Goal: Answer question/provide support: Share knowledge or assist other users

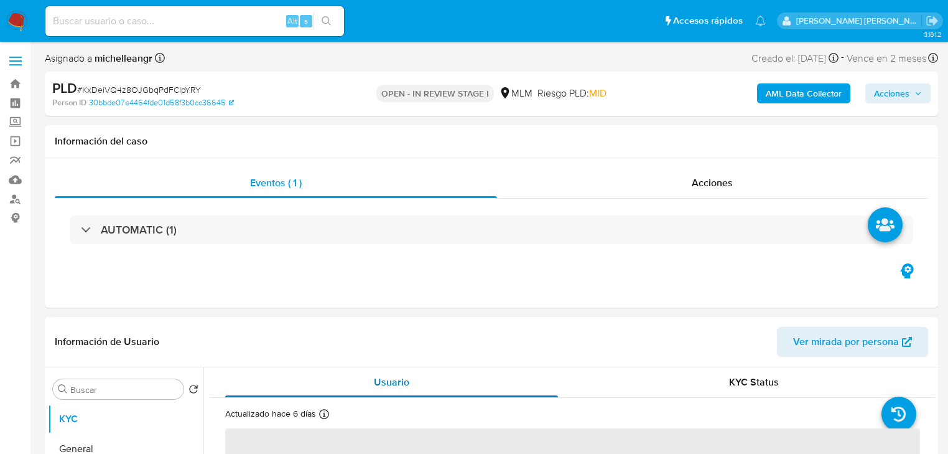
select select "10"
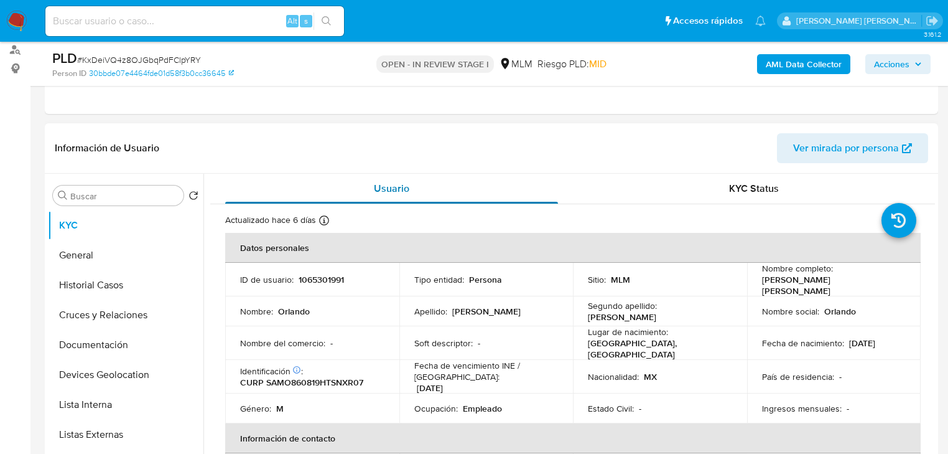
scroll to position [50, 0]
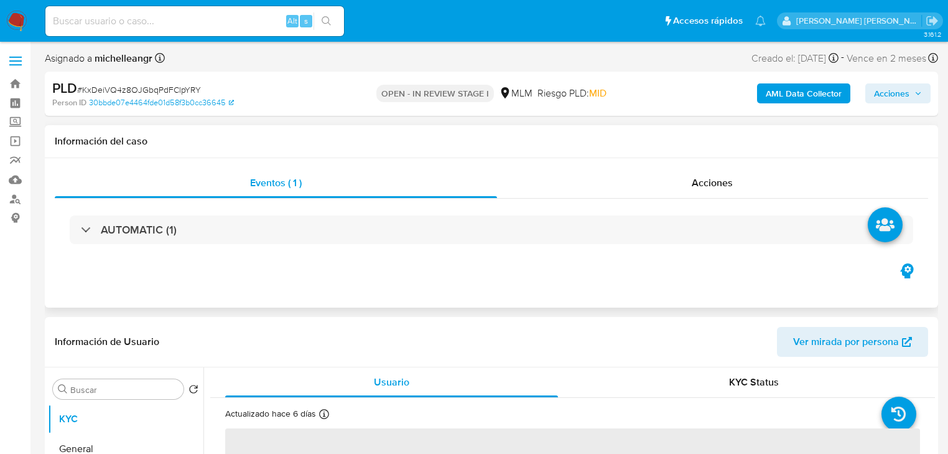
select select "10"
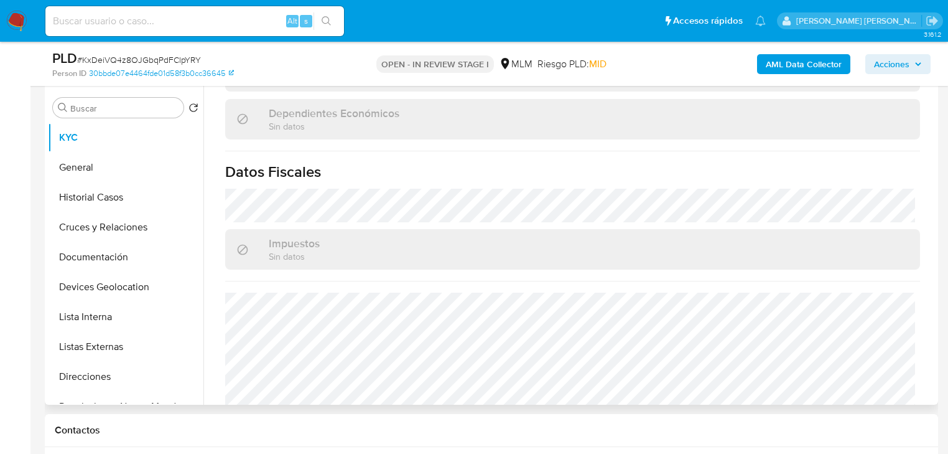
scroll to position [747, 0]
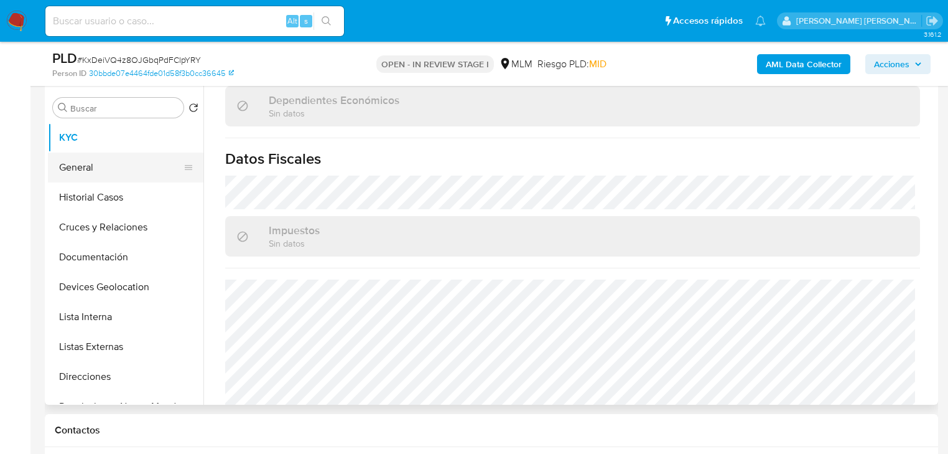
click at [95, 171] on button "General" at bounding box center [121, 167] width 146 height 30
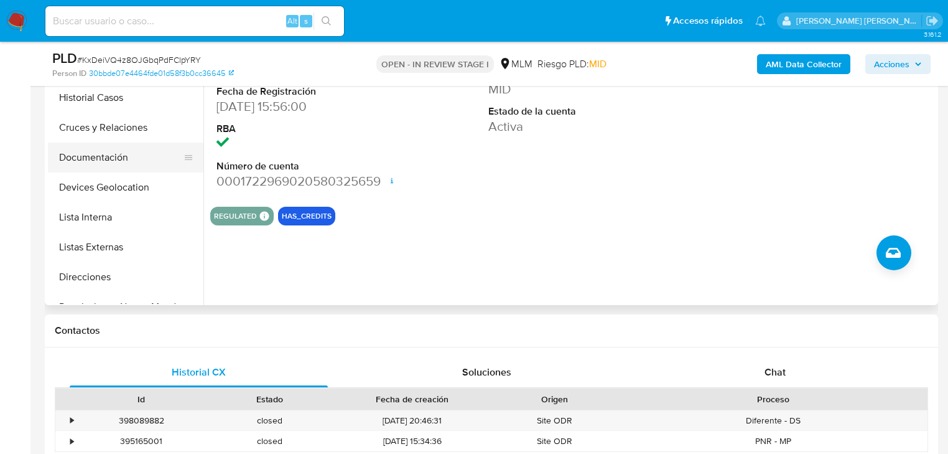
scroll to position [287, 0]
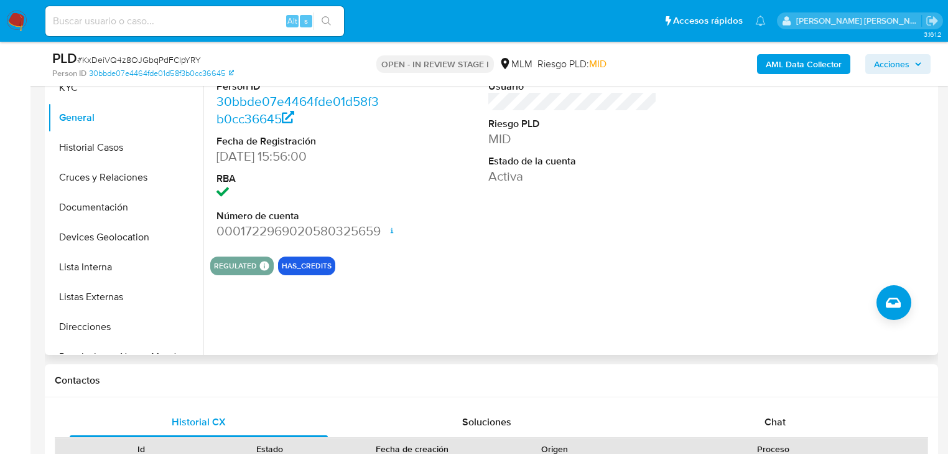
click at [93, 148] on button "Historial Casos" at bounding box center [126, 148] width 156 height 30
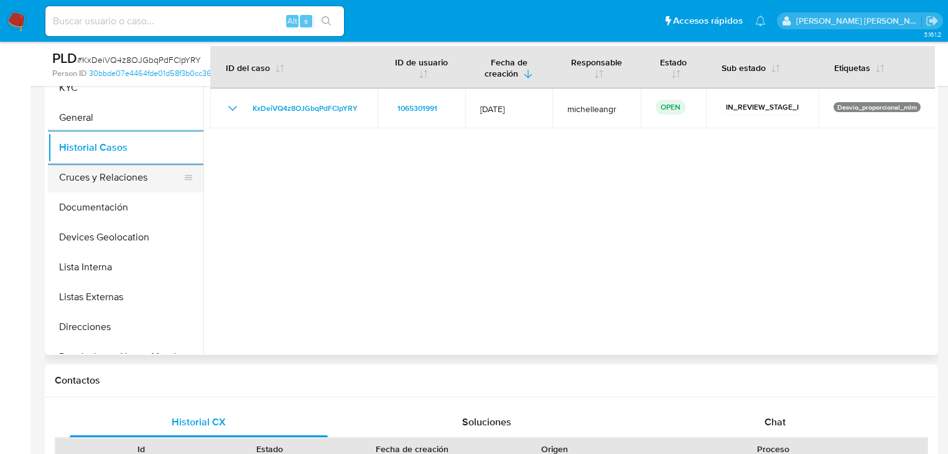
click at [144, 189] on button "Cruces y Relaciones" at bounding box center [121, 177] width 146 height 30
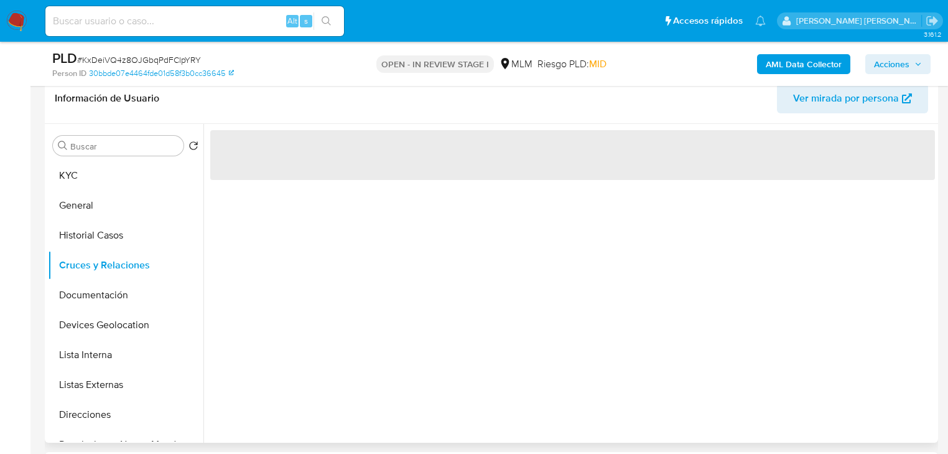
scroll to position [237, 0]
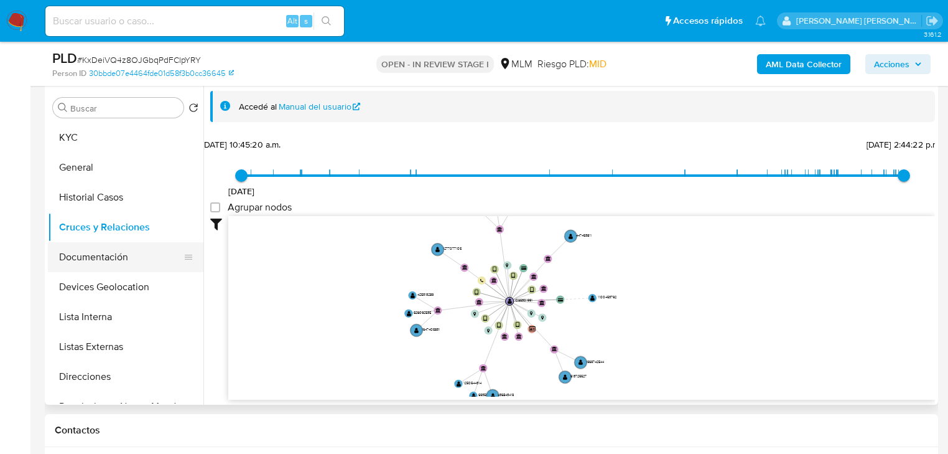
click at [129, 259] on button "Documentación" at bounding box center [121, 257] width 146 height 30
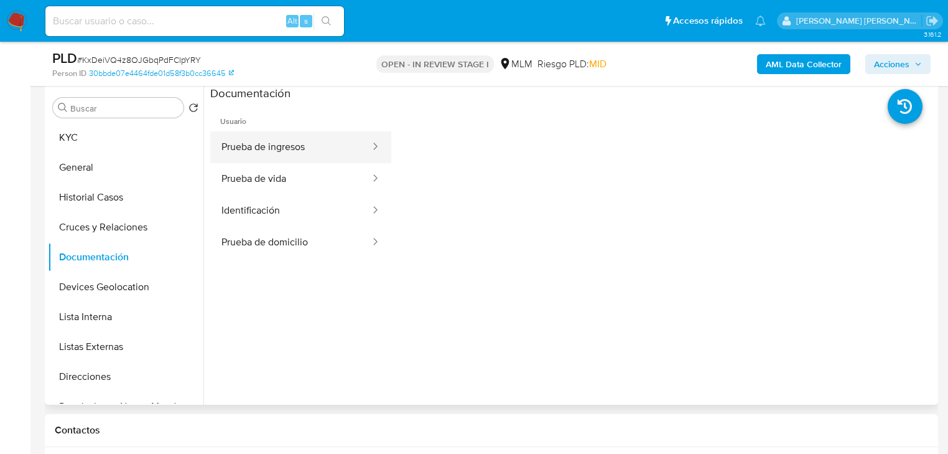
click at [283, 138] on button "Prueba de ingresos" at bounding box center [290, 147] width 161 height 32
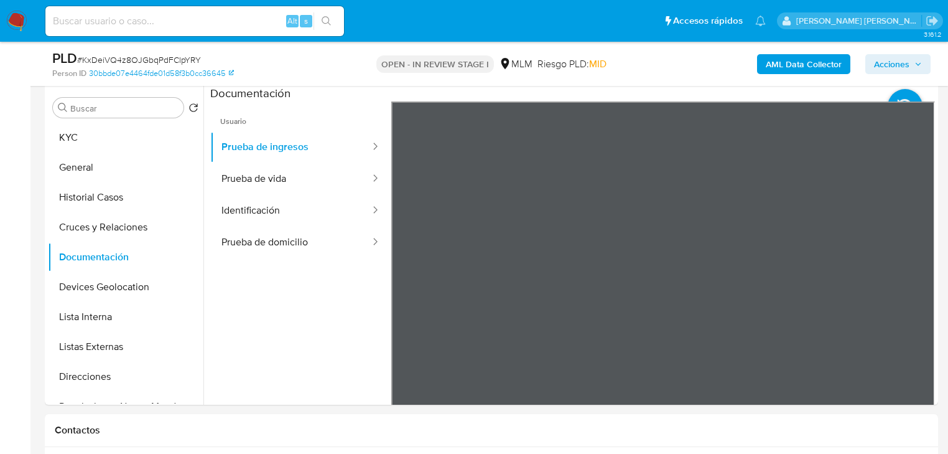
click at [894, 89] on icon at bounding box center [905, 106] width 35 height 35
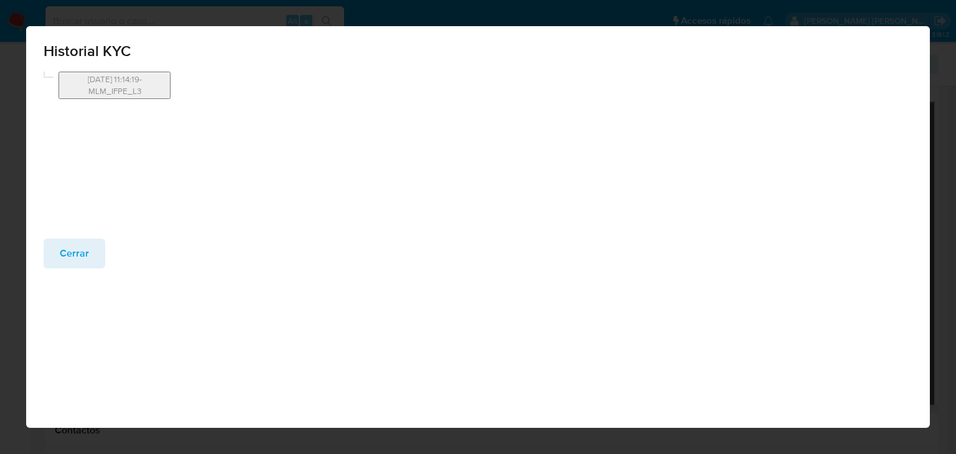
click at [91, 252] on button "Cerrar" at bounding box center [75, 253] width 62 height 30
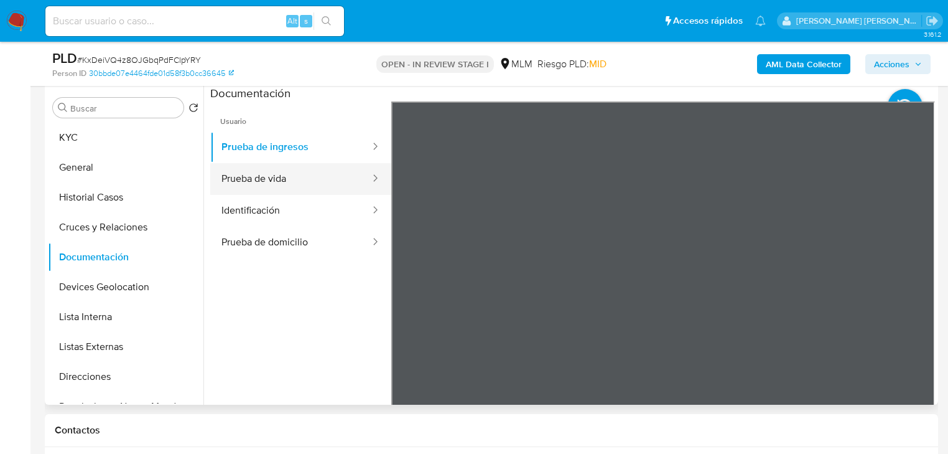
click at [294, 174] on button "Prueba de vida" at bounding box center [290, 179] width 161 height 32
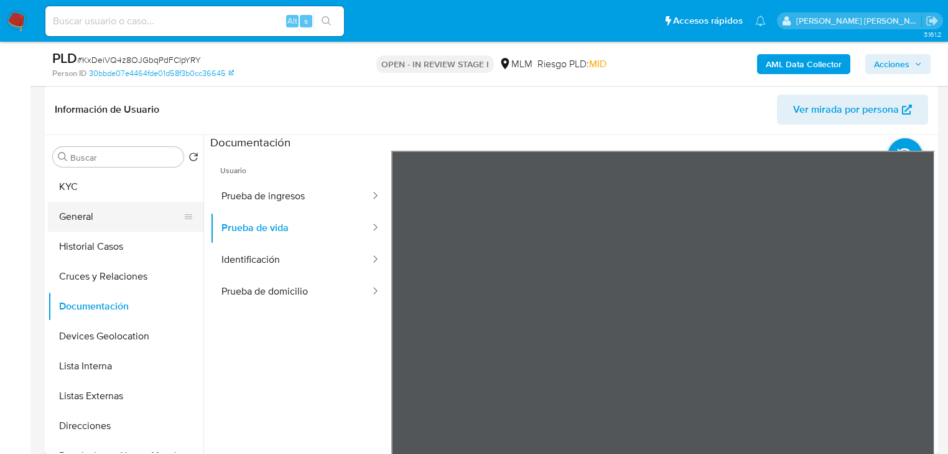
scroll to position [88, 0]
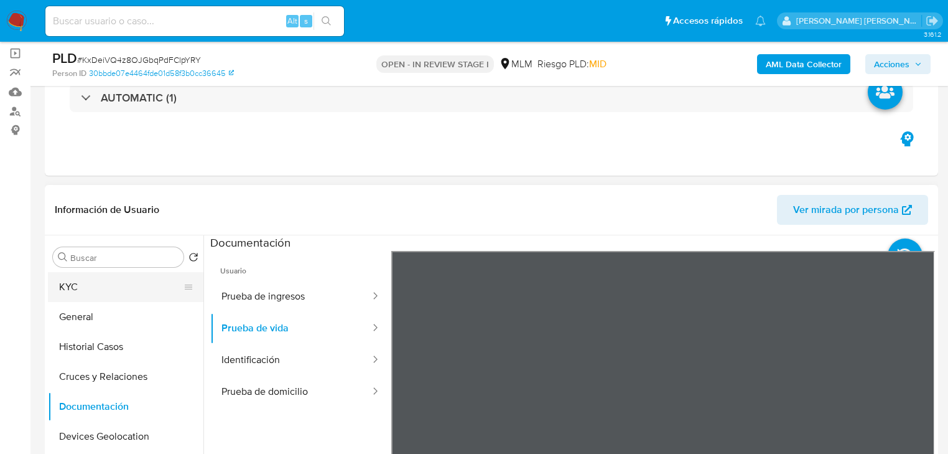
click at [91, 289] on button "KYC" at bounding box center [121, 287] width 146 height 30
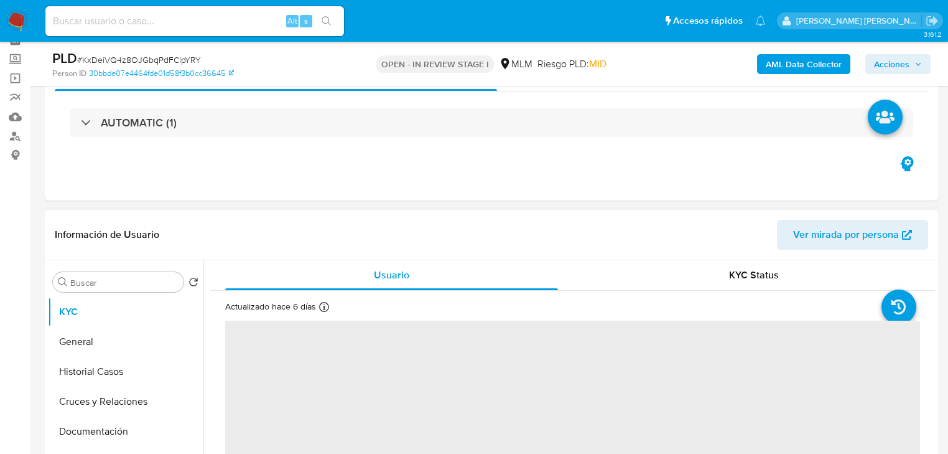
scroll to position [100, 0]
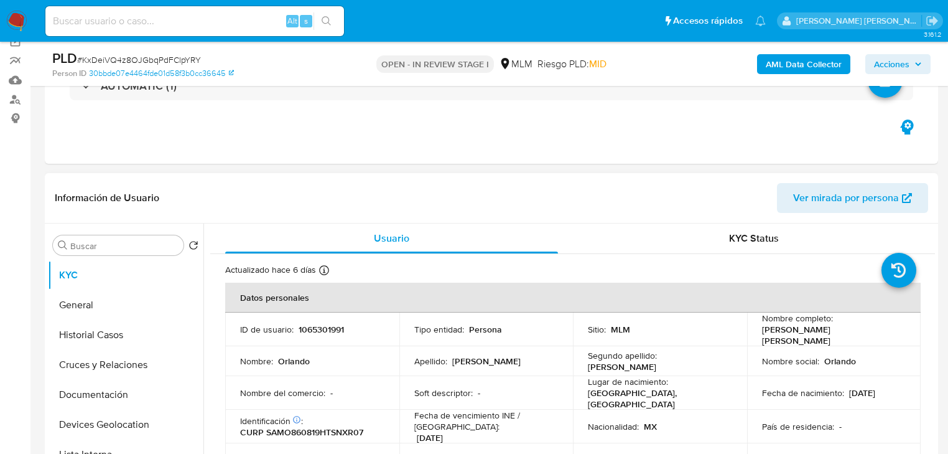
click at [856, 201] on span "Ver mirada por persona" at bounding box center [846, 198] width 106 height 30
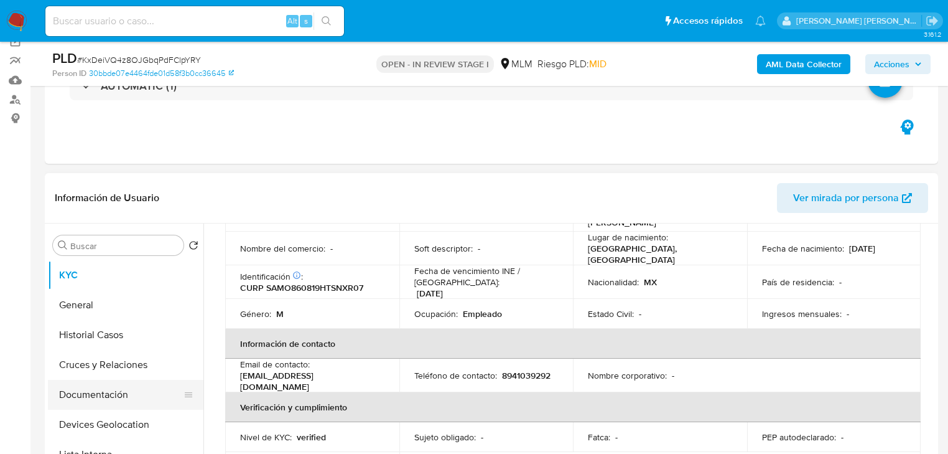
scroll to position [149, 0]
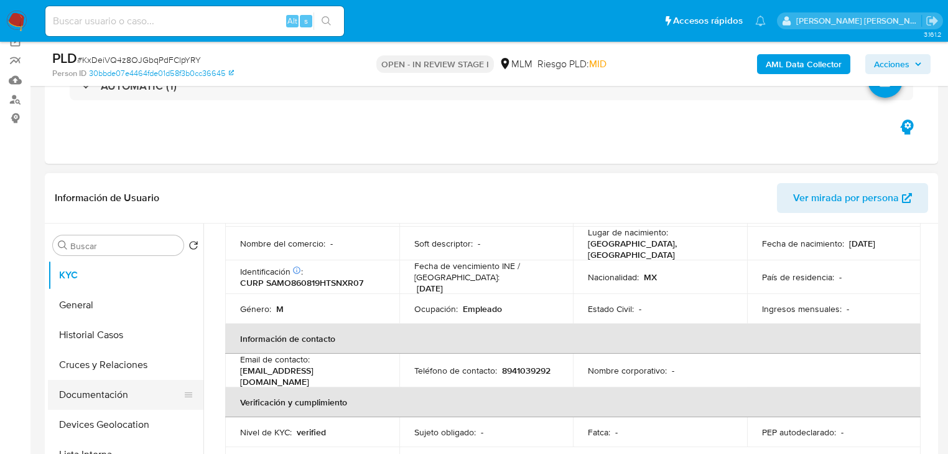
click at [118, 405] on button "Documentación" at bounding box center [121, 395] width 146 height 30
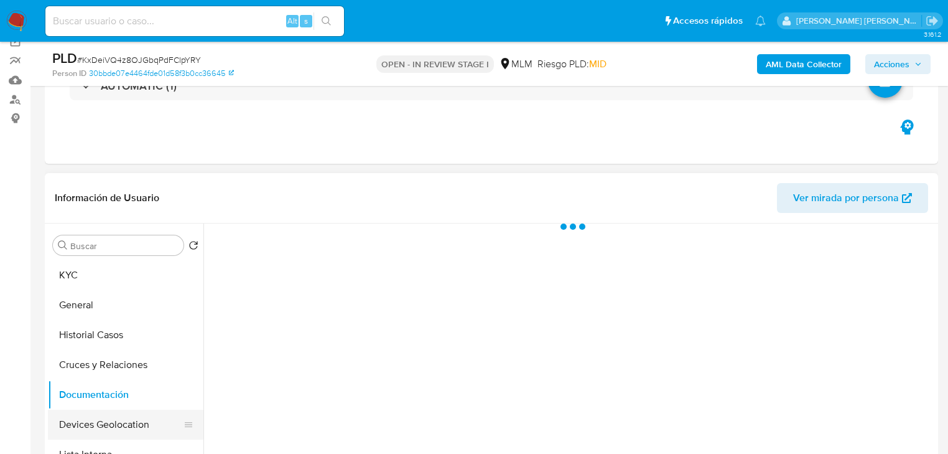
scroll to position [0, 0]
drag, startPoint x: 124, startPoint y: 418, endPoint x: 203, endPoint y: 370, distance: 92.4
click at [125, 418] on button "Devices Geolocation" at bounding box center [126, 424] width 156 height 30
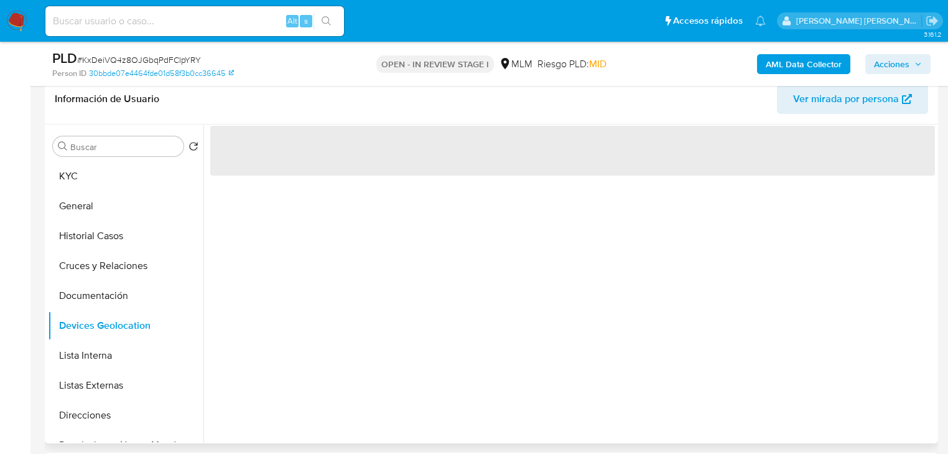
scroll to position [199, 0]
click at [144, 287] on button "Documentación" at bounding box center [121, 295] width 146 height 30
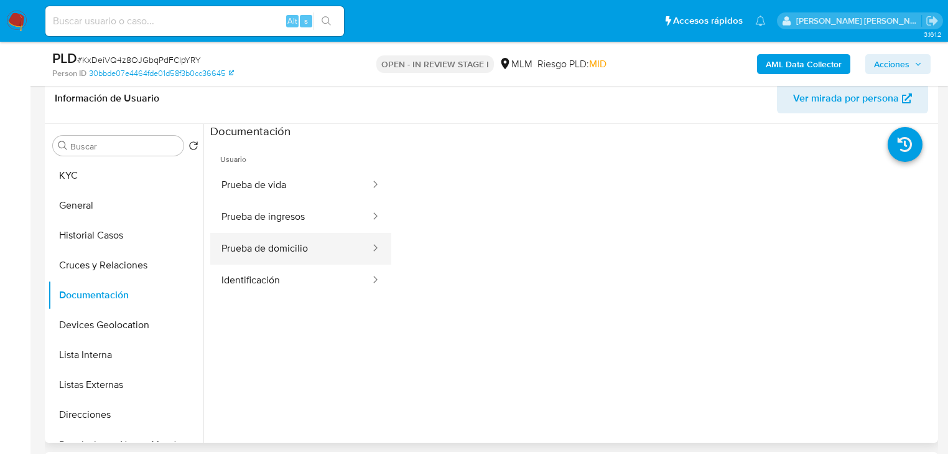
drag, startPoint x: 283, startPoint y: 259, endPoint x: 289, endPoint y: 256, distance: 7.5
click at [285, 257] on button "Prueba de domicilio" at bounding box center [290, 249] width 161 height 32
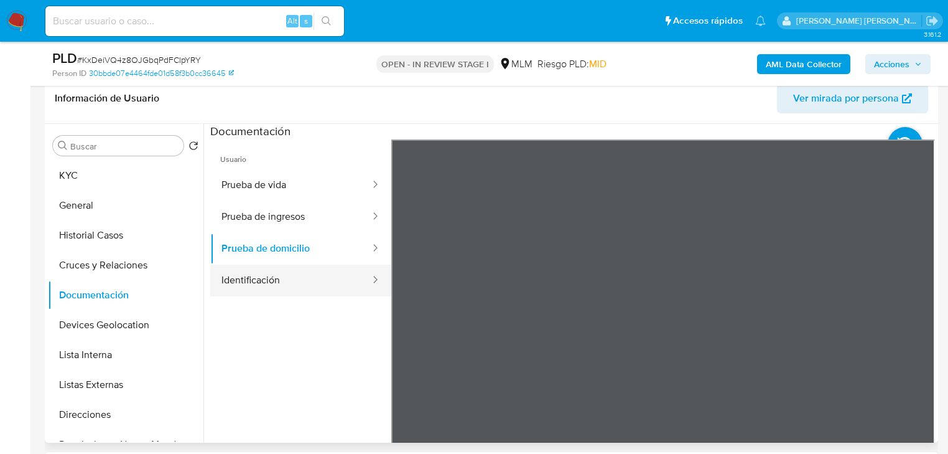
click at [284, 284] on button "Identificación" at bounding box center [290, 280] width 161 height 32
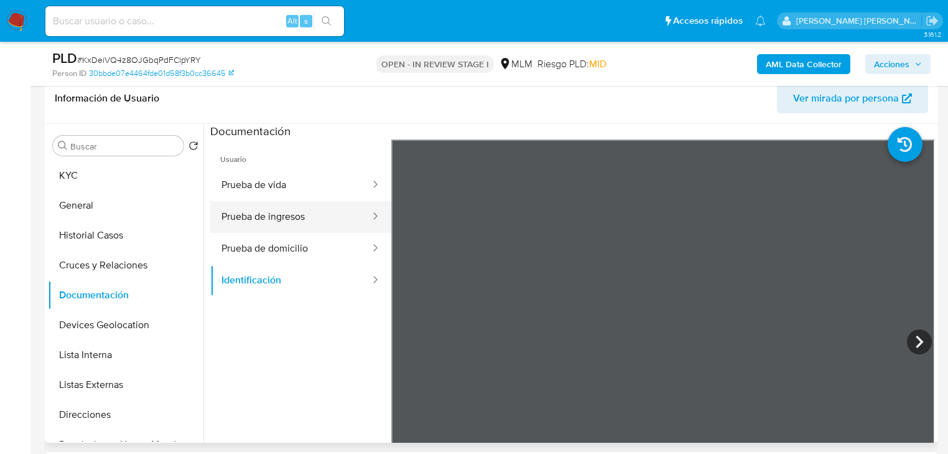
click at [325, 219] on button "Prueba de ingresos" at bounding box center [290, 217] width 161 height 32
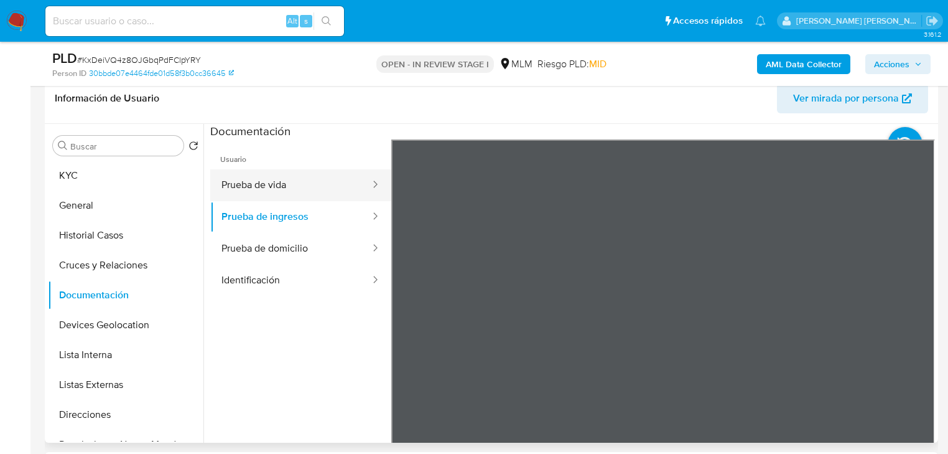
click at [286, 174] on button "Prueba de vida" at bounding box center [290, 185] width 161 height 32
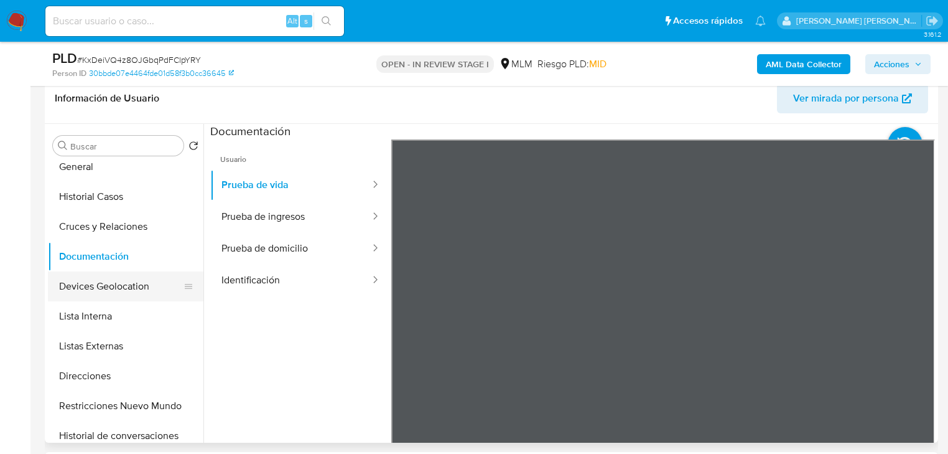
scroll to position [50, 0]
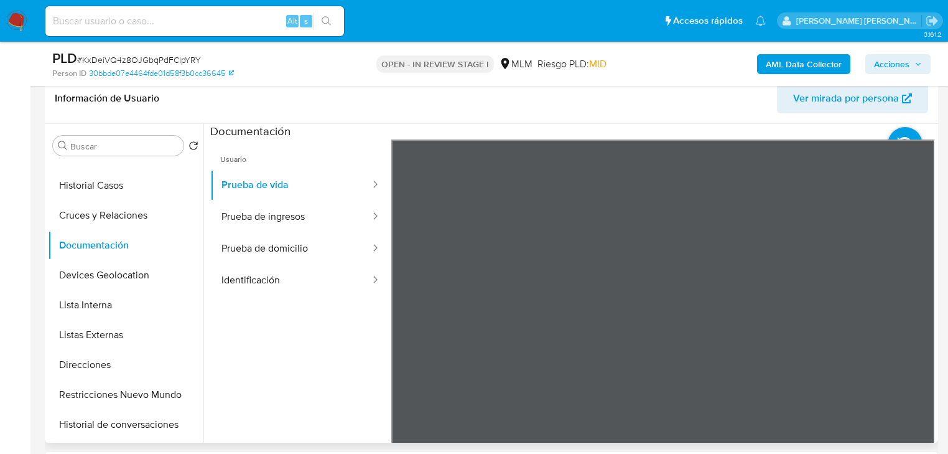
drag, startPoint x: 132, startPoint y: 264, endPoint x: 294, endPoint y: 263, distance: 162.4
click at [140, 262] on button "Devices Geolocation" at bounding box center [126, 275] width 156 height 30
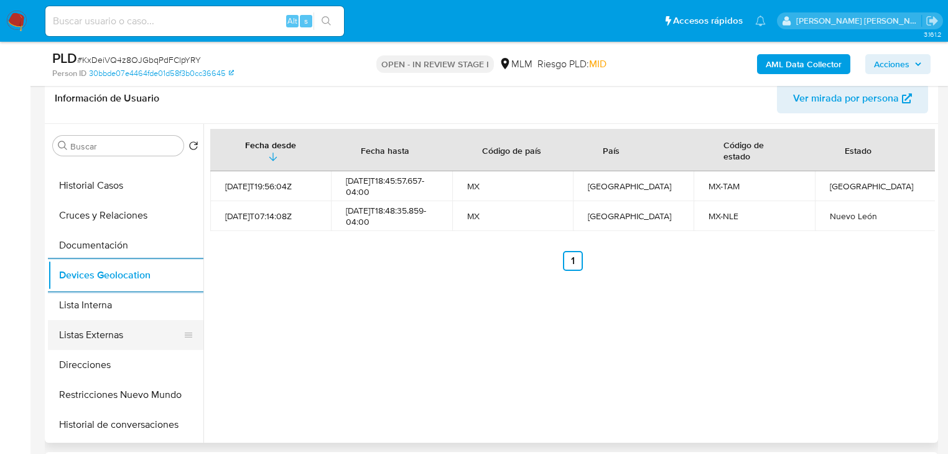
click at [107, 340] on button "Listas Externas" at bounding box center [121, 335] width 146 height 30
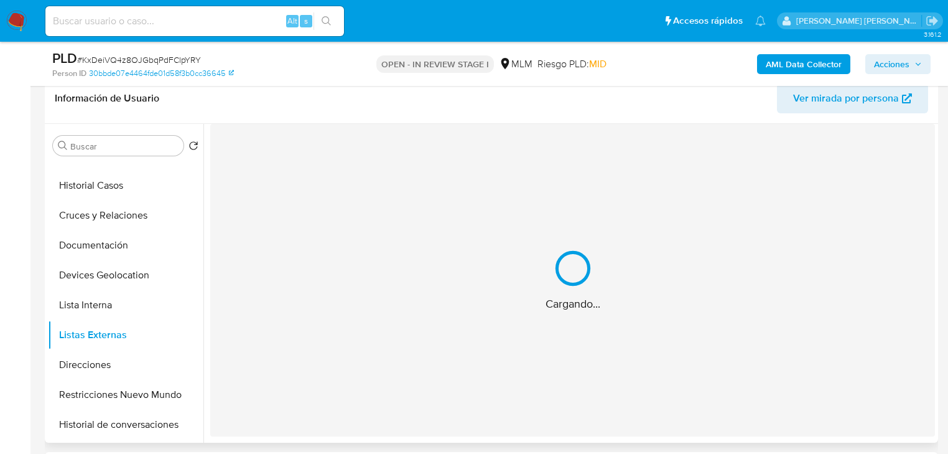
click at [408, 325] on div "Cargando..." at bounding box center [572, 280] width 725 height 312
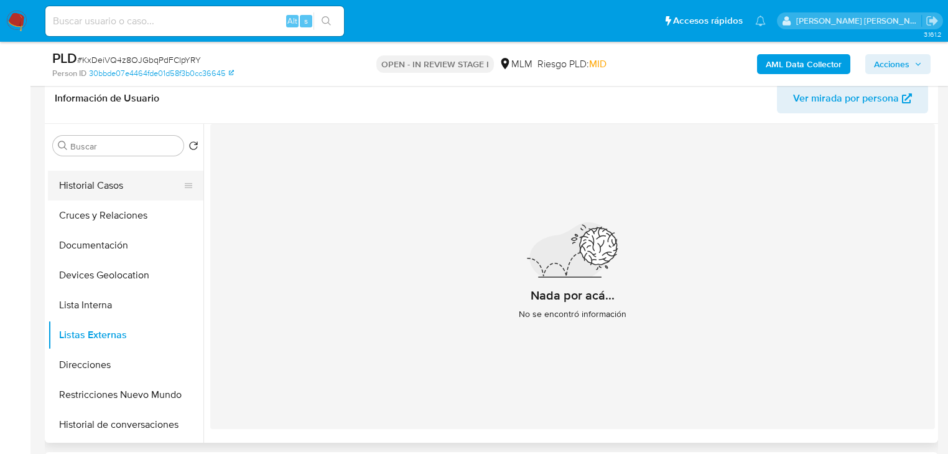
drag, startPoint x: 127, startPoint y: 185, endPoint x: 133, endPoint y: 189, distance: 7.6
click at [127, 184] on button "Historial Casos" at bounding box center [121, 186] width 146 height 30
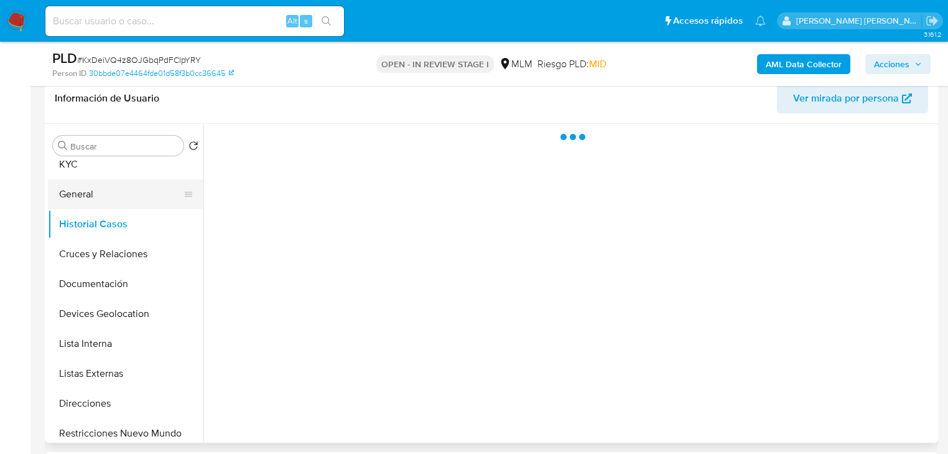
scroll to position [0, 0]
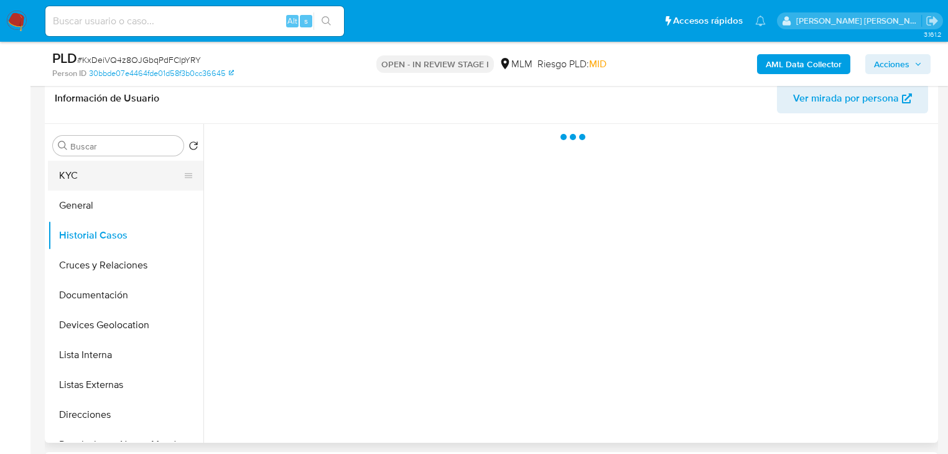
click at [99, 171] on button "KYC" at bounding box center [121, 176] width 146 height 30
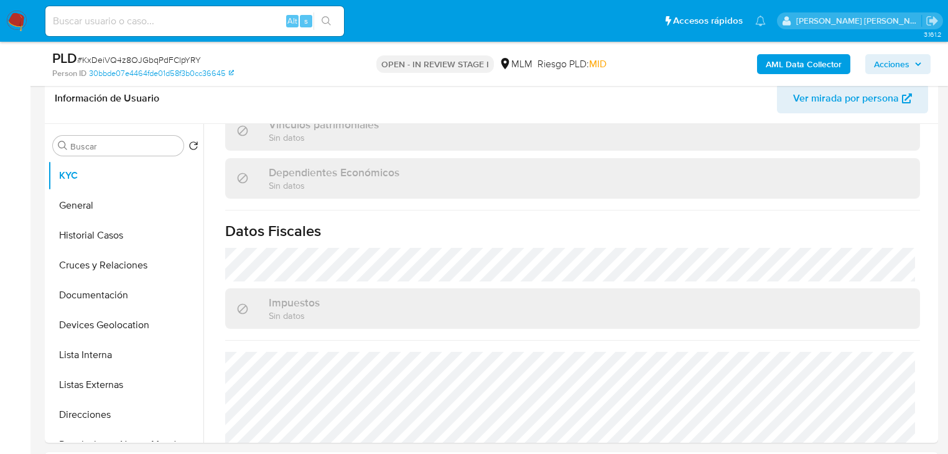
scroll to position [774, 0]
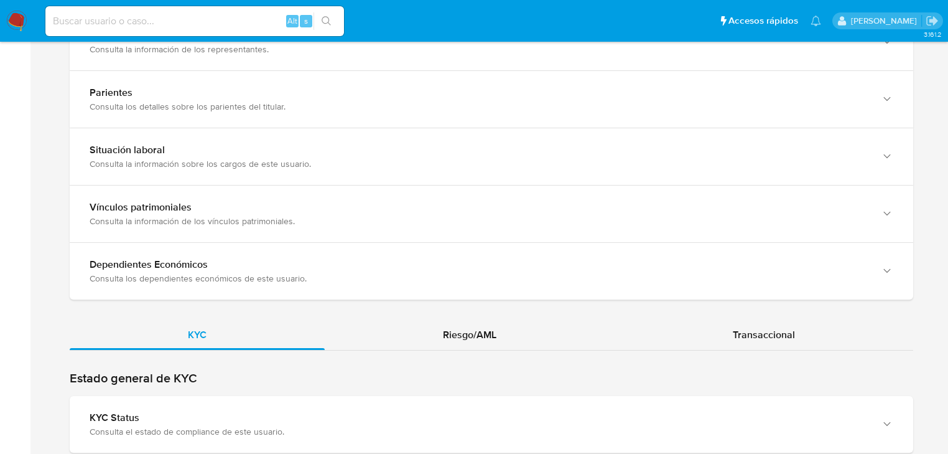
scroll to position [1245, 0]
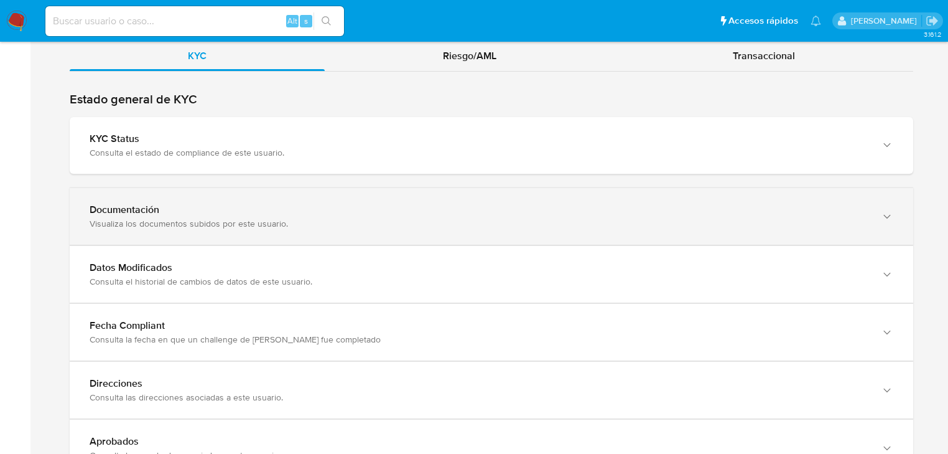
click at [187, 228] on div "Documentación Visualiza los documentos subidos por este usuario." at bounding box center [492, 216] width 844 height 57
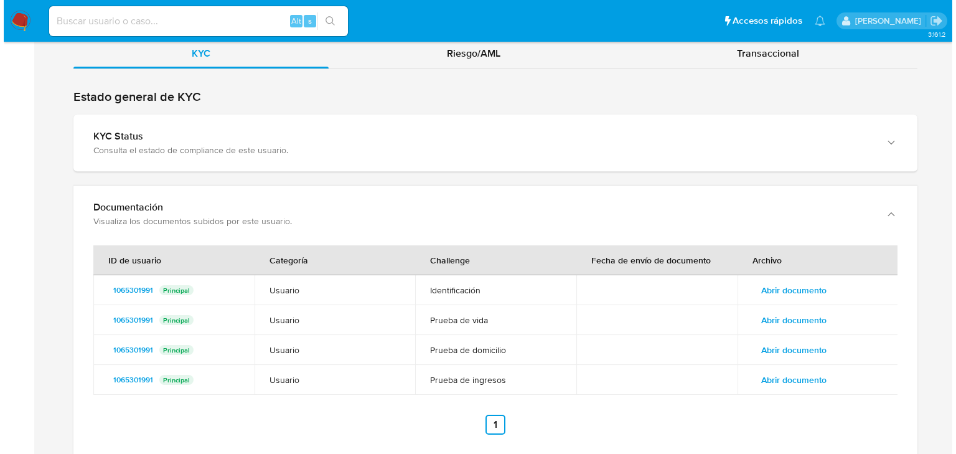
scroll to position [1294, 0]
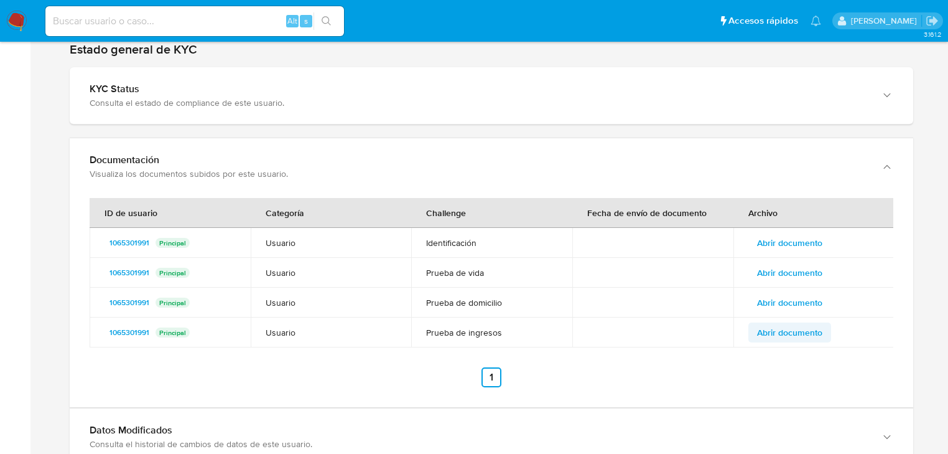
click at [799, 335] on span "Abrir documento" at bounding box center [789, 332] width 65 height 17
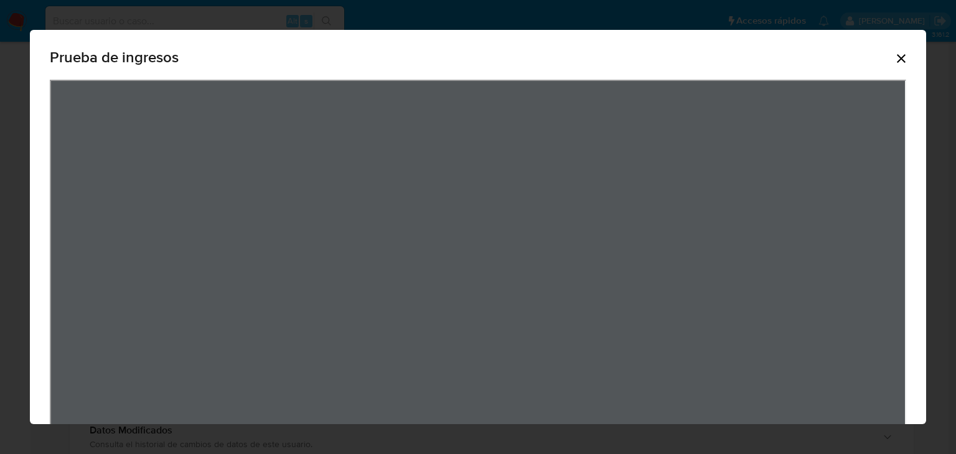
click at [446, 24] on div "Prueba de ingresos" at bounding box center [478, 227] width 956 height 454
click at [619, 32] on div "Prueba de ingresos" at bounding box center [478, 269] width 896 height 478
click at [596, 67] on div "Prueba de ingresos" at bounding box center [478, 269] width 896 height 478
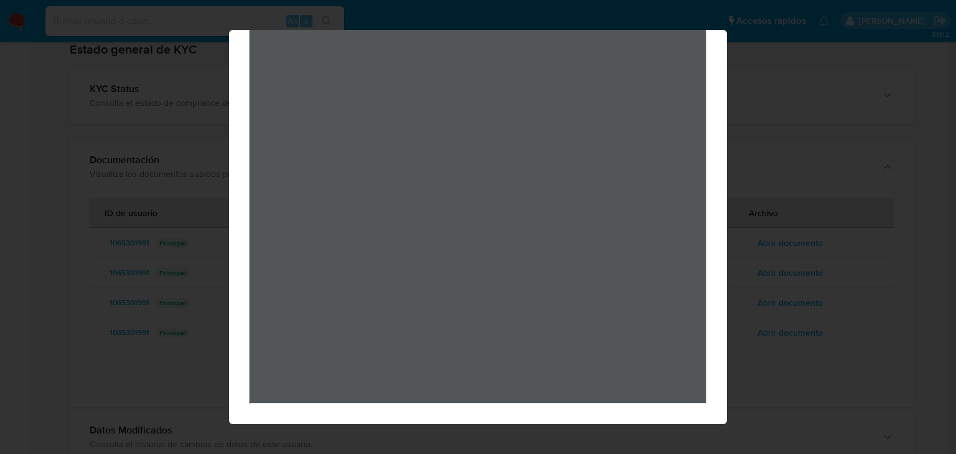
scroll to position [0, 0]
click at [57, 391] on div "Prueba de ingresos" at bounding box center [478, 227] width 956 height 454
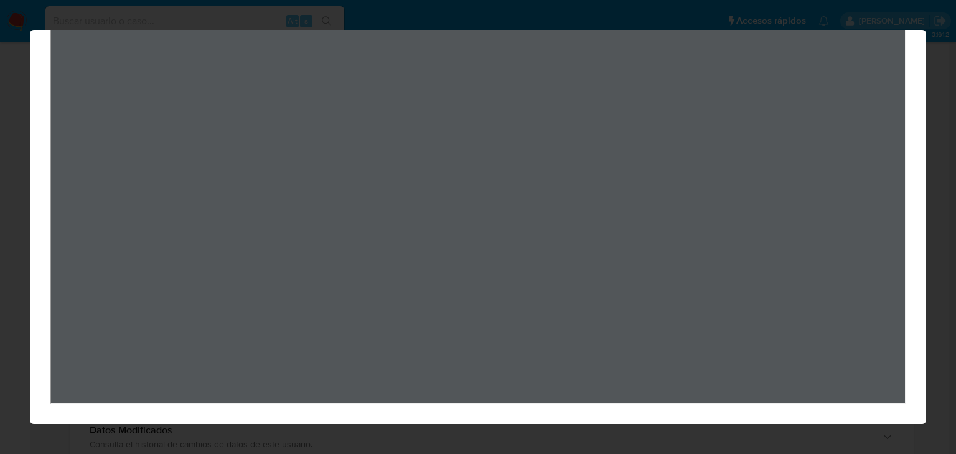
drag, startPoint x: 200, startPoint y: 438, endPoint x: 118, endPoint y: 425, distance: 83.2
click at [199, 438] on div "Prueba de ingresos" at bounding box center [478, 227] width 956 height 454
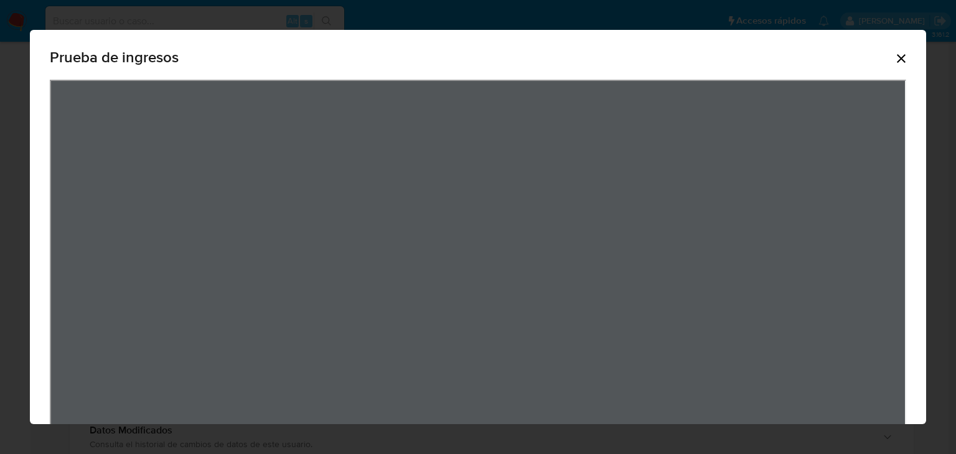
click at [894, 63] on icon "Cerrar" at bounding box center [901, 58] width 15 height 15
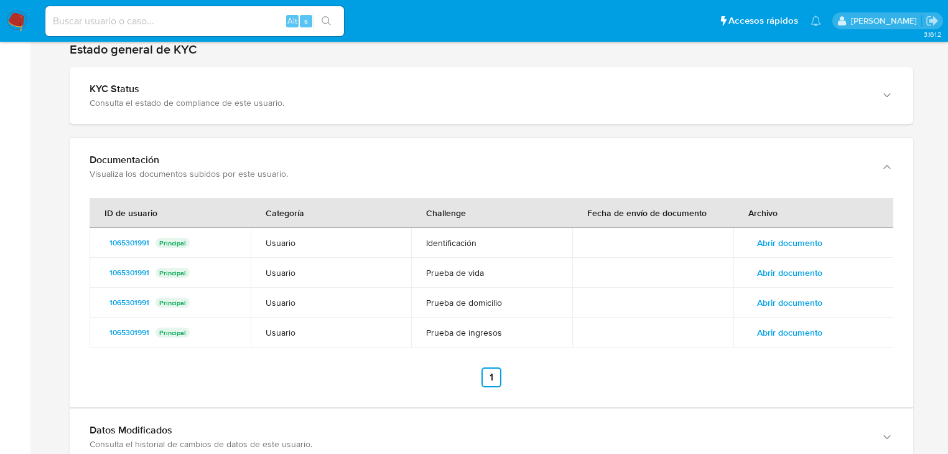
click at [811, 333] on span "Abrir documento" at bounding box center [789, 332] width 65 height 17
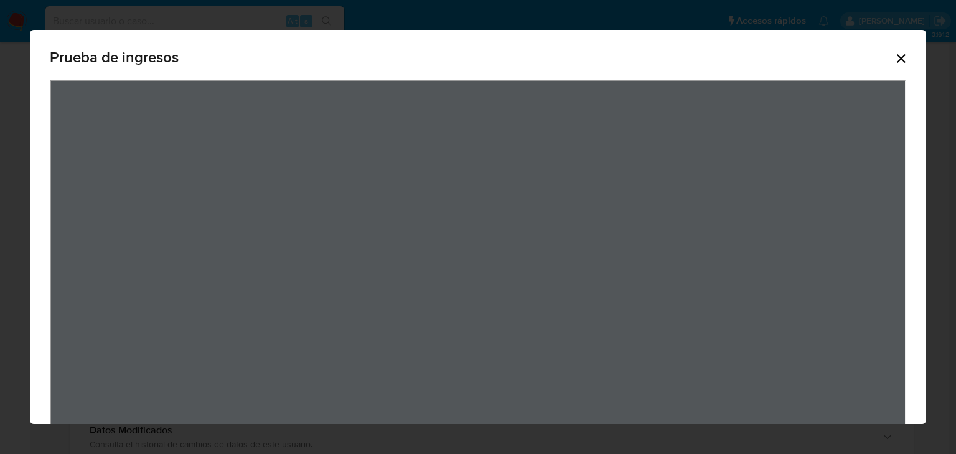
click at [391, 30] on div "Prueba de ingresos" at bounding box center [478, 269] width 896 height 478
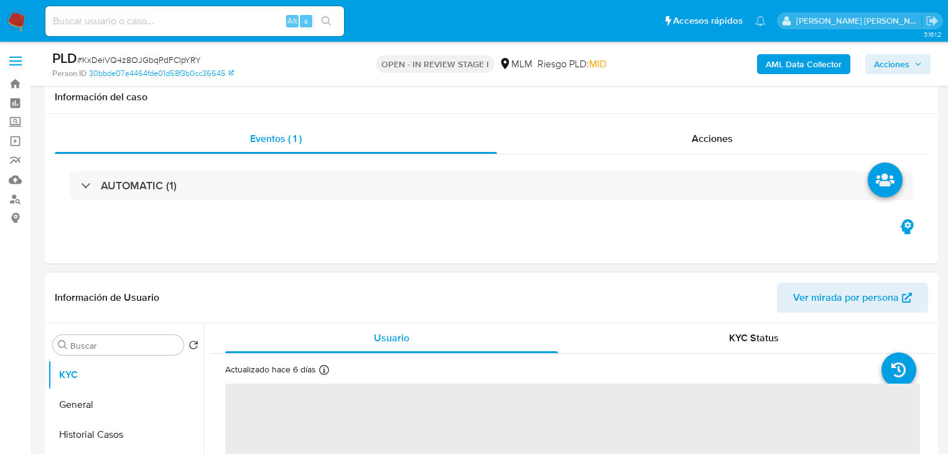
scroll to position [199, 0]
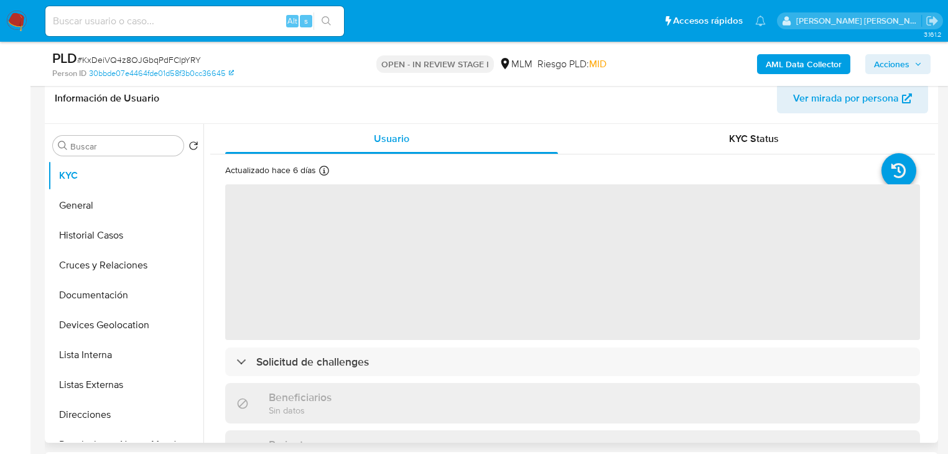
select select "10"
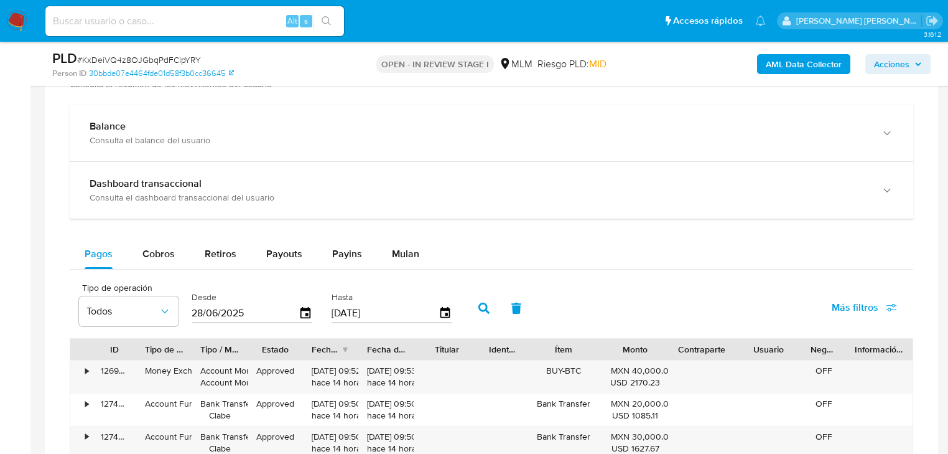
scroll to position [946, 0]
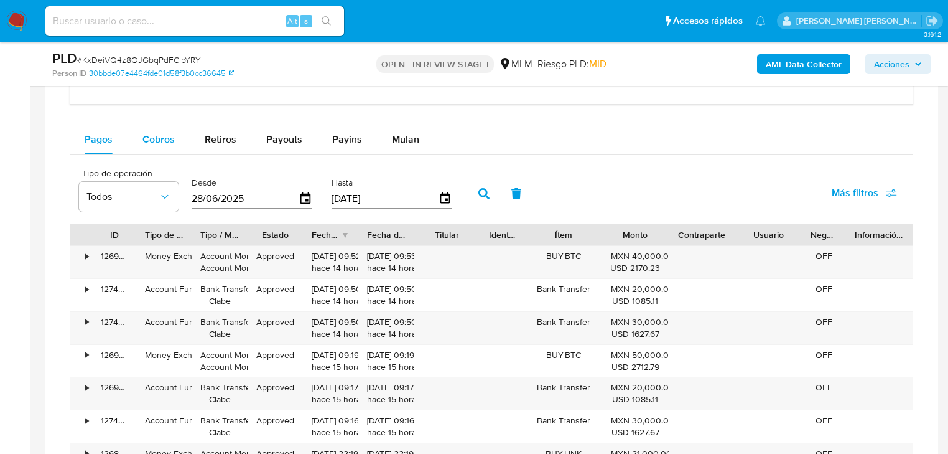
click at [171, 145] on span "Cobros" at bounding box center [159, 139] width 32 height 14
select select "10"
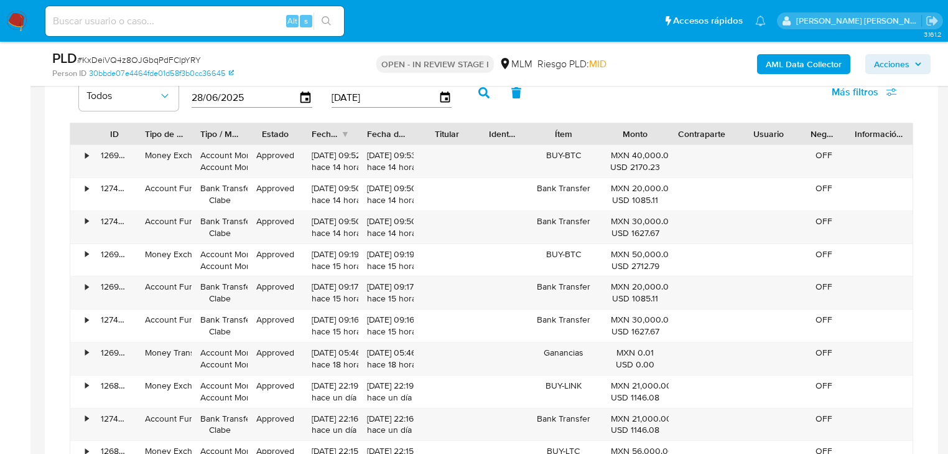
scroll to position [1095, 0]
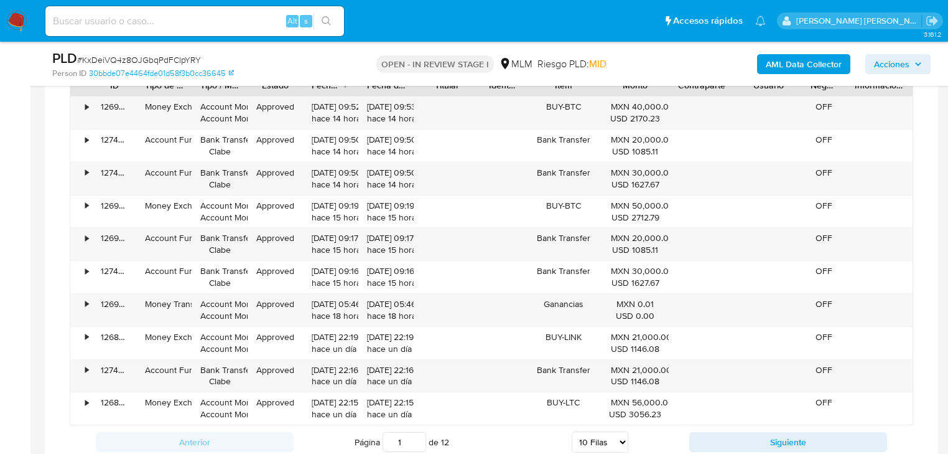
click at [55, 199] on div at bounding box center [492, 127] width 894 height 704
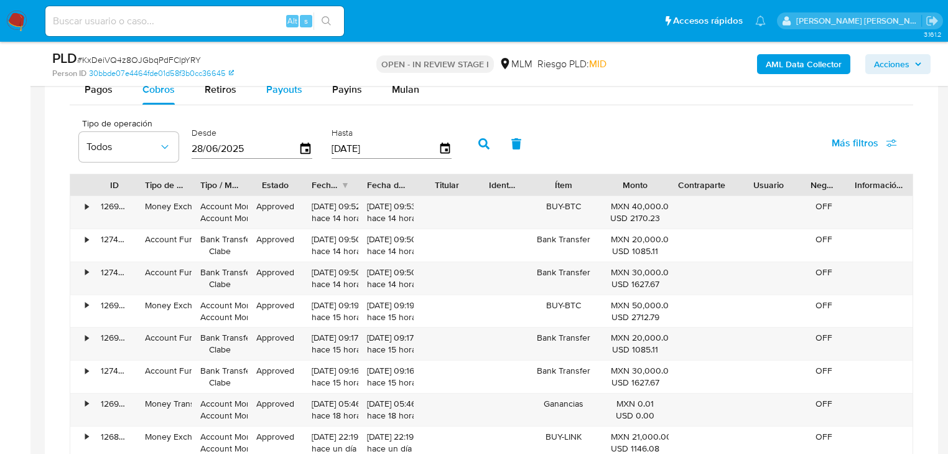
click at [279, 93] on span "Payouts" at bounding box center [284, 89] width 36 height 14
select select "10"
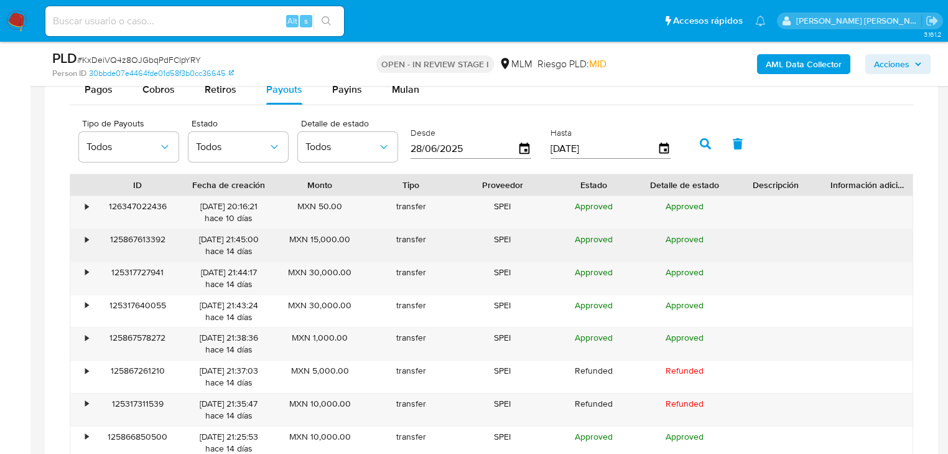
click at [88, 236] on div "•" at bounding box center [81, 245] width 22 height 32
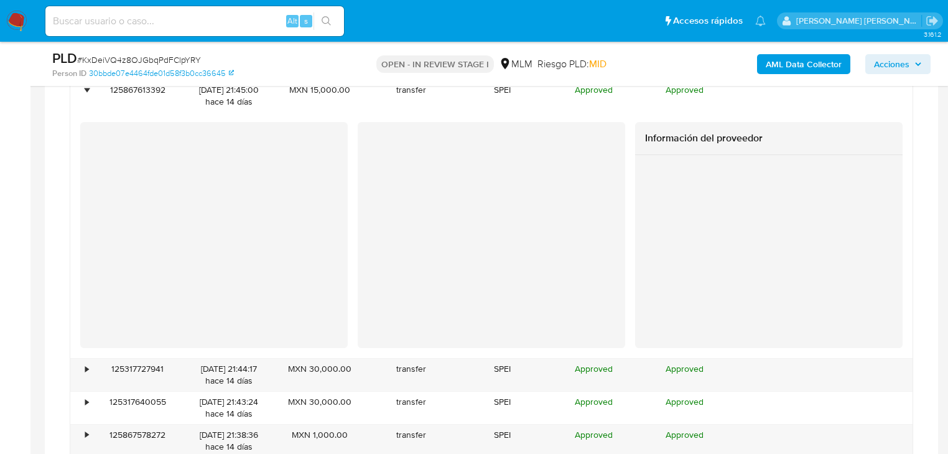
scroll to position [1245, 0]
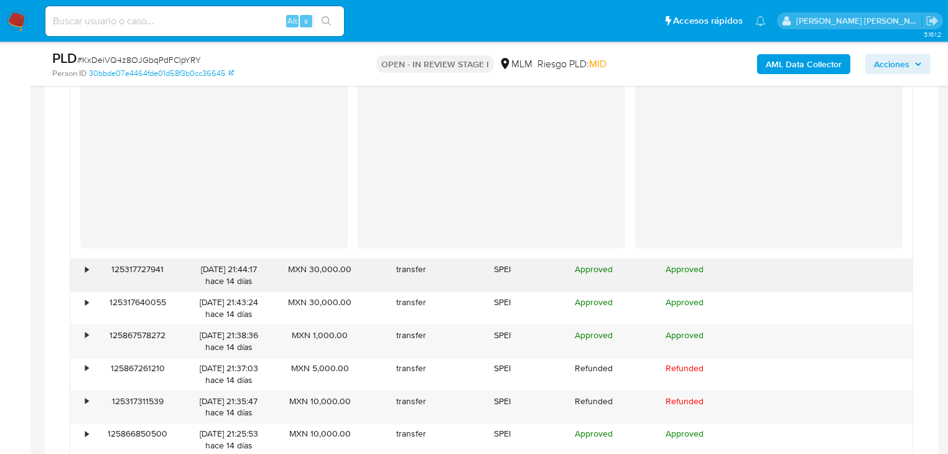
click at [90, 271] on div "•" at bounding box center [81, 275] width 22 height 32
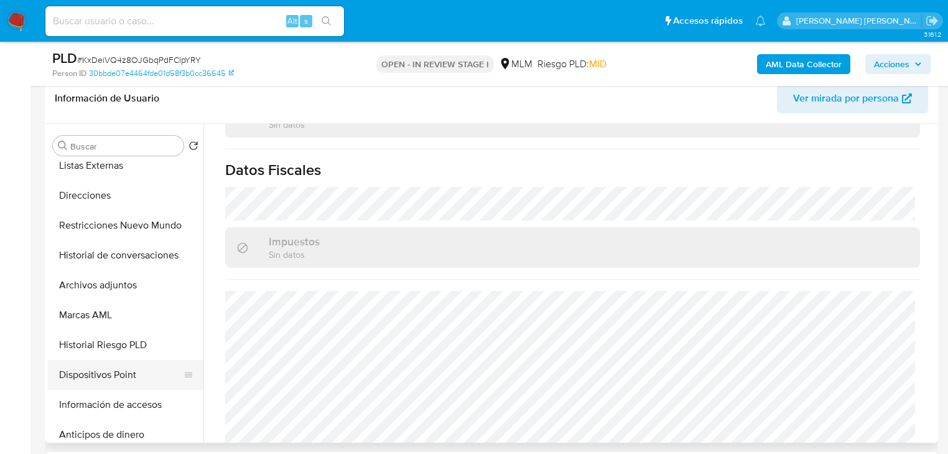
scroll to position [299, 0]
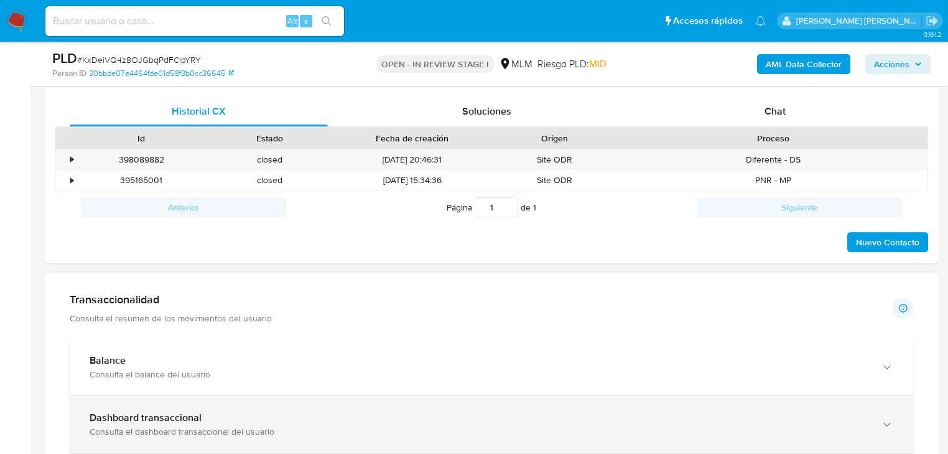
click at [146, 414] on b "Dashboard transaccional" at bounding box center [146, 417] width 112 height 14
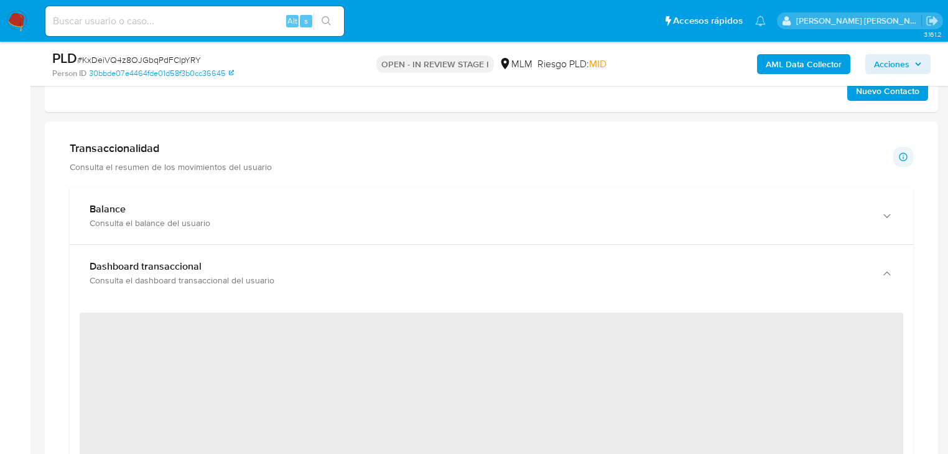
scroll to position [846, 0]
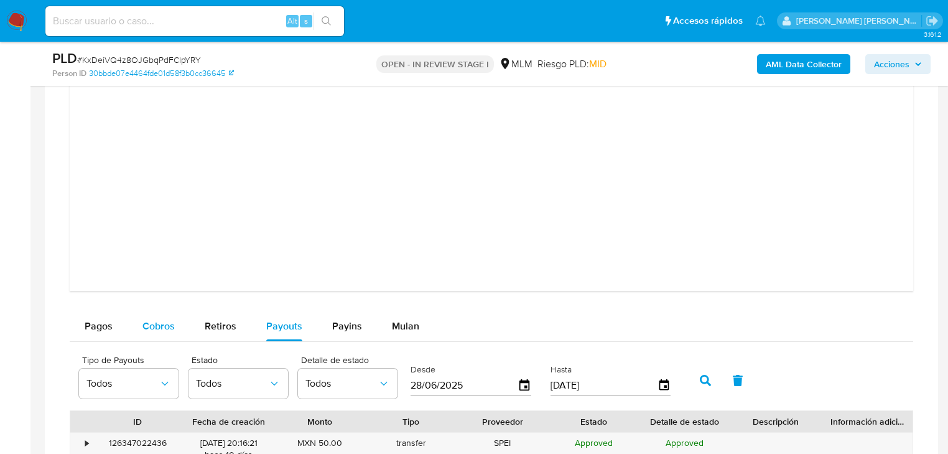
click at [164, 330] on span "Cobros" at bounding box center [159, 326] width 32 height 14
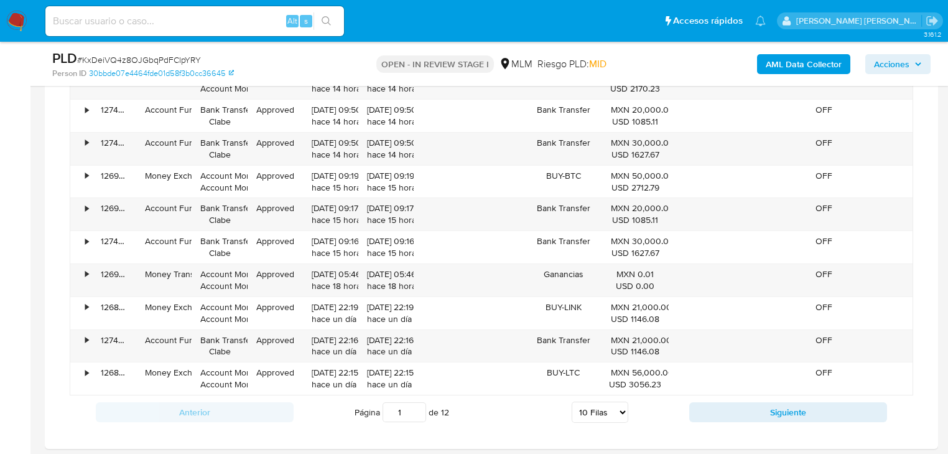
scroll to position [1792, 0]
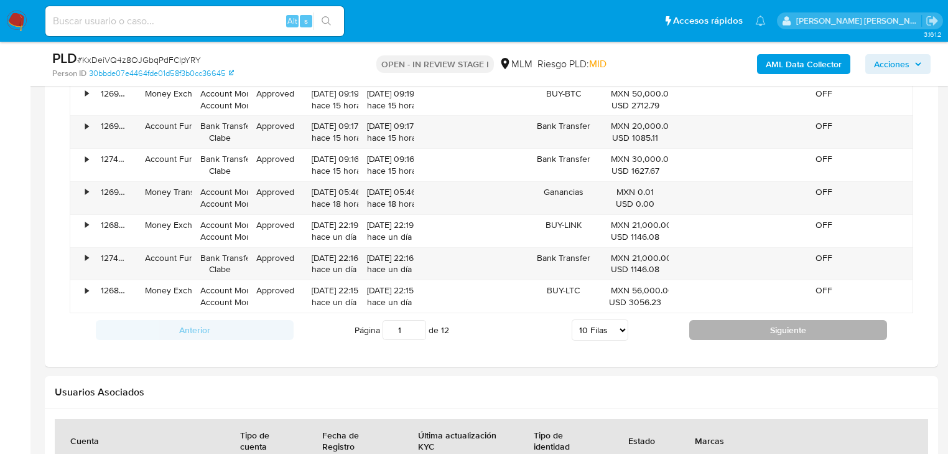
click at [732, 333] on button "Siguiente" at bounding box center [788, 330] width 198 height 20
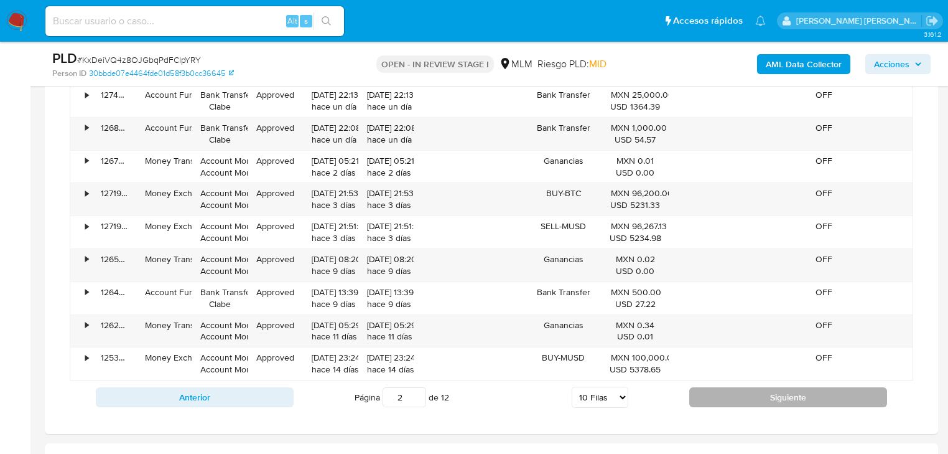
scroll to position [1742, 0]
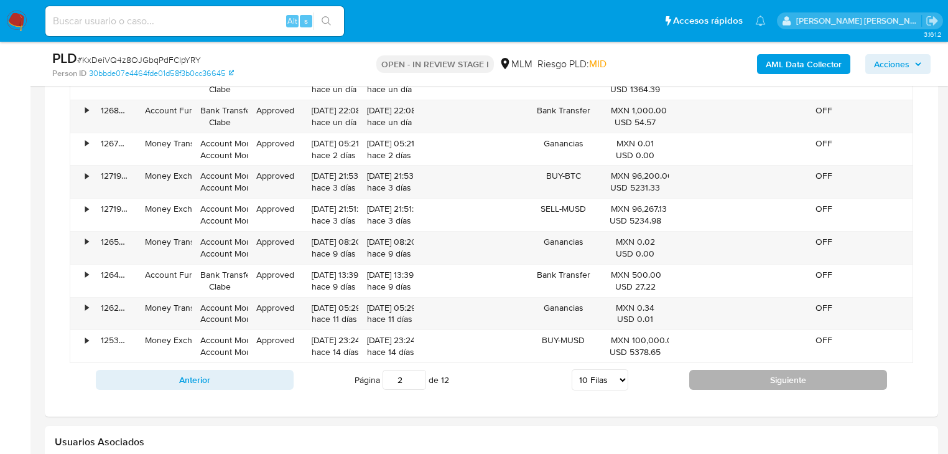
click at [732, 380] on button "Siguiente" at bounding box center [788, 380] width 198 height 20
type input "3"
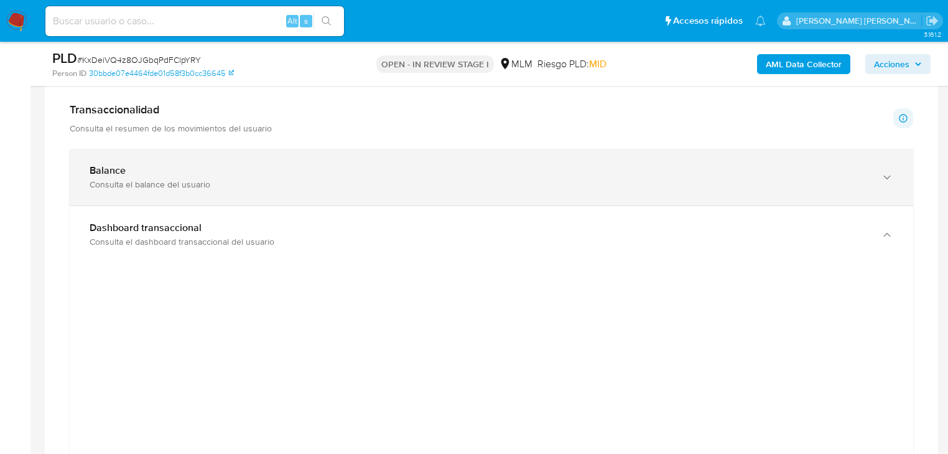
scroll to position [597, 0]
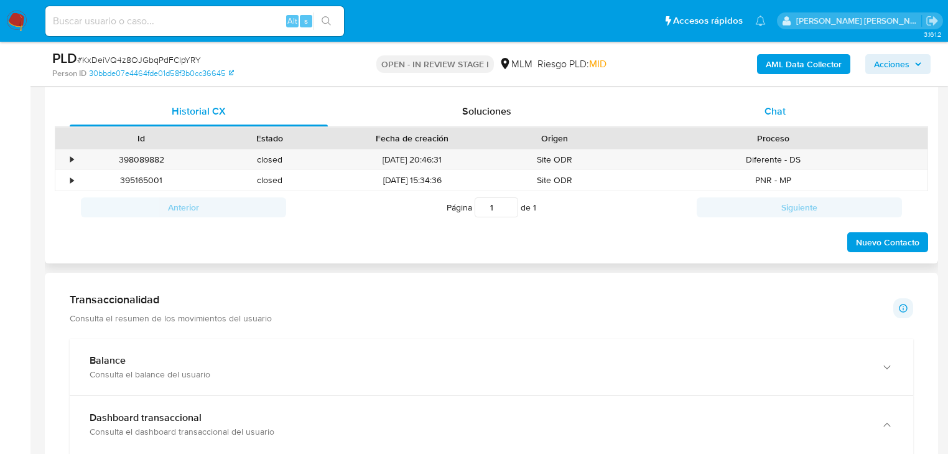
click at [779, 104] on span "Chat" at bounding box center [775, 111] width 21 height 14
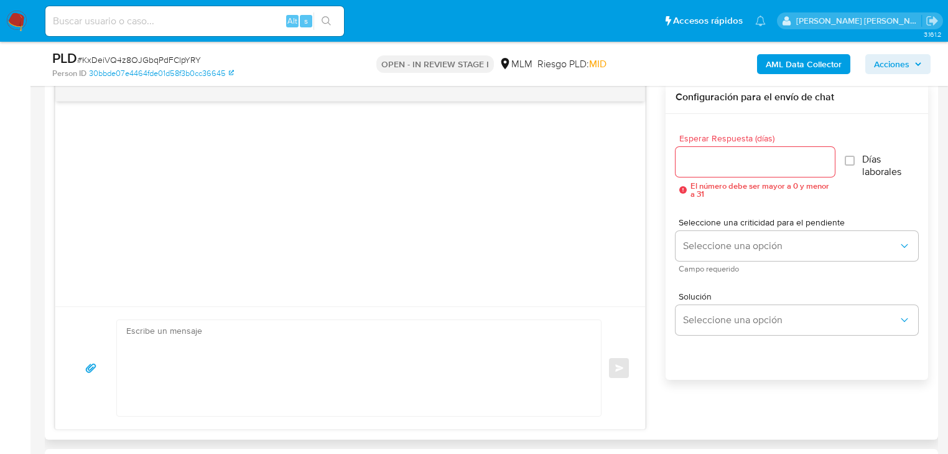
scroll to position [747, 0]
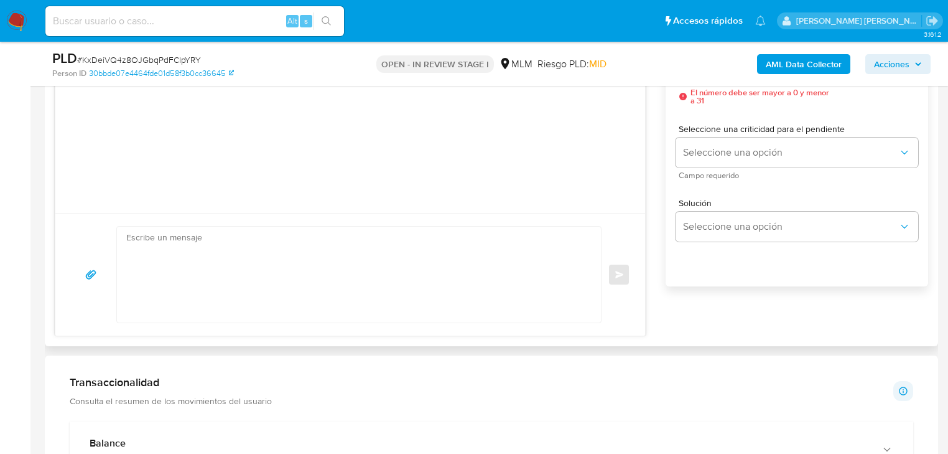
drag, startPoint x: 184, startPoint y: 297, endPoint x: 179, endPoint y: 281, distance: 16.3
click at [184, 294] on textarea at bounding box center [355, 275] width 459 height 96
paste textarea "Estimado Marco Antonio, Te comunicamos que se ha identificado un cambio en el u…"
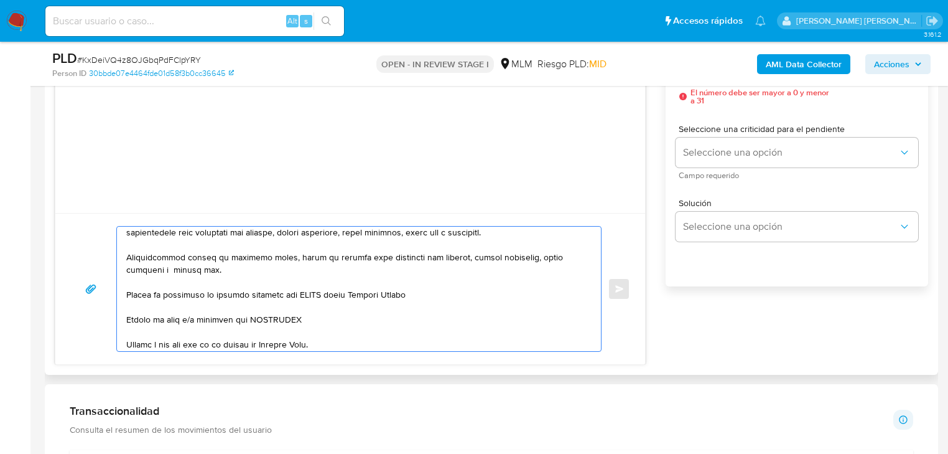
scroll to position [0, 0]
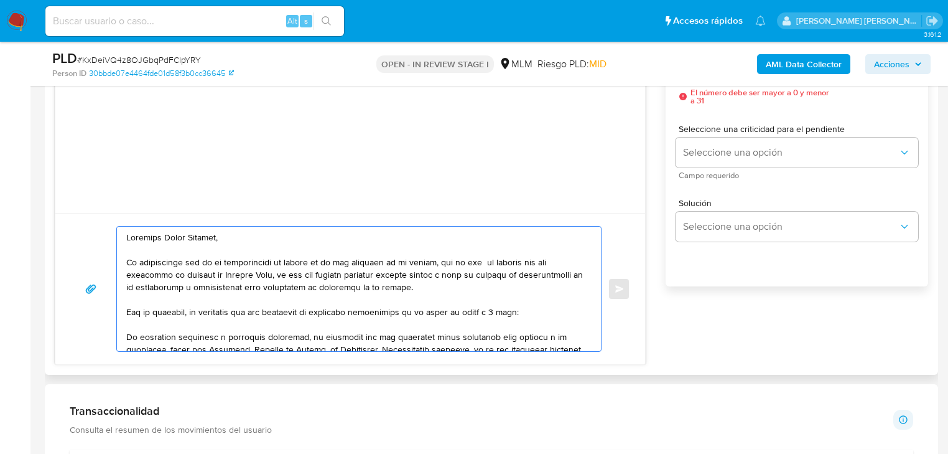
click at [127, 238] on textarea at bounding box center [355, 289] width 459 height 124
drag, startPoint x: 264, startPoint y: 246, endPoint x: 162, endPoint y: 234, distance: 102.7
click at [162, 234] on textarea at bounding box center [355, 289] width 459 height 124
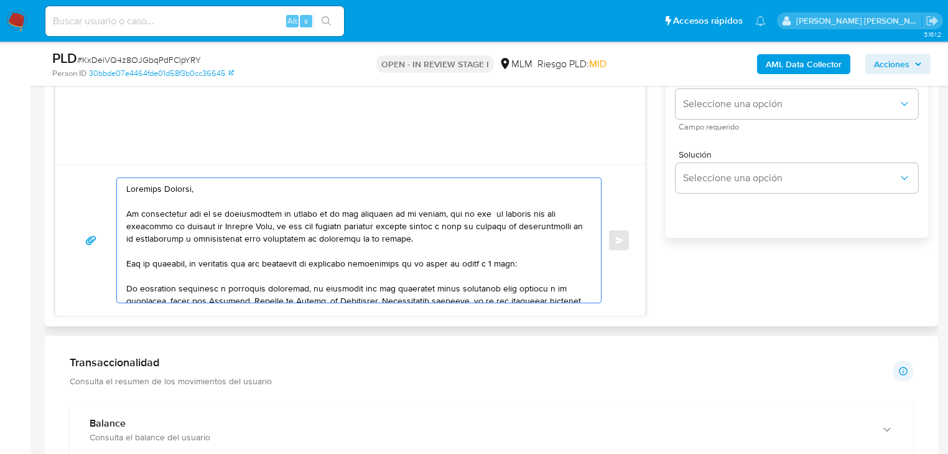
scroll to position [797, 0]
click at [125, 286] on div at bounding box center [356, 239] width 478 height 124
click at [128, 289] on textarea at bounding box center [355, 239] width 459 height 124
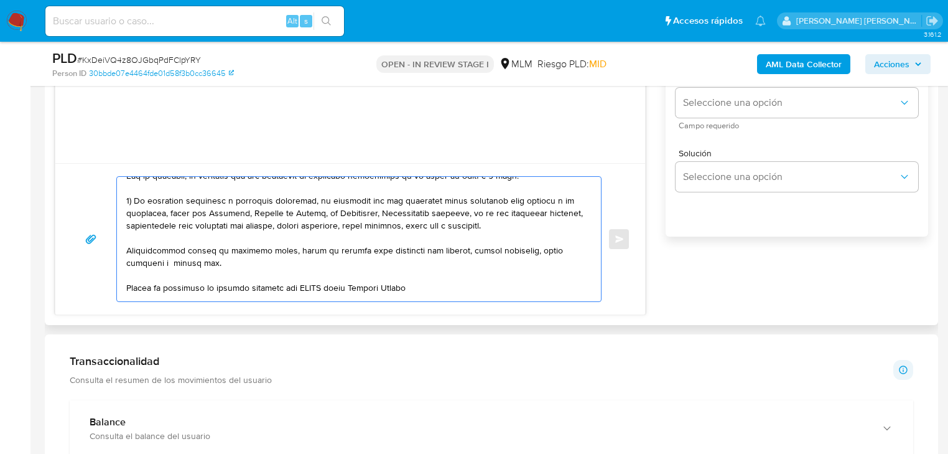
scroll to position [100, 0]
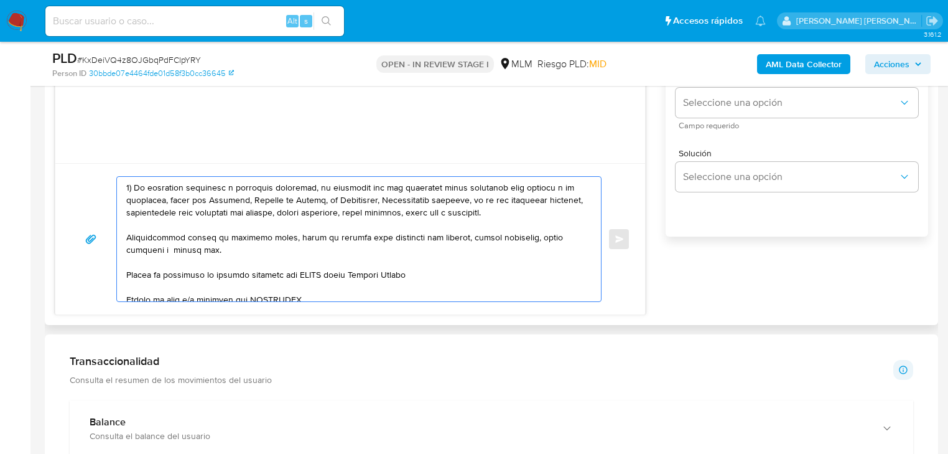
click at [538, 214] on textarea at bounding box center [355, 239] width 459 height 124
drag, startPoint x: 116, startPoint y: 238, endPoint x: 98, endPoint y: 232, distance: 19.1
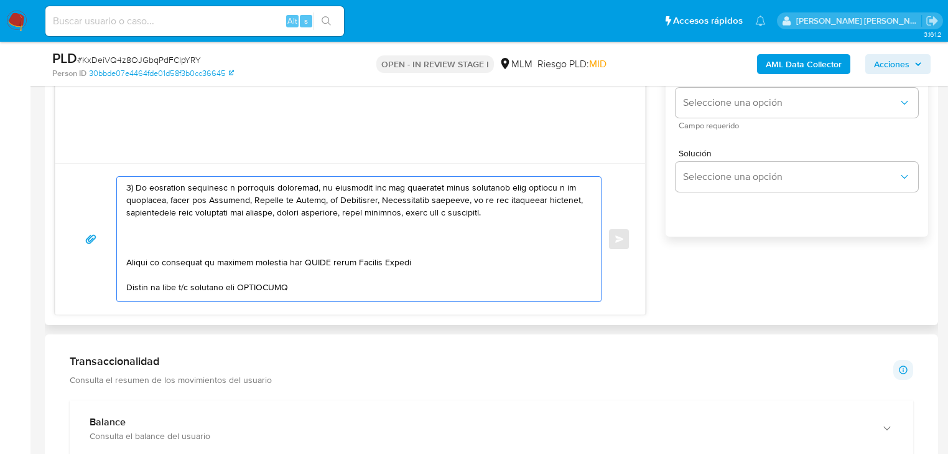
click at [138, 235] on textarea at bounding box center [355, 239] width 459 height 124
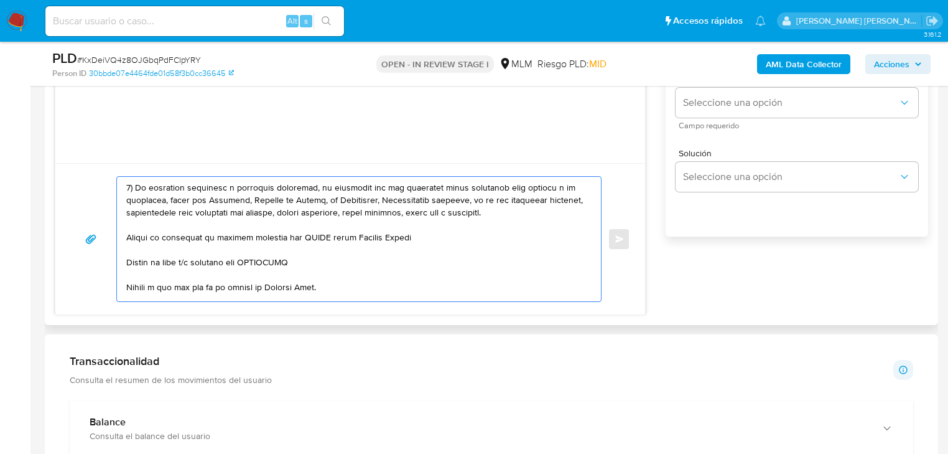
scroll to position [87, 0]
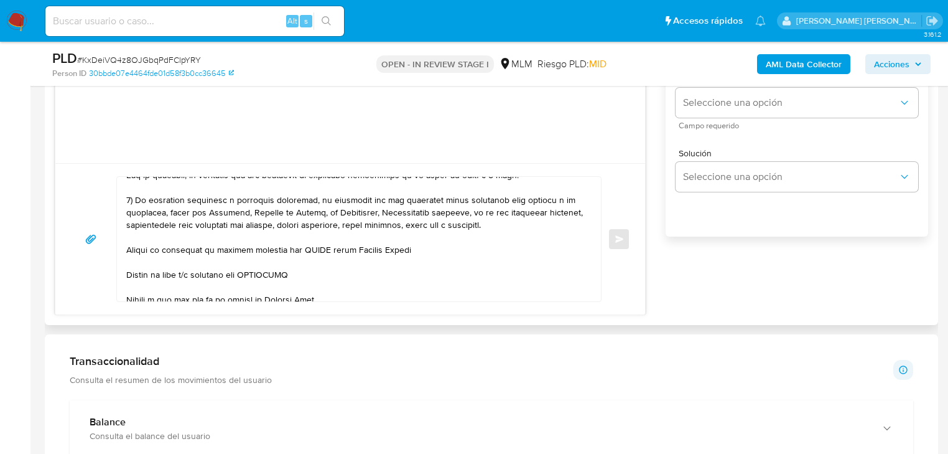
click at [125, 238] on div at bounding box center [356, 239] width 478 height 124
click at [124, 249] on div at bounding box center [356, 239] width 478 height 124
click at [125, 249] on div at bounding box center [356, 239] width 478 height 124
click at [126, 249] on div at bounding box center [356, 239] width 478 height 124
click at [126, 249] on textarea at bounding box center [355, 239] width 459 height 124
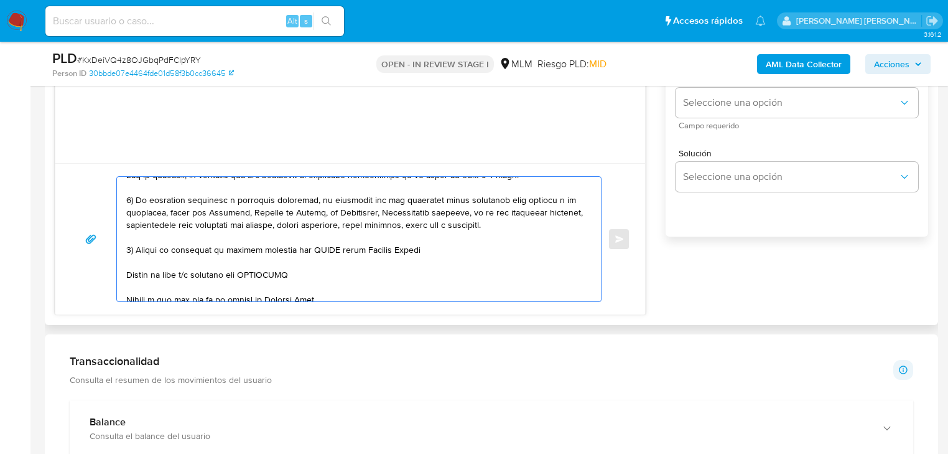
type textarea "Estimado Orlando, Te comunicamos que se ha identificado un cambio en el uso hab…"
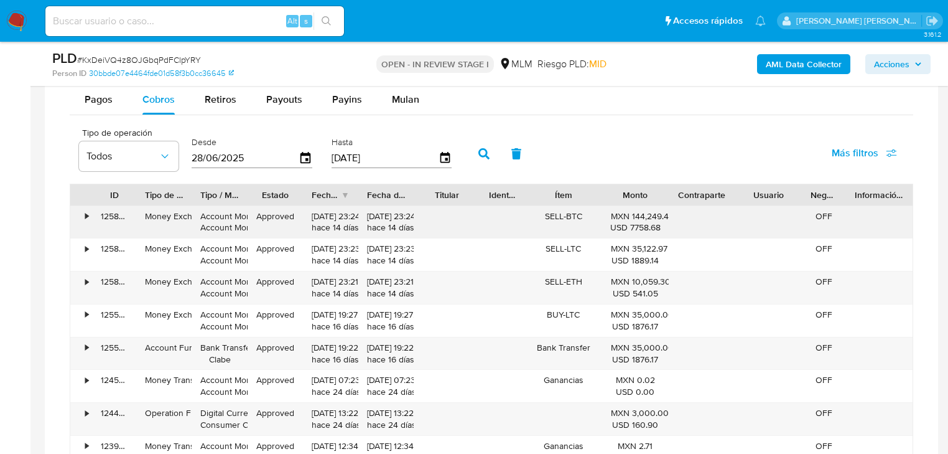
scroll to position [1942, 0]
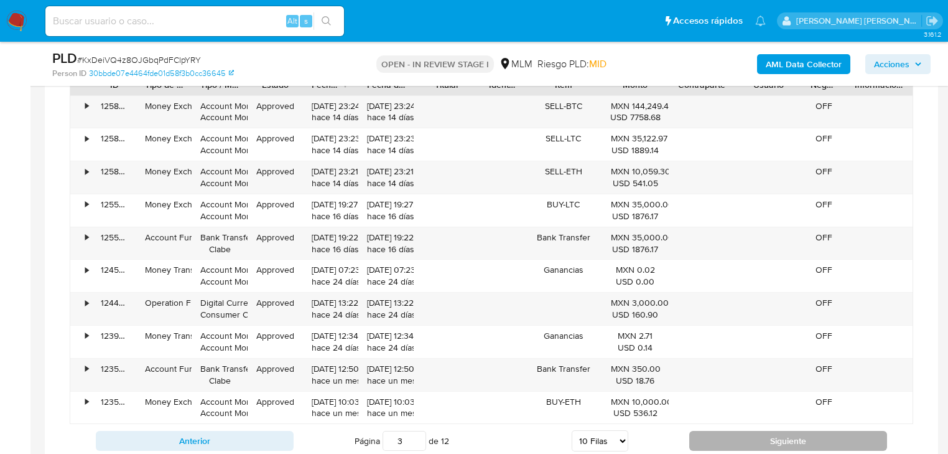
click at [711, 441] on button "Siguiente" at bounding box center [788, 441] width 198 height 20
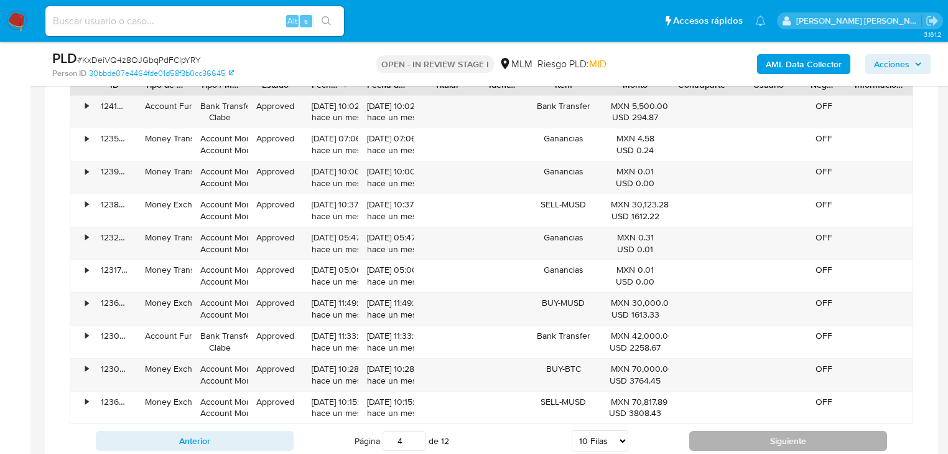
click at [714, 442] on button "Siguiente" at bounding box center [788, 441] width 198 height 20
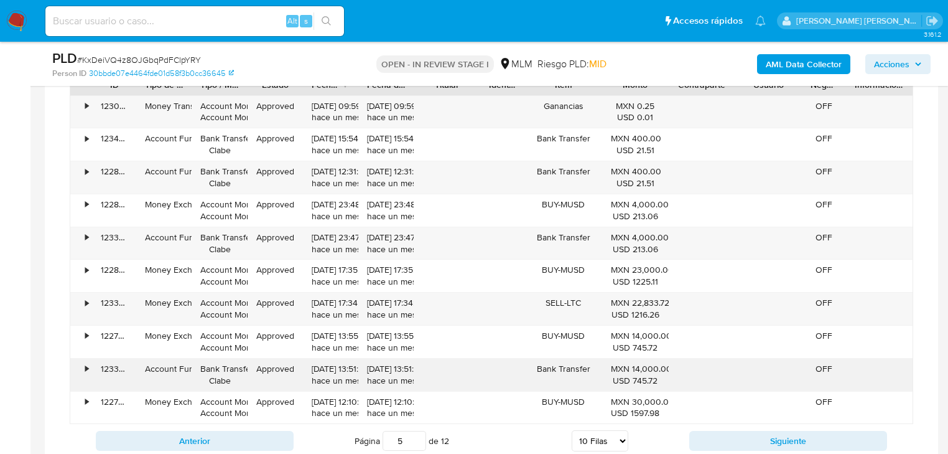
click at [83, 370] on div "•" at bounding box center [81, 374] width 22 height 32
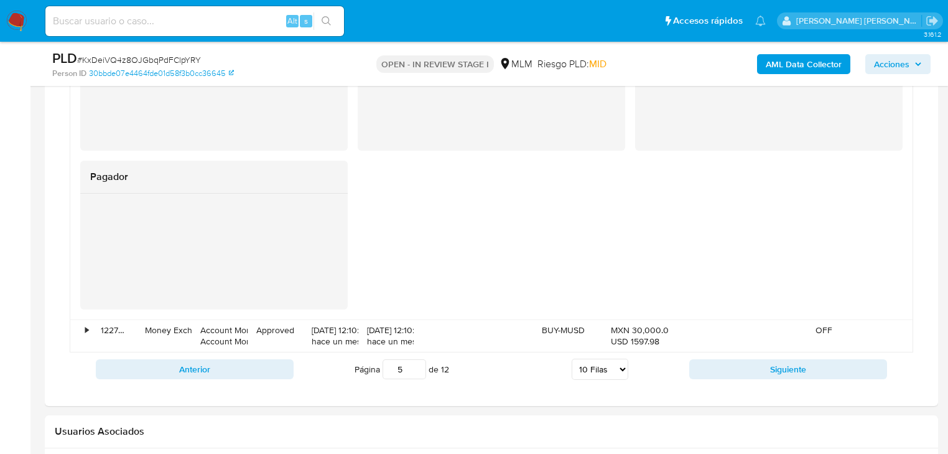
scroll to position [2489, 0]
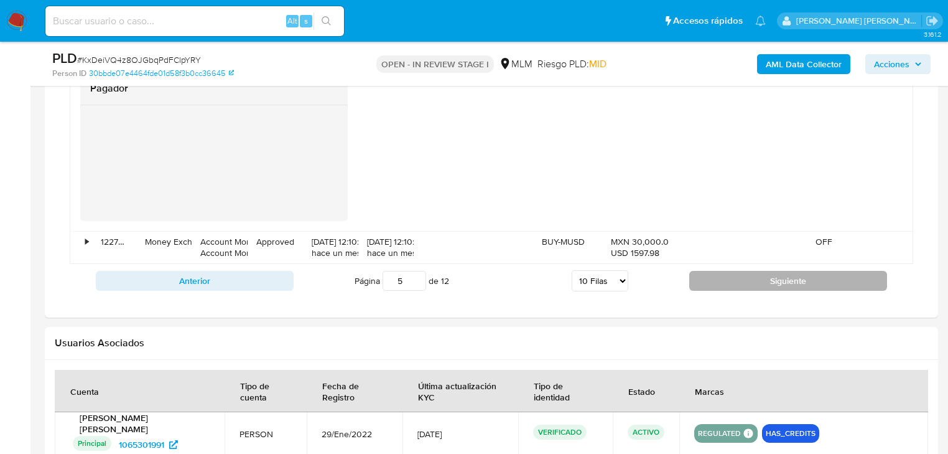
click at [742, 276] on button "Siguiente" at bounding box center [788, 281] width 198 height 20
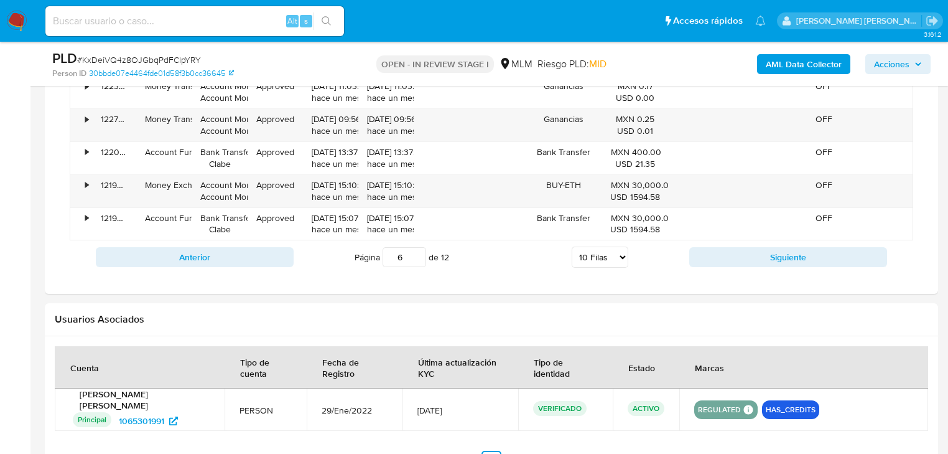
scroll to position [1991, 0]
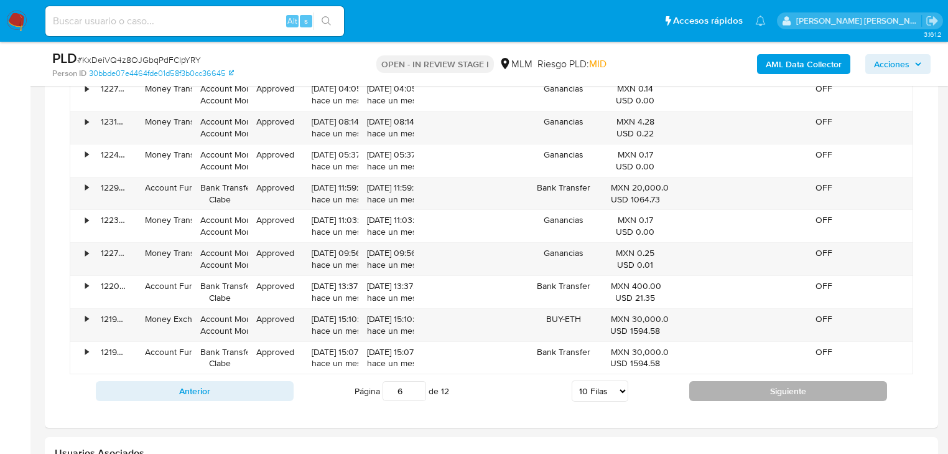
click at [707, 383] on button "Siguiente" at bounding box center [788, 391] width 198 height 20
click at [709, 385] on button "Siguiente" at bounding box center [788, 391] width 198 height 20
click at [714, 387] on button "Siguiente" at bounding box center [788, 391] width 198 height 20
type input "9"
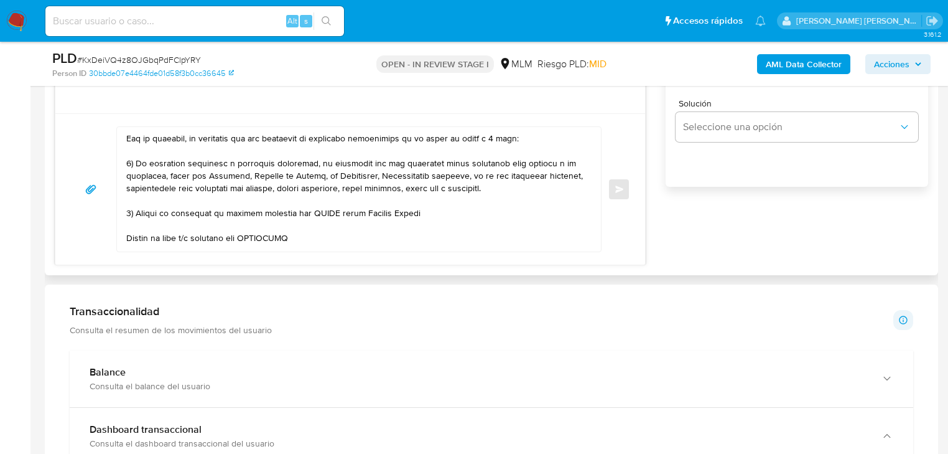
scroll to position [96, 0]
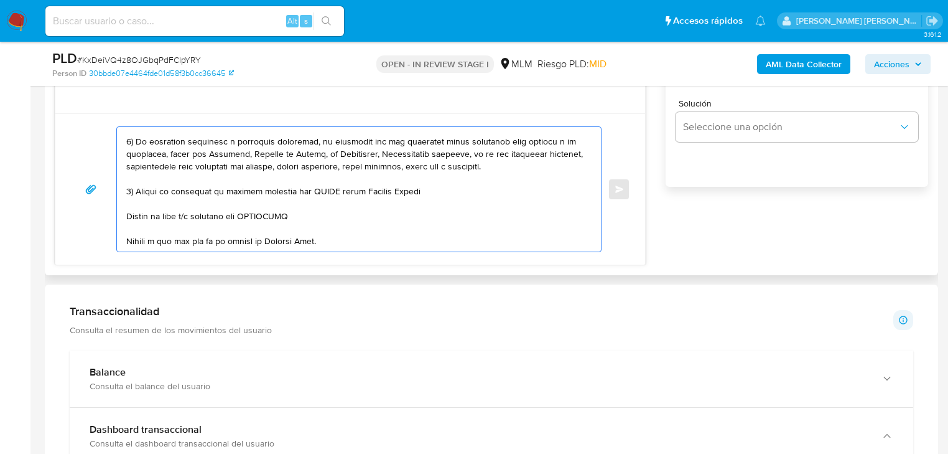
drag, startPoint x: 133, startPoint y: 190, endPoint x: 433, endPoint y: 193, distance: 300.0
click at [433, 193] on textarea at bounding box center [355, 189] width 459 height 124
click at [379, 169] on textarea at bounding box center [355, 189] width 459 height 124
drag, startPoint x: 217, startPoint y: 188, endPoint x: 441, endPoint y: 189, distance: 224.0
click at [441, 189] on textarea at bounding box center [355, 189] width 459 height 124
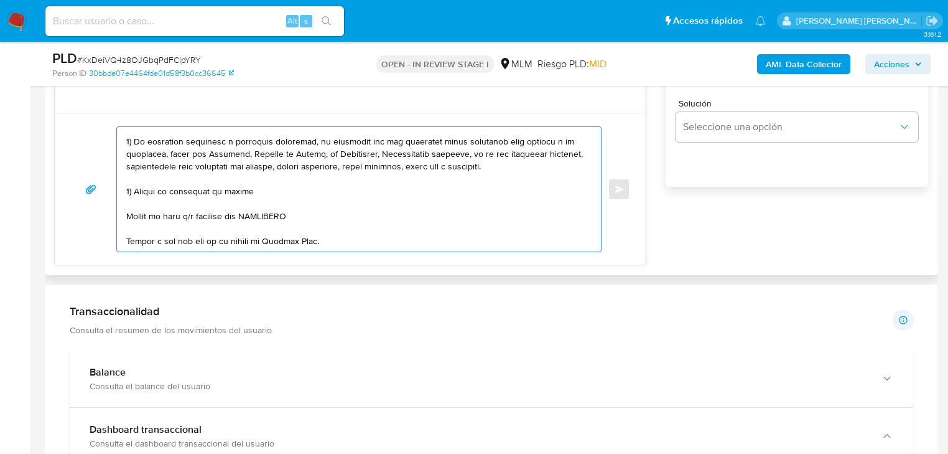
drag, startPoint x: 279, startPoint y: 192, endPoint x: 135, endPoint y: 192, distance: 143.7
click at [135, 192] on textarea at bounding box center [355, 189] width 459 height 124
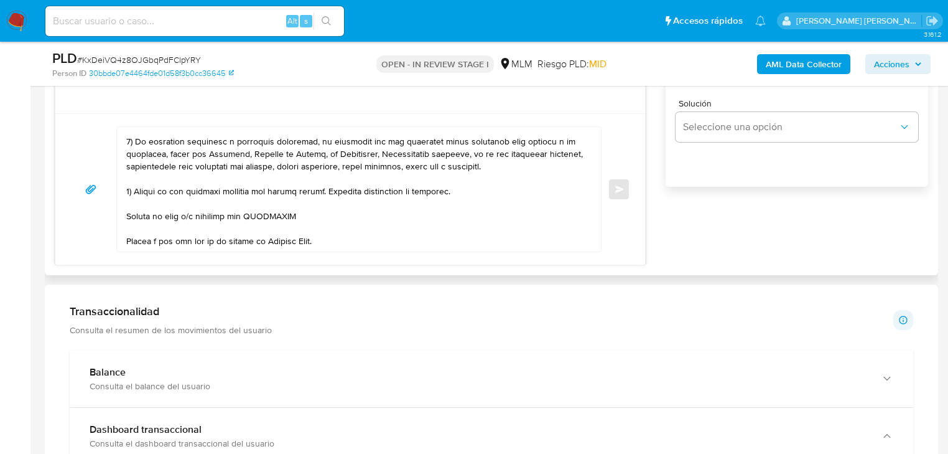
click at [124, 216] on div at bounding box center [356, 189] width 478 height 124
drag, startPoint x: 321, startPoint y: 212, endPoint x: 107, endPoint y: 208, distance: 214.1
click at [107, 208] on div "Enviar" at bounding box center [350, 189] width 560 height 126
paste textarea "4) ¿Cuál consideras que es la principal fuente de tus ingresos?"
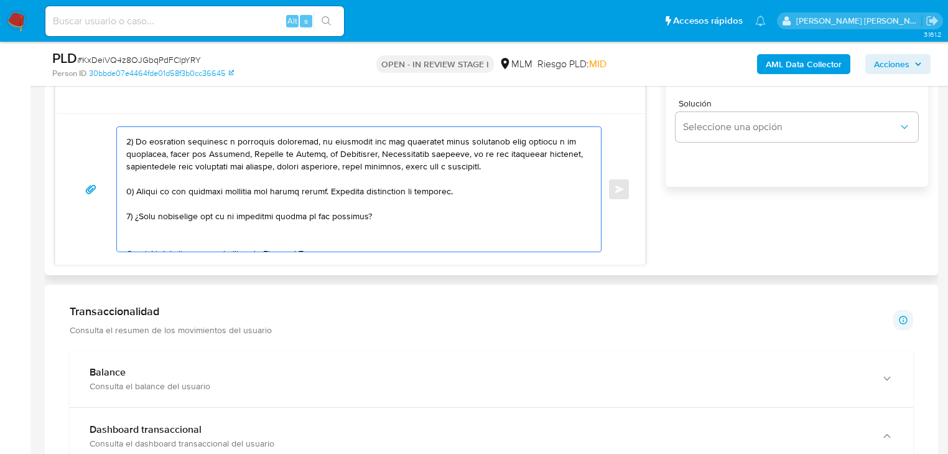
click at [133, 213] on textarea at bounding box center [355, 189] width 459 height 124
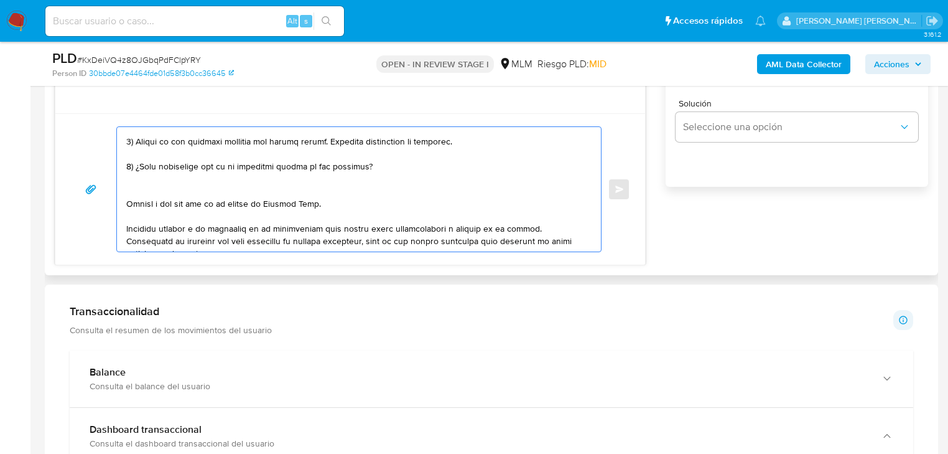
drag, startPoint x: 372, startPoint y: 205, endPoint x: 118, endPoint y: 189, distance: 255.0
click at [118, 189] on div at bounding box center [356, 189] width 478 height 124
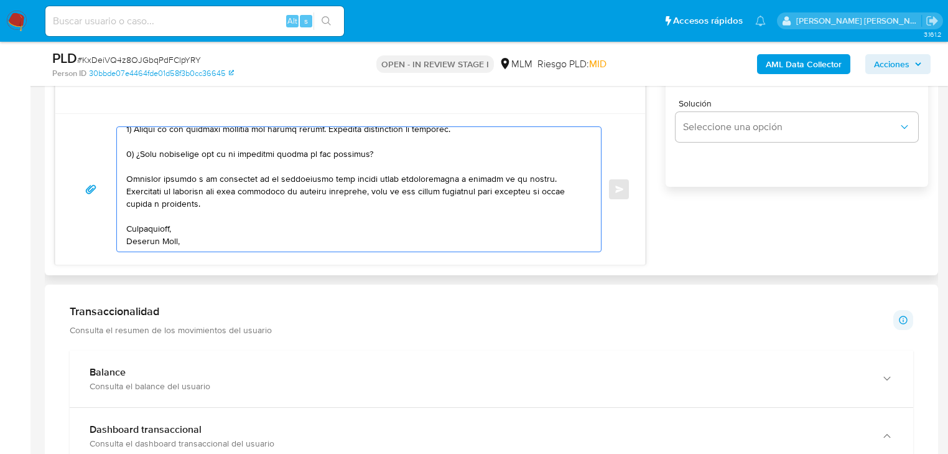
click at [147, 238] on textarea at bounding box center [355, 189] width 459 height 124
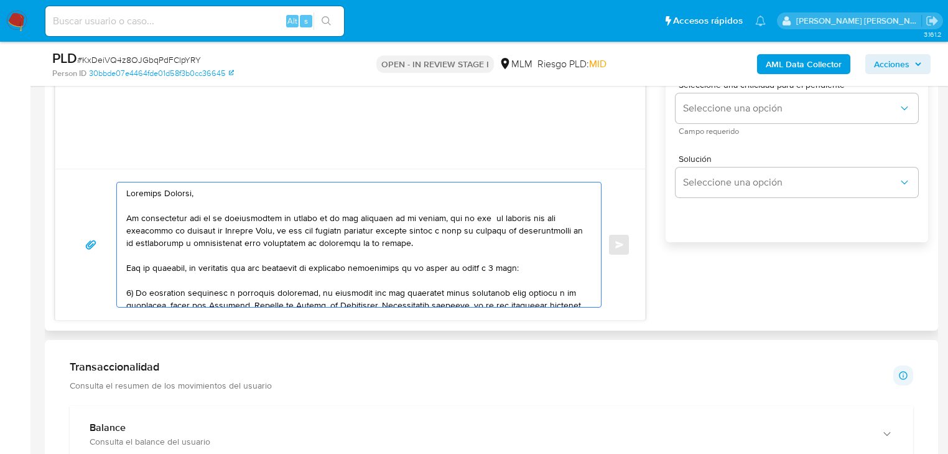
scroll to position [697, 0]
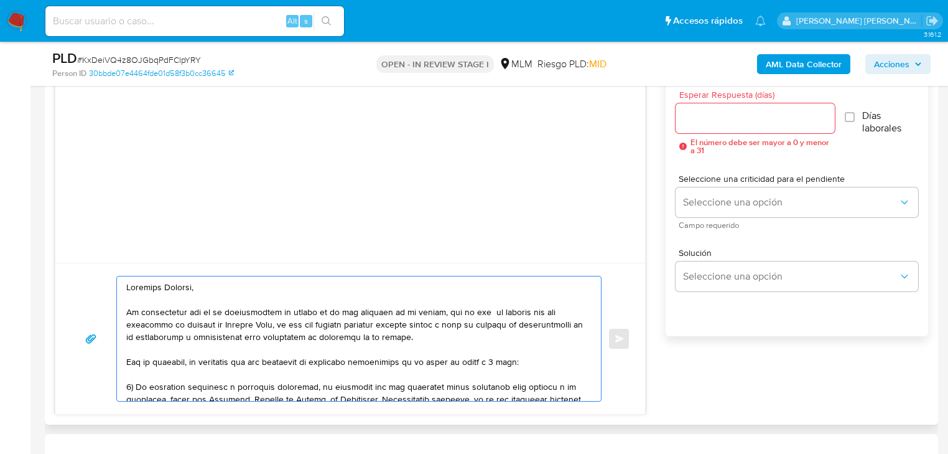
type textarea "Estimado Orlando, Te comunicamos que se ha identificado un cambio en el uso hab…"
click at [735, 132] on div "Esperar Respuesta (días) El número debe ser mayor a 0 y menor a 31" at bounding box center [755, 122] width 159 height 64
click at [736, 117] on input "Esperar Respuesta (días)" at bounding box center [755, 118] width 159 height 16
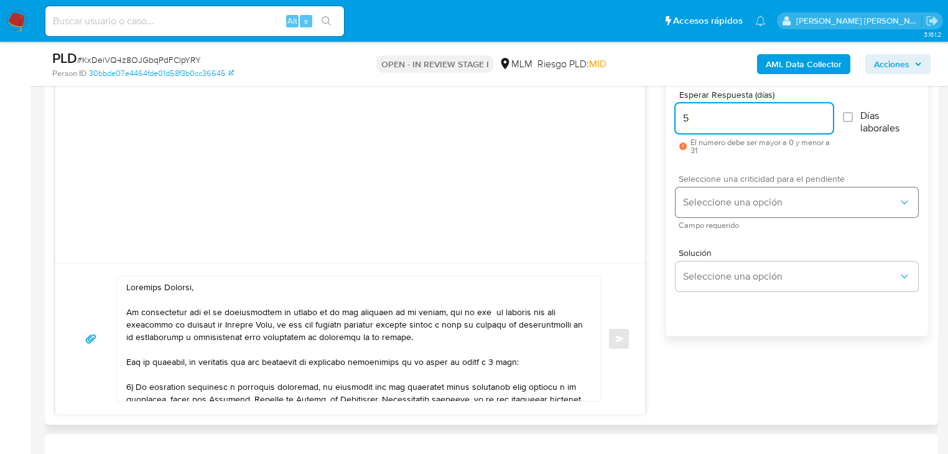
type input "5"
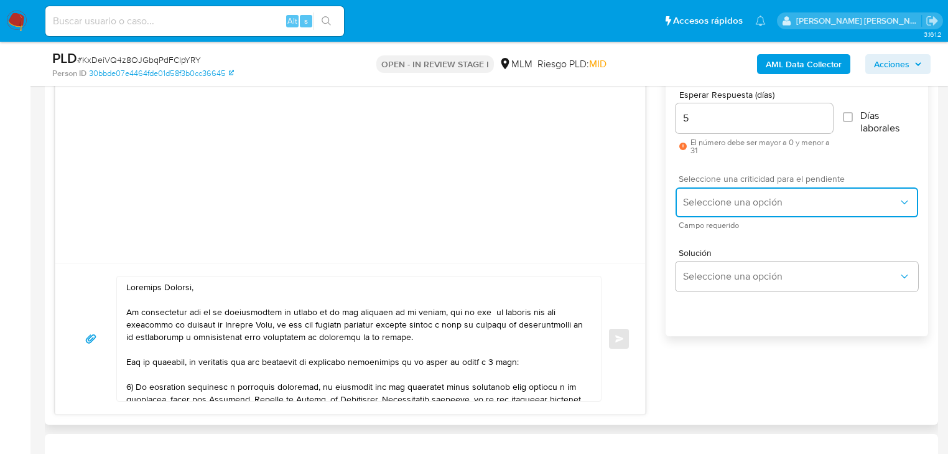
click at [732, 196] on span "Seleccione una opción" at bounding box center [790, 202] width 215 height 12
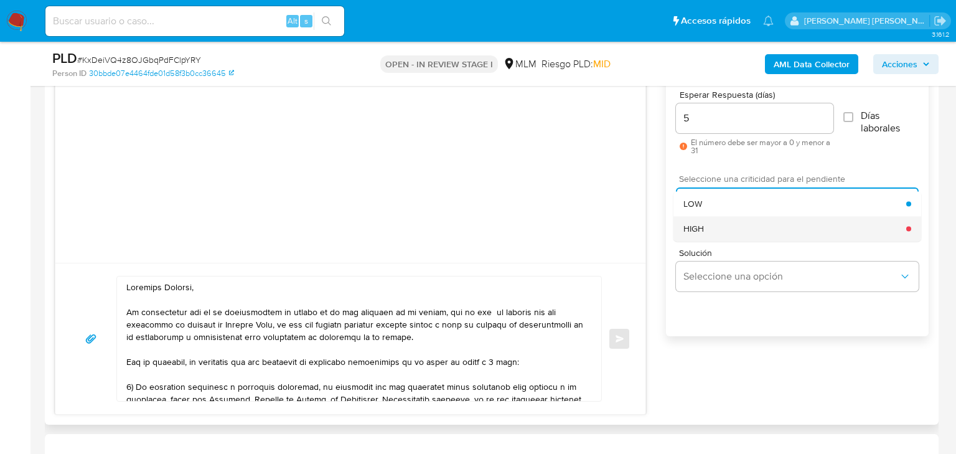
click at [716, 230] on div "HIGH" at bounding box center [794, 228] width 223 height 25
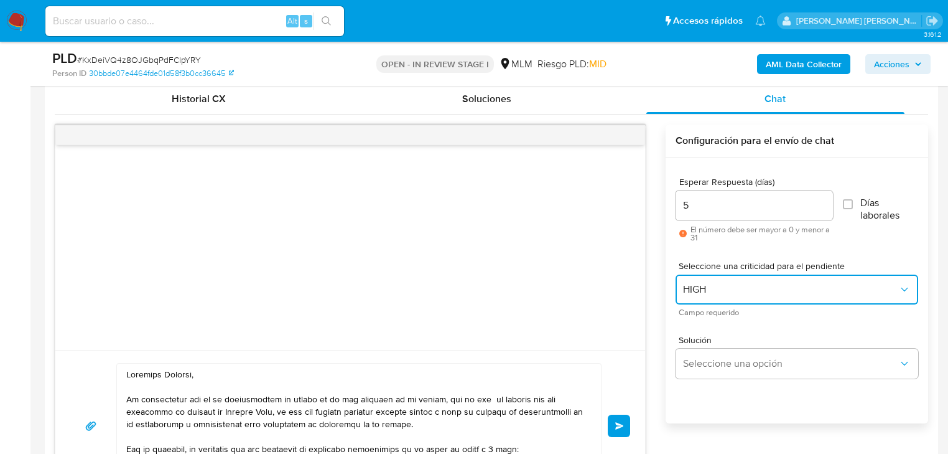
scroll to position [647, 0]
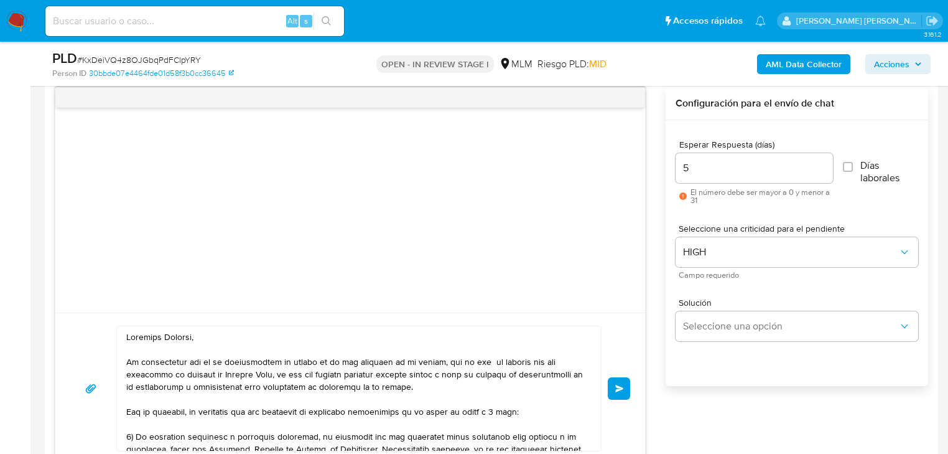
click at [622, 385] on span "Enviar" at bounding box center [619, 388] width 9 height 7
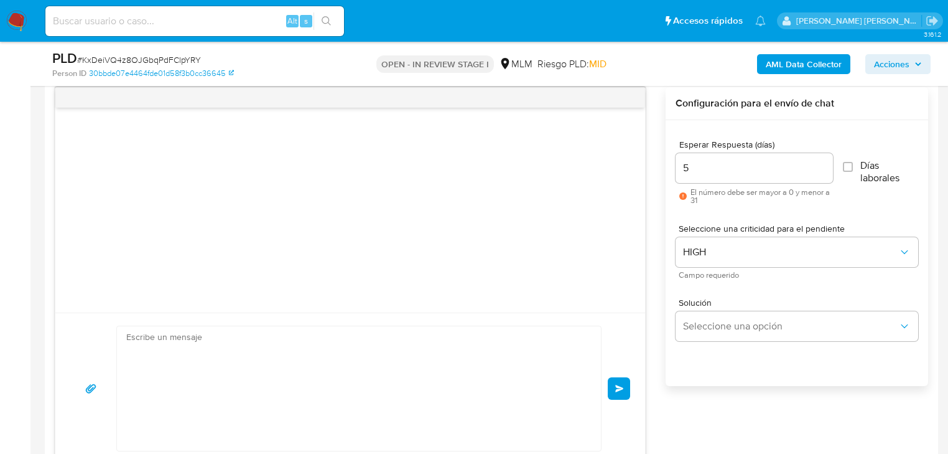
scroll to position [207, 0]
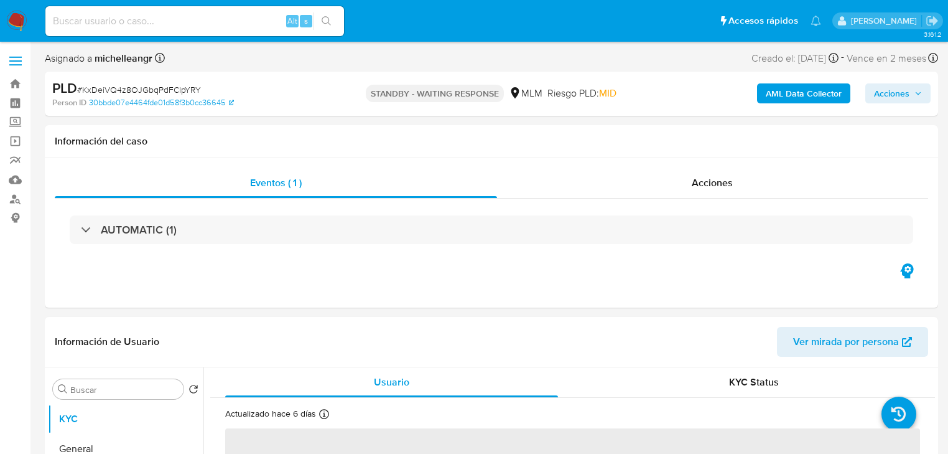
select select "10"
click at [142, 21] on input at bounding box center [194, 21] width 299 height 16
paste input "G9gEjc9WjtEKNHPHp9AMjd30"
type input "G9gEjc9WjtEKNHPHp9AMjd30"
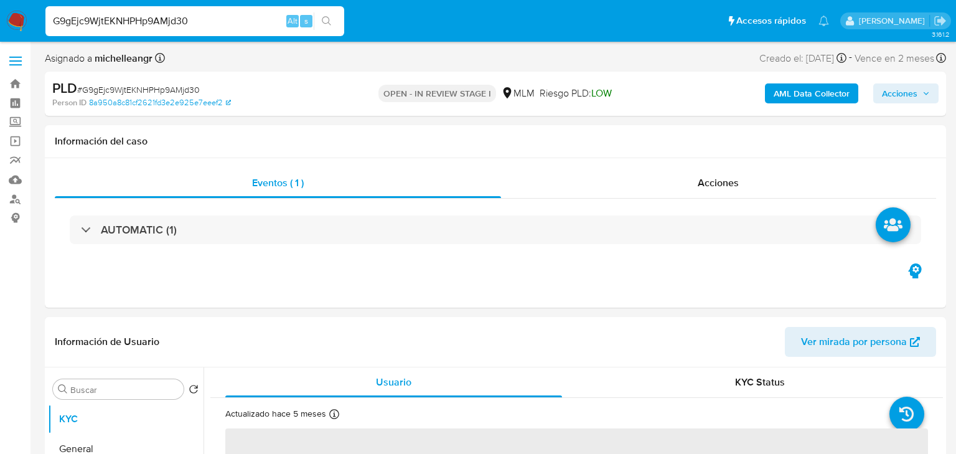
select select "10"
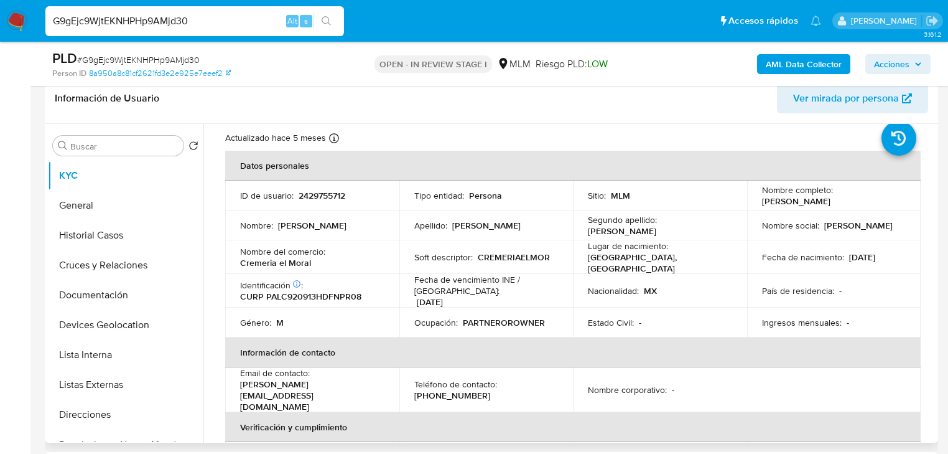
scroll to position [50, 0]
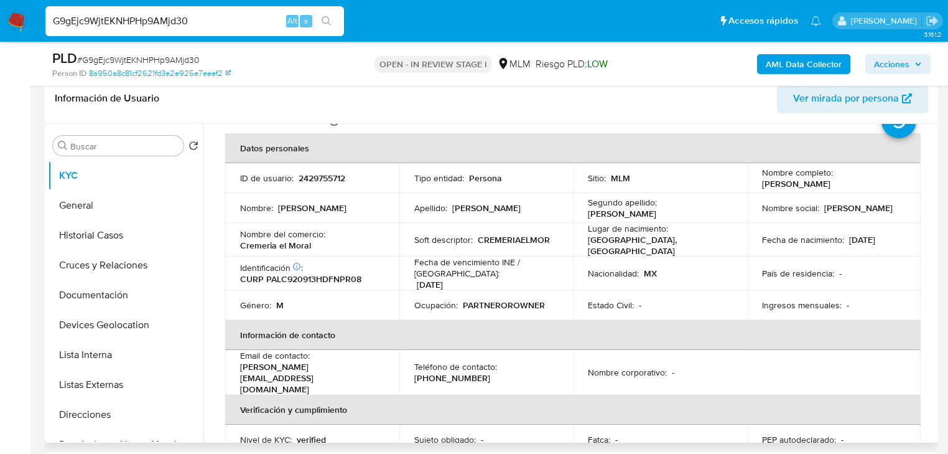
click at [898, 224] on td "Fecha de nacimiento : [DEMOGRAPHIC_DATA]" at bounding box center [834, 240] width 174 height 34
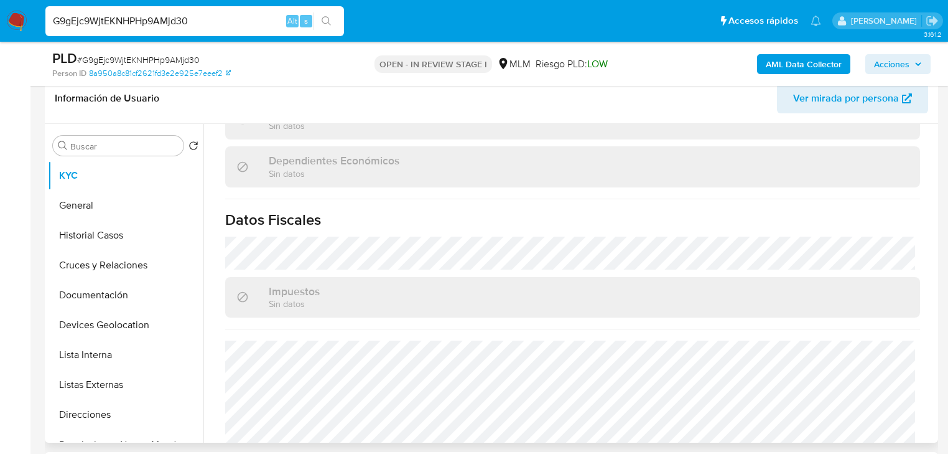
scroll to position [785, 0]
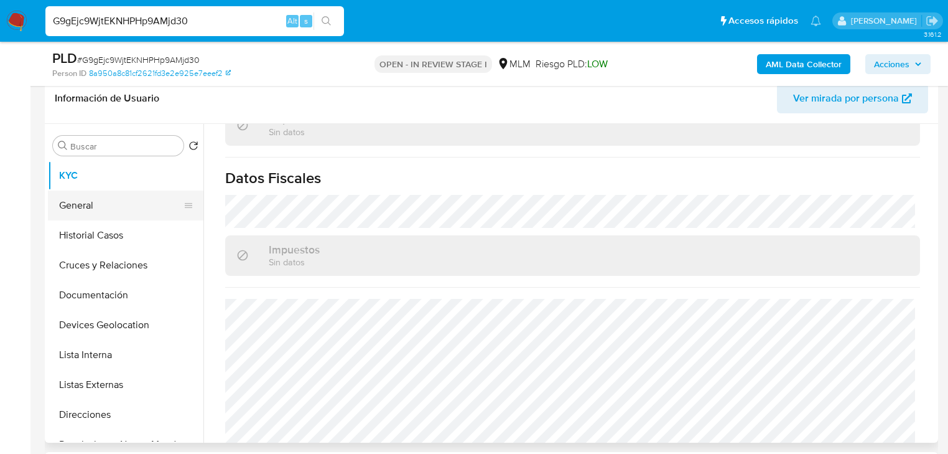
click at [137, 194] on button "General" at bounding box center [121, 205] width 146 height 30
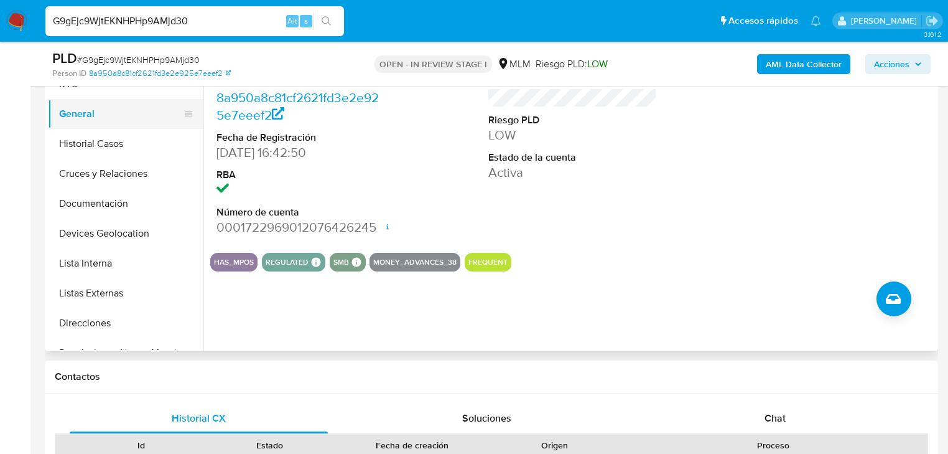
scroll to position [149, 0]
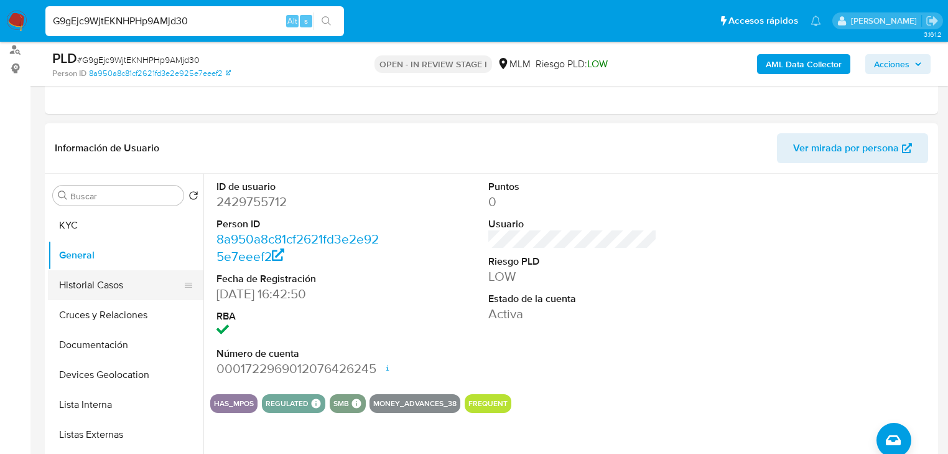
click at [92, 289] on button "Historial Casos" at bounding box center [121, 285] width 146 height 30
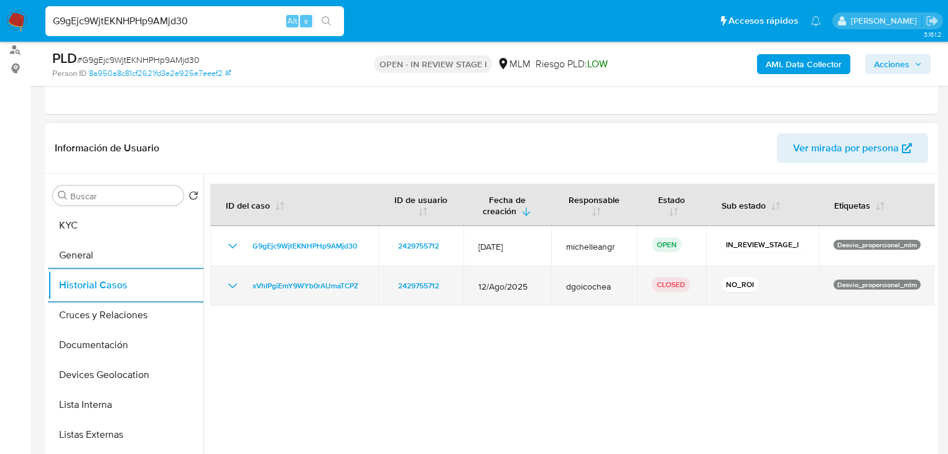
click at [241, 286] on div "xVhIPgiEmY9WYb0rAUmaTCPZ" at bounding box center [294, 285] width 138 height 15
click at [234, 287] on icon "Mostrar/Ocultar" at bounding box center [232, 285] width 15 height 15
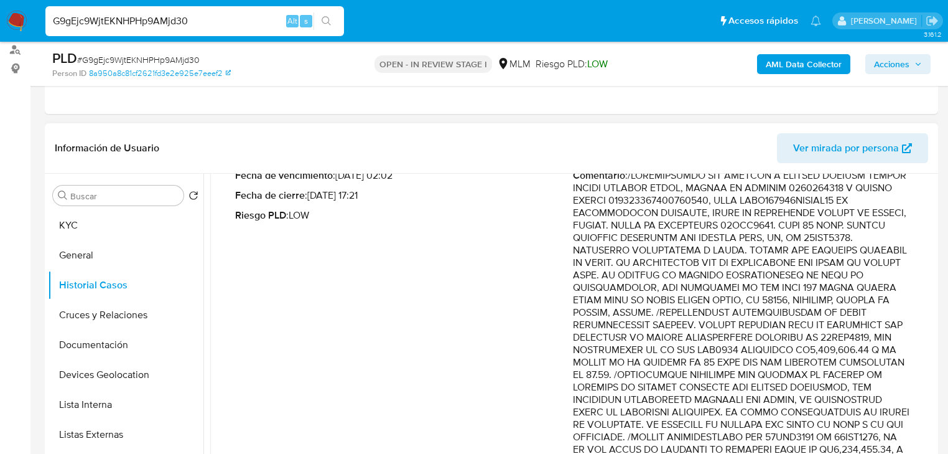
scroll to position [249, 0]
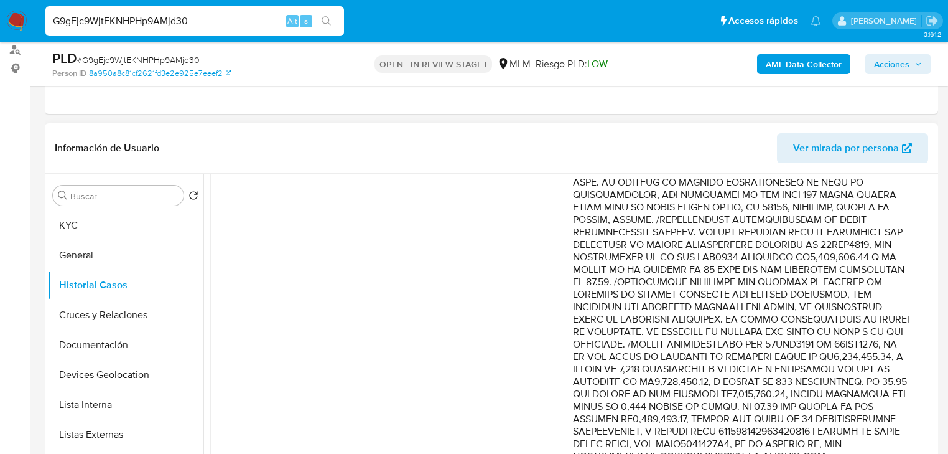
drag, startPoint x: 780, startPoint y: 235, endPoint x: 893, endPoint y: 342, distance: 155.8
click at [893, 342] on p "Comentario :" at bounding box center [742, 400] width 338 height 647
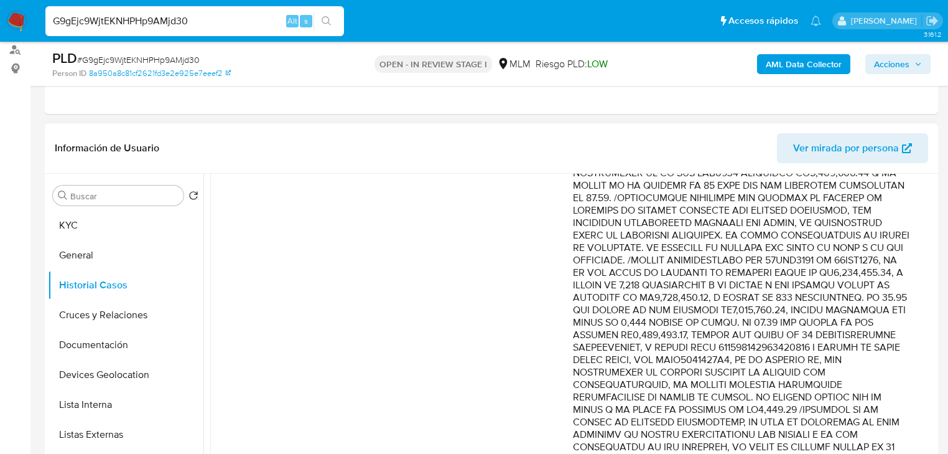
scroll to position [348, 0]
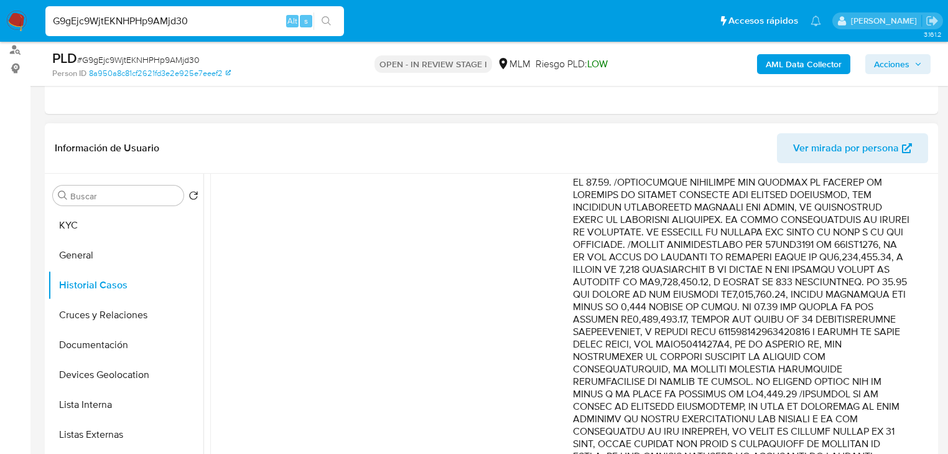
drag, startPoint x: 810, startPoint y: 297, endPoint x: 843, endPoint y: 340, distance: 53.7
click at [843, 340] on p "Comentario :" at bounding box center [742, 300] width 338 height 647
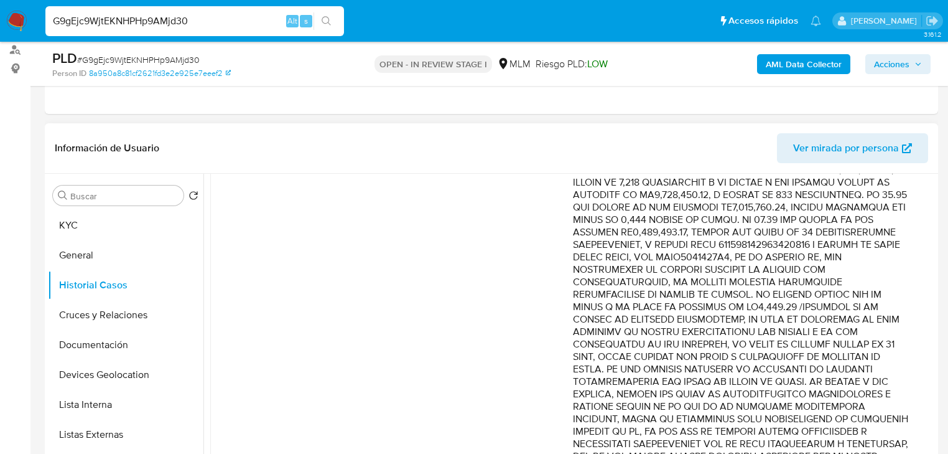
scroll to position [448, 0]
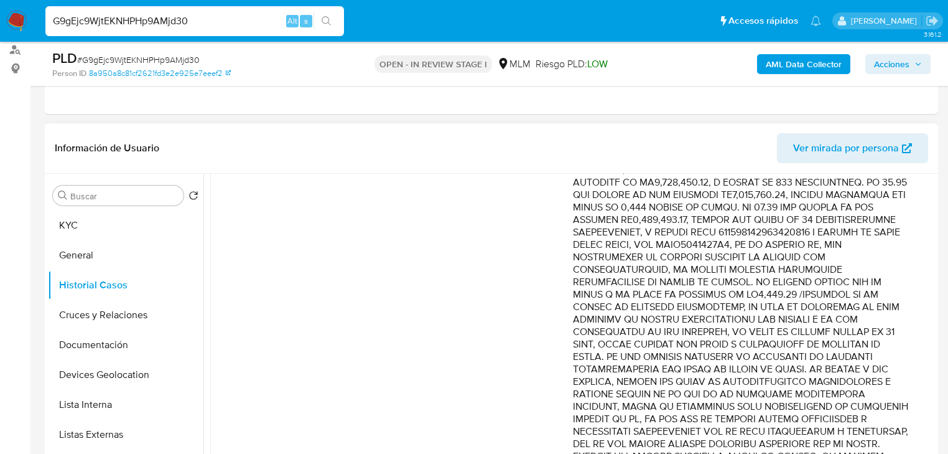
drag, startPoint x: 826, startPoint y: 344, endPoint x: 862, endPoint y: 360, distance: 39.8
click at [862, 360] on p "Comentario :" at bounding box center [742, 200] width 338 height 647
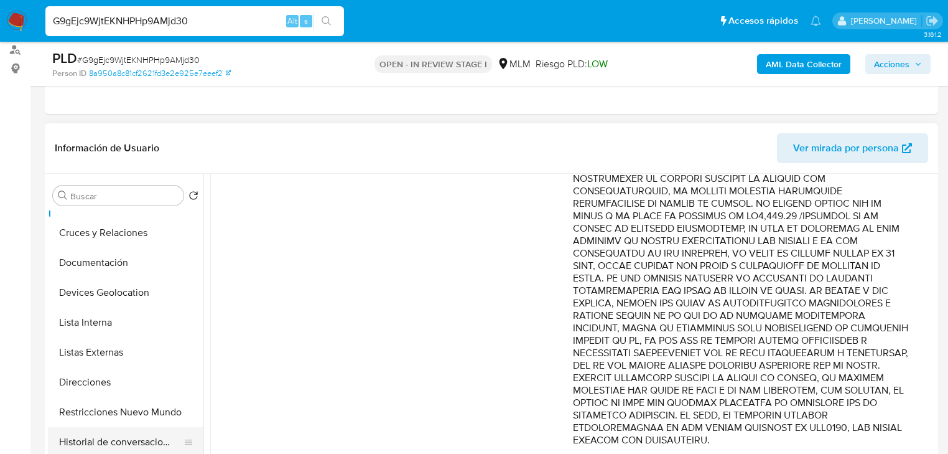
scroll to position [100, 0]
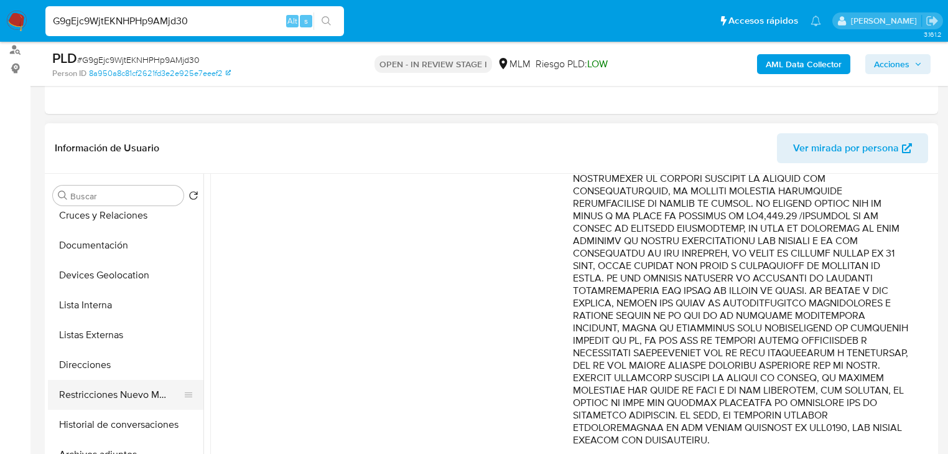
click at [151, 400] on button "Restricciones Nuevo Mundo" at bounding box center [121, 395] width 146 height 30
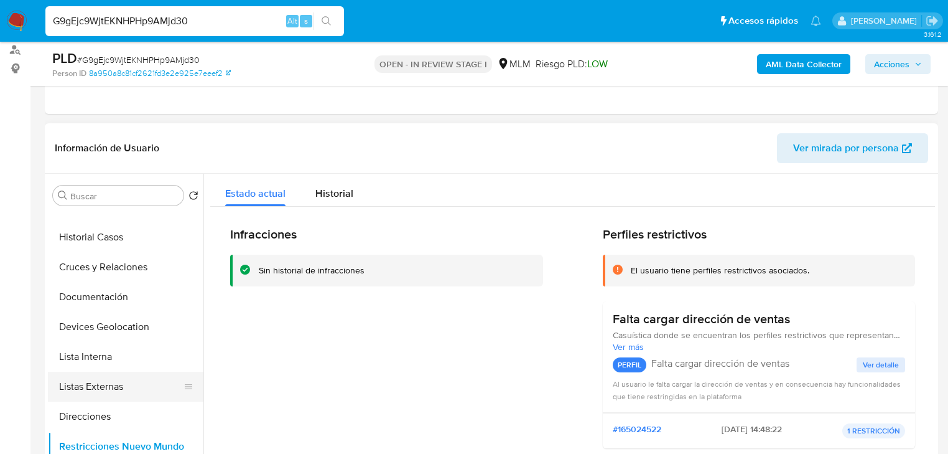
scroll to position [0, 0]
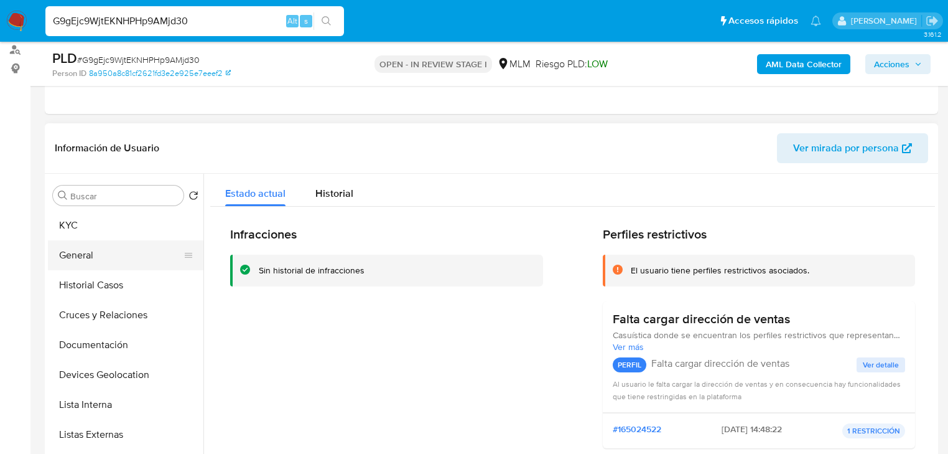
click at [129, 261] on button "General" at bounding box center [121, 255] width 146 height 30
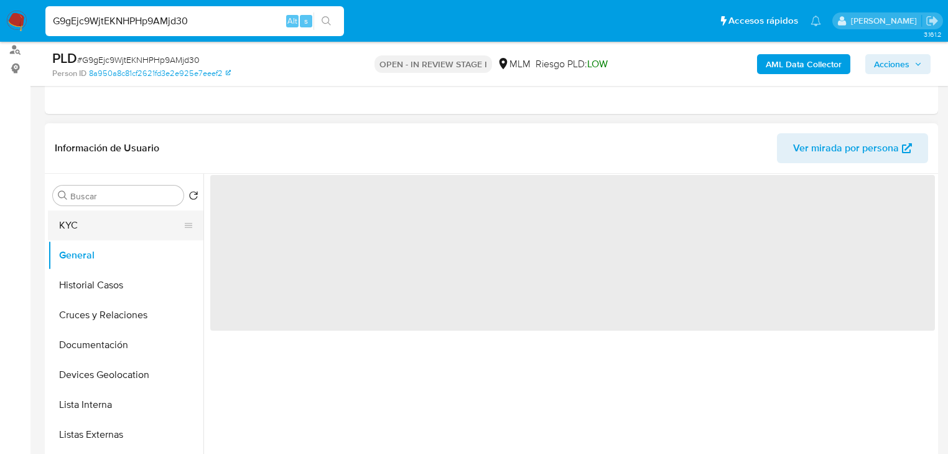
click at [119, 227] on button "KYC" at bounding box center [121, 225] width 146 height 30
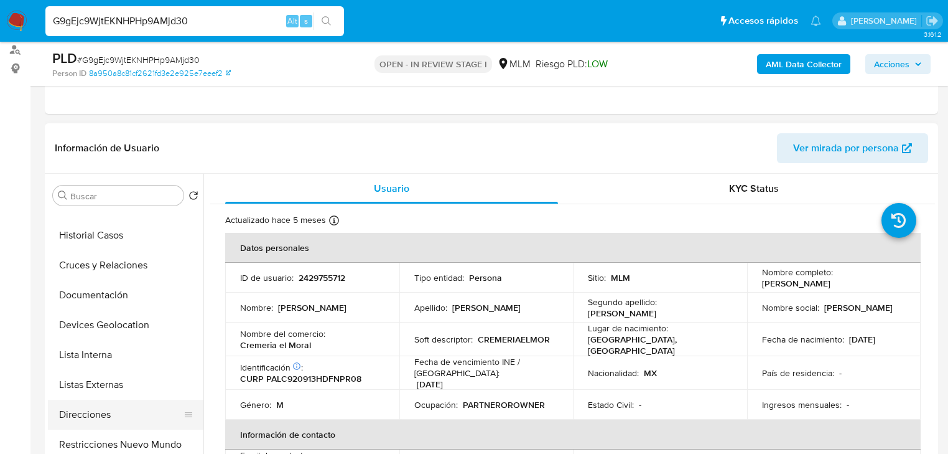
scroll to position [100, 0]
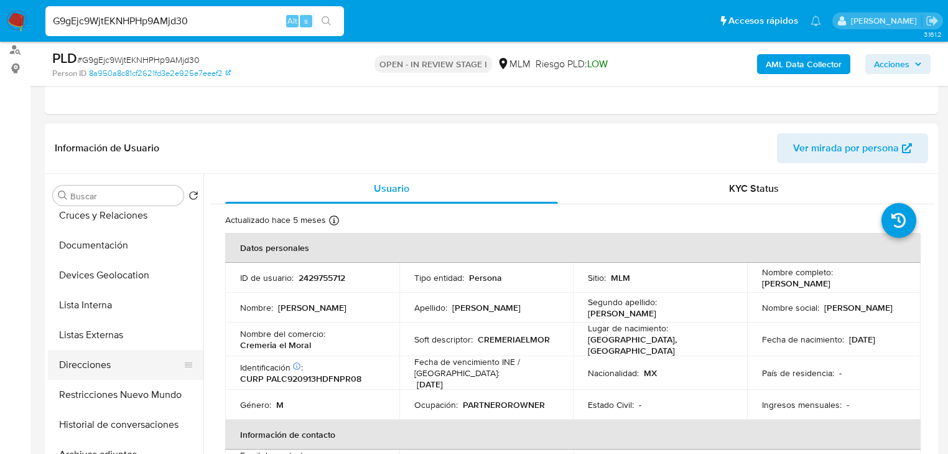
click at [111, 369] on button "Direcciones" at bounding box center [121, 365] width 146 height 30
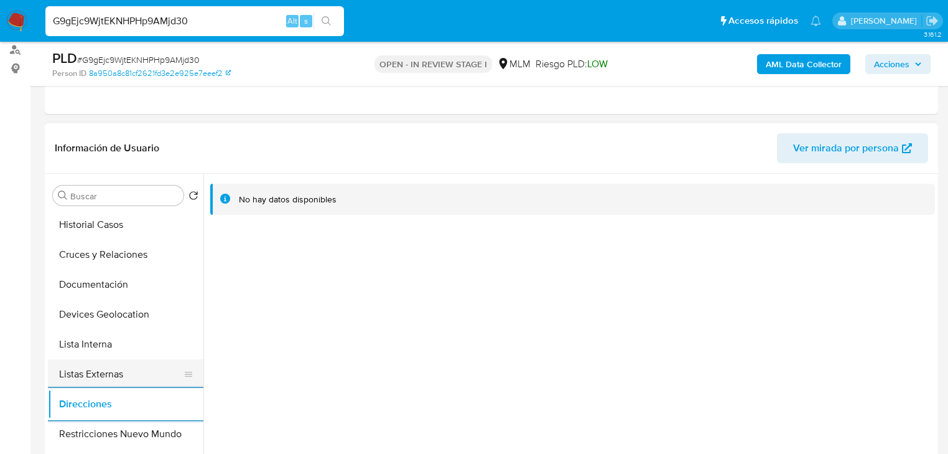
scroll to position [0, 0]
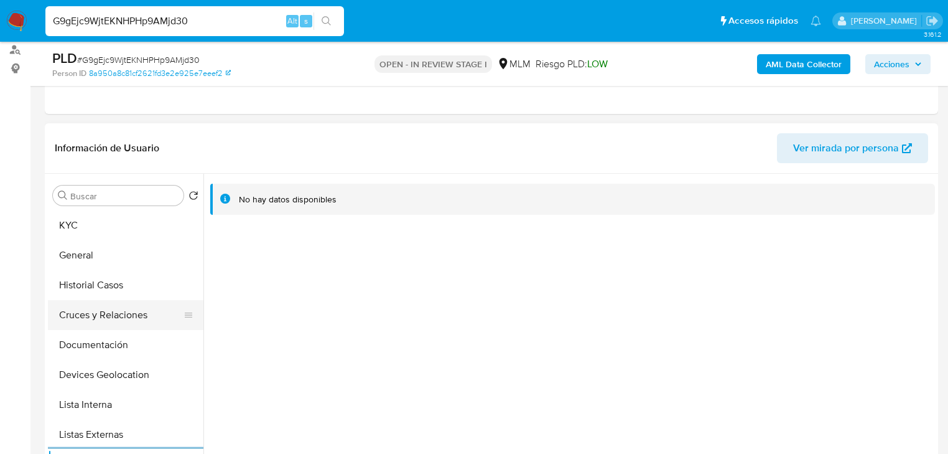
click at [126, 303] on button "Cruces y Relaciones" at bounding box center [121, 315] width 146 height 30
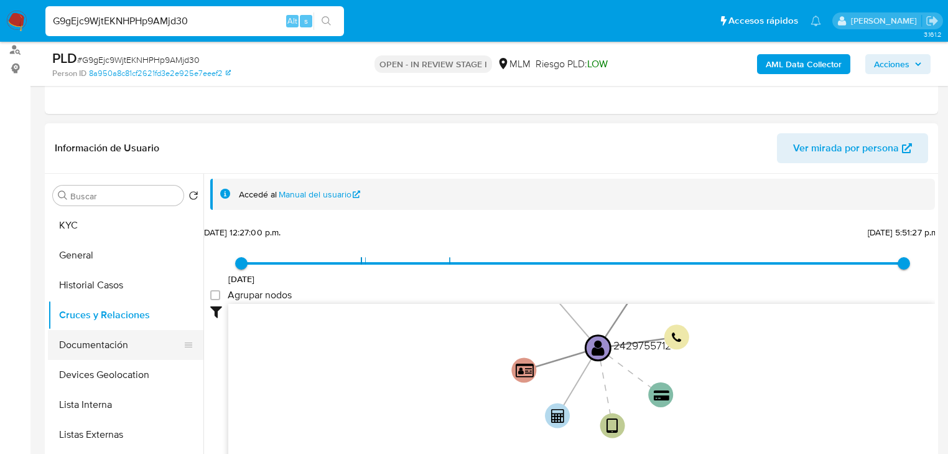
click at [136, 337] on button "Documentación" at bounding box center [121, 345] width 146 height 30
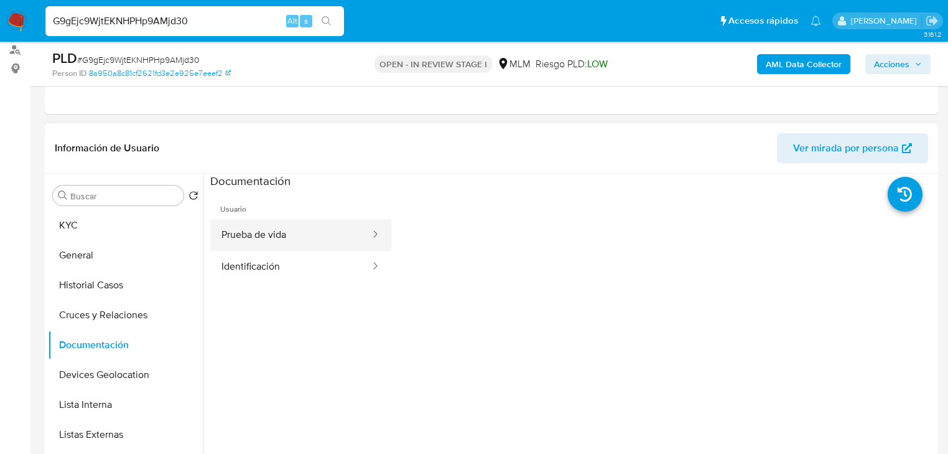
drag, startPoint x: 308, startPoint y: 241, endPoint x: 337, endPoint y: 246, distance: 29.7
click at [309, 241] on button "Prueba de vida" at bounding box center [290, 235] width 161 height 32
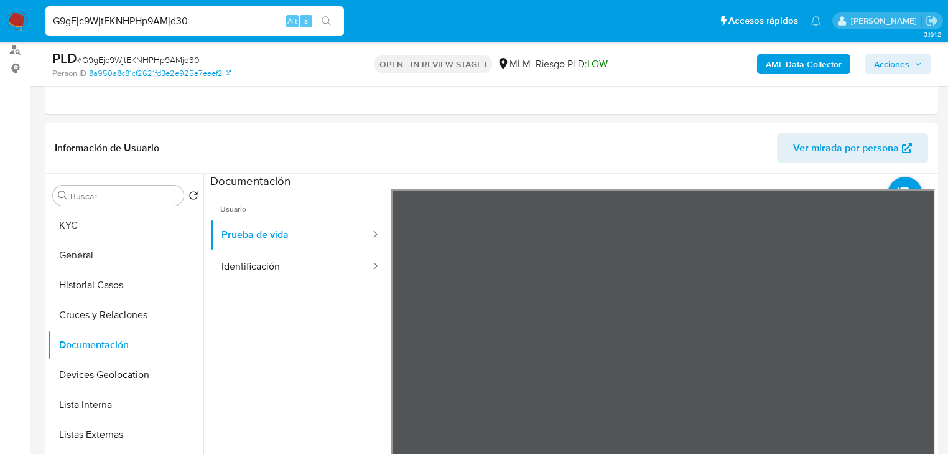
click at [605, 185] on section at bounding box center [572, 381] width 725 height 414
click at [124, 362] on button "Devices Geolocation" at bounding box center [121, 375] width 146 height 30
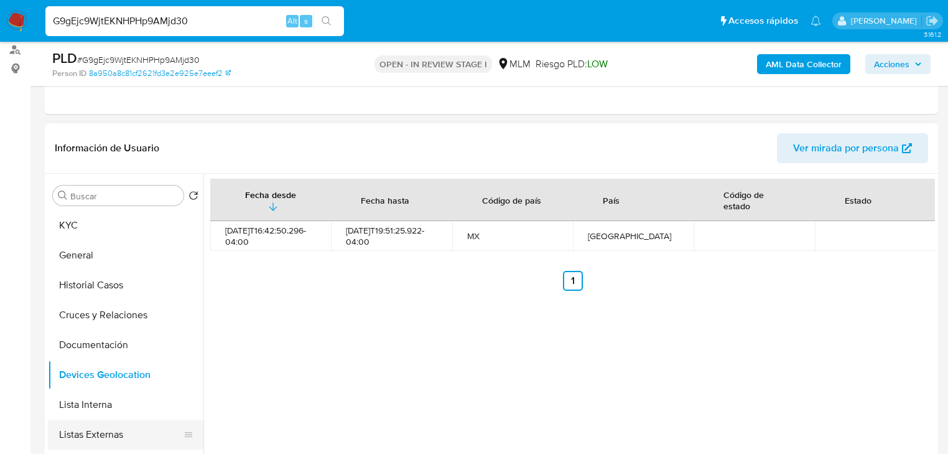
click at [109, 428] on button "Listas Externas" at bounding box center [121, 434] width 146 height 30
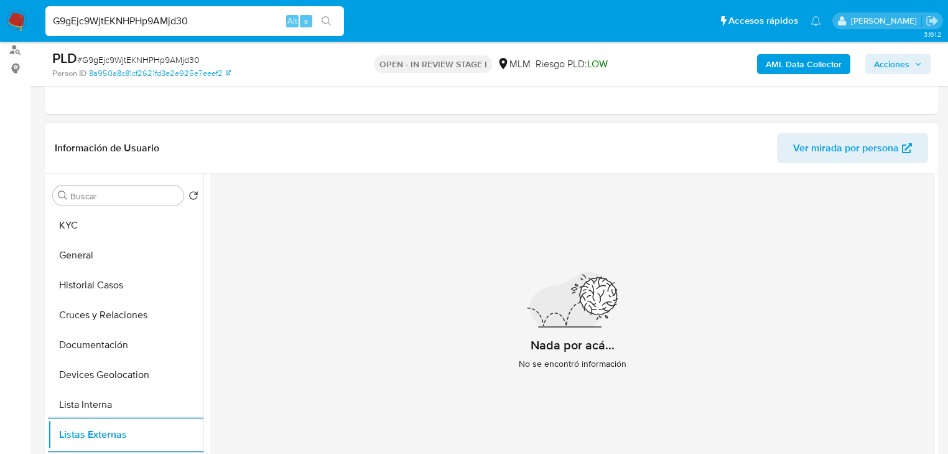
drag, startPoint x: 107, startPoint y: 227, endPoint x: 199, endPoint y: 239, distance: 92.2
click at [107, 227] on button "KYC" at bounding box center [126, 225] width 156 height 30
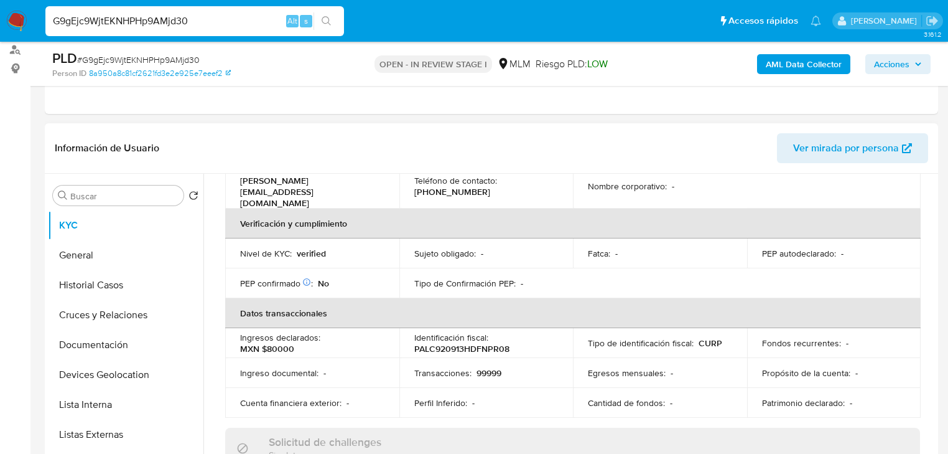
scroll to position [88, 0]
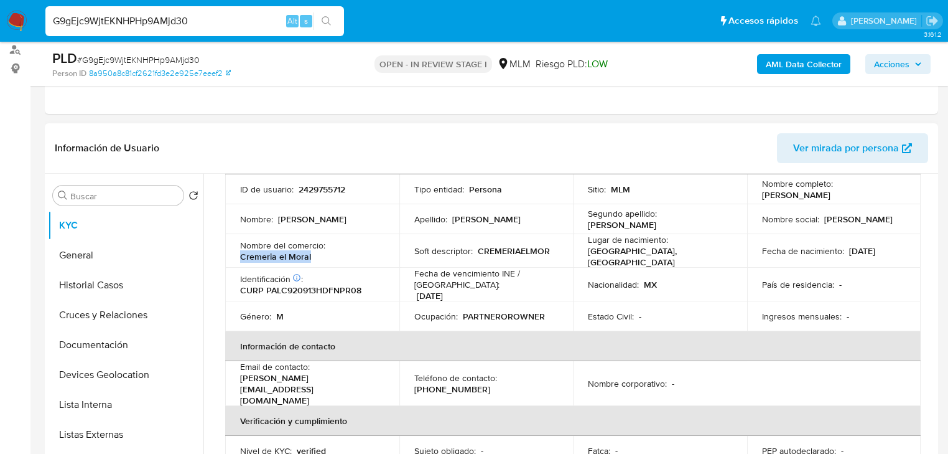
drag, startPoint x: 326, startPoint y: 252, endPoint x: 238, endPoint y: 256, distance: 87.8
click at [238, 256] on td "Nombre del comercio : Cremeria el Moral" at bounding box center [312, 251] width 174 height 34
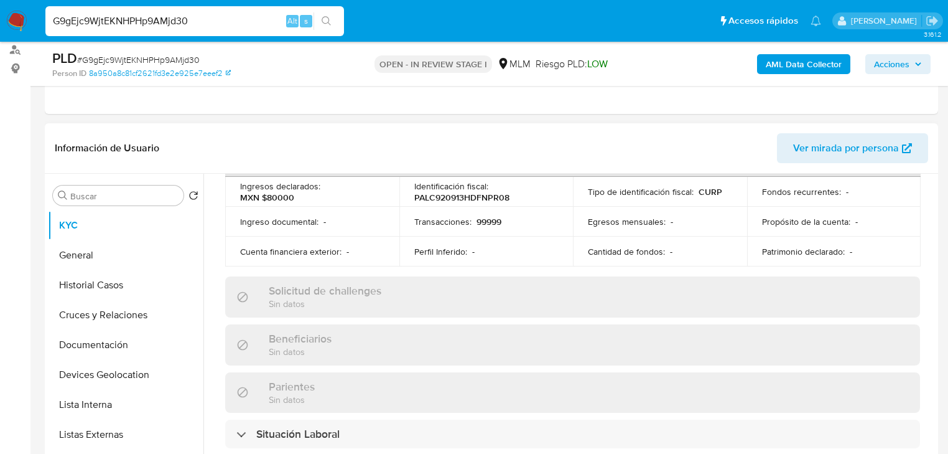
scroll to position [188, 0]
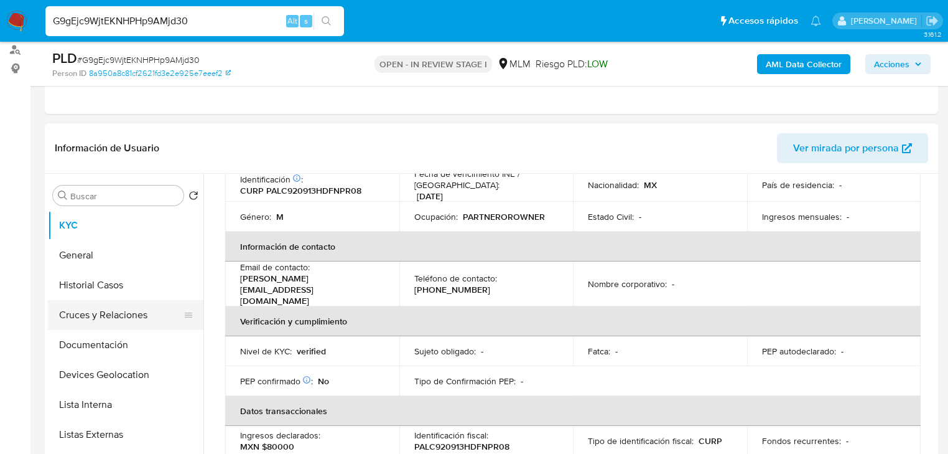
click at [111, 301] on button "Cruces y Relaciones" at bounding box center [121, 315] width 146 height 30
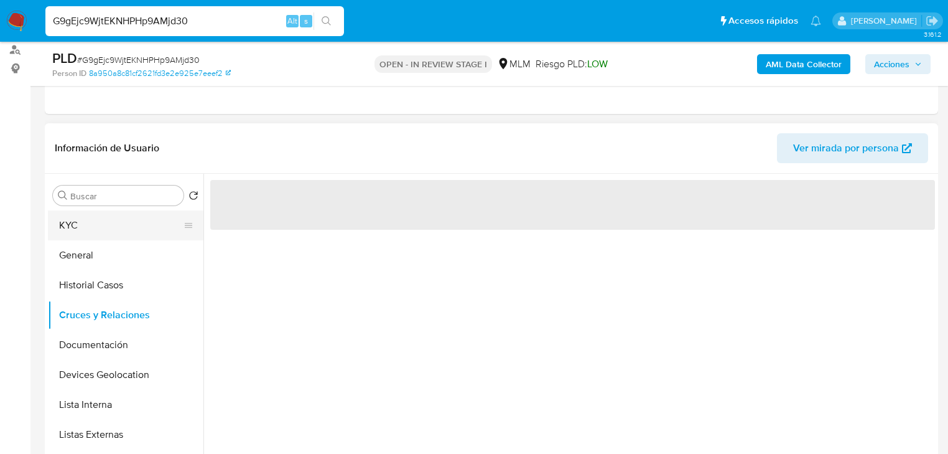
scroll to position [0, 0]
click at [90, 224] on button "KYC" at bounding box center [121, 225] width 146 height 30
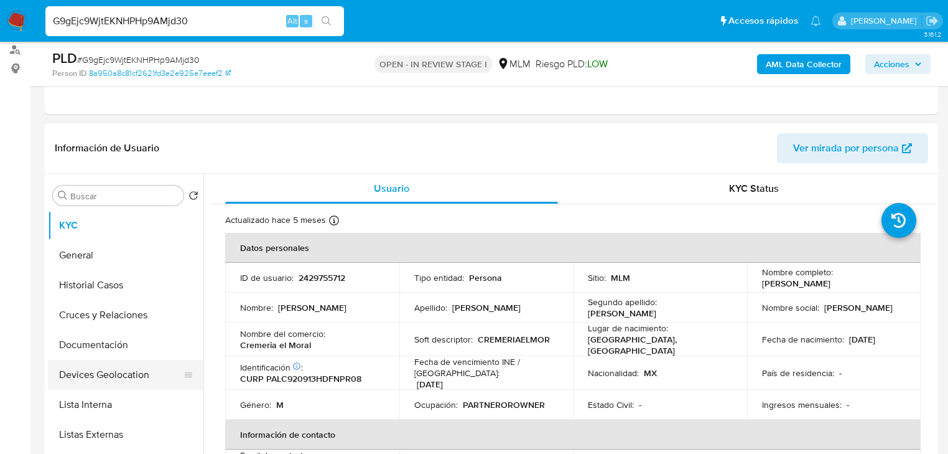
click at [111, 376] on button "Devices Geolocation" at bounding box center [121, 375] width 146 height 30
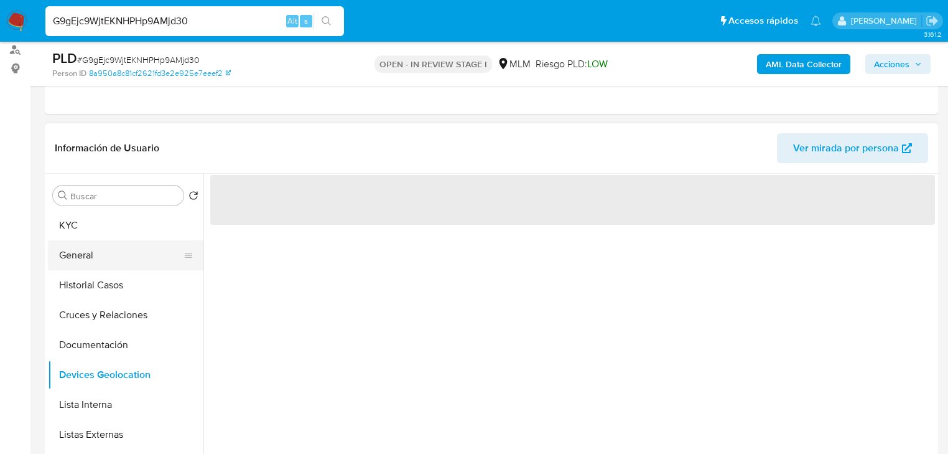
drag, startPoint x: 124, startPoint y: 304, endPoint x: 108, endPoint y: 240, distance: 65.7
click at [124, 300] on button "Cruces y Relaciones" at bounding box center [126, 315] width 156 height 30
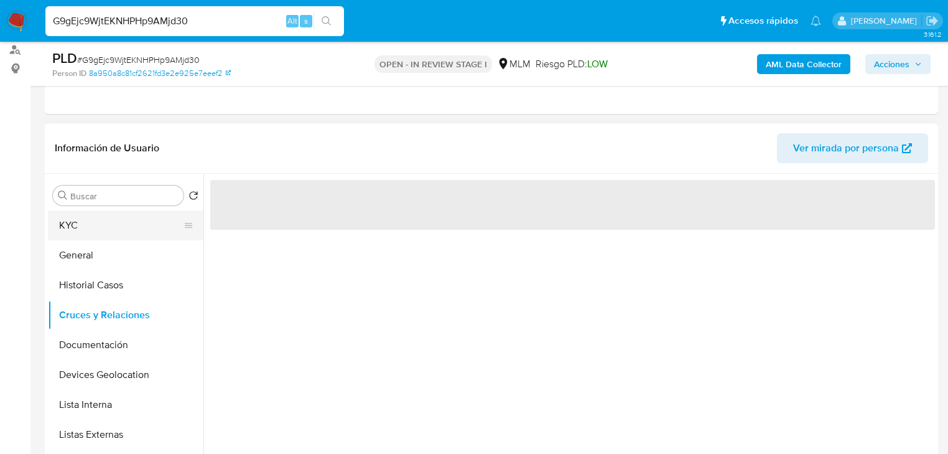
click at [94, 217] on button "KYC" at bounding box center [121, 225] width 146 height 30
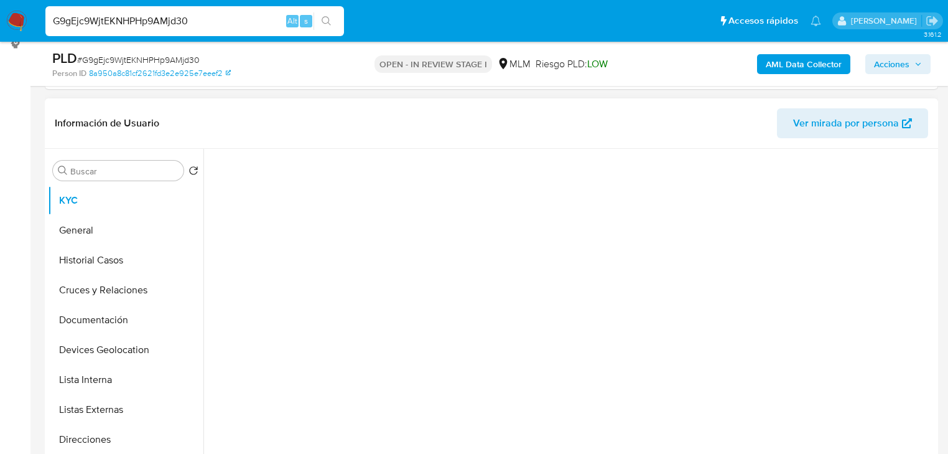
scroll to position [199, 0]
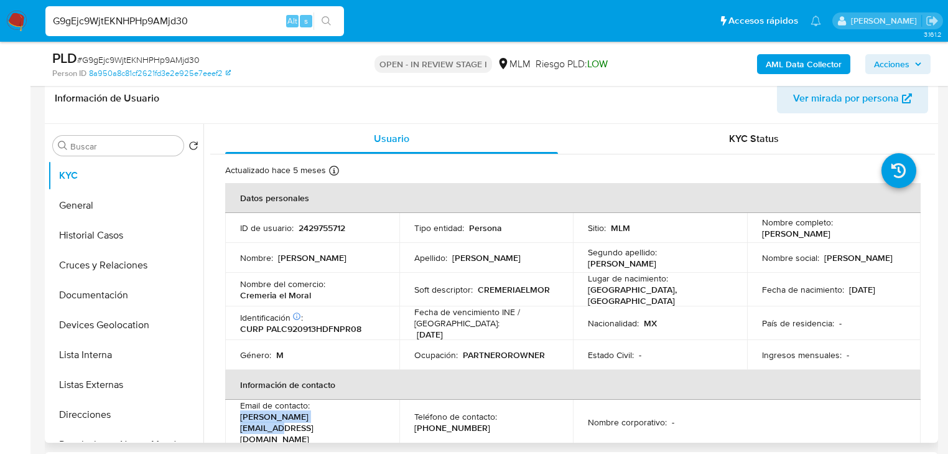
drag, startPoint x: 342, startPoint y: 418, endPoint x: 241, endPoint y: 418, distance: 100.8
click at [241, 418] on div "Email de contacto : moises.p14@hotmail.com" at bounding box center [312, 422] width 144 height 45
copy p "moises.p14@hotmail.com"
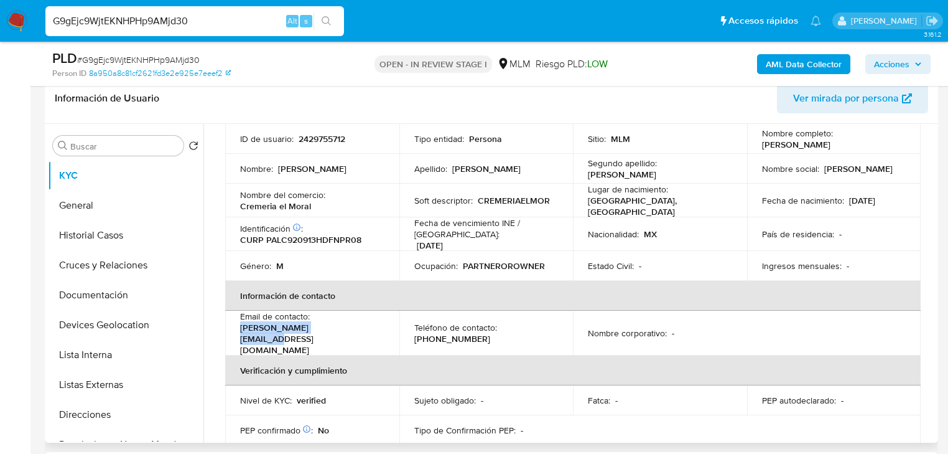
scroll to position [100, 0]
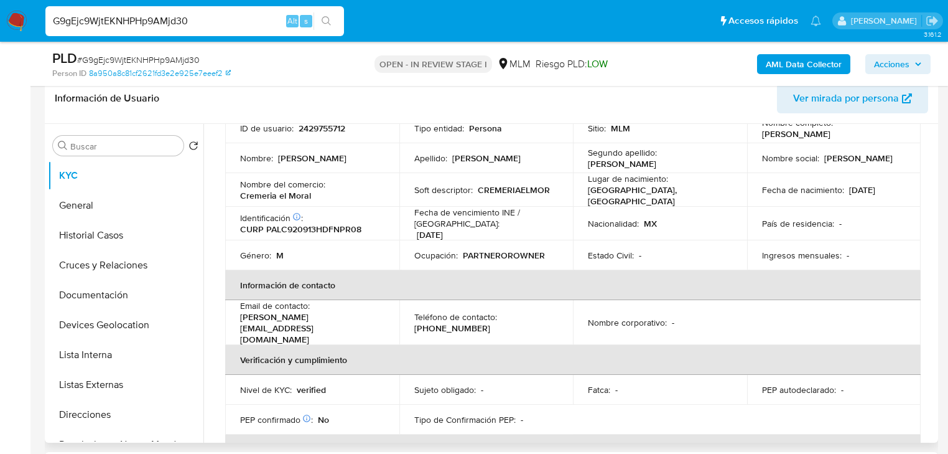
click at [446, 322] on p "(55) 69667451" at bounding box center [452, 327] width 76 height 11
copy p "69667451"
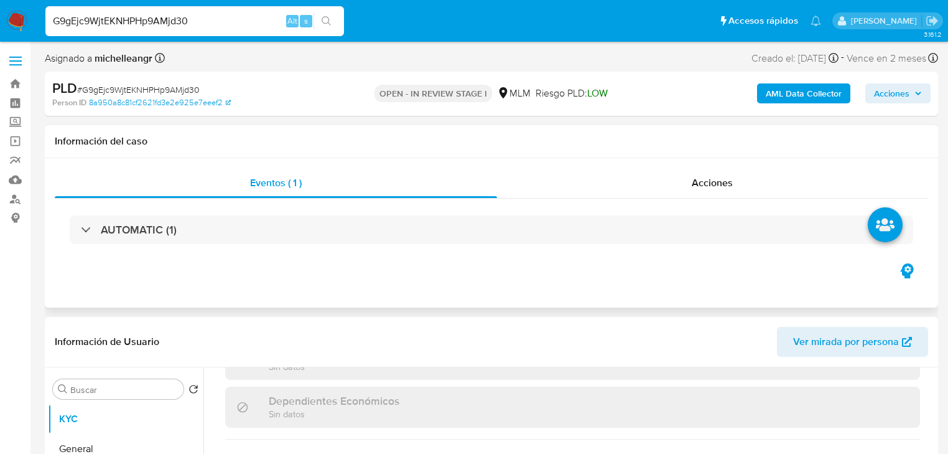
scroll to position [0, 0]
click at [16, 141] on link "Operaciones masivas" at bounding box center [74, 140] width 148 height 19
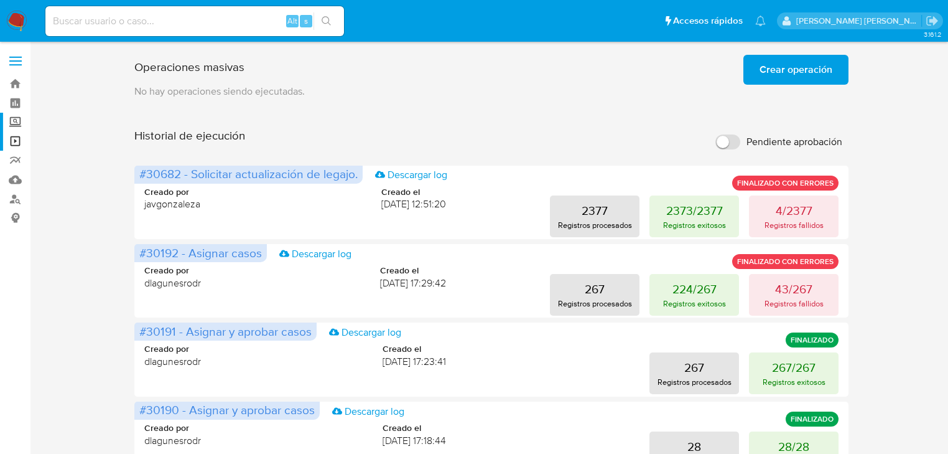
click at [14, 129] on label "Screening" at bounding box center [74, 122] width 148 height 19
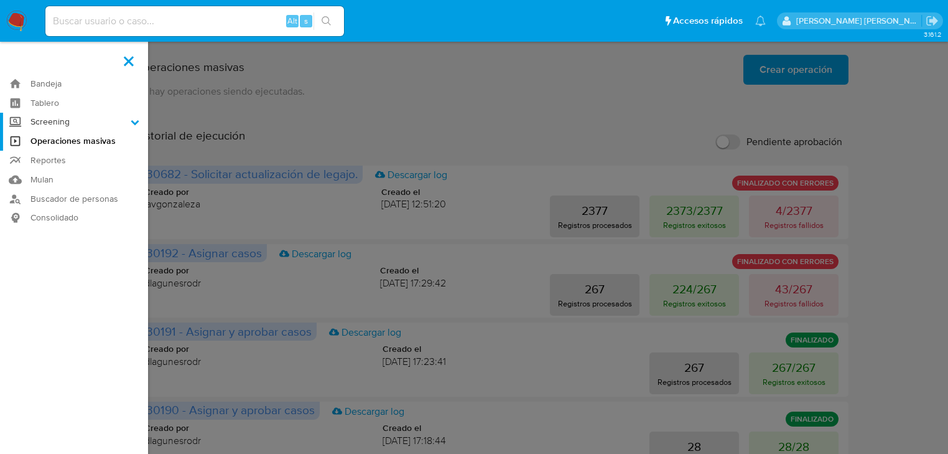
click at [0, 0] on input "Screening" at bounding box center [0, 0] width 0 height 0
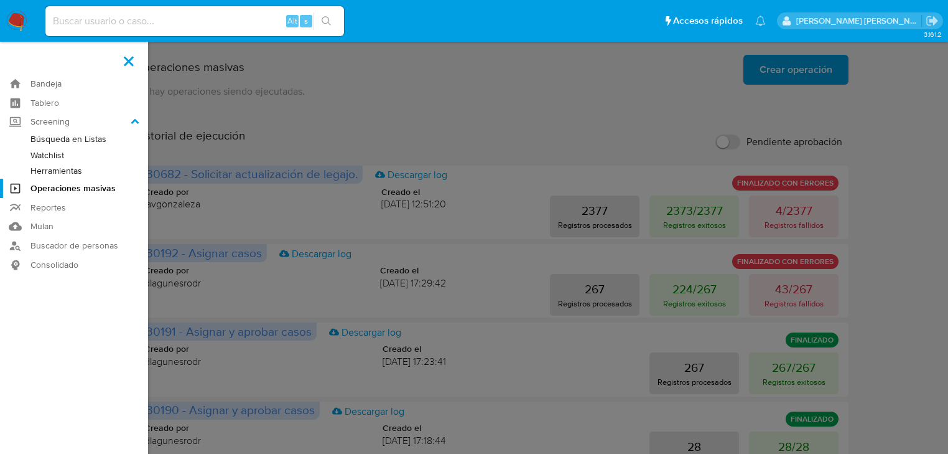
click at [47, 172] on link "Herramientas" at bounding box center [74, 171] width 148 height 16
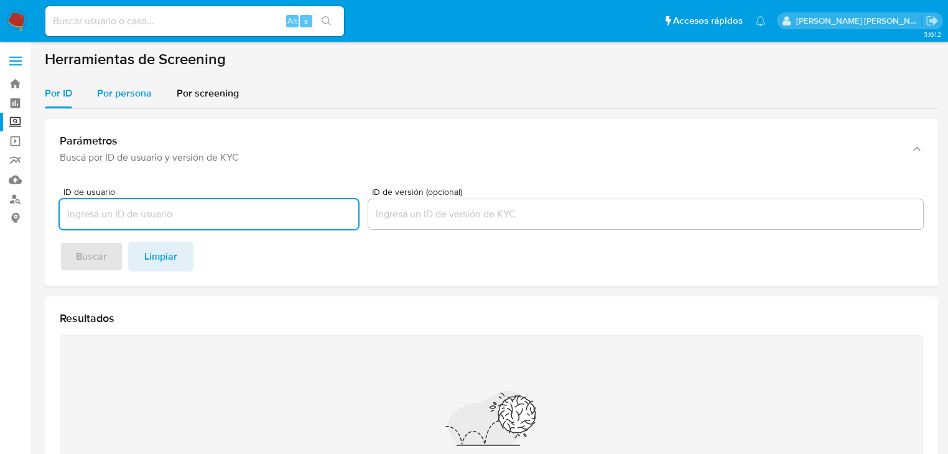
click at [124, 99] on span "Por persona" at bounding box center [124, 93] width 55 height 14
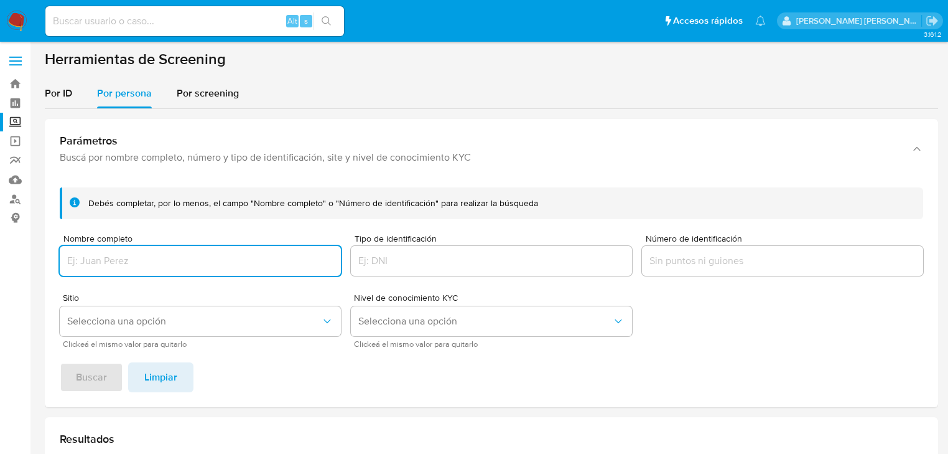
click at [155, 269] on div at bounding box center [200, 261] width 281 height 30
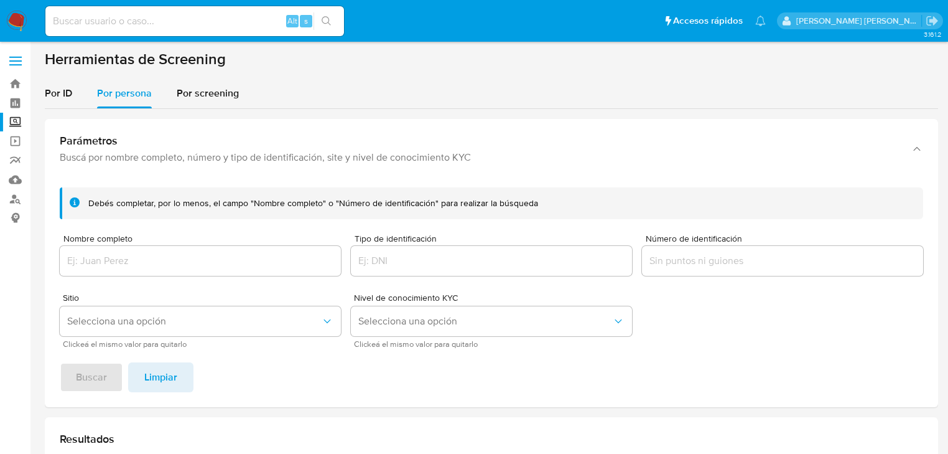
click at [157, 270] on div at bounding box center [200, 261] width 281 height 30
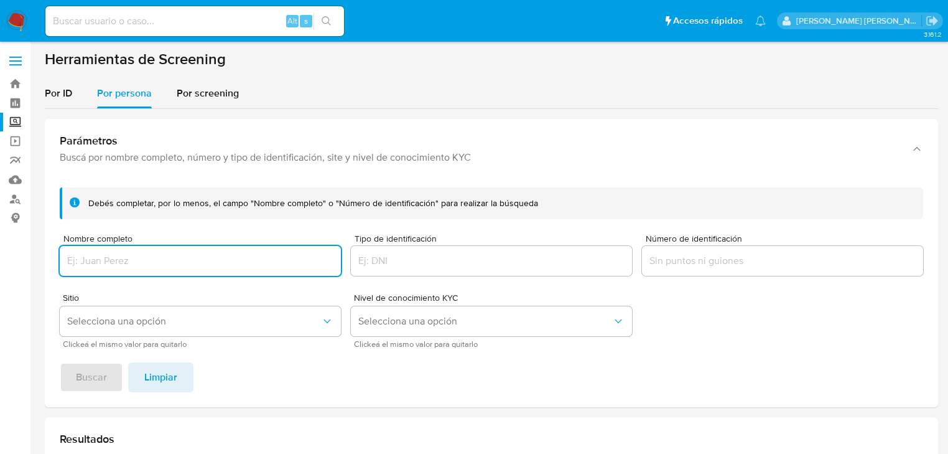
click at [159, 266] on input "Nombre completo" at bounding box center [200, 261] width 281 height 16
type input "ELIAS GOMEZ LOPEZ"
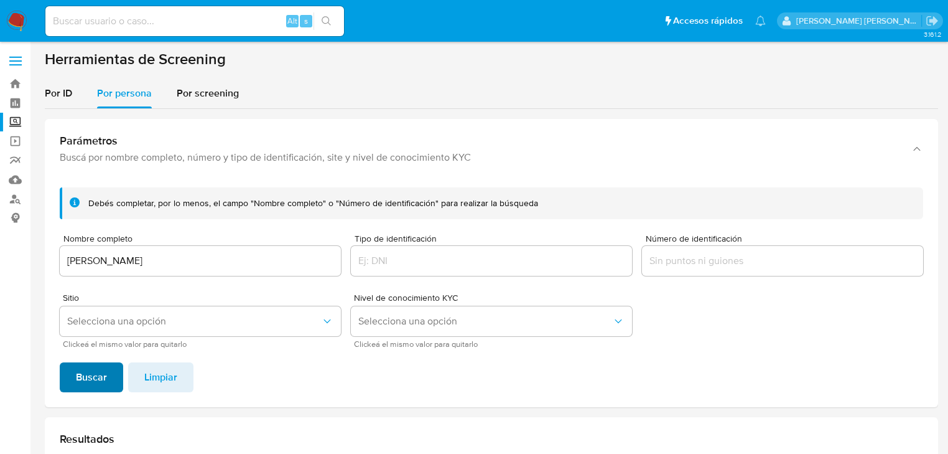
click at [93, 383] on span "Buscar" at bounding box center [91, 376] width 31 height 27
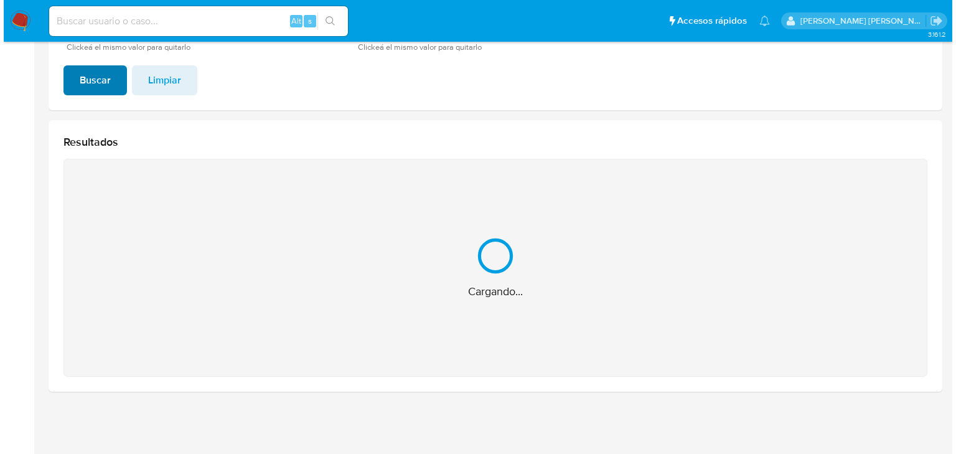
scroll to position [149, 0]
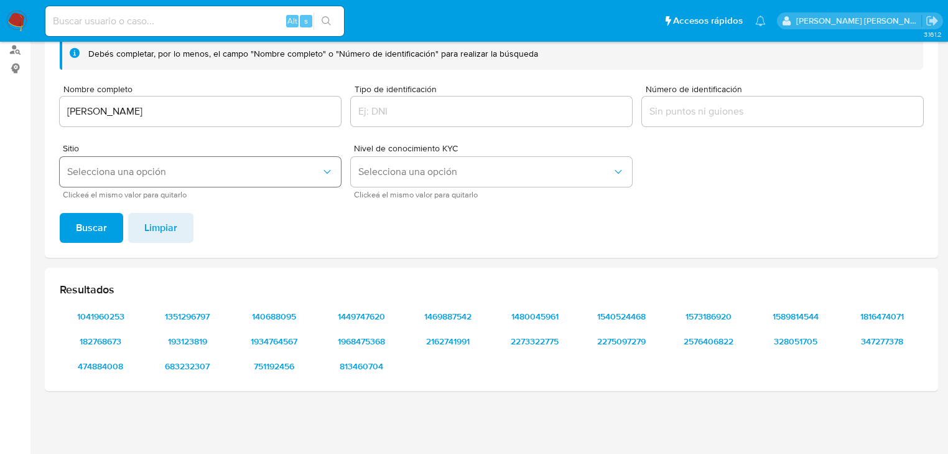
click at [144, 172] on span "Selecciona una opción" at bounding box center [194, 172] width 254 height 12
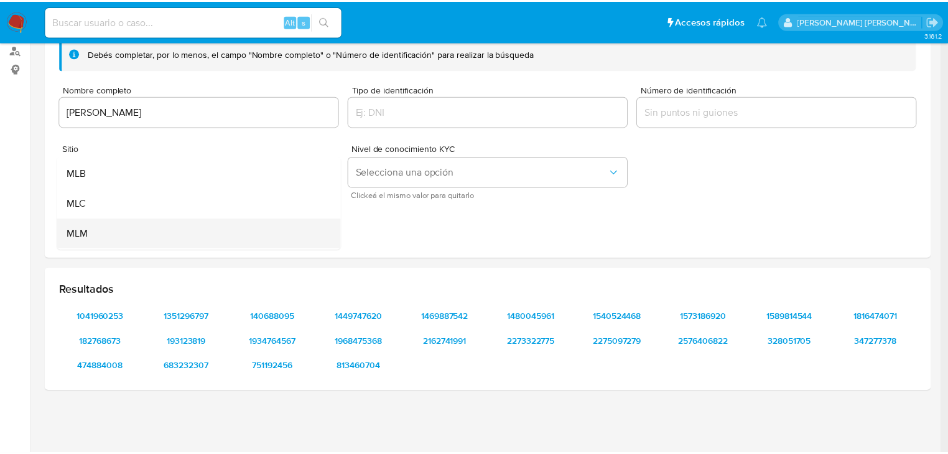
scroll to position [50, 0]
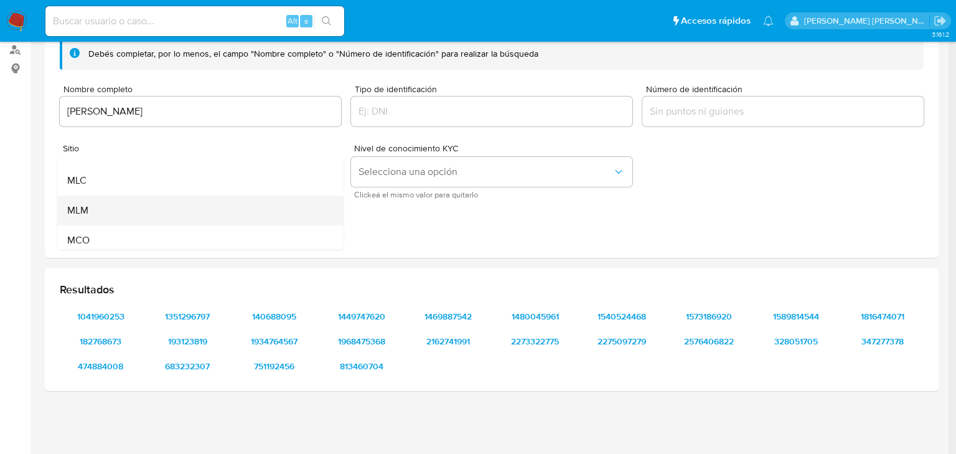
click at [102, 211] on div "MLM" at bounding box center [196, 210] width 259 height 30
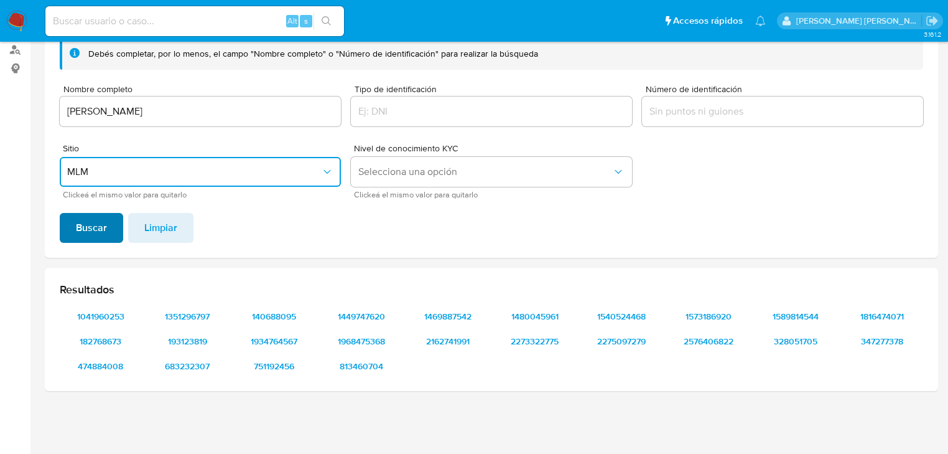
click at [97, 228] on span "Buscar" at bounding box center [91, 227] width 31 height 27
click at [103, 314] on span "1041960253" at bounding box center [100, 315] width 65 height 17
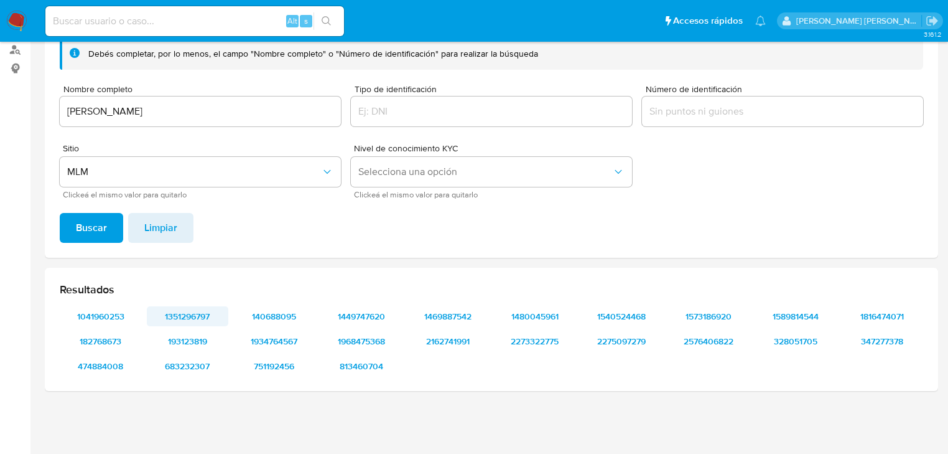
click at [207, 319] on span "1351296797" at bounding box center [188, 315] width 65 height 17
click at [278, 317] on span "140688095" at bounding box center [274, 315] width 65 height 17
click at [361, 316] on span "1449747620" at bounding box center [361, 315] width 65 height 17
click at [441, 316] on span "1469887542" at bounding box center [448, 315] width 65 height 17
click at [546, 319] on span "1480045961" at bounding box center [535, 315] width 65 height 17
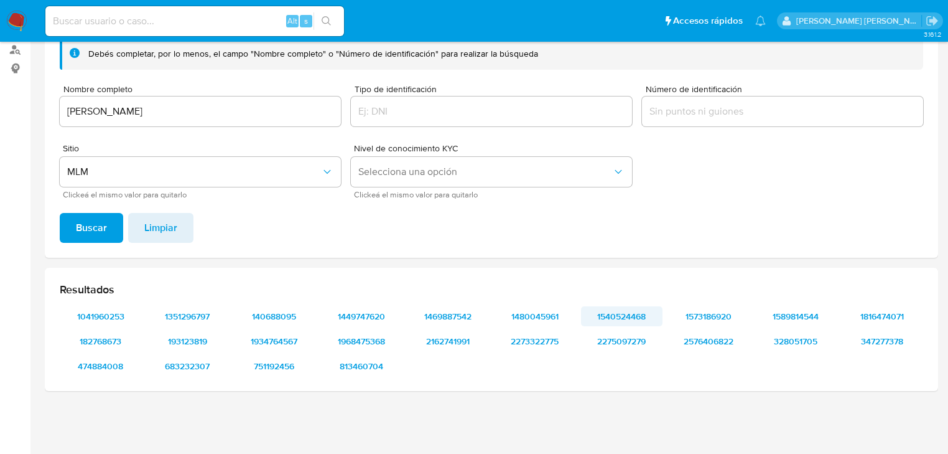
click at [627, 320] on span "1540524468" at bounding box center [622, 315] width 65 height 17
click at [721, 317] on span "1573186920" at bounding box center [708, 315] width 65 height 17
click at [813, 322] on span "1589814544" at bounding box center [796, 315] width 65 height 17
click at [869, 319] on span "1816474071" at bounding box center [882, 315] width 65 height 17
click at [111, 341] on span "182768673" at bounding box center [100, 340] width 65 height 17
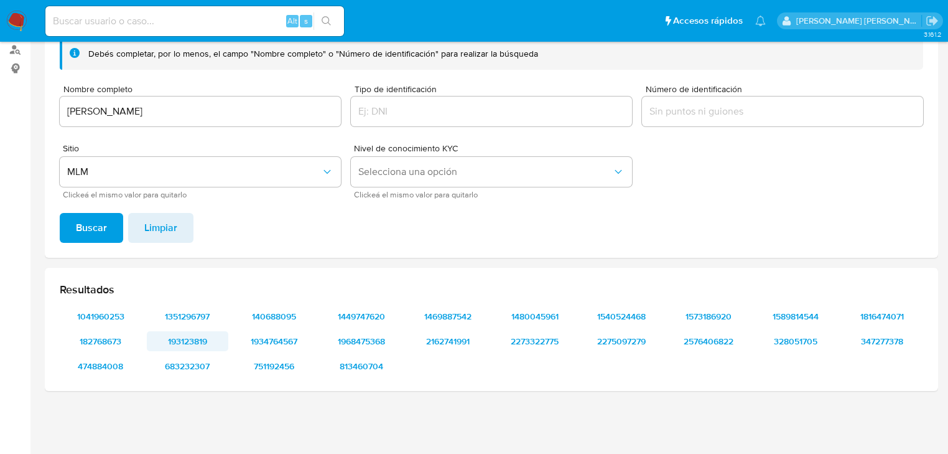
click at [203, 340] on span "193123819" at bounding box center [188, 340] width 65 height 17
click at [291, 348] on span "1934764567" at bounding box center [274, 340] width 65 height 17
click at [372, 337] on span "1968475368" at bounding box center [361, 340] width 65 height 17
click at [454, 344] on span "2162741991" at bounding box center [448, 340] width 65 height 17
click at [540, 347] on span "2273322775" at bounding box center [535, 340] width 65 height 17
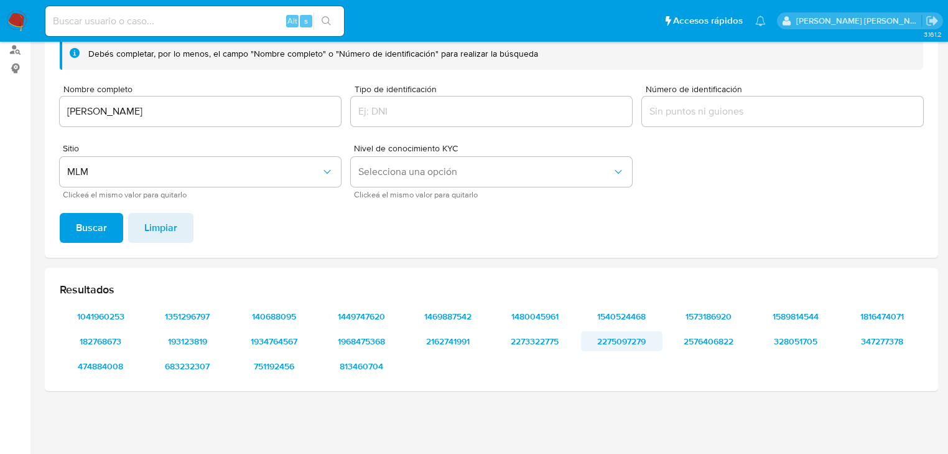
click at [627, 346] on span "2275097279" at bounding box center [622, 340] width 65 height 17
click at [706, 340] on span "2576406822" at bounding box center [708, 340] width 65 height 17
click at [789, 345] on span "328051705" at bounding box center [796, 340] width 65 height 17
click at [902, 339] on span "347277378" at bounding box center [882, 340] width 65 height 17
drag, startPoint x: 112, startPoint y: 363, endPoint x: 110, endPoint y: 355, distance: 7.7
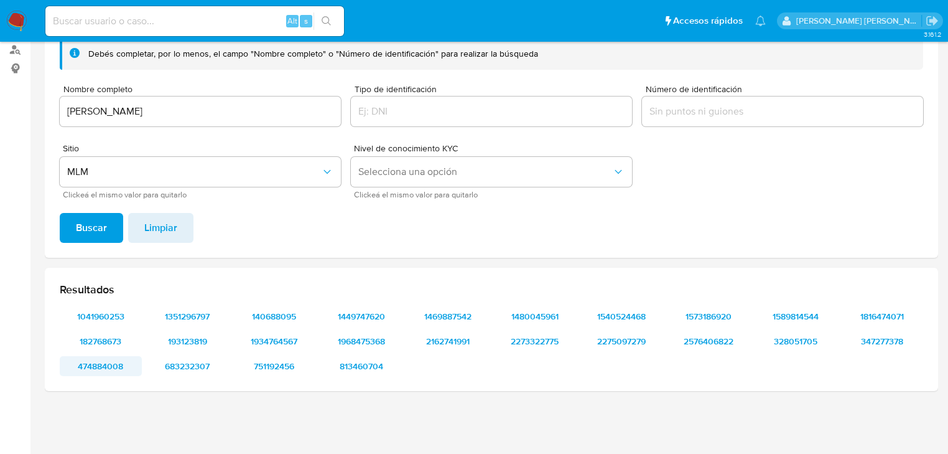
click at [111, 361] on span "474884008" at bounding box center [100, 365] width 65 height 17
click at [180, 357] on span "683232307" at bounding box center [188, 365] width 65 height 17
click at [287, 366] on span "751192456" at bounding box center [274, 365] width 65 height 17
click at [372, 363] on span "813460704" at bounding box center [361, 365] width 65 height 17
click at [179, 23] on input at bounding box center [194, 21] width 299 height 16
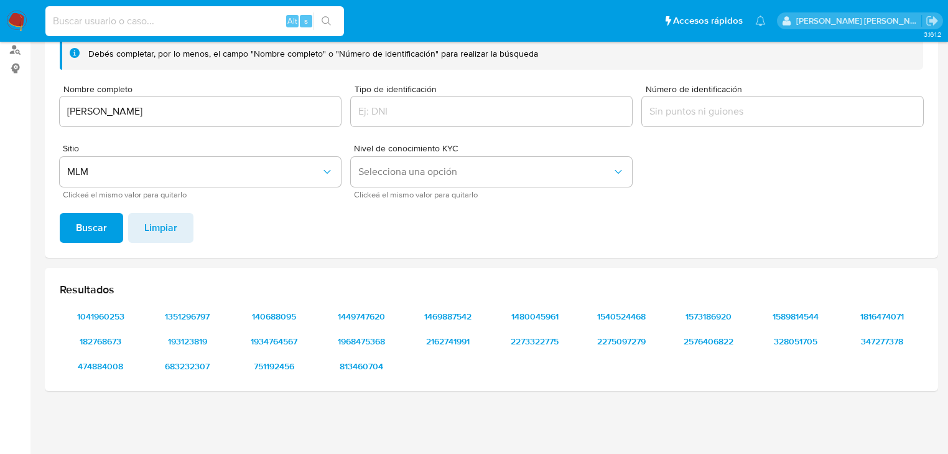
paste input "2031065501"
type input "2031065501"
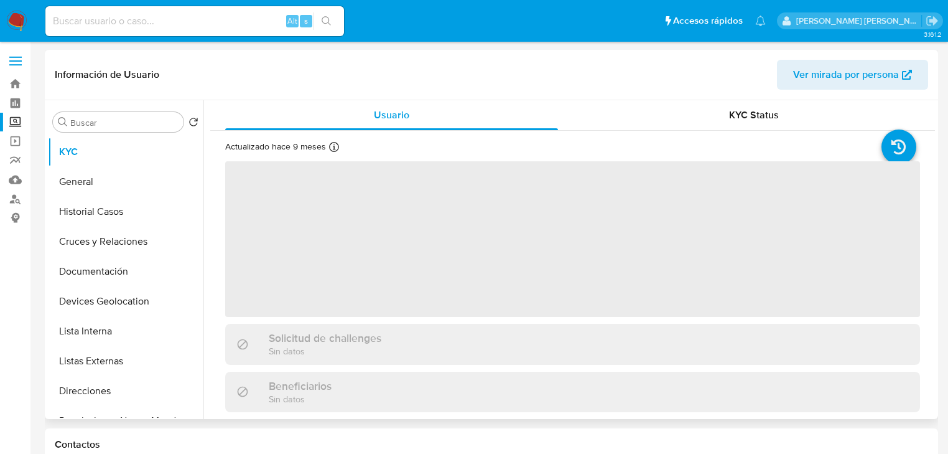
select select "10"
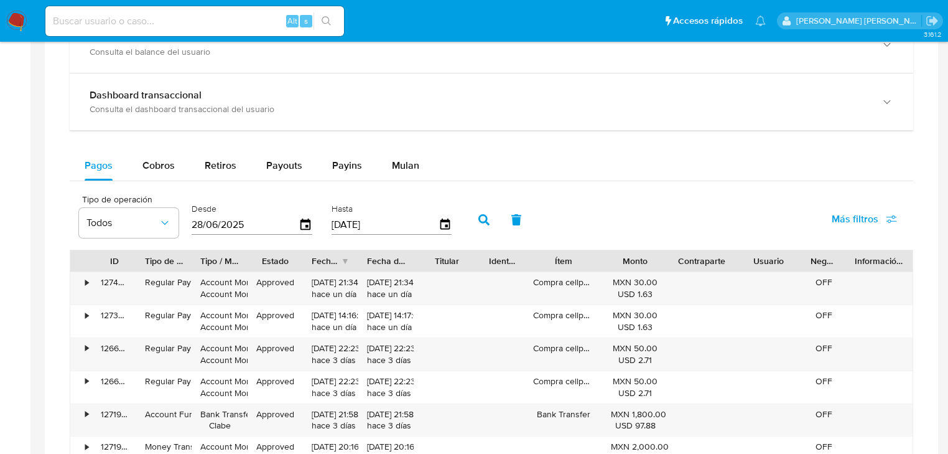
scroll to position [747, 0]
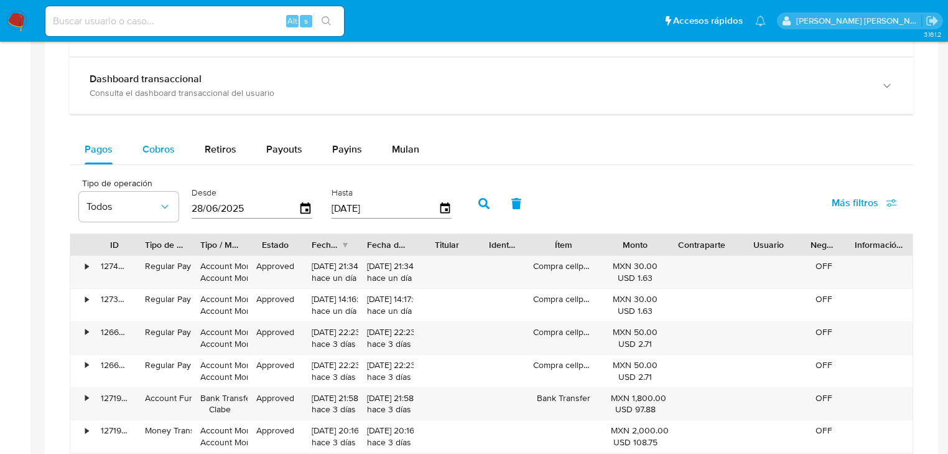
click at [166, 149] on span "Cobros" at bounding box center [159, 149] width 32 height 14
select select "10"
click at [277, 150] on span "Payouts" at bounding box center [284, 149] width 36 height 14
select select "10"
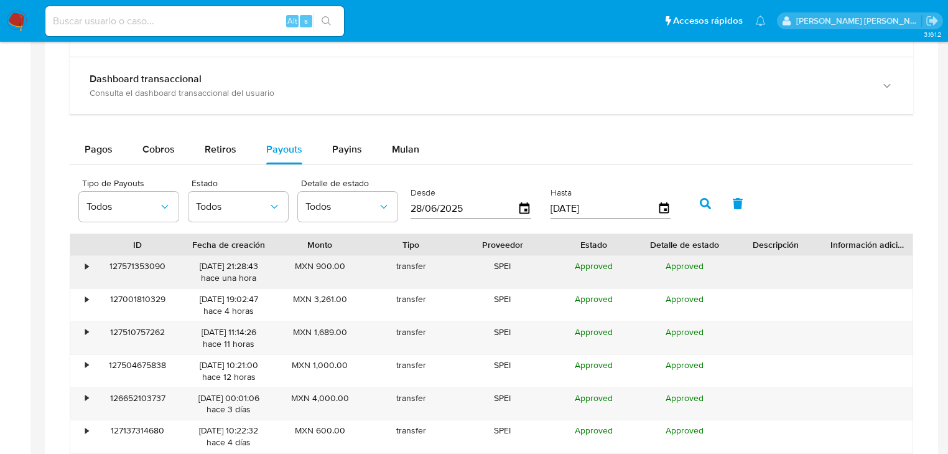
click at [88, 265] on div "•" at bounding box center [81, 272] width 22 height 32
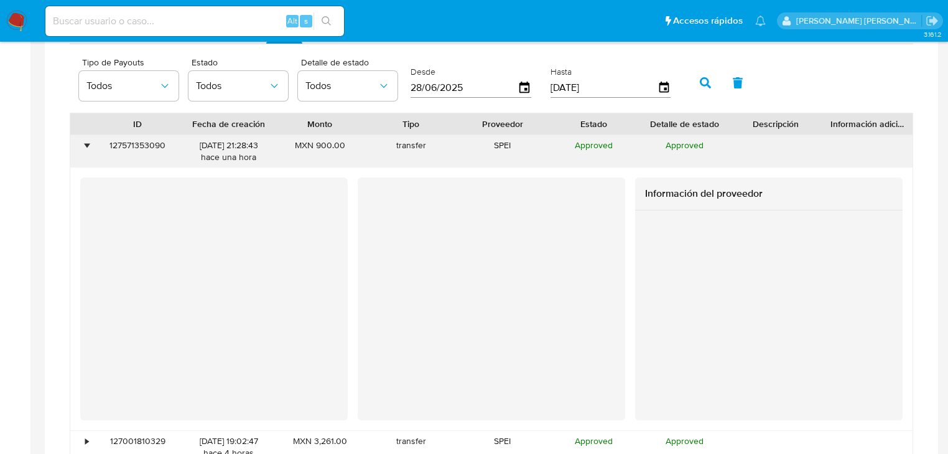
scroll to position [946, 0]
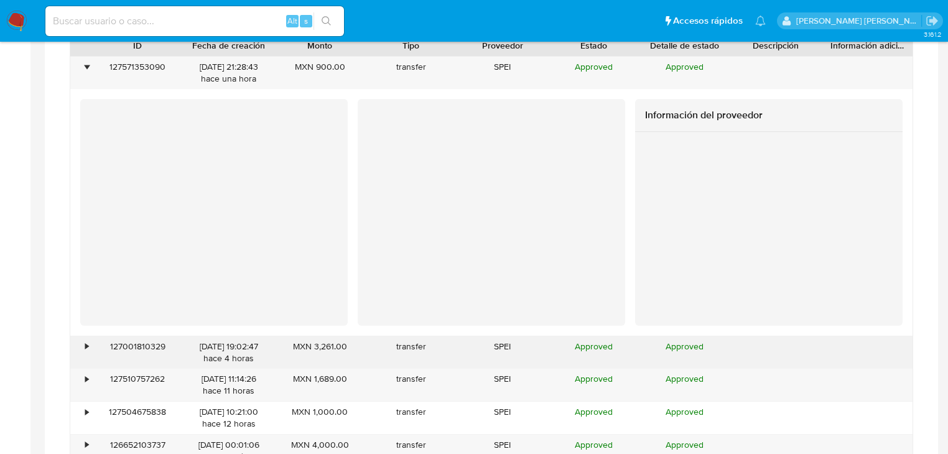
click at [83, 345] on div "•" at bounding box center [81, 352] width 22 height 32
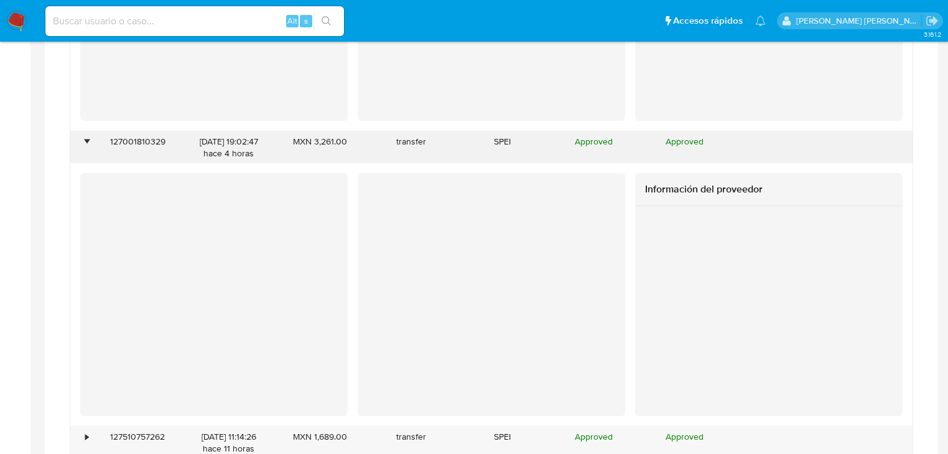
scroll to position [1195, 0]
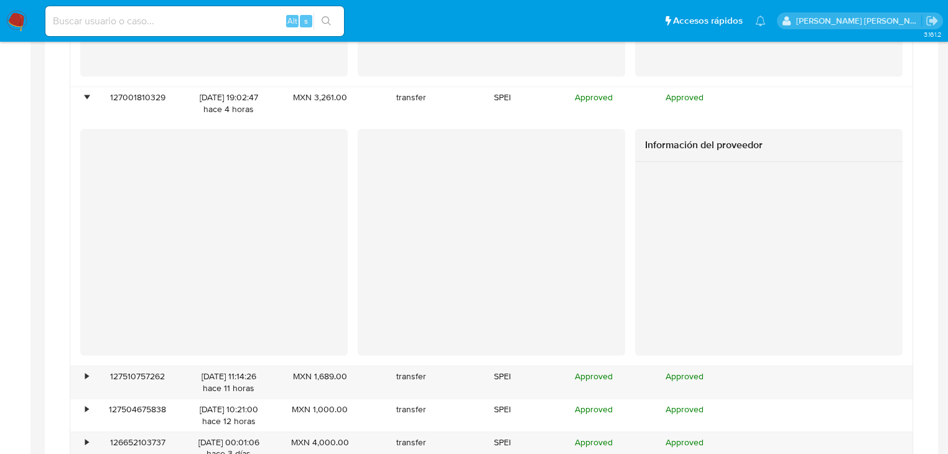
click at [154, 18] on input at bounding box center [194, 21] width 299 height 16
paste input "238622668"
type input "238622668"
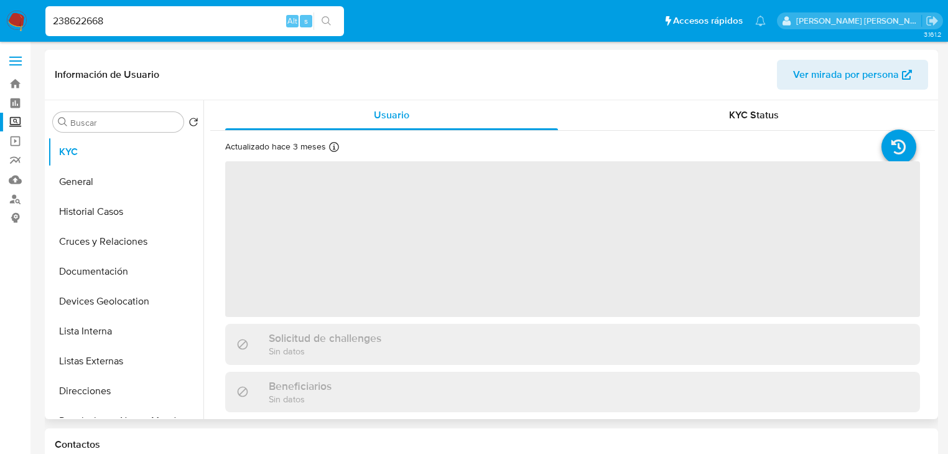
select select "10"
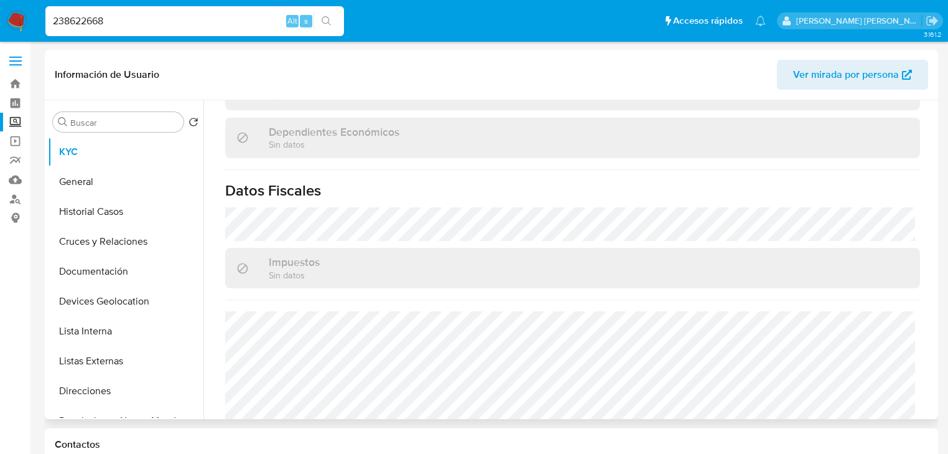
scroll to position [786, 0]
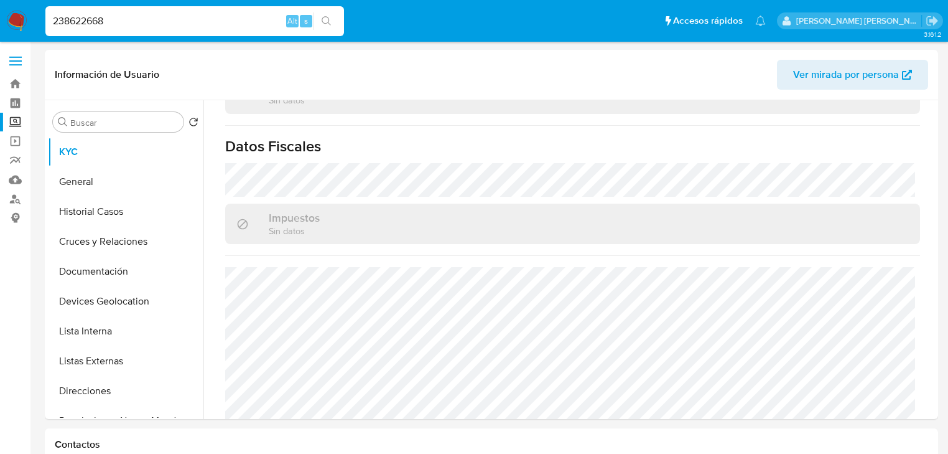
drag, startPoint x: 152, startPoint y: 19, endPoint x: 0, endPoint y: 1, distance: 152.9
click at [0, 4] on nav "Pausado Ver notificaciones 238622668 Alt s Accesos rápidos Presiona las siguien…" at bounding box center [474, 21] width 948 height 42
paste input "1336536420"
type input "1336536420"
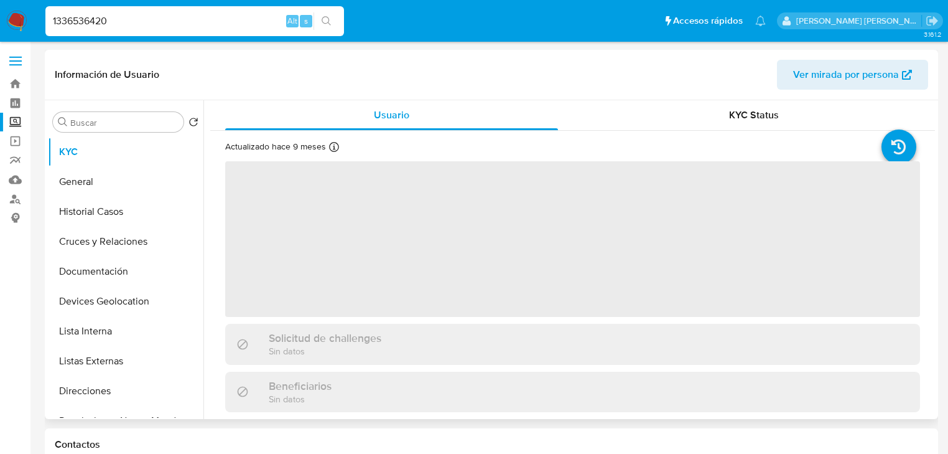
select select "10"
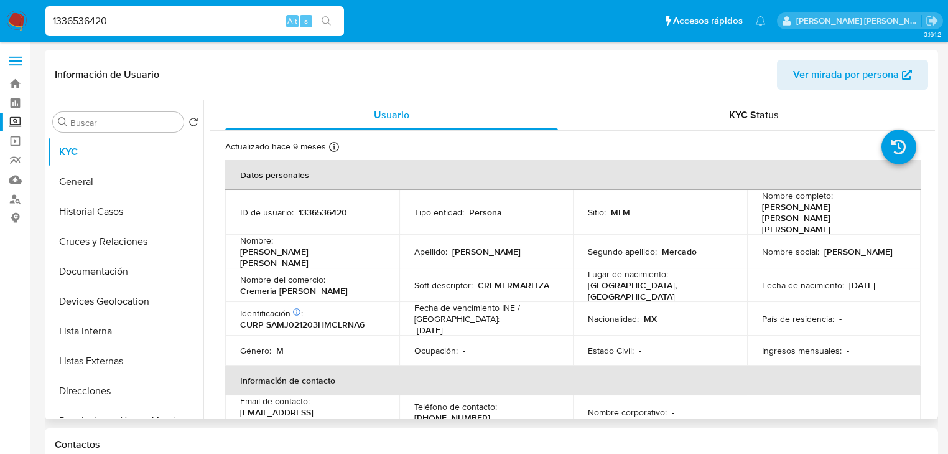
drag, startPoint x: 118, startPoint y: 26, endPoint x: 0, endPoint y: 5, distance: 120.0
click at [12, 25] on nav "Pausado Ver notificaciones 1336536420 Alt s Accesos rápidos Presiona las siguie…" at bounding box center [474, 21] width 948 height 42
paste input "258732603"
type input "258732603"
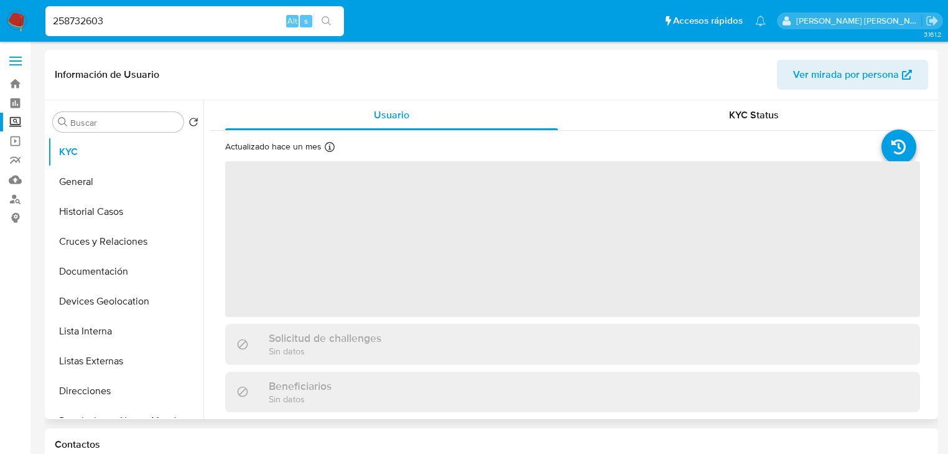
select select "10"
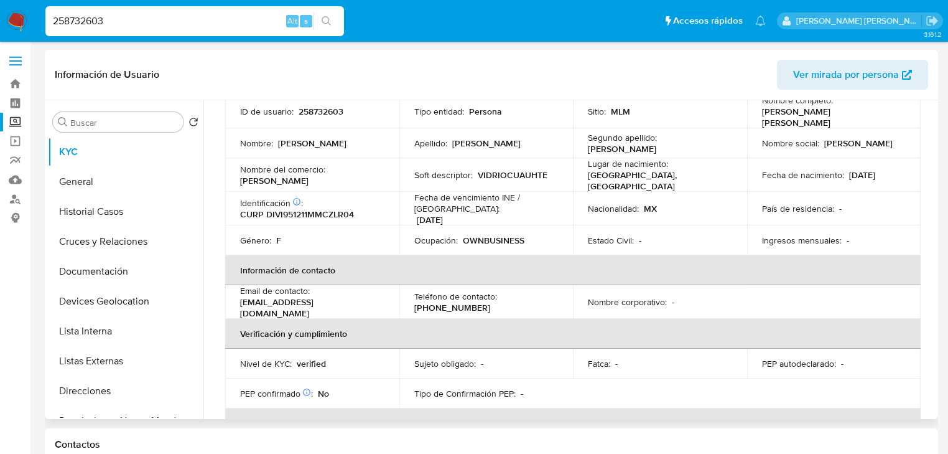
scroll to position [100, 0]
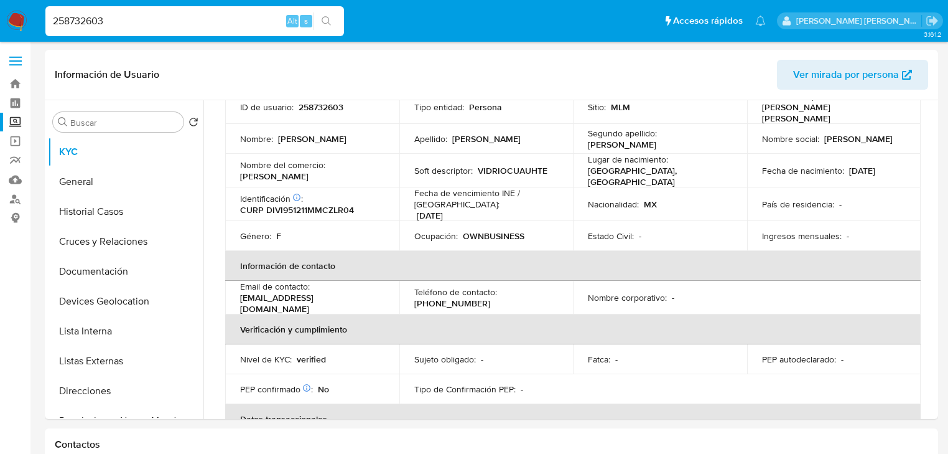
drag, startPoint x: 143, startPoint y: 26, endPoint x: 0, endPoint y: -15, distance: 148.9
paste input "23675487"
type input "223675487"
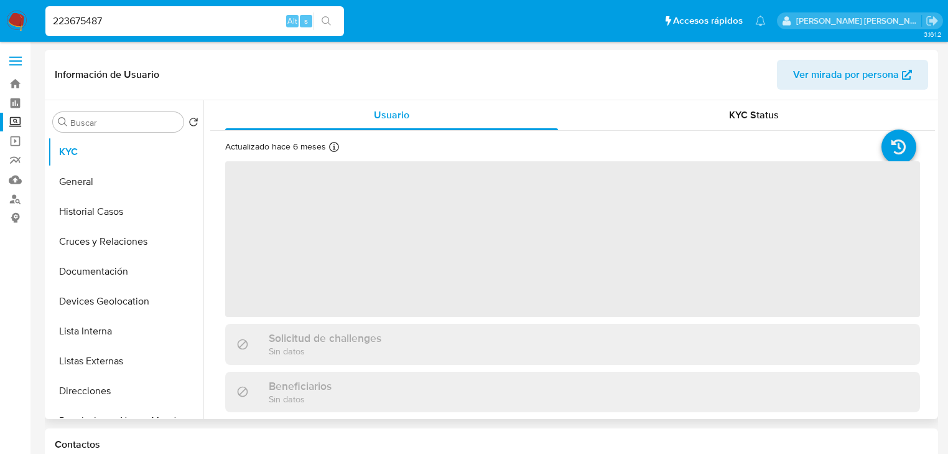
select select "10"
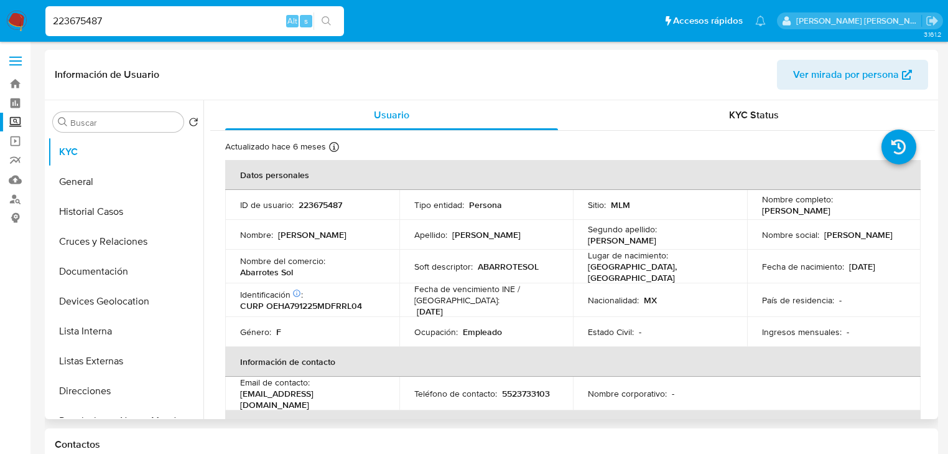
drag, startPoint x: 119, startPoint y: 27, endPoint x: 0, endPoint y: -16, distance: 126.2
paste input "733616189"
type input "733616189"
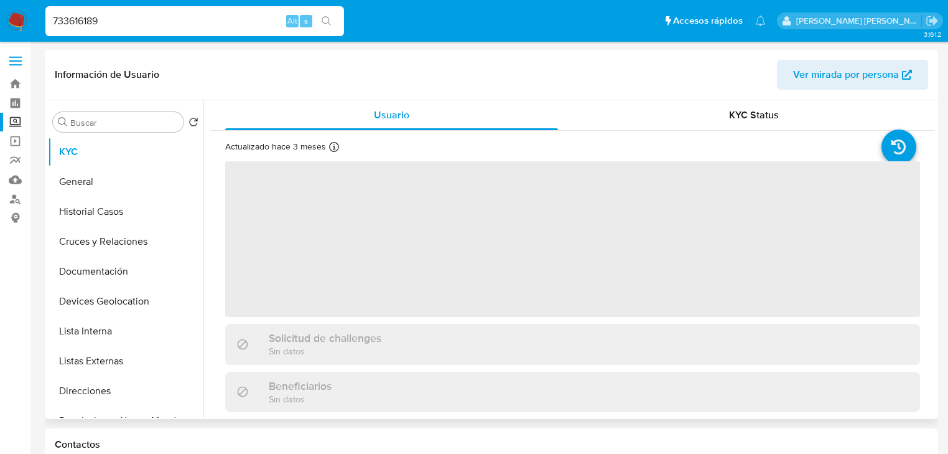
select select "10"
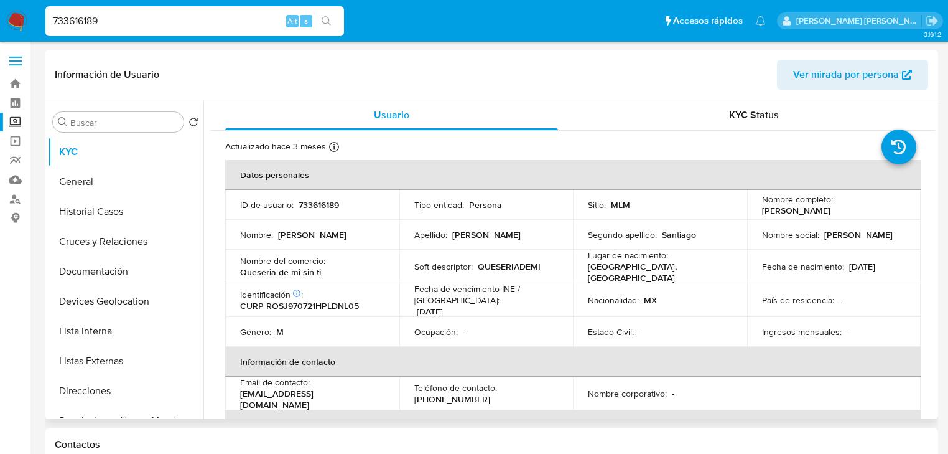
click at [0, 2] on nav "Pausado Ver notificaciones 733616189 Alt s Accesos rápidos Presiona las siguien…" at bounding box center [474, 21] width 948 height 42
paste input "20536434"
type input "205364349"
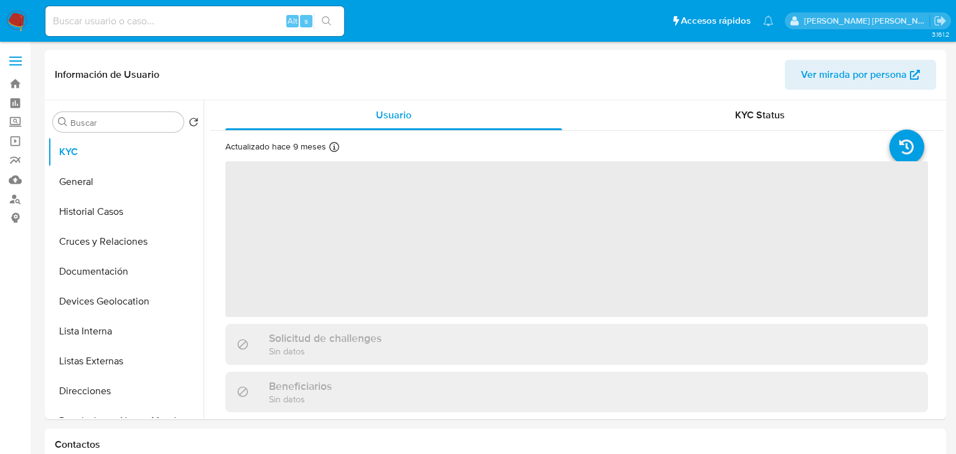
select select "10"
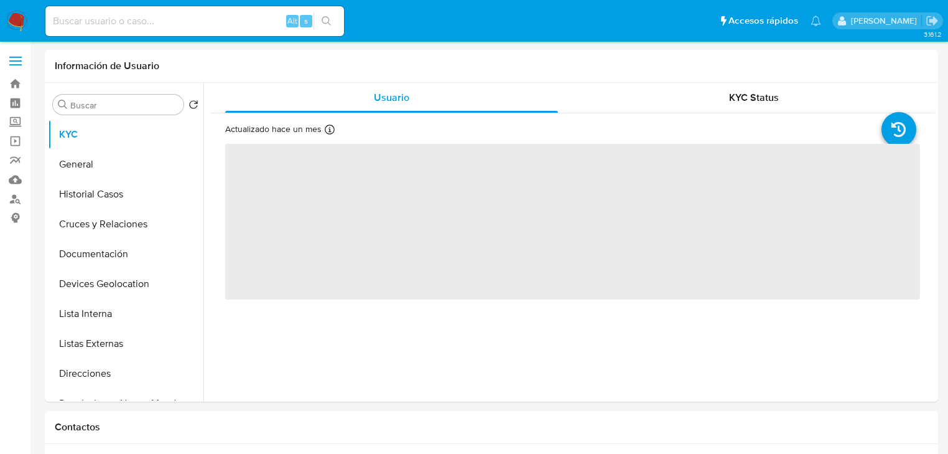
select select "10"
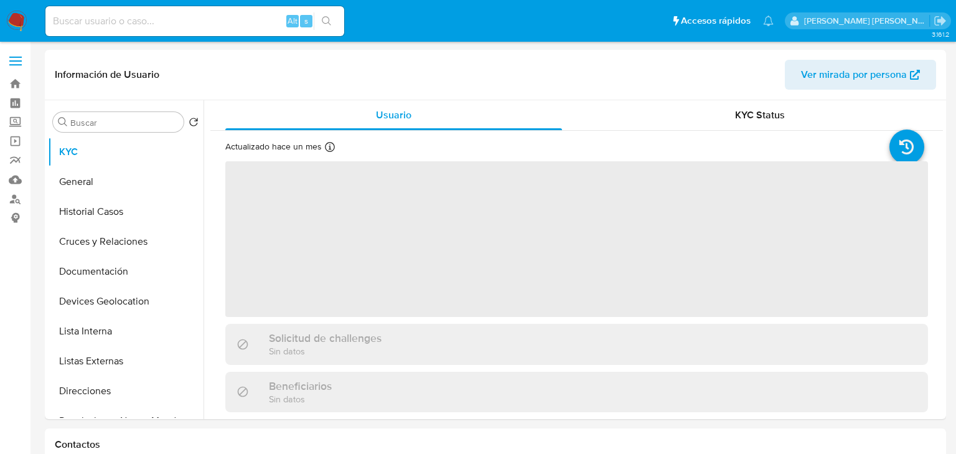
select select "10"
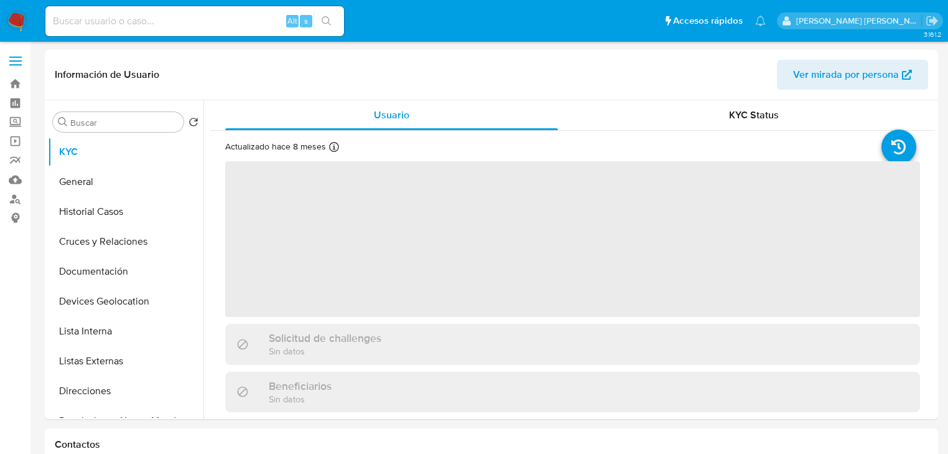
select select "10"
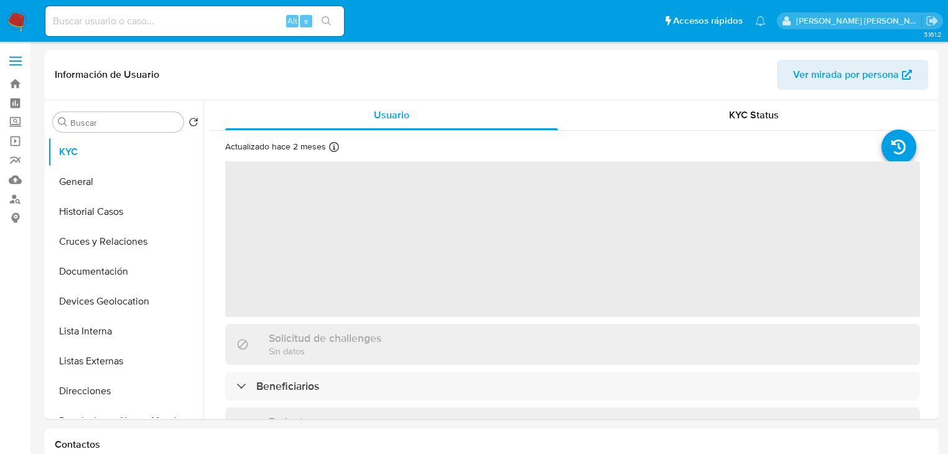
select select "10"
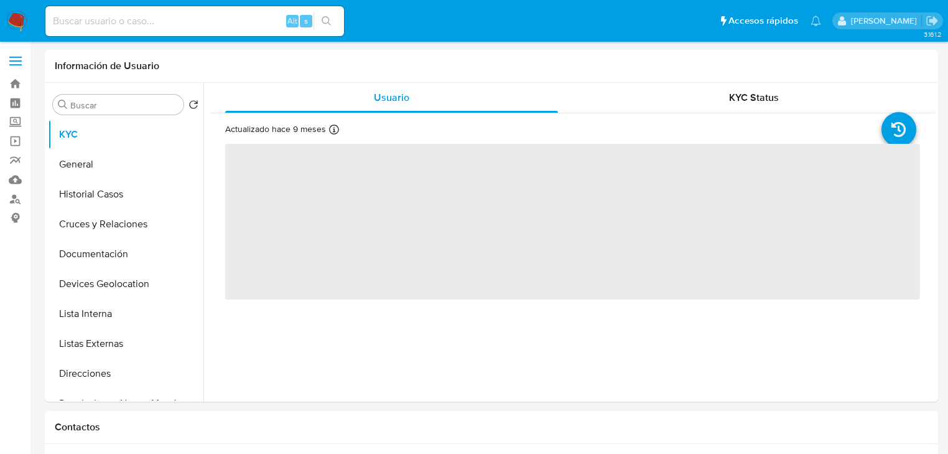
select select "10"
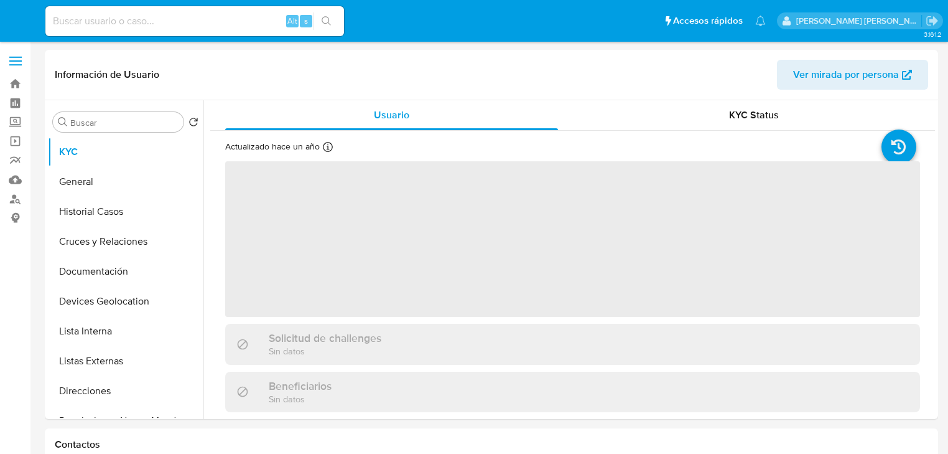
select select "10"
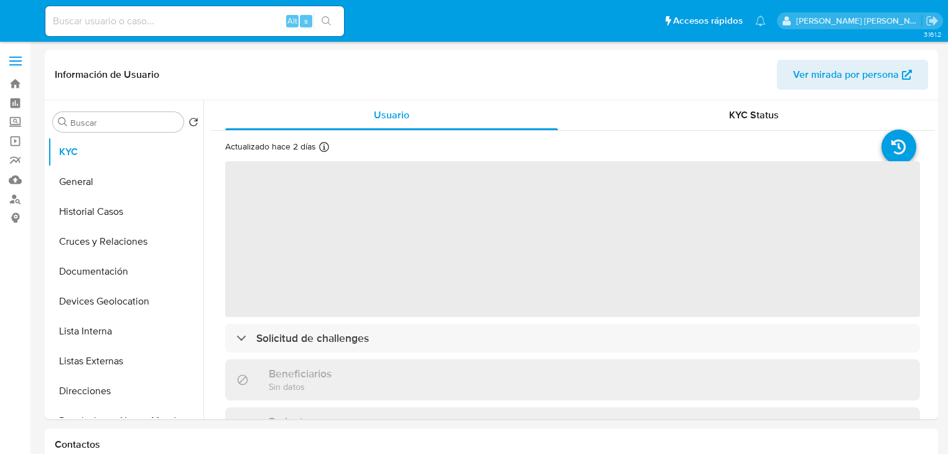
select select "10"
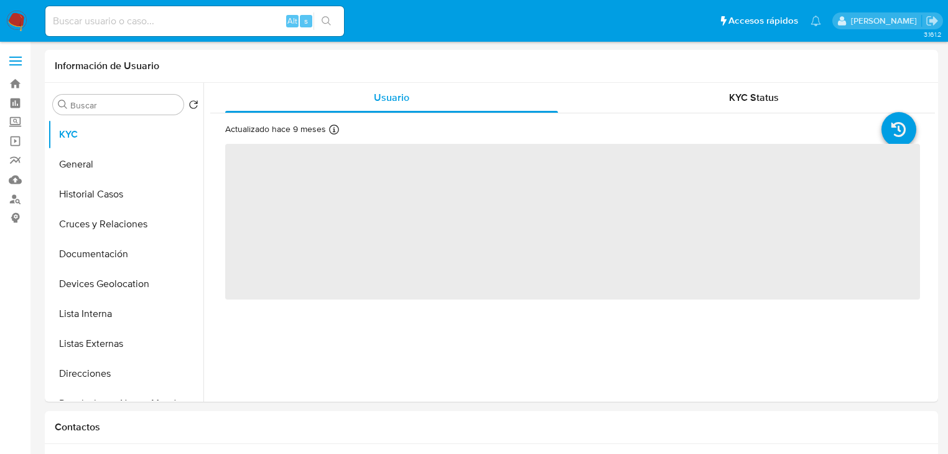
select select "10"
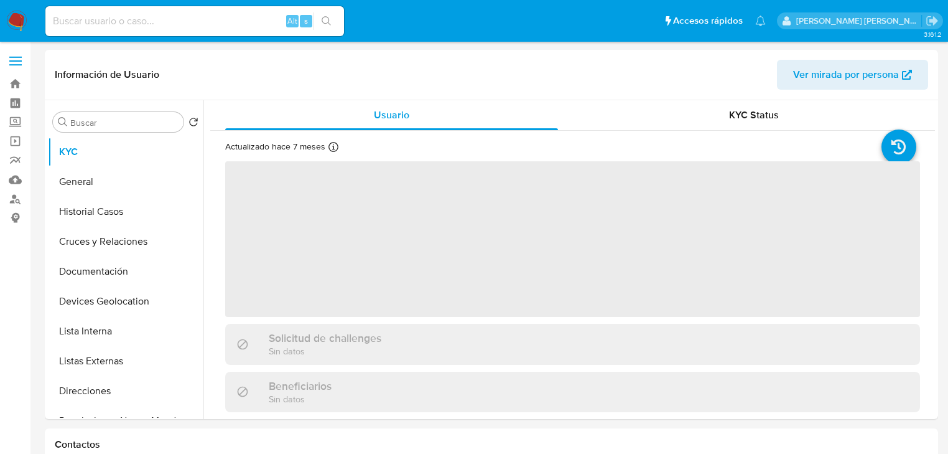
select select "10"
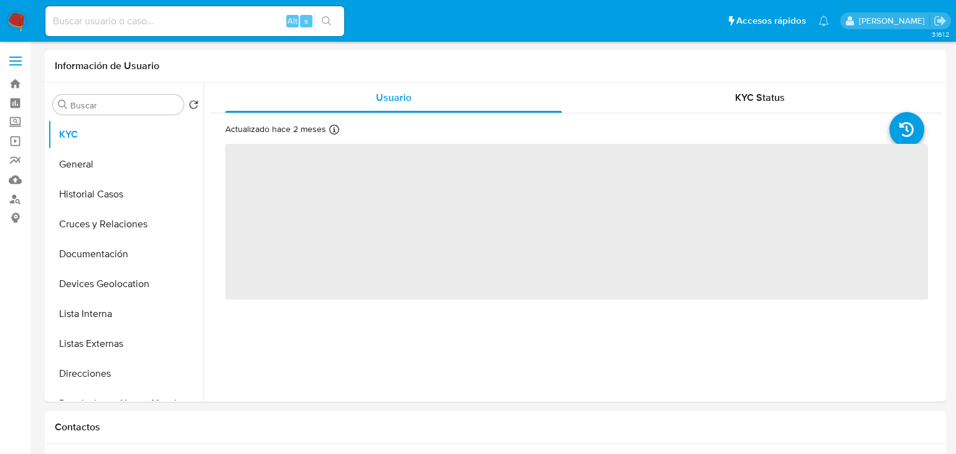
select select "10"
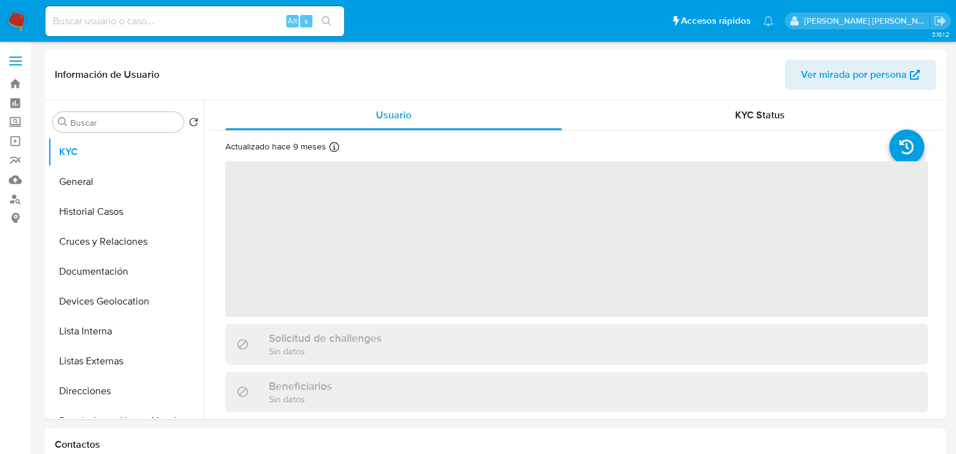
select select "10"
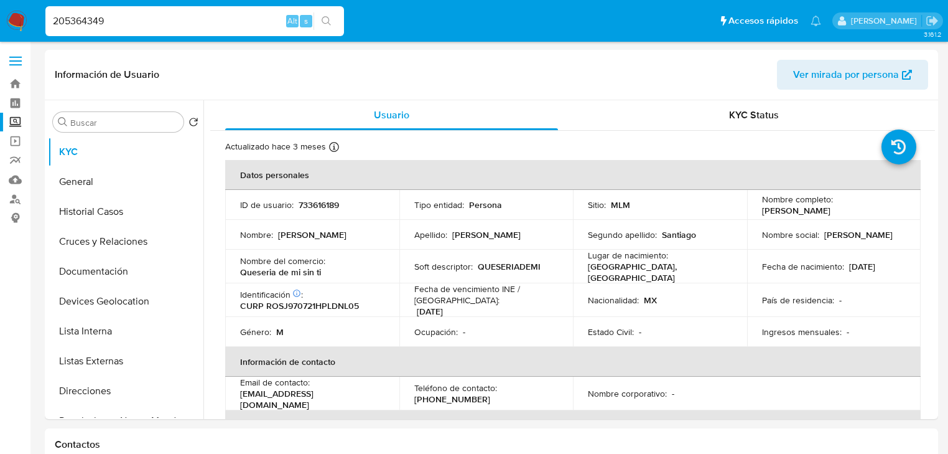
select select "10"
type input "205364349"
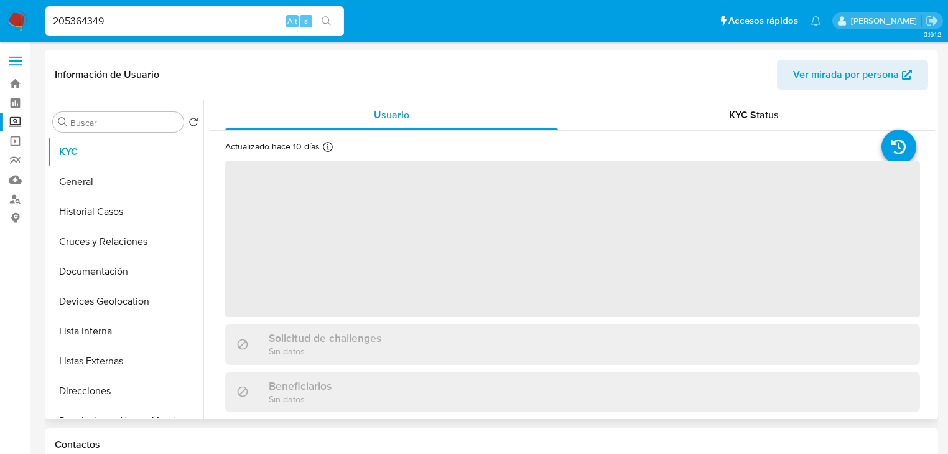
select select "10"
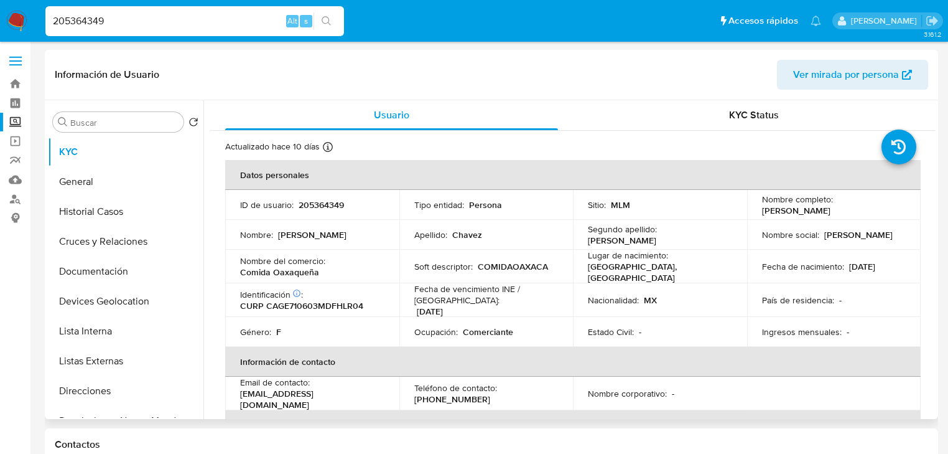
drag, startPoint x: 111, startPoint y: 18, endPoint x: 7, endPoint y: -4, distance: 106.2
paste input "1152256138"
type input "1152256138"
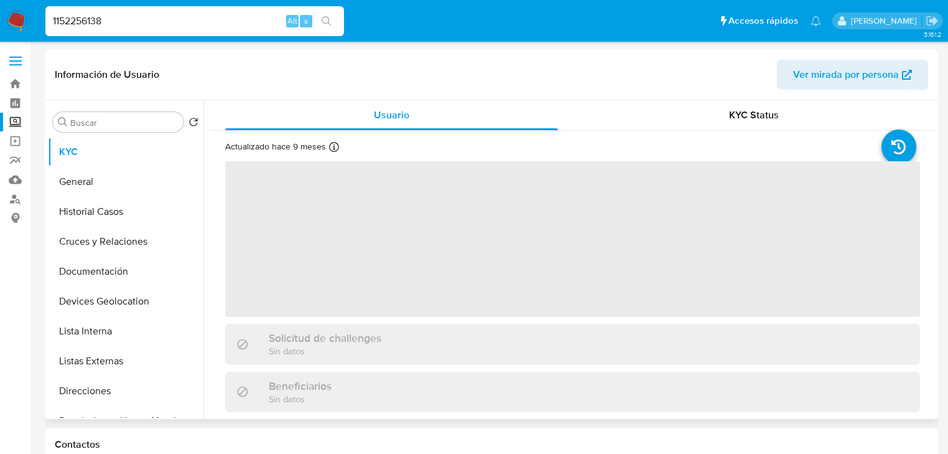
select select "10"
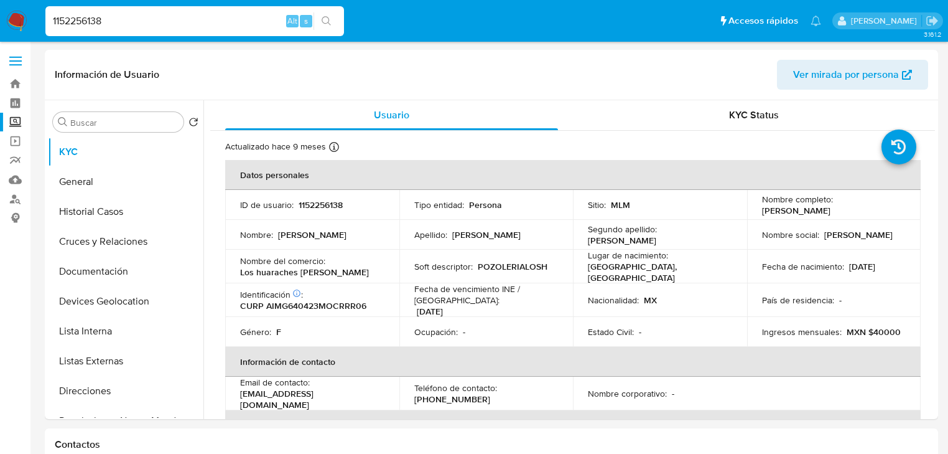
paste input "360578760"
type input "360578760"
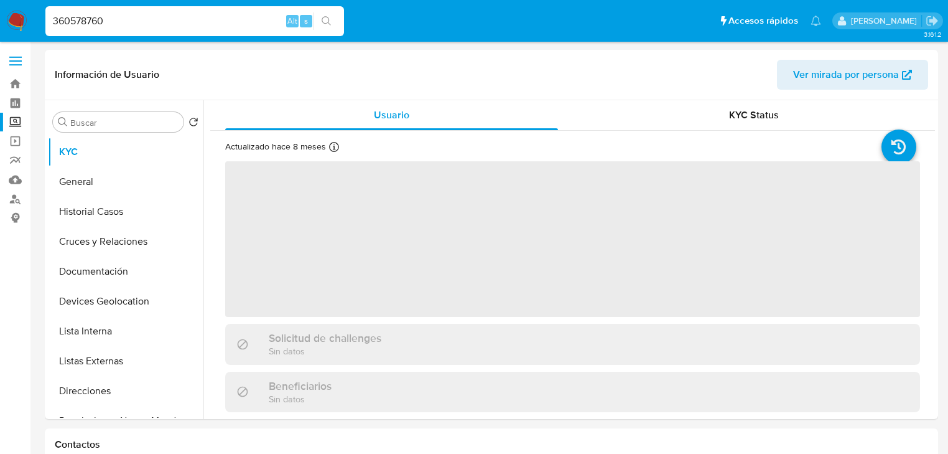
select select "10"
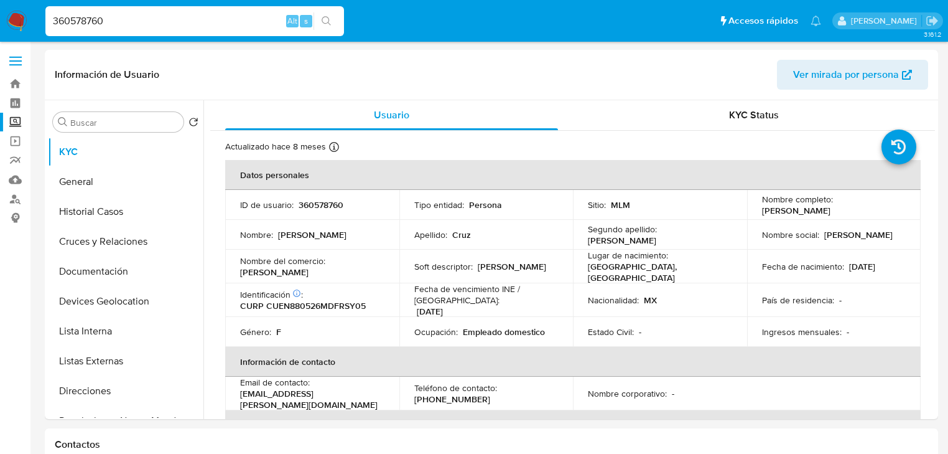
drag, startPoint x: 110, startPoint y: 27, endPoint x: 0, endPoint y: -6, distance: 114.4
paste input "703949153"
type input "703949153"
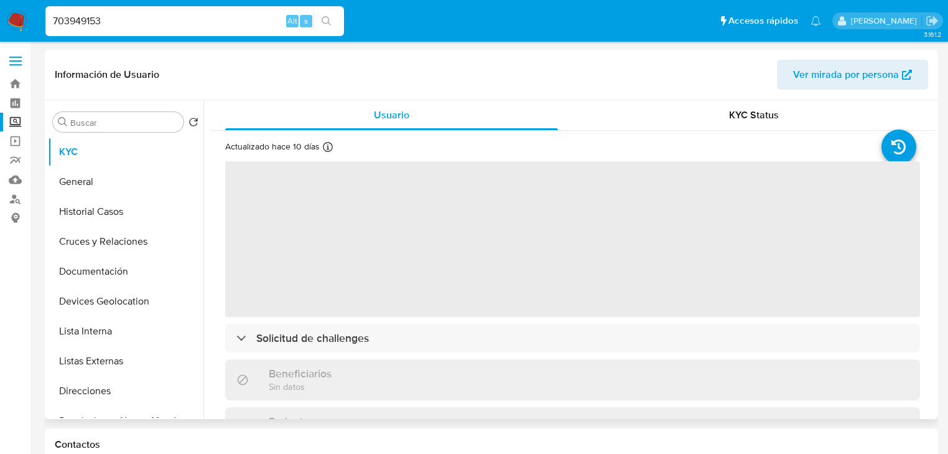
select select "10"
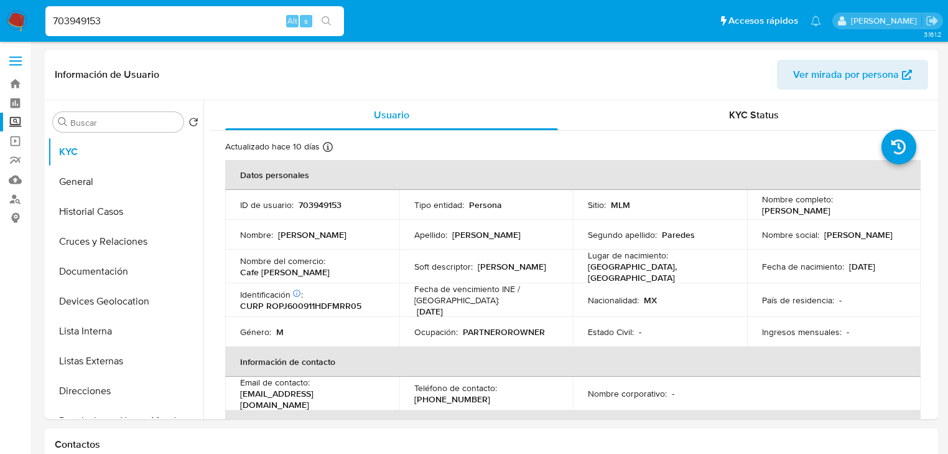
drag, startPoint x: 136, startPoint y: 25, endPoint x: 75, endPoint y: 24, distance: 61.6
click at [75, 24] on input "703949153" at bounding box center [194, 21] width 299 height 16
drag, startPoint x: 87, startPoint y: 236, endPoint x: 98, endPoint y: 187, distance: 51.0
click at [87, 234] on button "Cruces y Relaciones" at bounding box center [126, 242] width 156 height 30
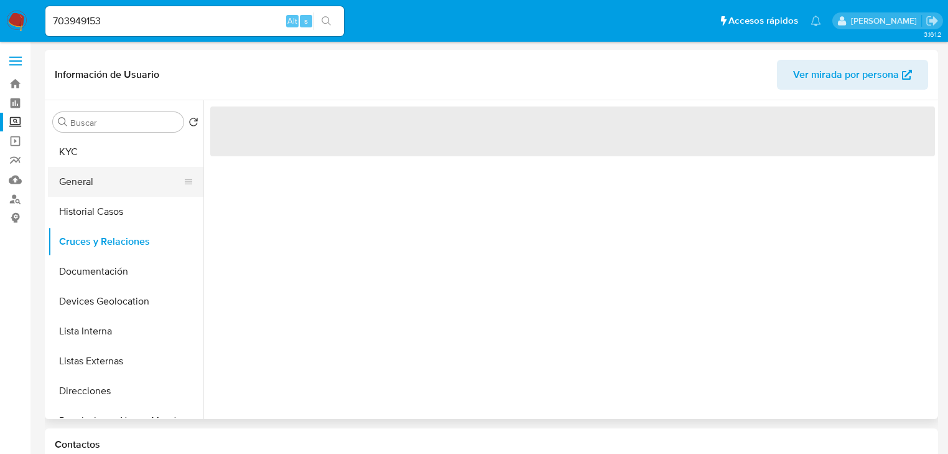
click at [98, 190] on button "General" at bounding box center [121, 182] width 146 height 30
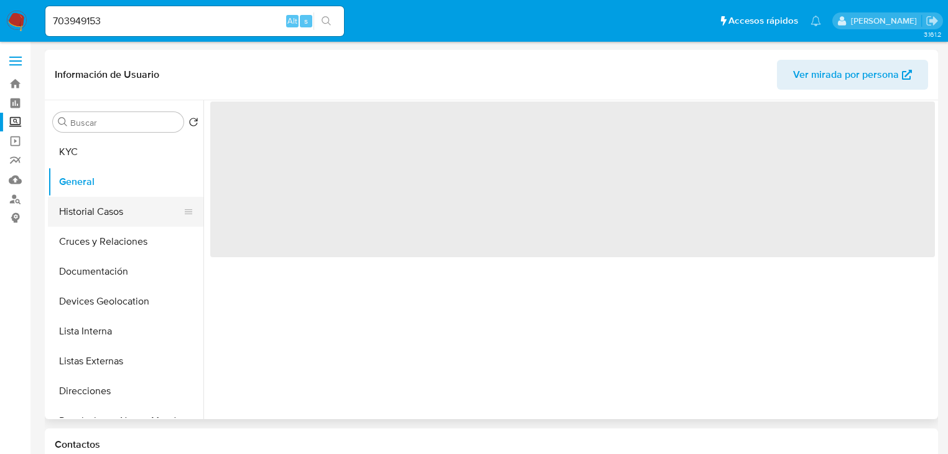
click at [99, 212] on button "Historial Casos" at bounding box center [121, 212] width 146 height 30
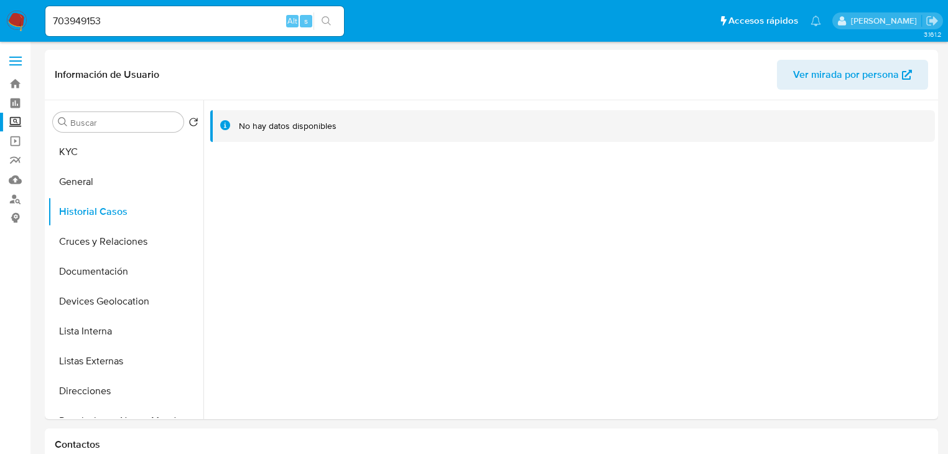
click at [132, 0] on nav "Pausado Ver notificaciones 703949153 Alt s Accesos rápidos Presiona las siguien…" at bounding box center [474, 21] width 948 height 42
drag, startPoint x: 124, startPoint y: 16, endPoint x: 124, endPoint y: 24, distance: 8.1
click at [124, 16] on input "703949153" at bounding box center [194, 21] width 299 height 16
paste input "G9gEjc9WjtEKNHPHp9AMjd30"
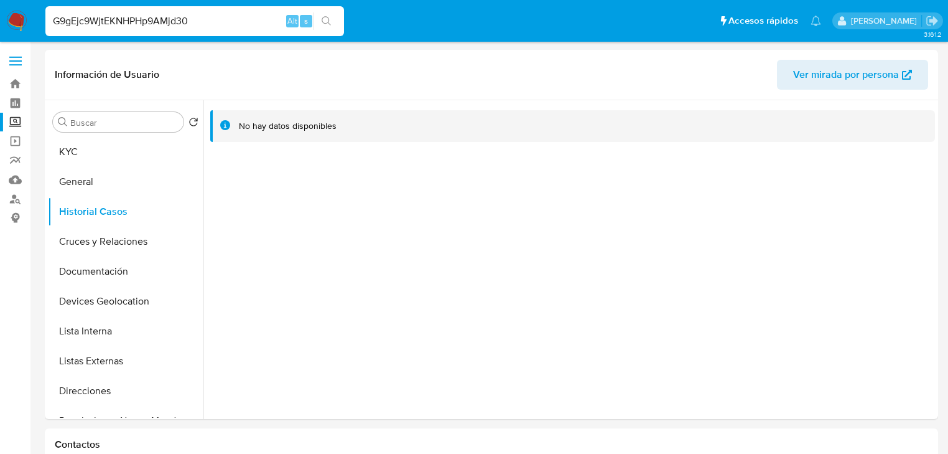
type input "G9gEjc9WjtEKNHPHp9AMjd30"
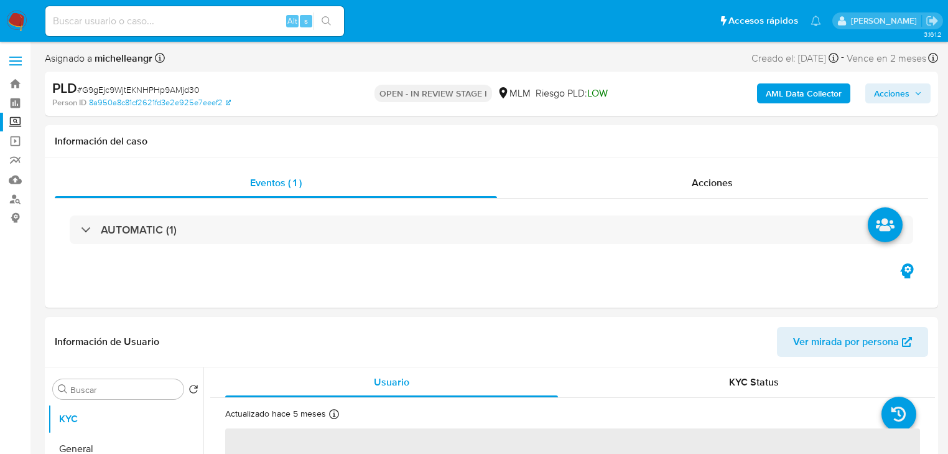
select select "10"
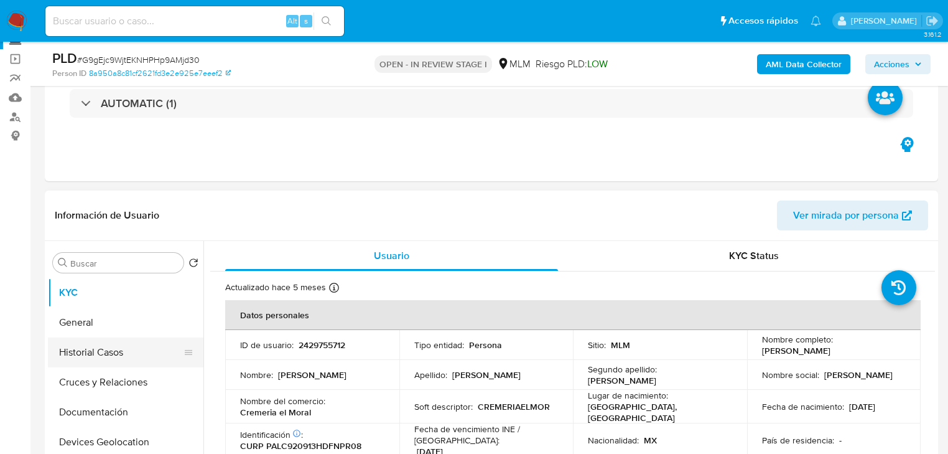
scroll to position [100, 0]
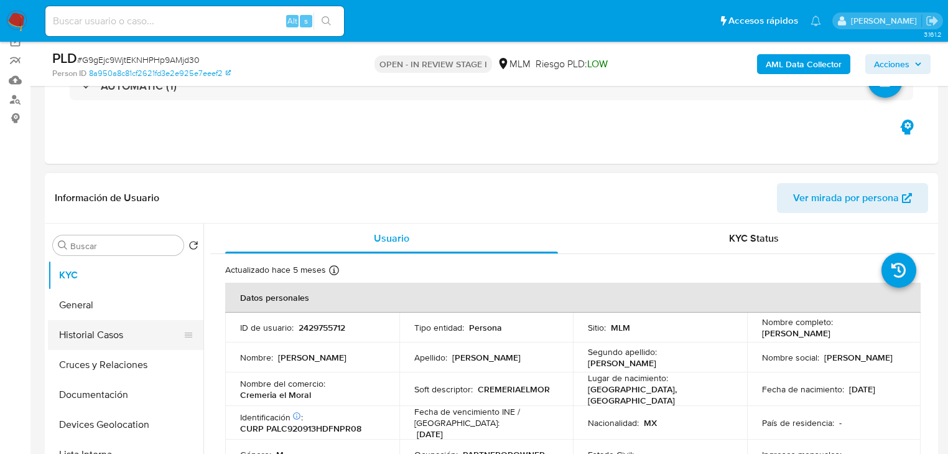
click at [117, 330] on button "Historial Casos" at bounding box center [121, 335] width 146 height 30
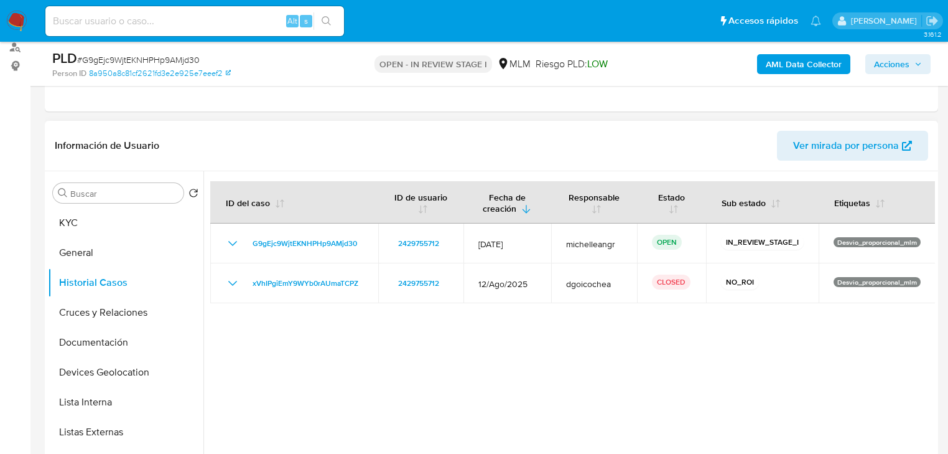
scroll to position [199, 0]
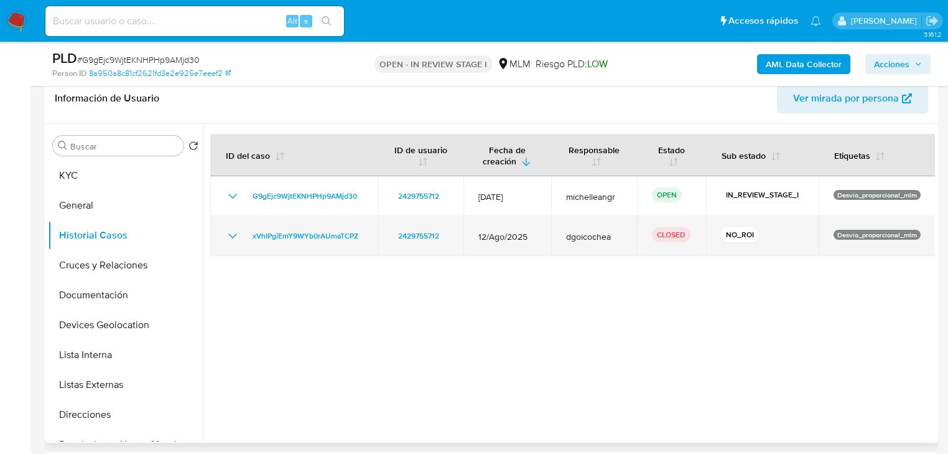
click at [233, 236] on icon "Mostrar/Ocultar" at bounding box center [232, 235] width 9 height 5
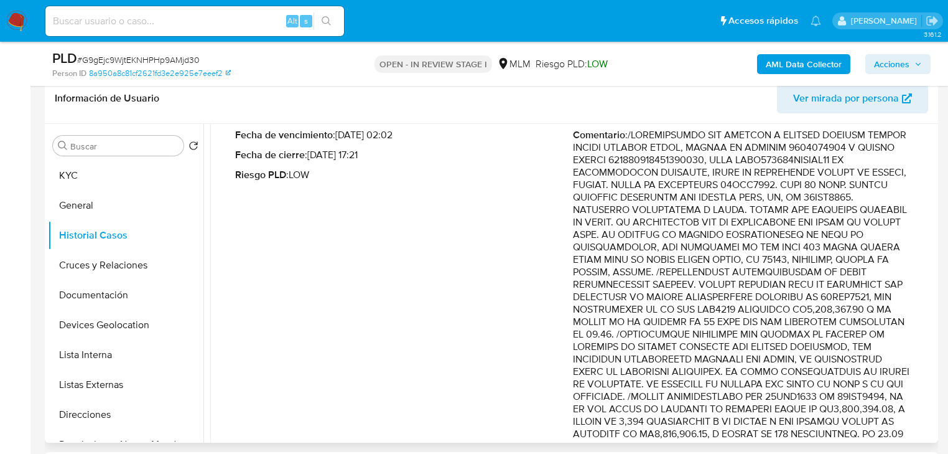
scroll to position [149, 0]
drag, startPoint x: 700, startPoint y: 298, endPoint x: 886, endPoint y: 400, distance: 211.9
click at [886, 400] on p "Comentario :" at bounding box center [742, 449] width 338 height 647
click at [114, 304] on button "Documentación" at bounding box center [121, 295] width 146 height 30
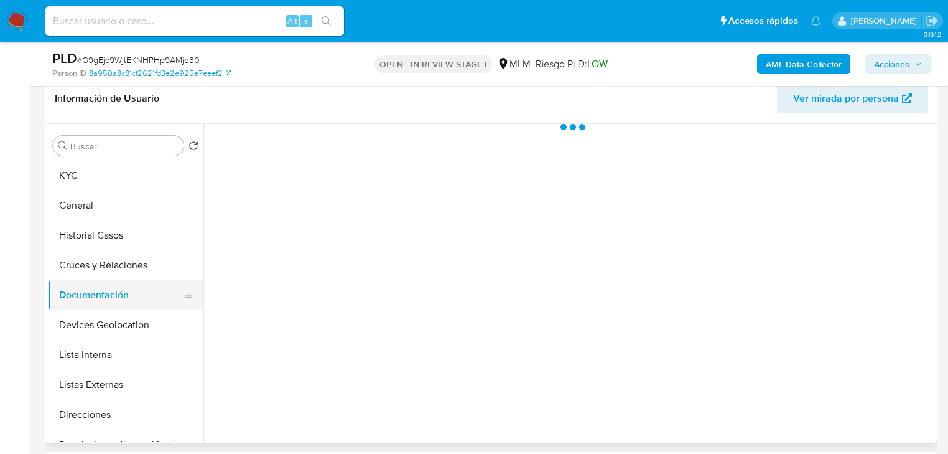
scroll to position [0, 0]
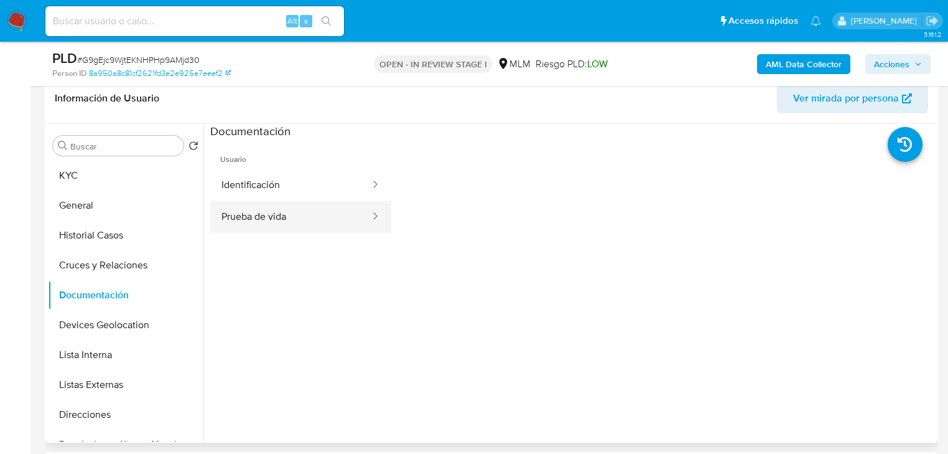
click at [278, 227] on button "Prueba de vida" at bounding box center [290, 217] width 161 height 32
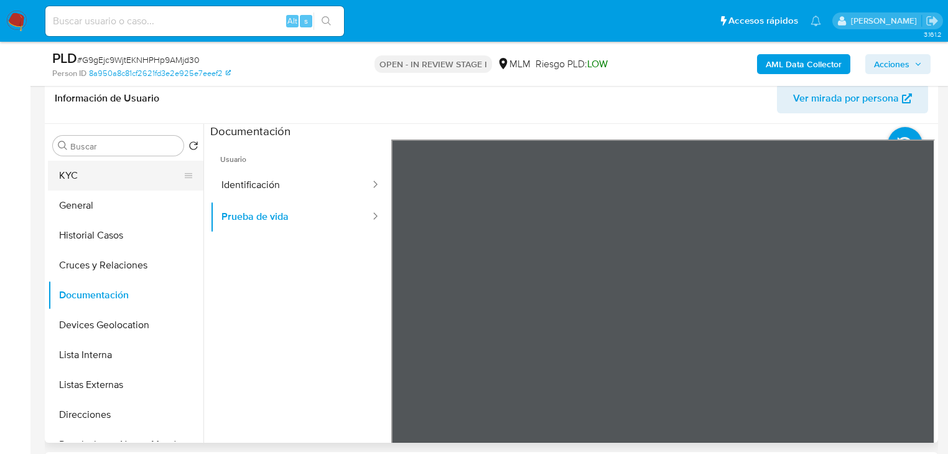
click at [77, 169] on button "KYC" at bounding box center [121, 176] width 146 height 30
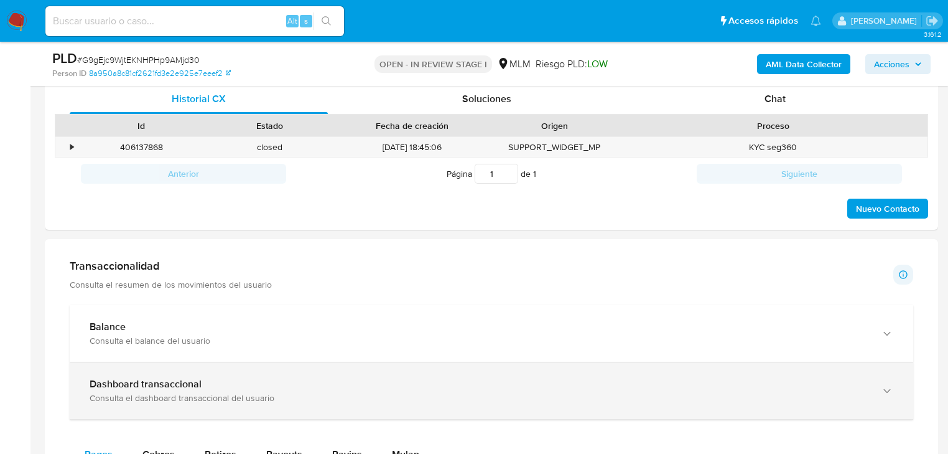
scroll to position [647, 0]
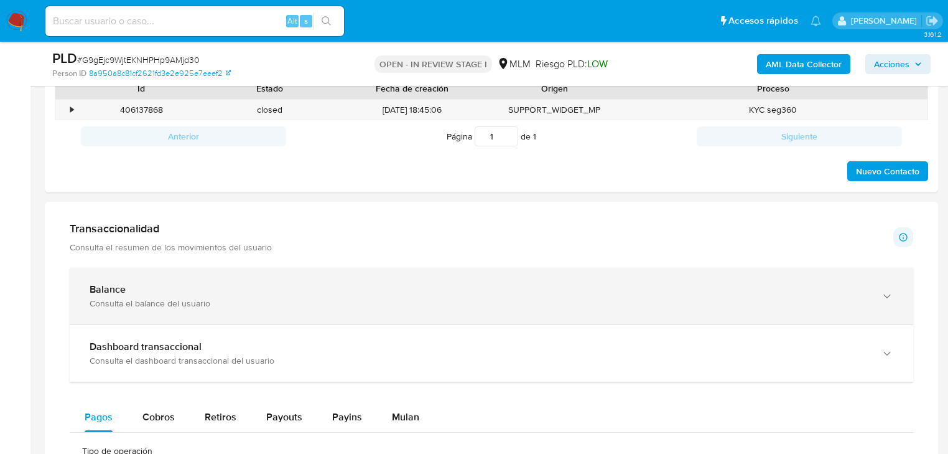
drag, startPoint x: 222, startPoint y: 291, endPoint x: 418, endPoint y: 293, distance: 196.0
click at [222, 291] on div "Balance" at bounding box center [479, 289] width 779 height 12
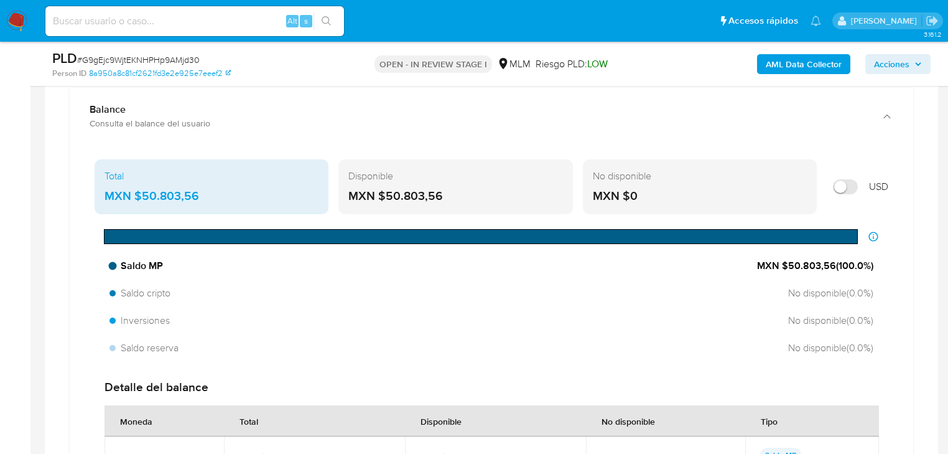
scroll to position [846, 0]
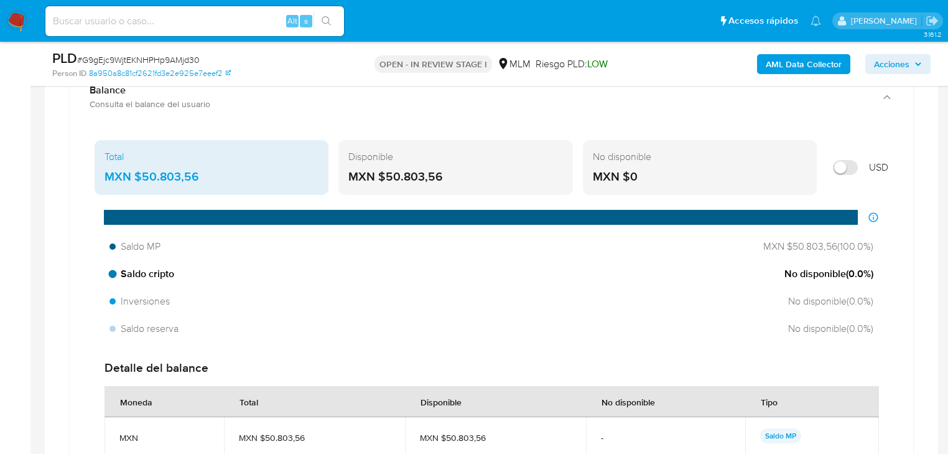
click at [808, 259] on div "Saldo MP MXN $50.803,56 ( 100.0 %) Saldo cripto No disponible ( 0.0 %) Inversio…" at bounding box center [492, 288] width 794 height 106
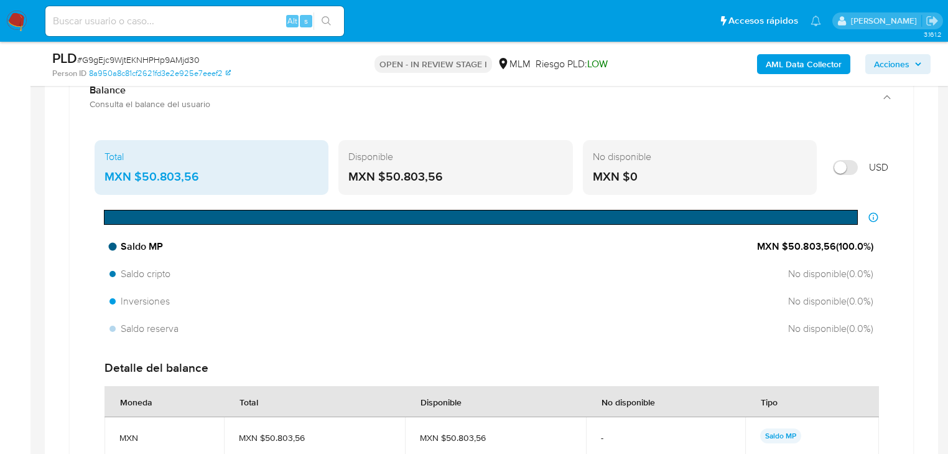
click at [810, 248] on span "MXN $50.803,56 ( 100.0 %)" at bounding box center [815, 247] width 116 height 14
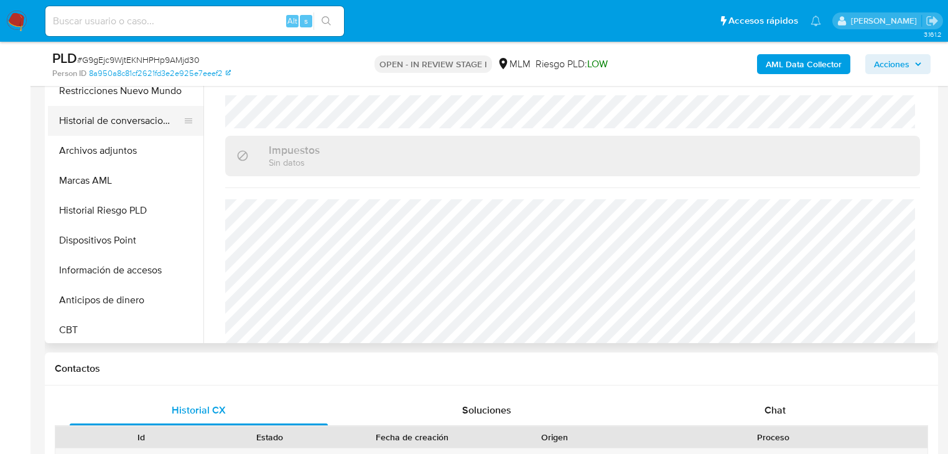
scroll to position [199, 0]
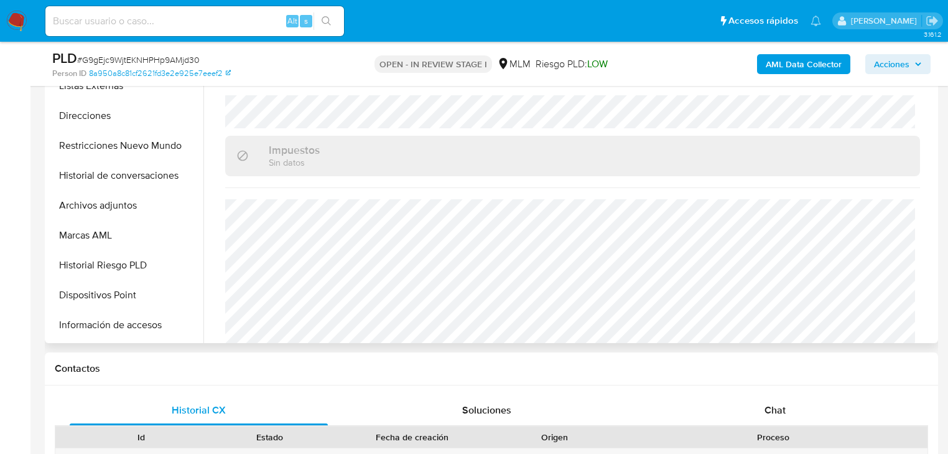
drag, startPoint x: 116, startPoint y: 204, endPoint x: 468, endPoint y: 217, distance: 351.8
click at [119, 202] on button "Archivos adjuntos" at bounding box center [126, 205] width 156 height 30
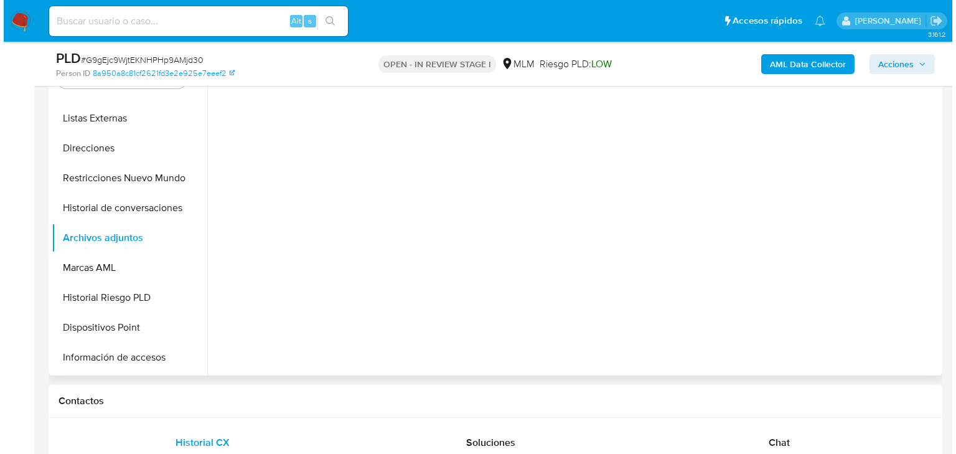
scroll to position [249, 0]
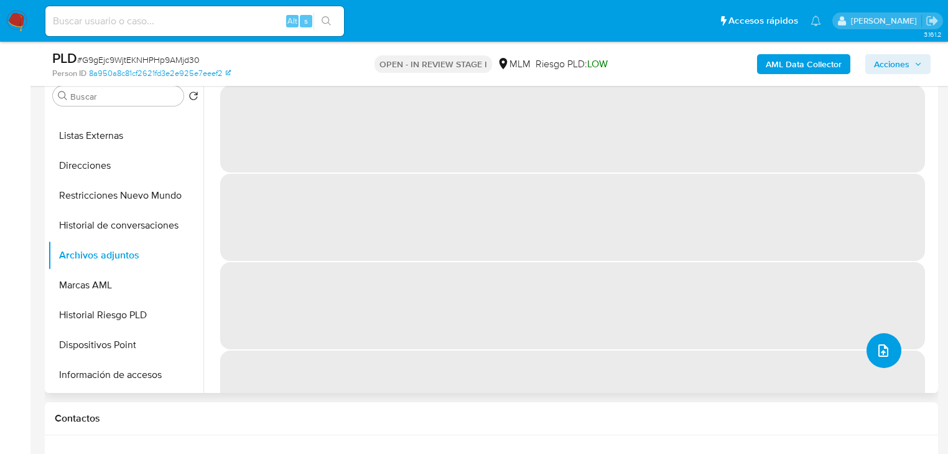
click at [876, 344] on icon "upload-file" at bounding box center [883, 350] width 15 height 15
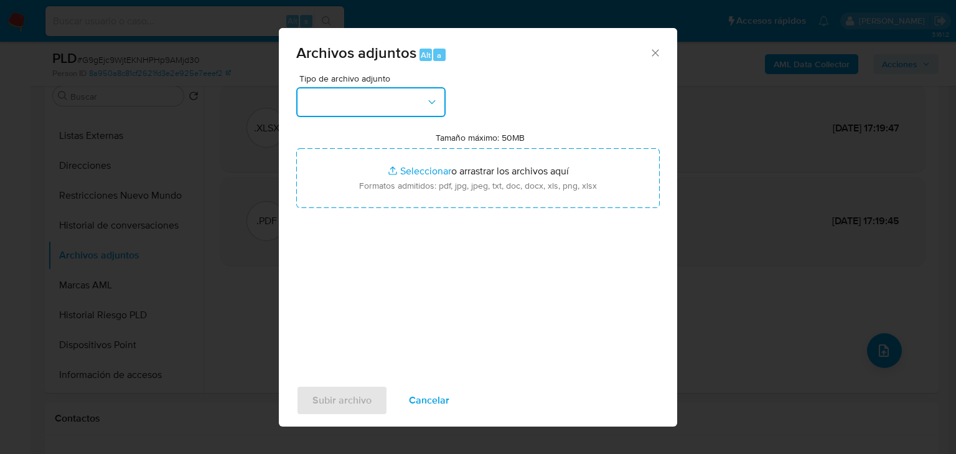
click at [351, 103] on button "button" at bounding box center [370, 102] width 149 height 30
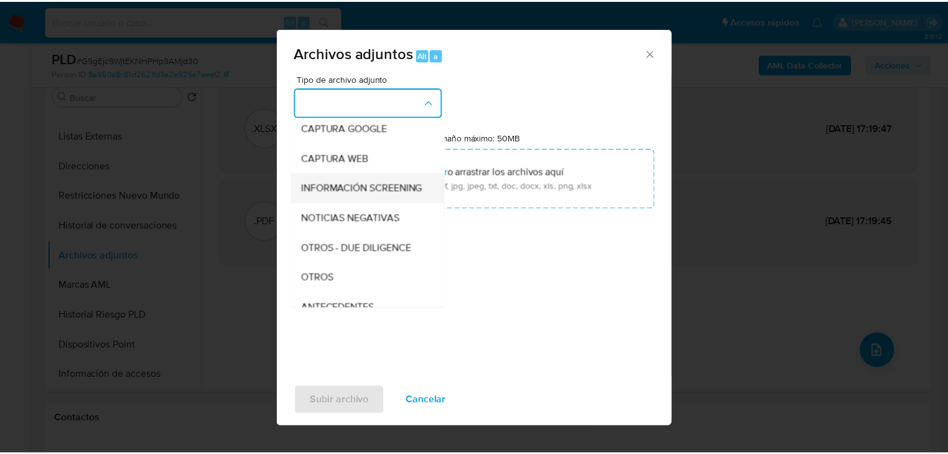
scroll to position [85, 0]
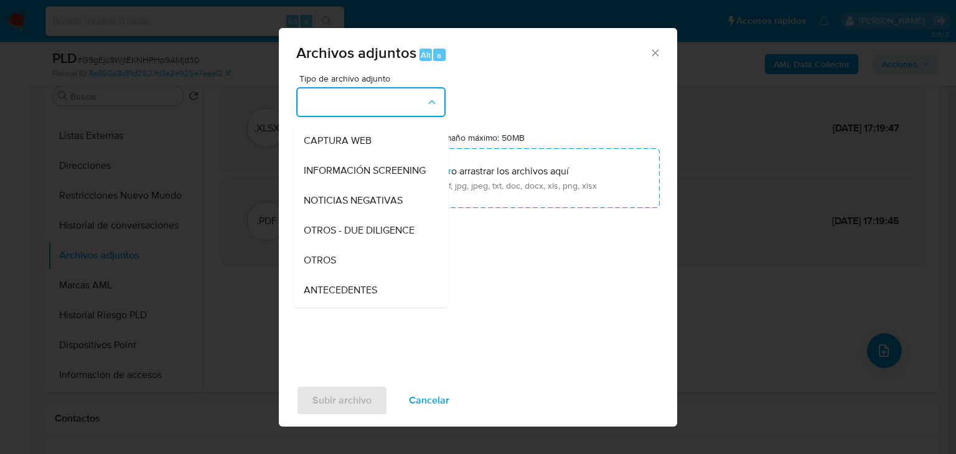
click at [330, 266] on span "OTROS" at bounding box center [320, 260] width 32 height 12
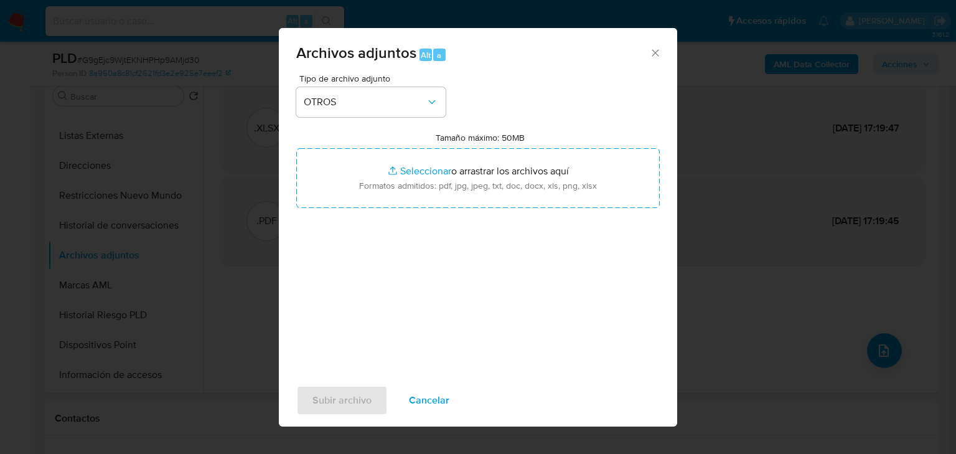
drag, startPoint x: 485, startPoint y: 47, endPoint x: 460, endPoint y: 235, distance: 188.9
click at [741, 49] on div "Archivos adjuntos Alt a Tipo de archivo adjunto OTROS Tamaño máximo: 50MB Selec…" at bounding box center [478, 227] width 956 height 454
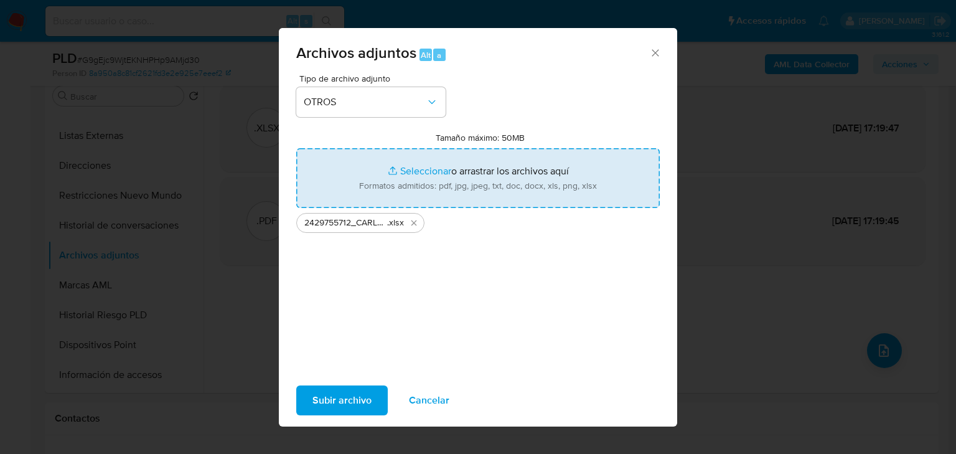
type input "C:\fakepath\2429755712_CARLOS MOISES PANTOJA LOPEZ_SEP25.pdf"
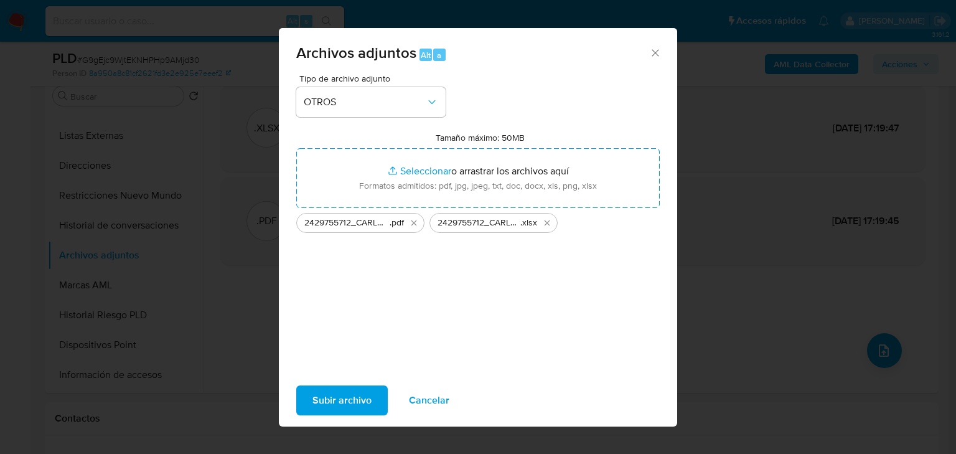
click at [336, 396] on span "Subir archivo" at bounding box center [341, 399] width 59 height 27
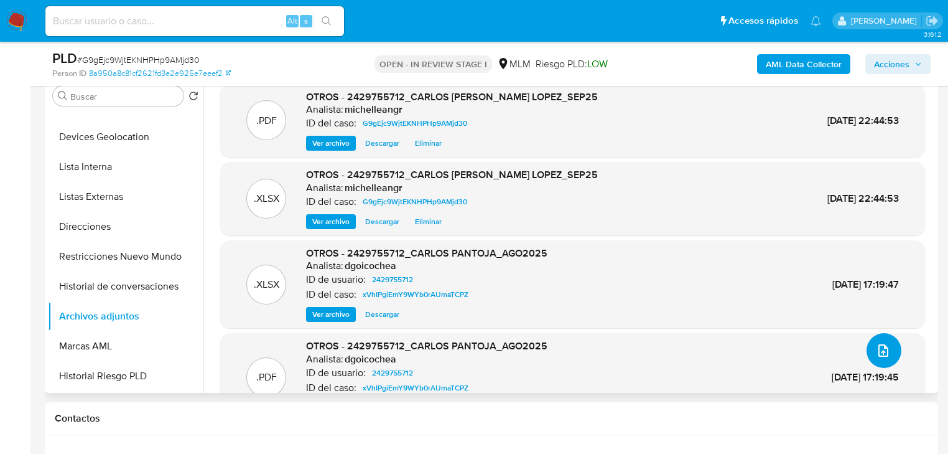
scroll to position [0, 0]
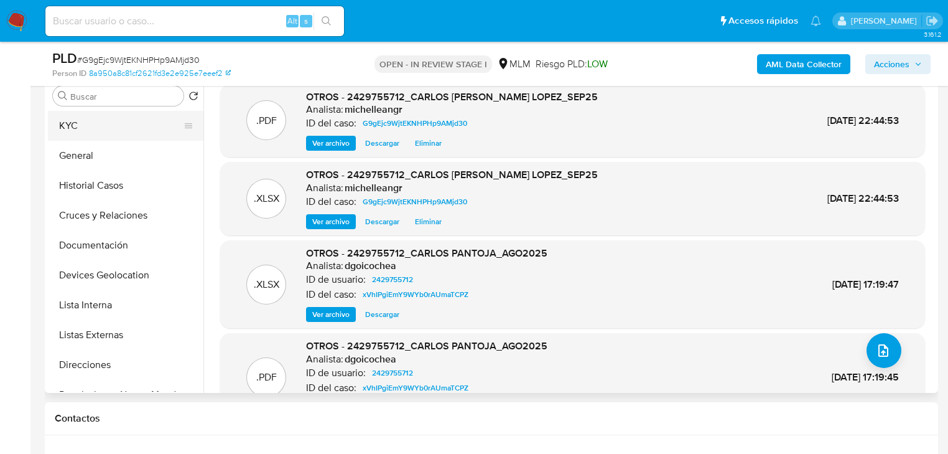
click at [88, 134] on button "KYC" at bounding box center [121, 126] width 146 height 30
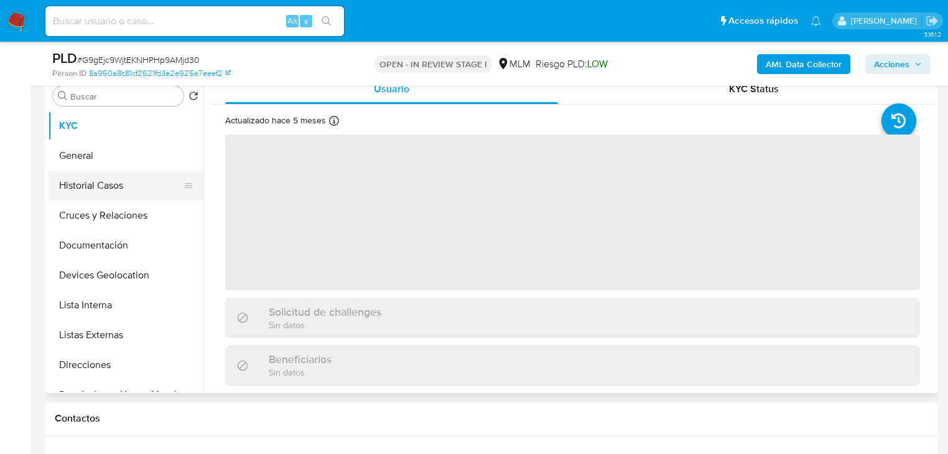
click at [85, 194] on button "Historial Casos" at bounding box center [121, 186] width 146 height 30
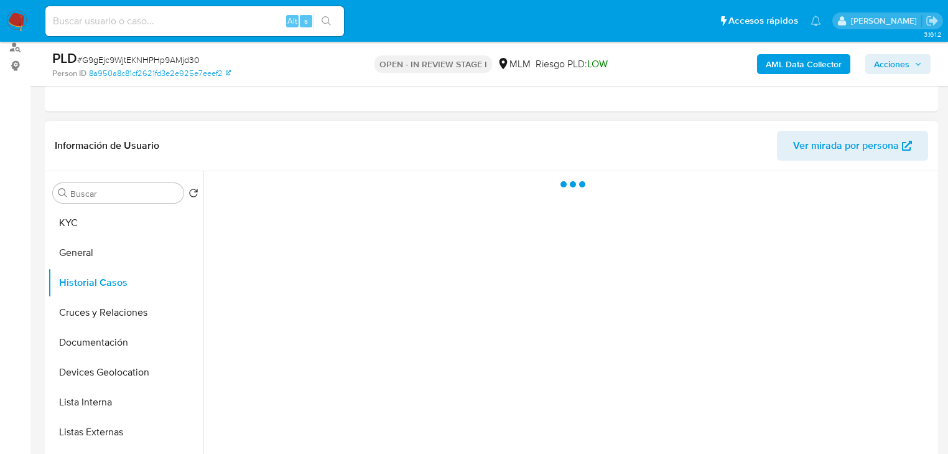
scroll to position [149, 0]
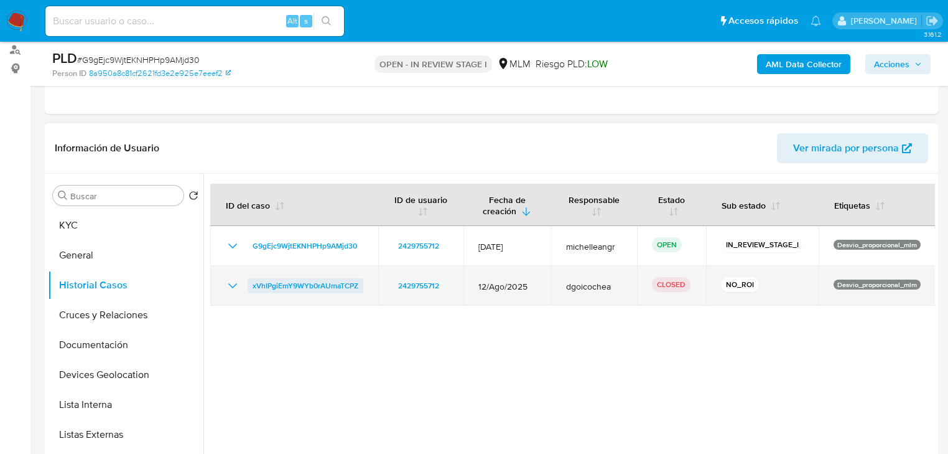
drag, startPoint x: 231, startPoint y: 284, endPoint x: 348, endPoint y: 282, distance: 117.0
click at [232, 284] on icon "Mostrar/Ocultar" at bounding box center [232, 285] width 15 height 15
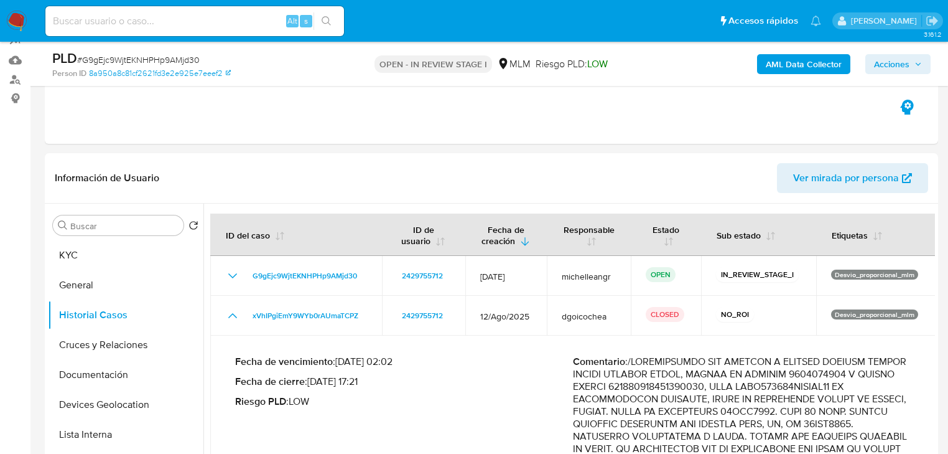
scroll to position [0, 0]
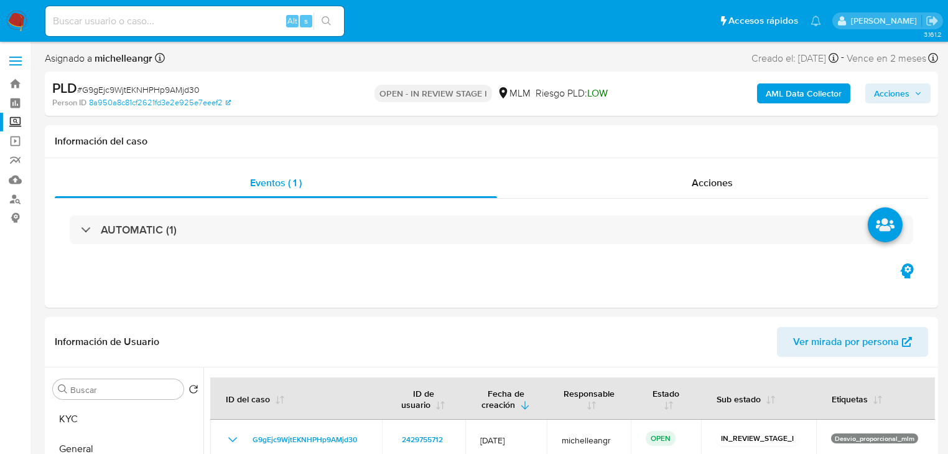
drag, startPoint x: 899, startPoint y: 95, endPoint x: 854, endPoint y: 101, distance: 45.2
click at [897, 95] on span "Acciones" at bounding box center [891, 93] width 35 height 20
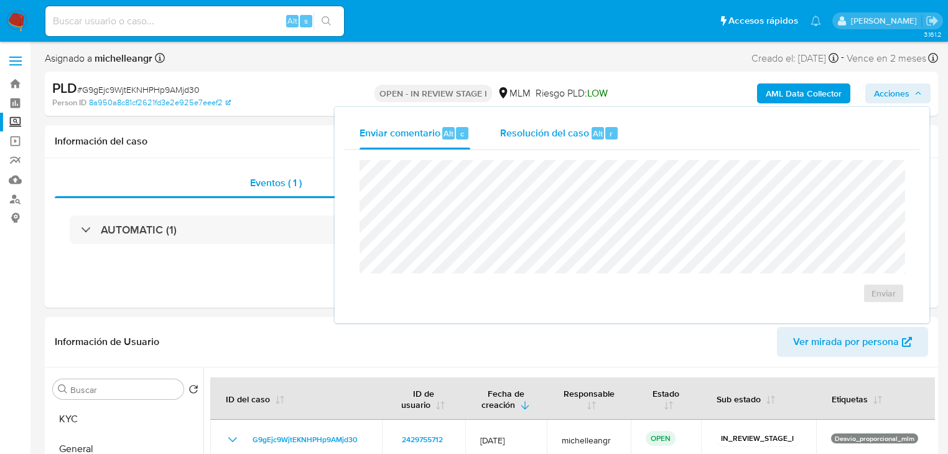
click at [564, 129] on span "Resolución del caso" at bounding box center [544, 133] width 89 height 14
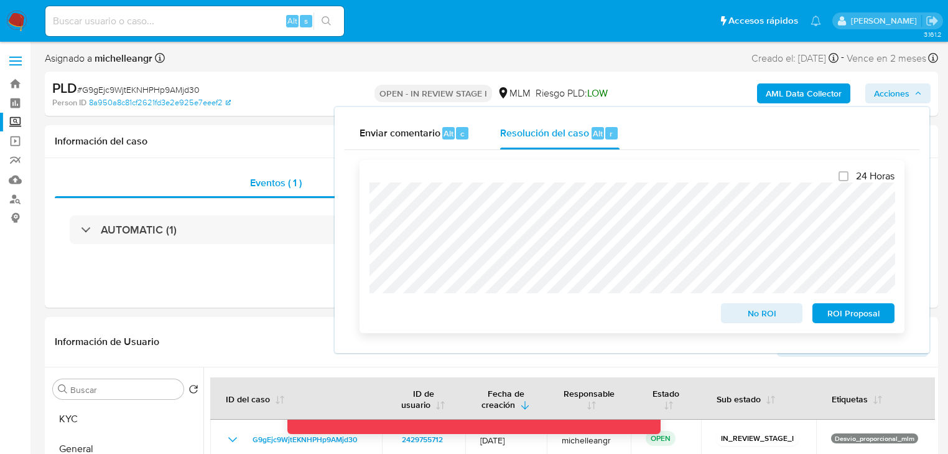
click at [749, 320] on span "No ROI" at bounding box center [762, 312] width 65 height 17
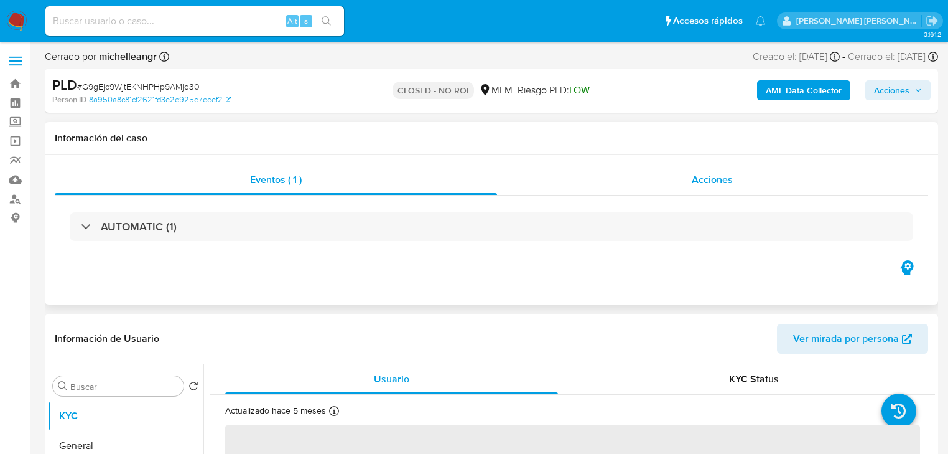
select select "10"
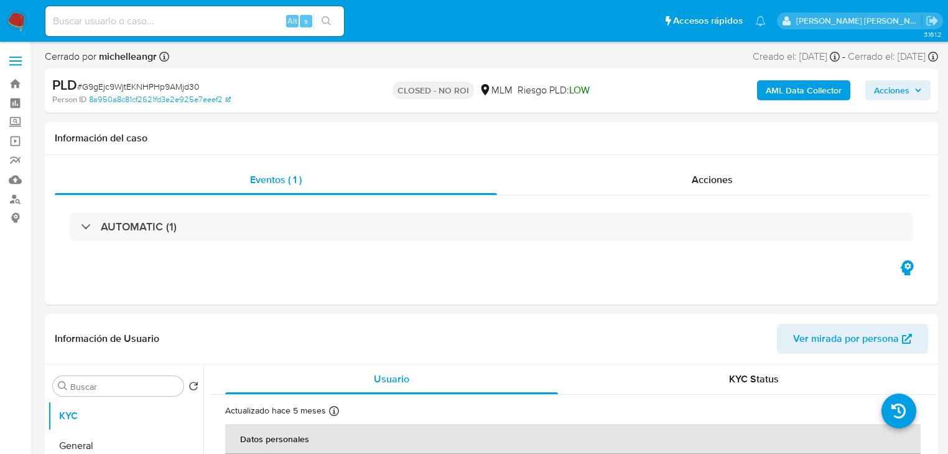
click at [10, 19] on img at bounding box center [16, 21] width 21 height 21
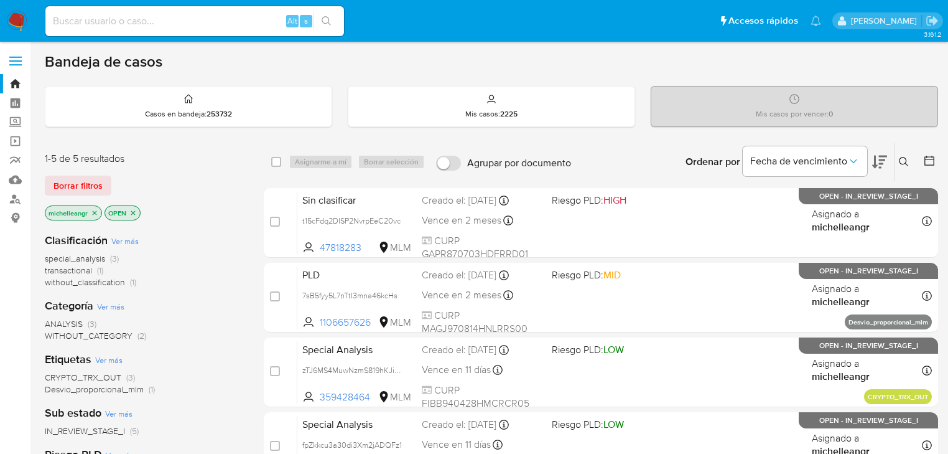
click at [95, 215] on icon "close-filter" at bounding box center [94, 212] width 7 height 7
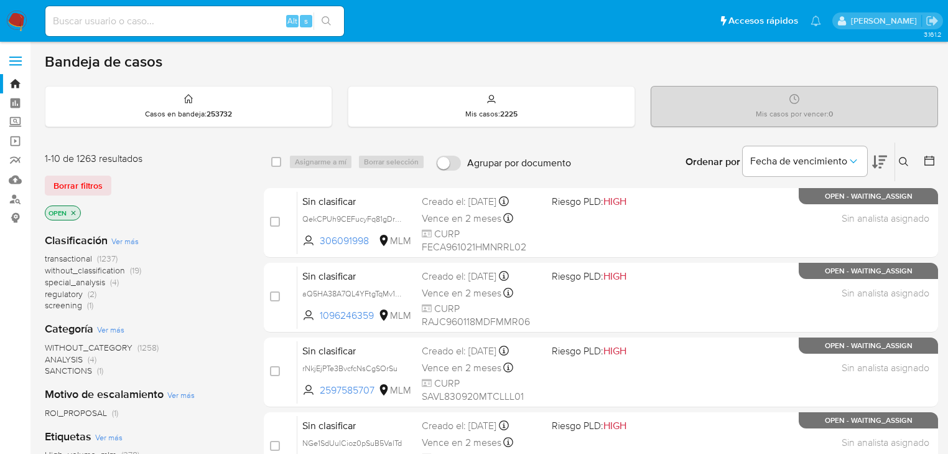
click at [907, 162] on icon at bounding box center [904, 162] width 10 height 10
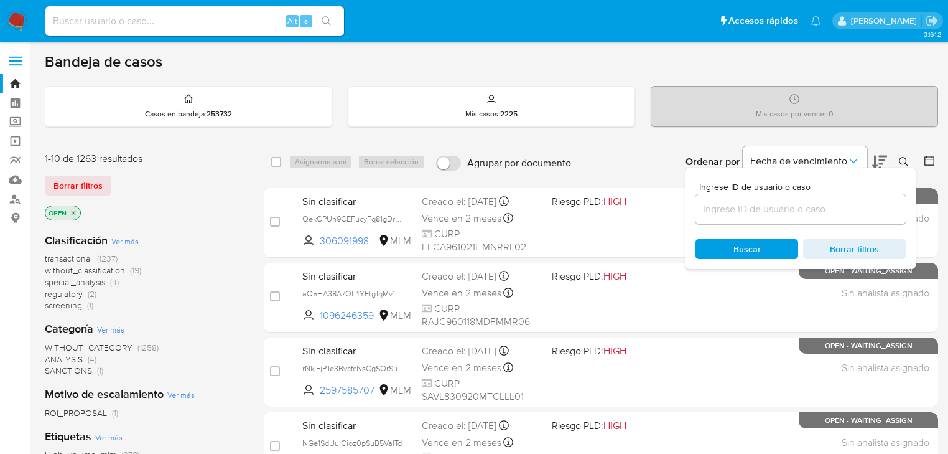
click at [731, 213] on input at bounding box center [801, 209] width 210 height 16
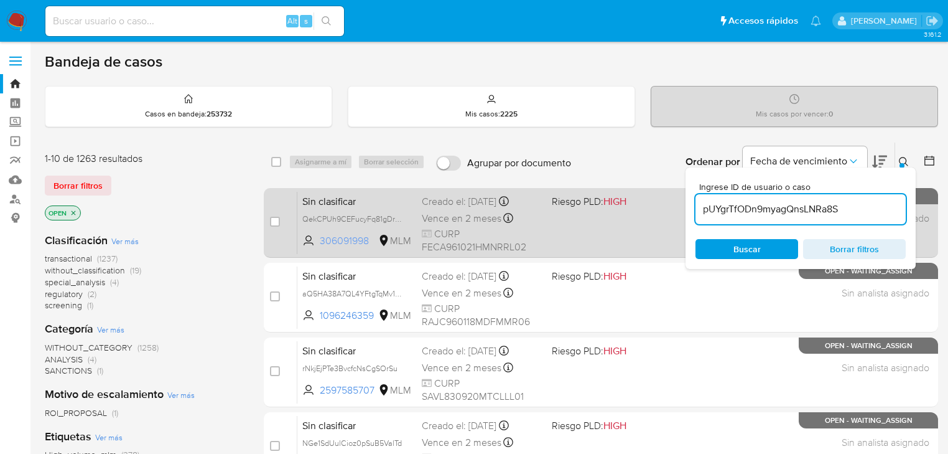
type input "pUYgrTfODn9myagQnsLNRa8S"
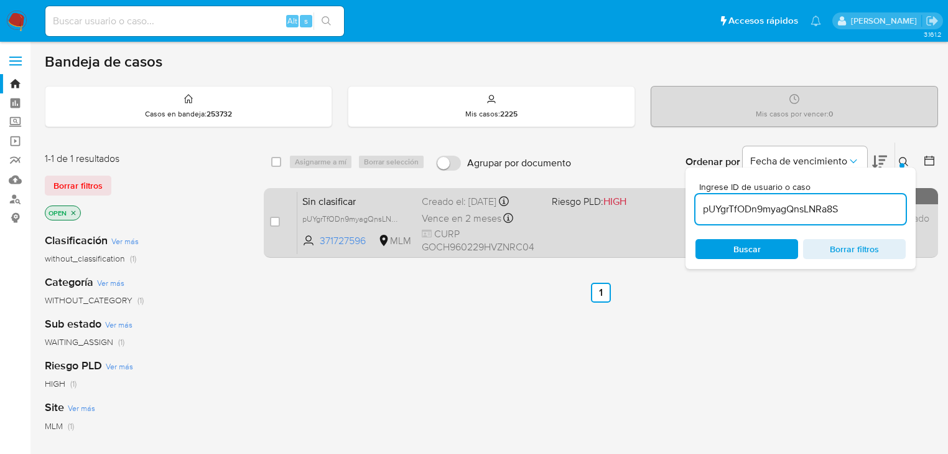
click at [283, 219] on div "case-item-checkbox No es posible asignar el caso" at bounding box center [283, 222] width 27 height 63
click at [273, 223] on input "checkbox" at bounding box center [275, 222] width 10 height 10
checkbox input "true"
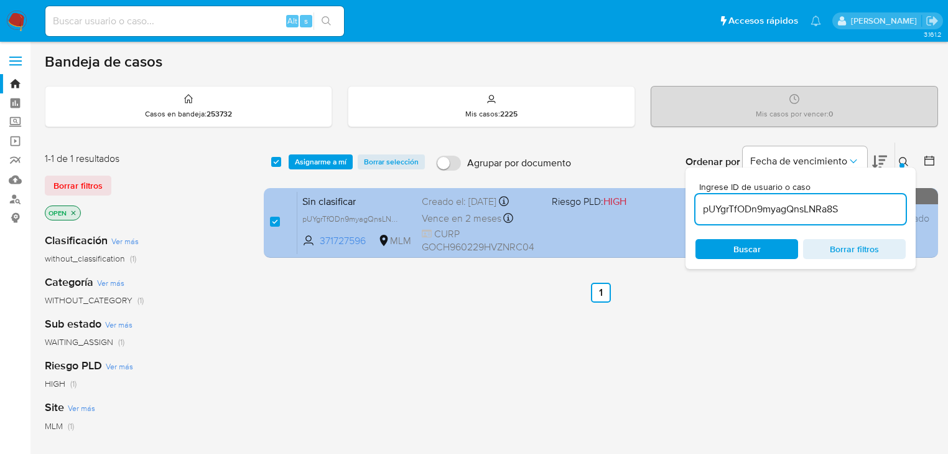
drag, startPoint x: 854, startPoint y: 213, endPoint x: 592, endPoint y: 204, distance: 262.1
click at [592, 204] on div "select-all-cases-checkbox Asignarme a mí Borrar selección Agrupar por documento…" at bounding box center [601, 202] width 675 height 121
type input "XKlt90jNzqiBUqLwbuQ44EFE"
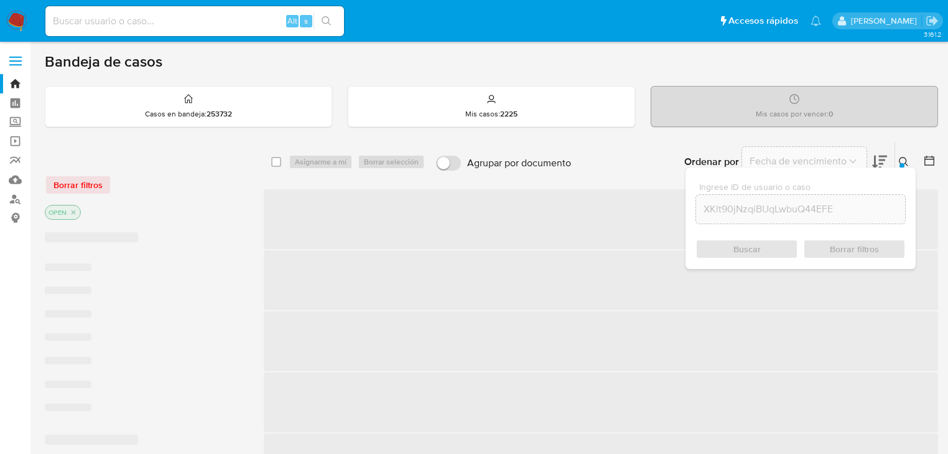
checkbox input "false"
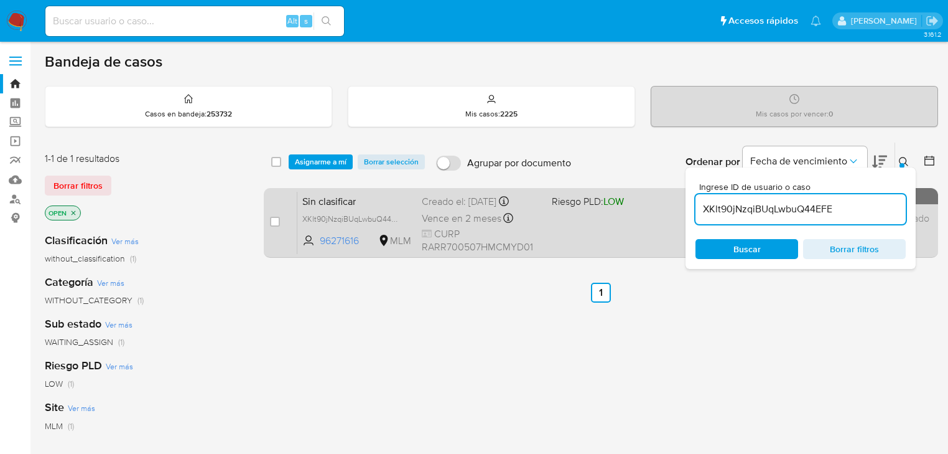
click at [408, 219] on span "XKlt90jNzqiBUqLwbuQ44EFE" at bounding box center [357, 219] width 110 height 14
click at [279, 221] on input "checkbox" at bounding box center [275, 222] width 10 height 10
checkbox input "true"
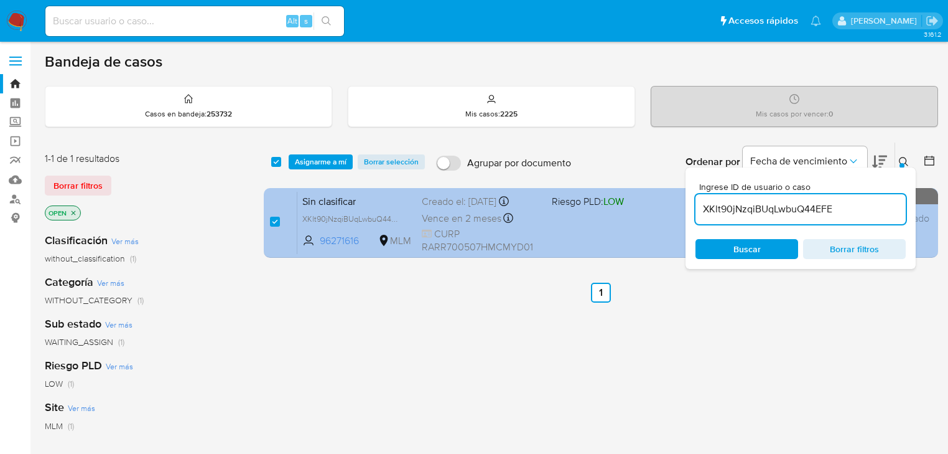
drag, startPoint x: 846, startPoint y: 212, endPoint x: 624, endPoint y: 198, distance: 223.2
click at [625, 199] on div "select-all-cases-checkbox Asignarme a mí Borrar selección Agrupar por documento…" at bounding box center [601, 202] width 675 height 121
type input "aCxy0psYsgRhxiiF5KLmvF79"
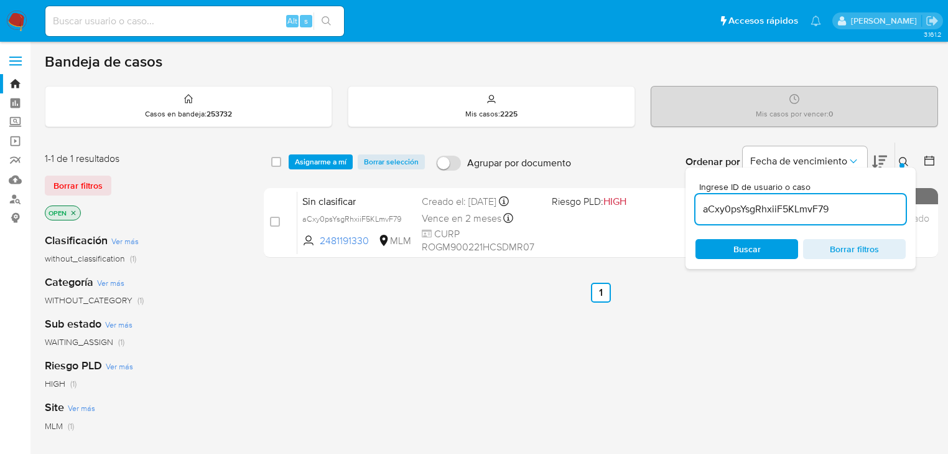
checkbox input "false"
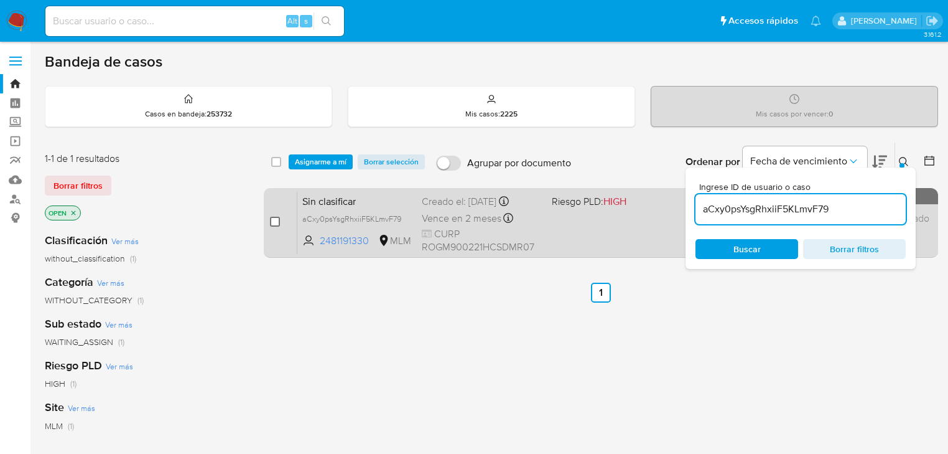
click at [276, 217] on input "checkbox" at bounding box center [275, 222] width 10 height 10
checkbox input "true"
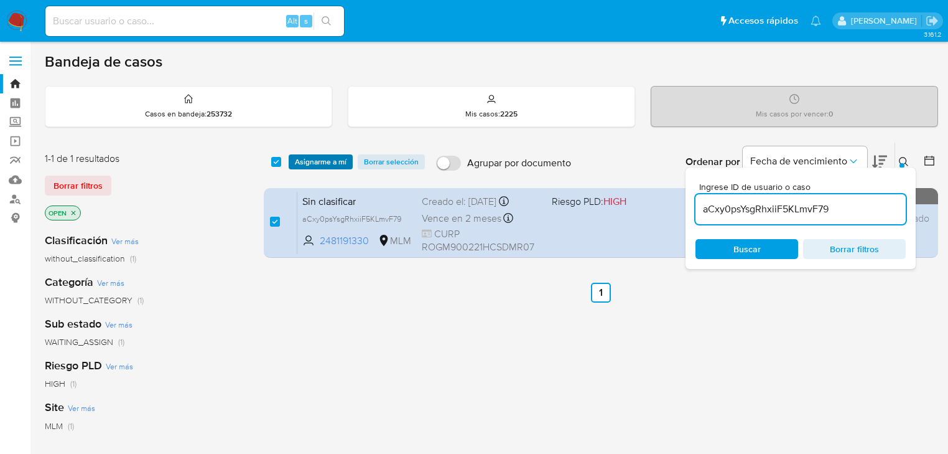
click at [311, 159] on span "Asignarme a mí" at bounding box center [321, 162] width 52 height 12
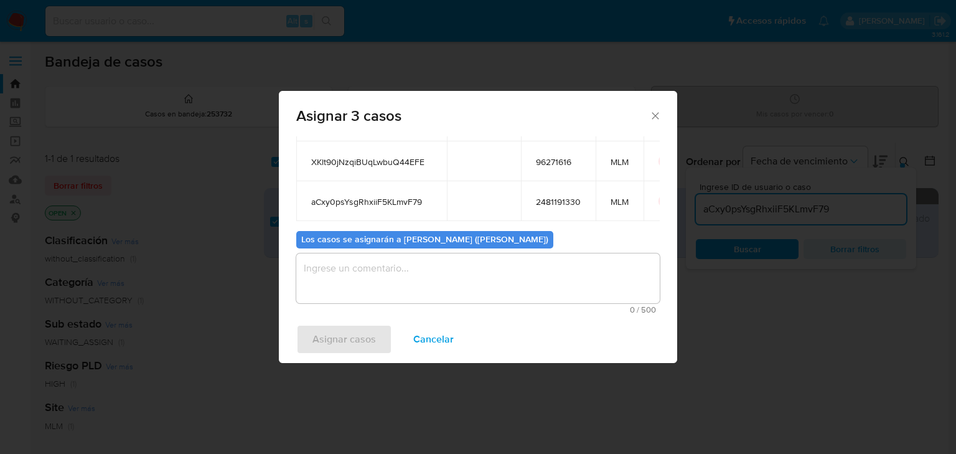
scroll to position [108, 0]
click at [351, 279] on textarea "assign-modal" at bounding box center [477, 278] width 363 height 50
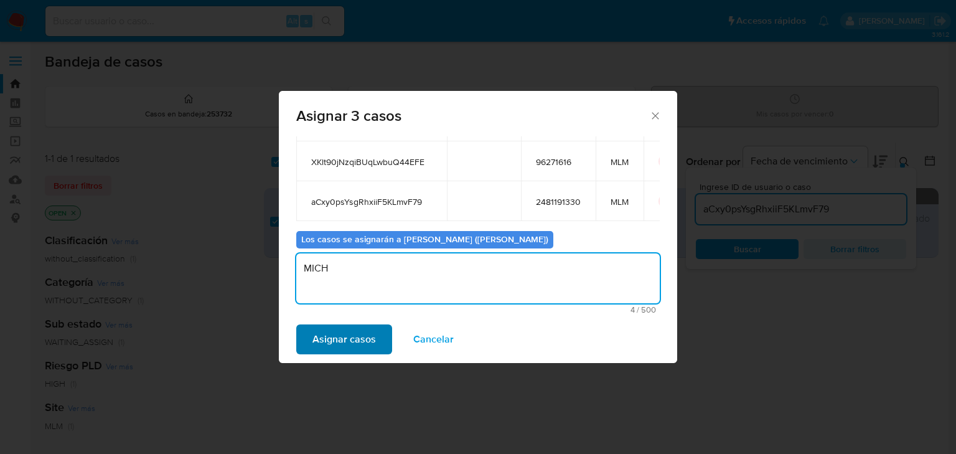
type textarea "MICH"
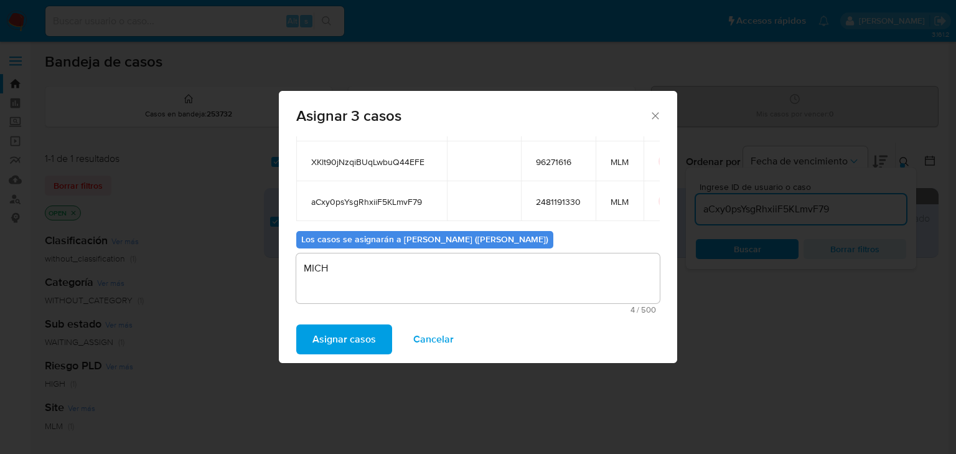
click at [301, 340] on button "Asignar casos" at bounding box center [344, 339] width 96 height 30
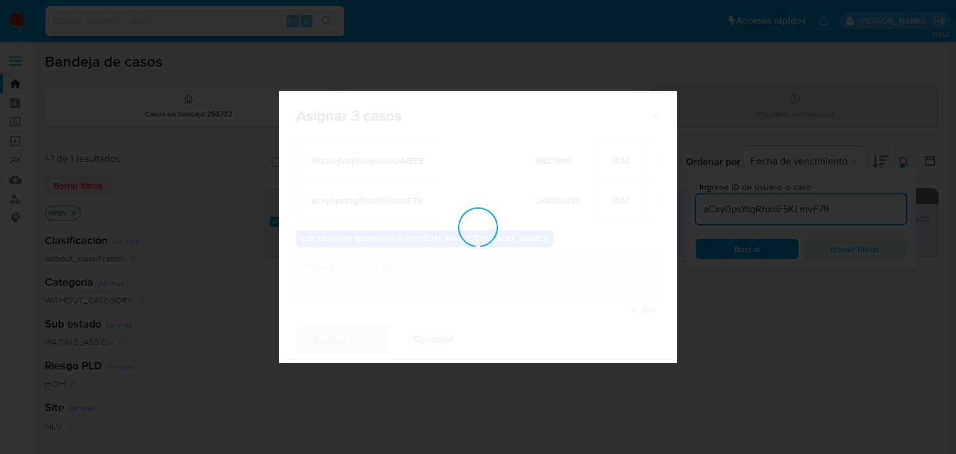
checkbox input "false"
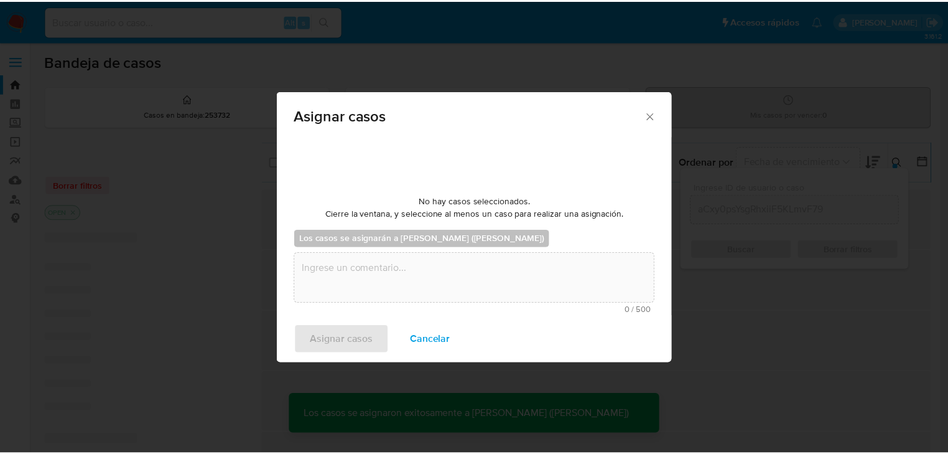
scroll to position [75, 0]
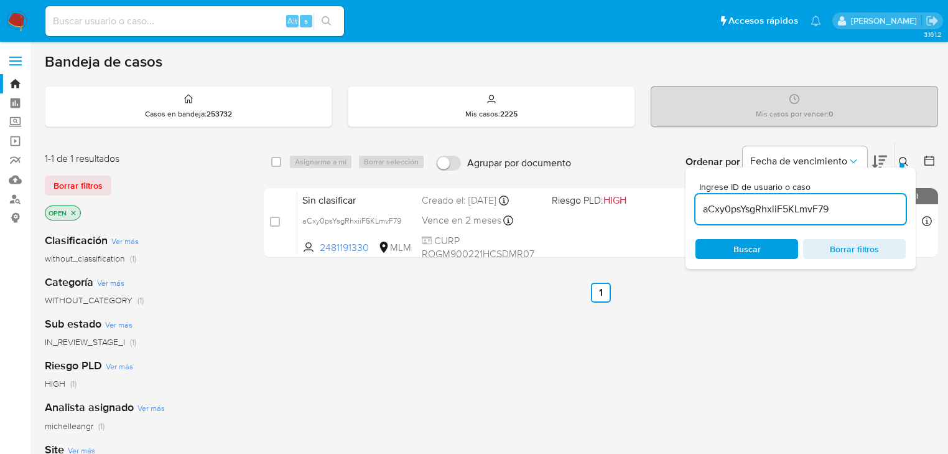
click at [110, 25] on input at bounding box center [194, 21] width 299 height 16
paste input "pUYgrTfODn9myagQnsLNRa8S"
type input "pUYgrTfODn9myagQnsLNRa8S"
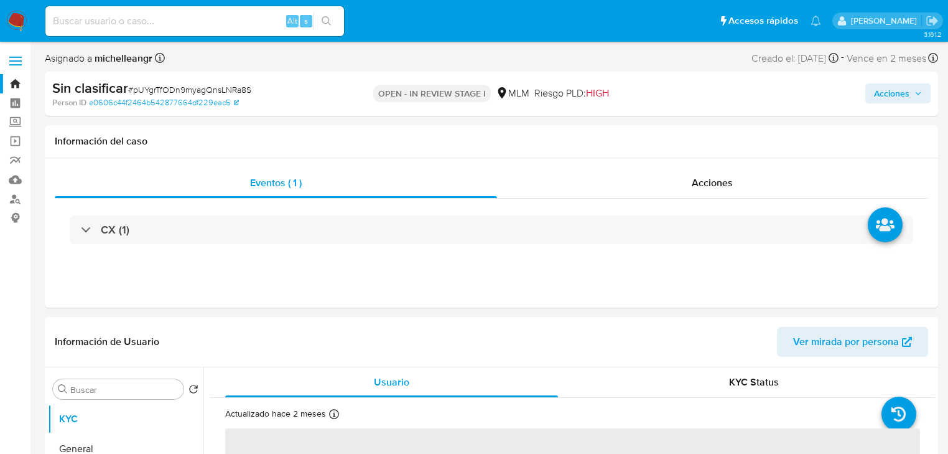
select select "10"
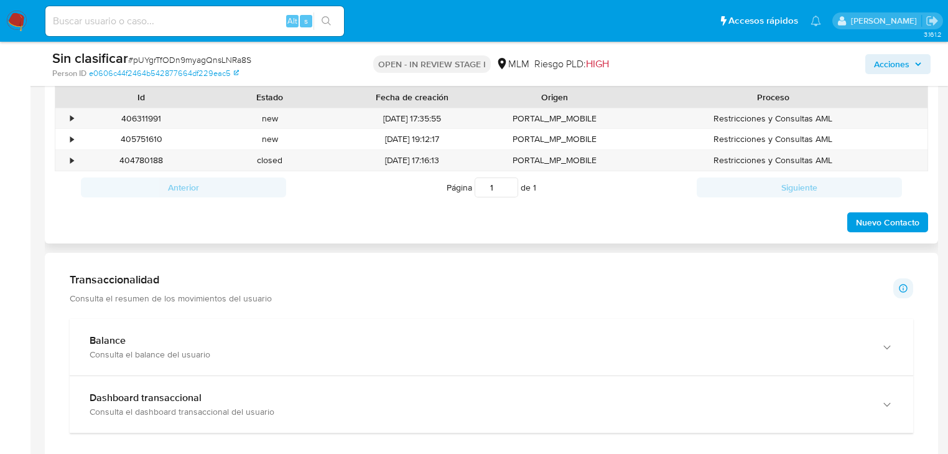
scroll to position [548, 0]
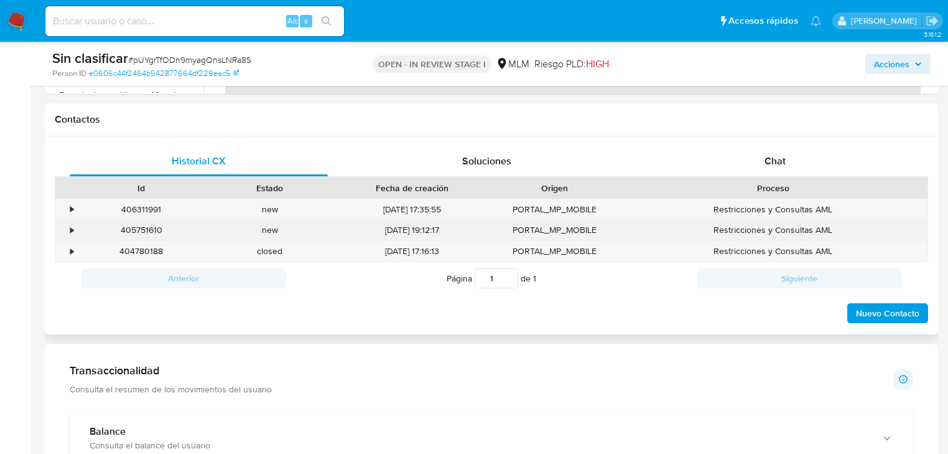
click at [77, 230] on div "405751610" at bounding box center [141, 230] width 129 height 21
click at [75, 228] on div "•" at bounding box center [66, 230] width 22 height 21
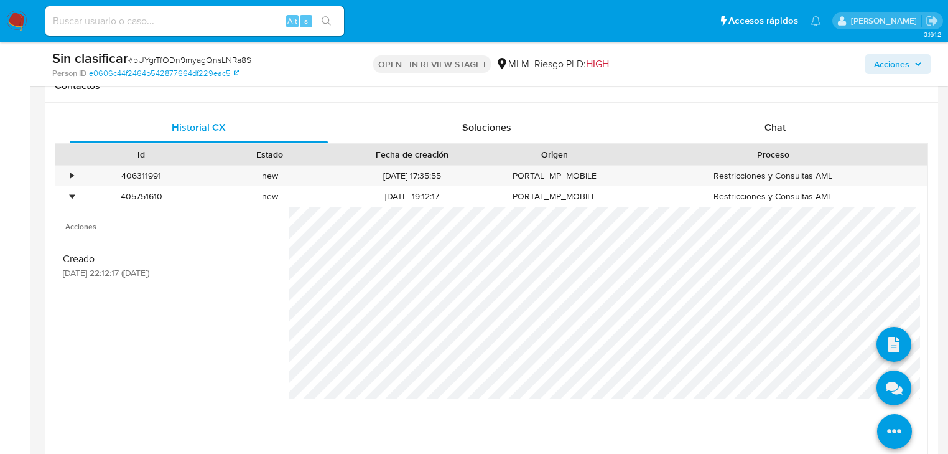
scroll to position [597, 0]
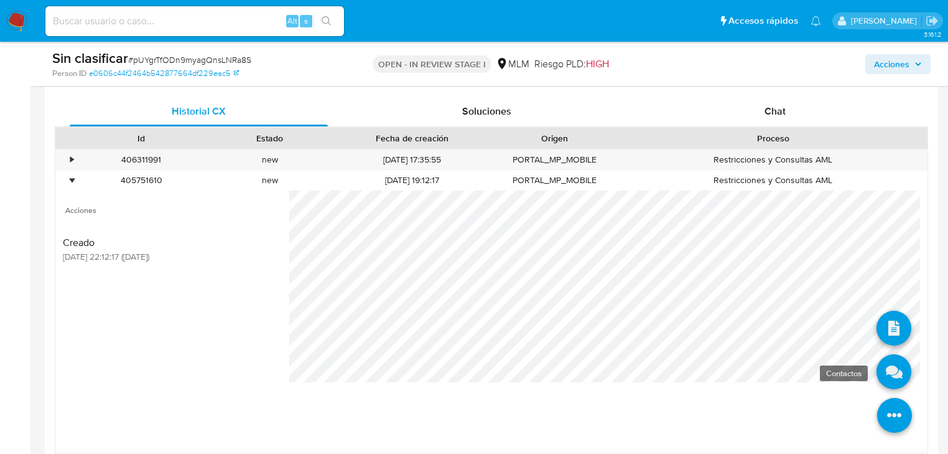
click at [886, 371] on icon at bounding box center [894, 371] width 35 height 35
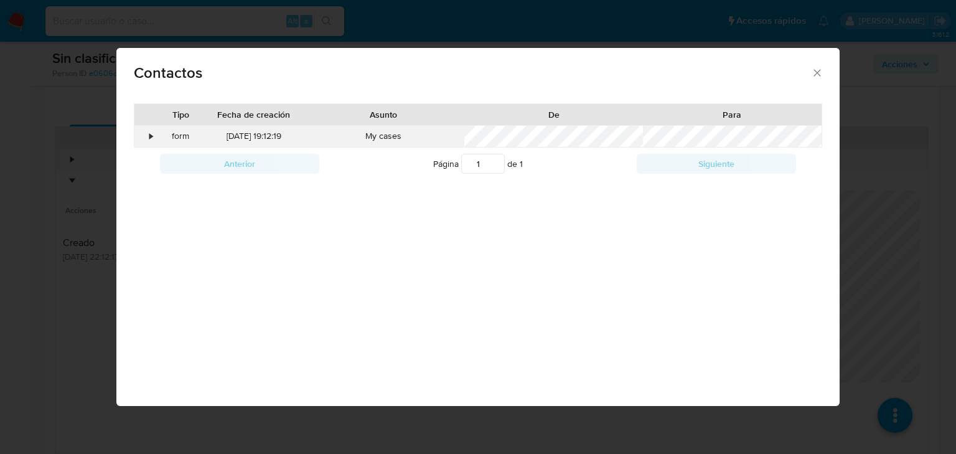
click at [149, 137] on div "•" at bounding box center [150, 136] width 3 height 12
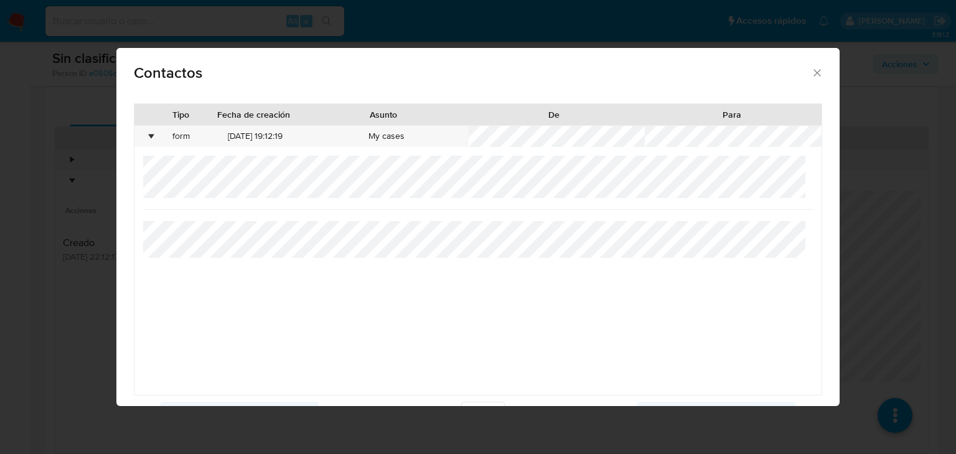
click at [814, 73] on icon "close" at bounding box center [817, 73] width 7 height 7
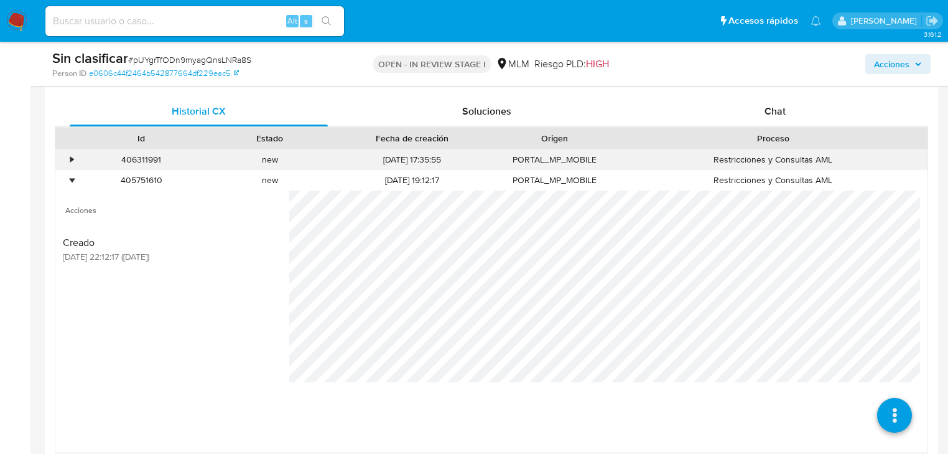
click at [79, 157] on div "406311991 Casos pUYgrTfODn9myagQnsLNRa8S" at bounding box center [141, 159] width 129 height 21
drag, startPoint x: 70, startPoint y: 159, endPoint x: 82, endPoint y: 167, distance: 13.8
click at [72, 159] on div "•" at bounding box center [71, 160] width 3 height 12
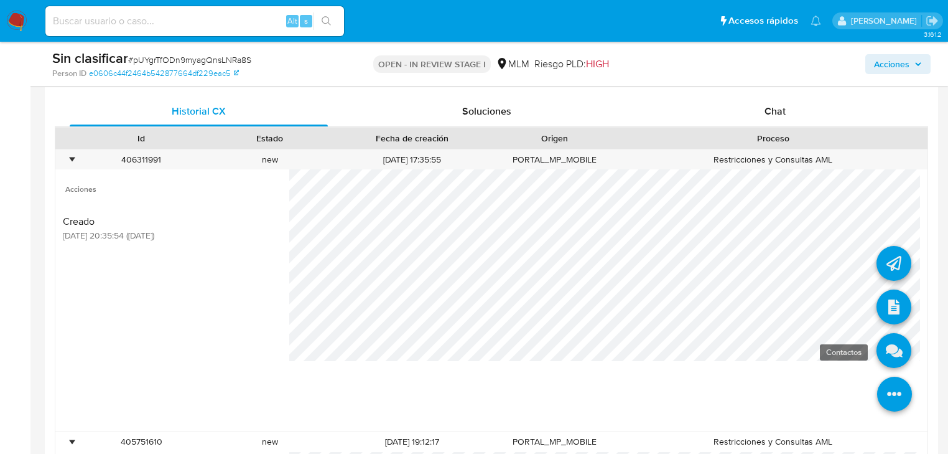
click at [886, 356] on icon at bounding box center [894, 350] width 35 height 35
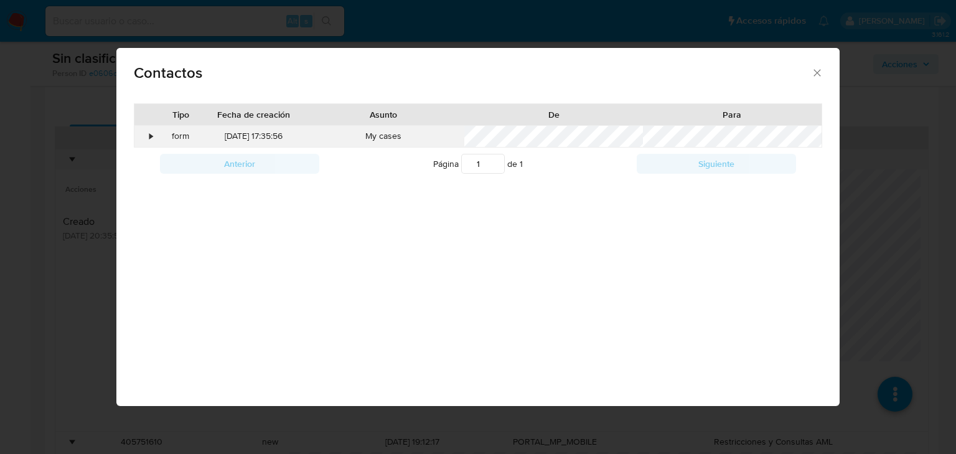
click at [150, 134] on div "•" at bounding box center [150, 136] width 3 height 12
click at [811, 72] on icon "close" at bounding box center [817, 73] width 12 height 12
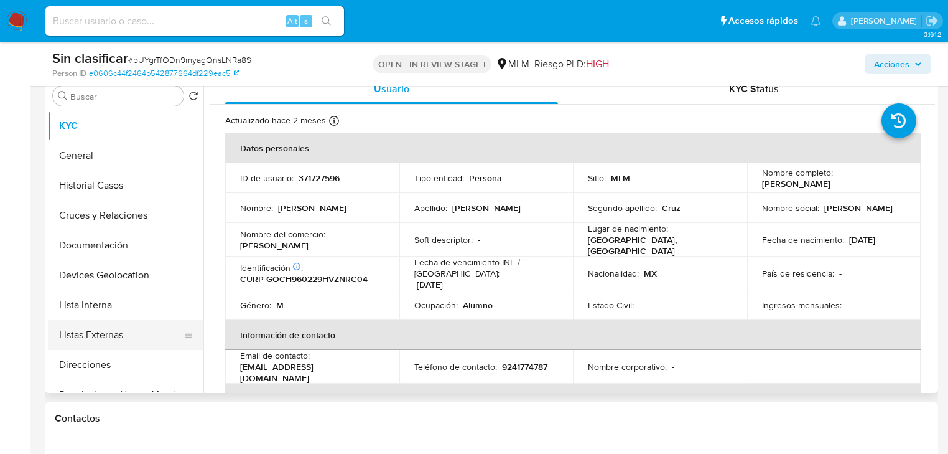
scroll to position [50, 0]
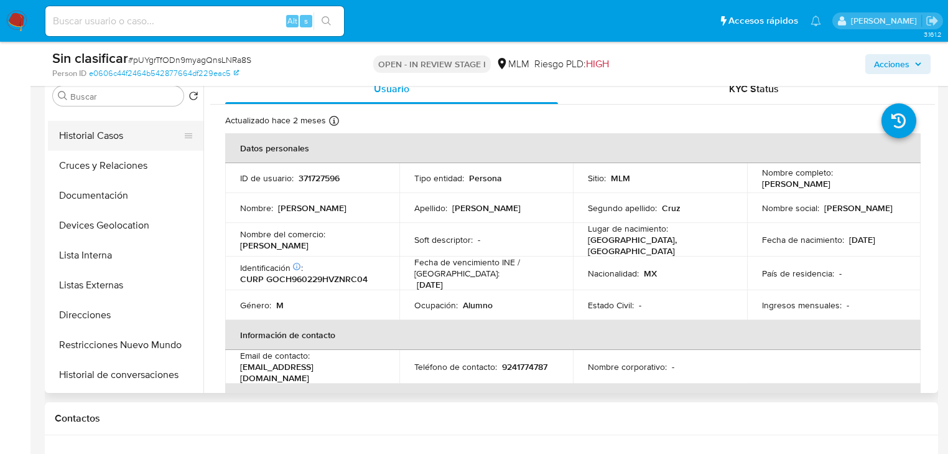
click at [110, 146] on button "Historial Casos" at bounding box center [121, 136] width 146 height 30
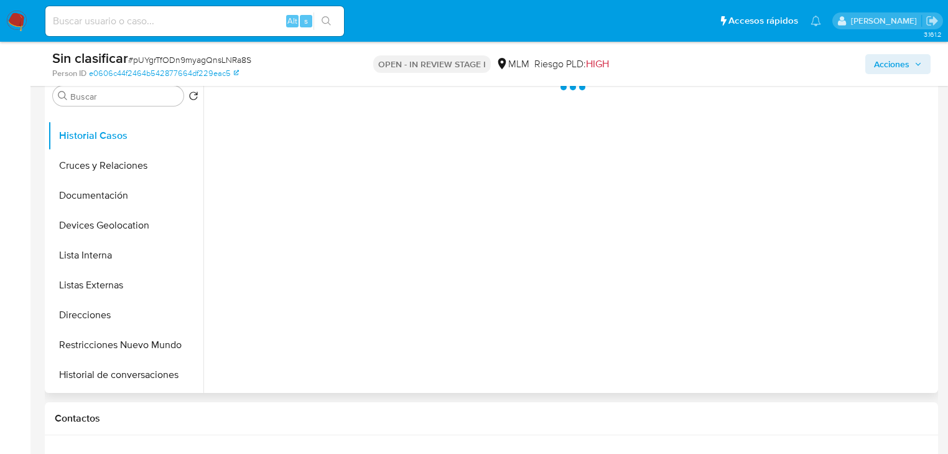
scroll to position [0, 0]
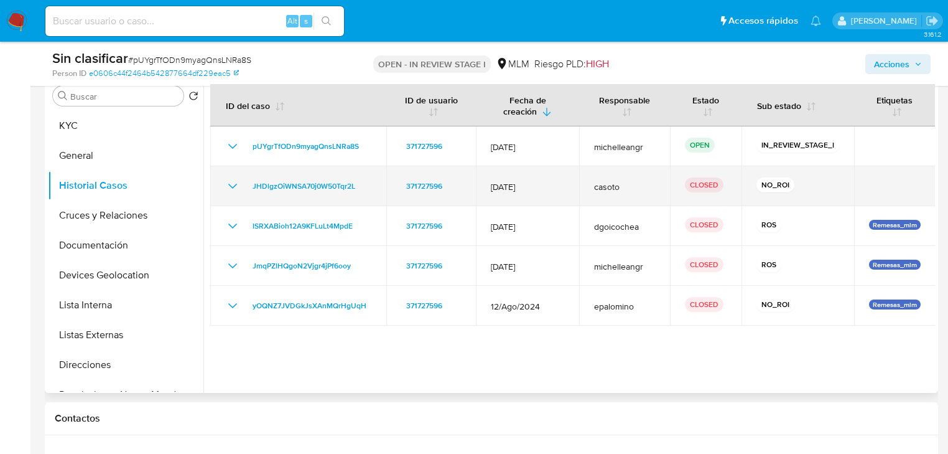
click at [234, 180] on icon "Mostrar/Ocultar" at bounding box center [232, 186] width 15 height 15
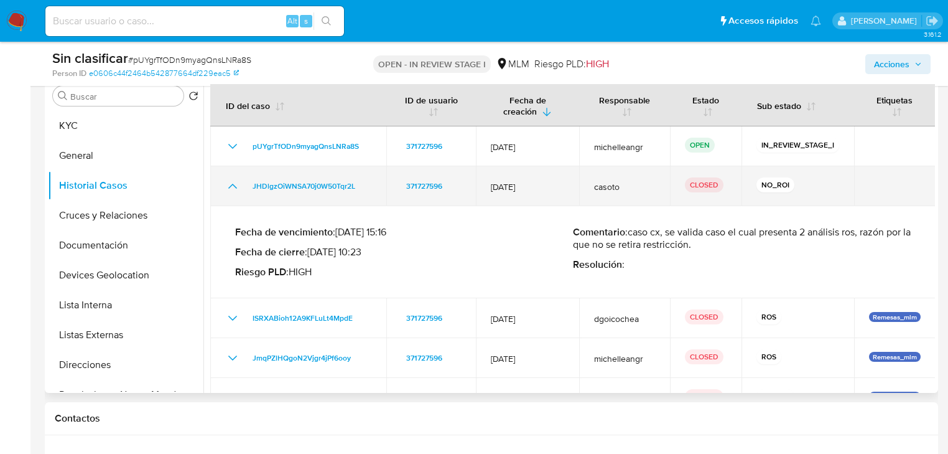
click at [233, 180] on icon "Mostrar/Ocultar" at bounding box center [232, 186] width 15 height 15
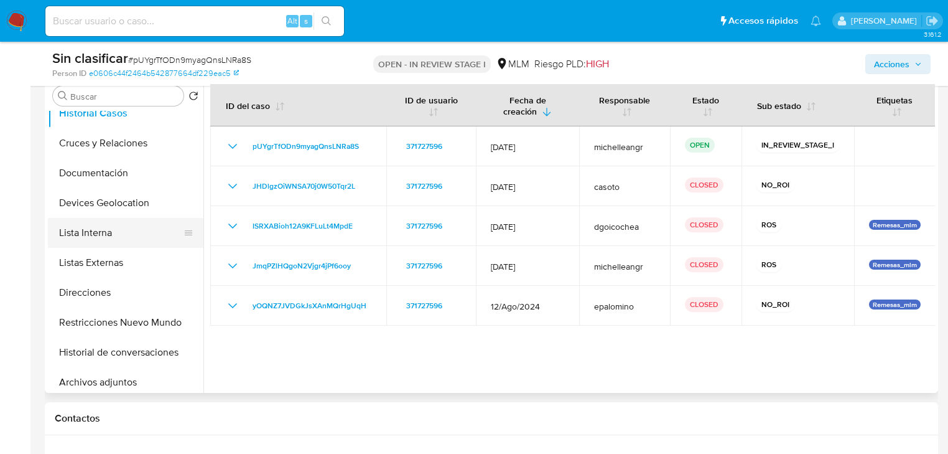
scroll to position [149, 0]
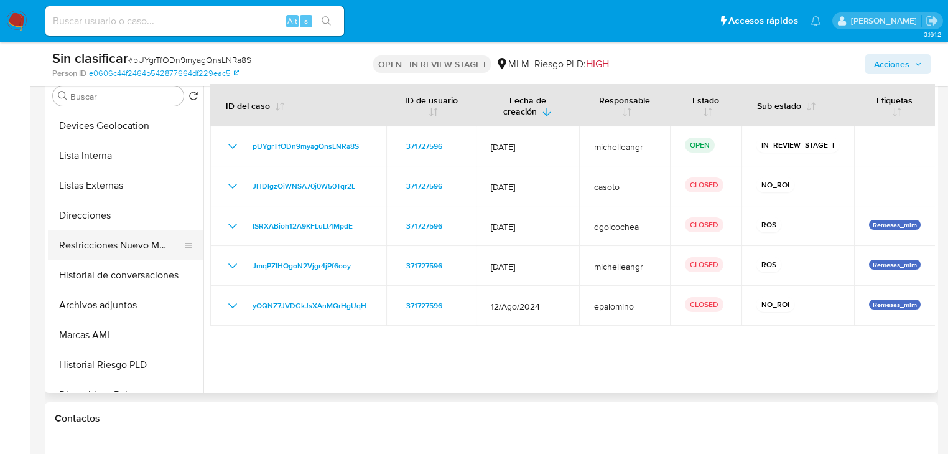
click at [138, 250] on button "Restricciones Nuevo Mundo" at bounding box center [121, 245] width 146 height 30
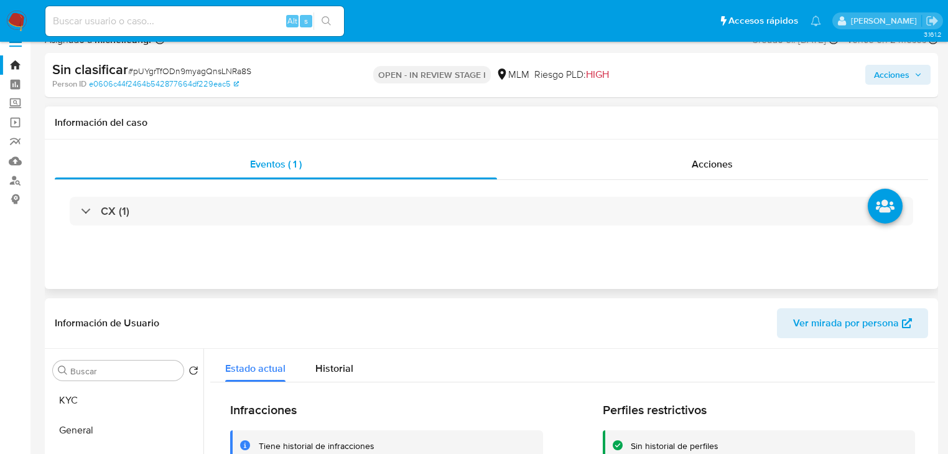
scroll to position [0, 0]
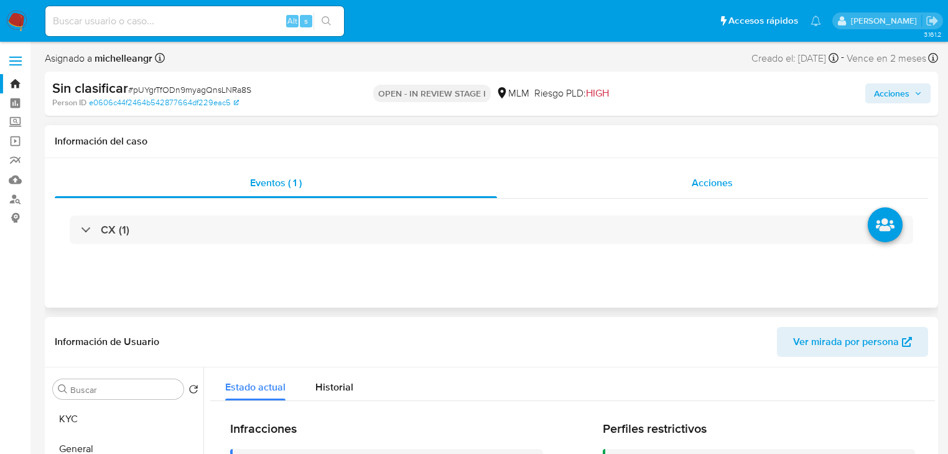
click at [726, 187] on span "Acciones" at bounding box center [712, 182] width 41 height 14
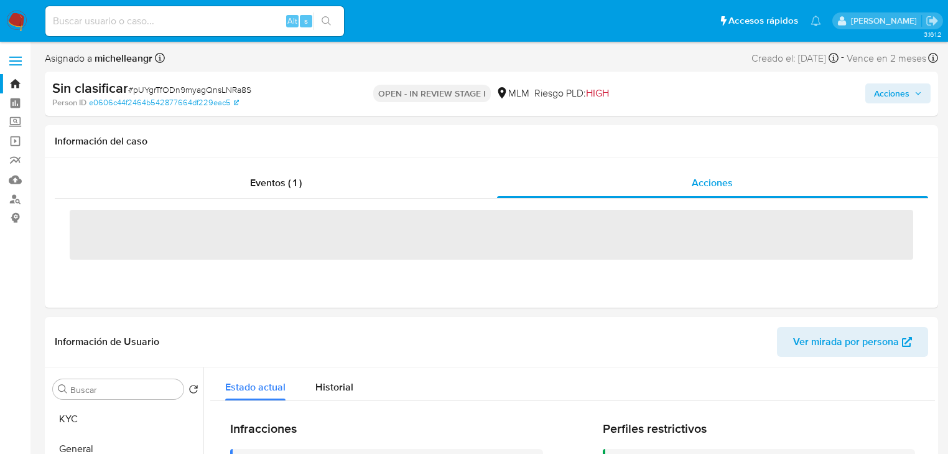
click at [914, 91] on span "Acciones" at bounding box center [898, 93] width 48 height 17
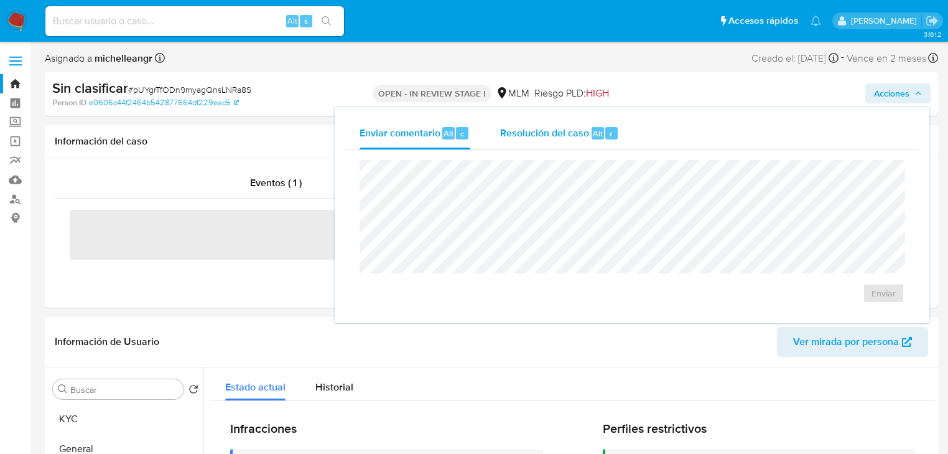
click at [567, 137] on span "Resolución del caso" at bounding box center [544, 133] width 89 height 14
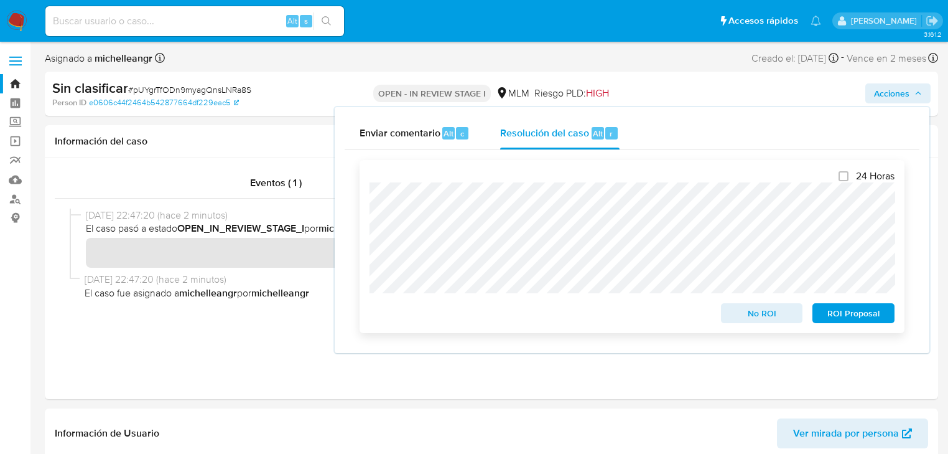
click at [764, 320] on span "No ROI" at bounding box center [762, 312] width 65 height 17
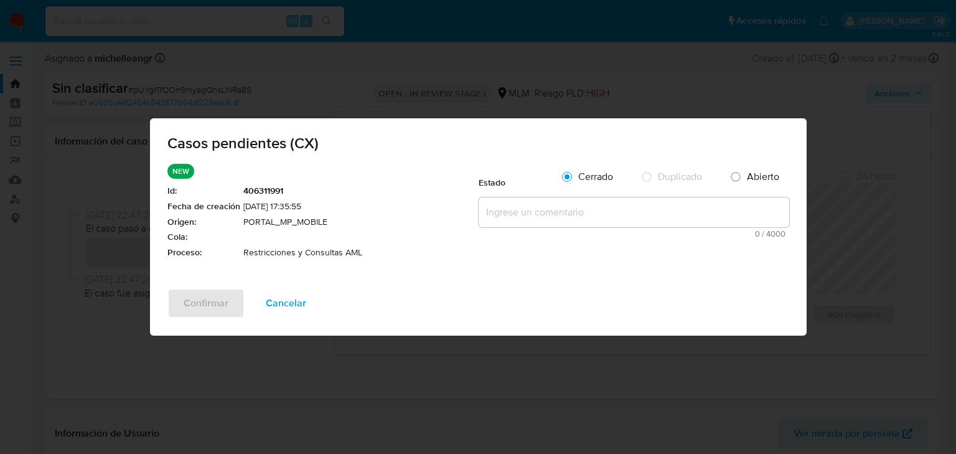
click at [515, 210] on textarea at bounding box center [634, 212] width 311 height 30
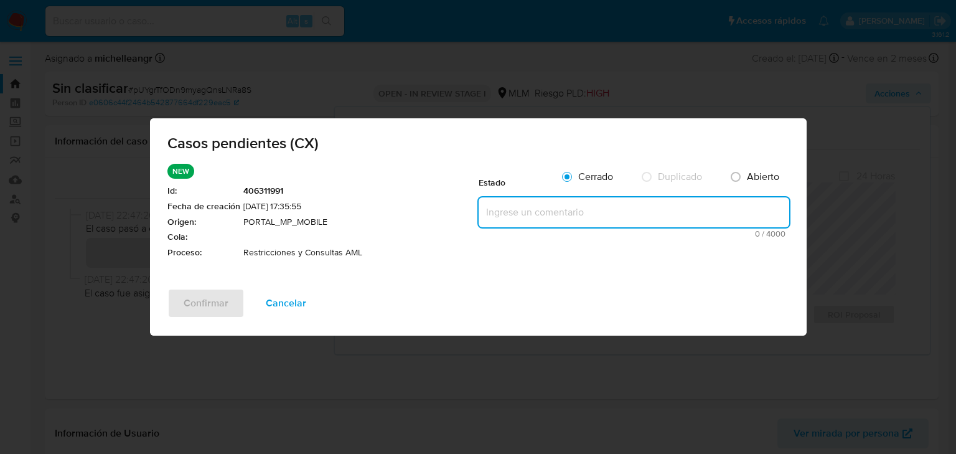
paste textarea "Se valida caso CX el cliente cuenta con 2 reportes a la autoridad, se mantienen…"
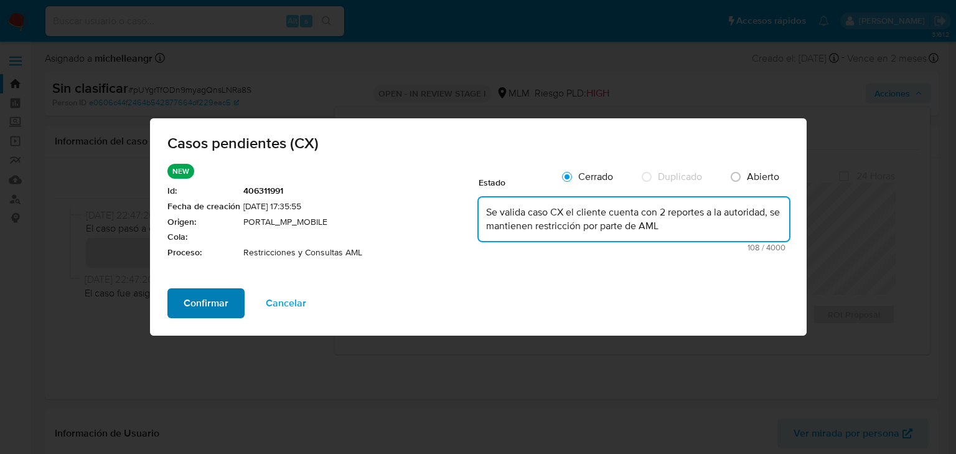
type textarea "Se valida caso CX el cliente cuenta con 2 reportes a la autoridad, se mantienen…"
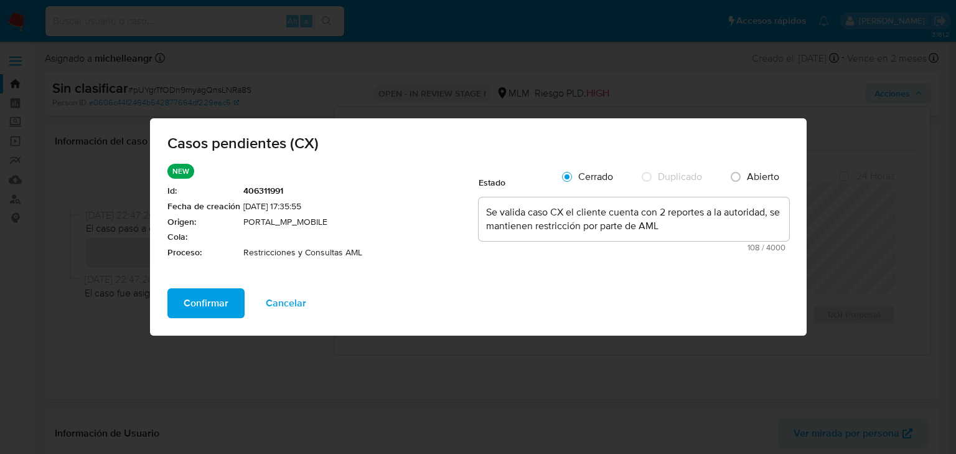
click at [207, 314] on span "Confirmar" at bounding box center [206, 302] width 45 height 27
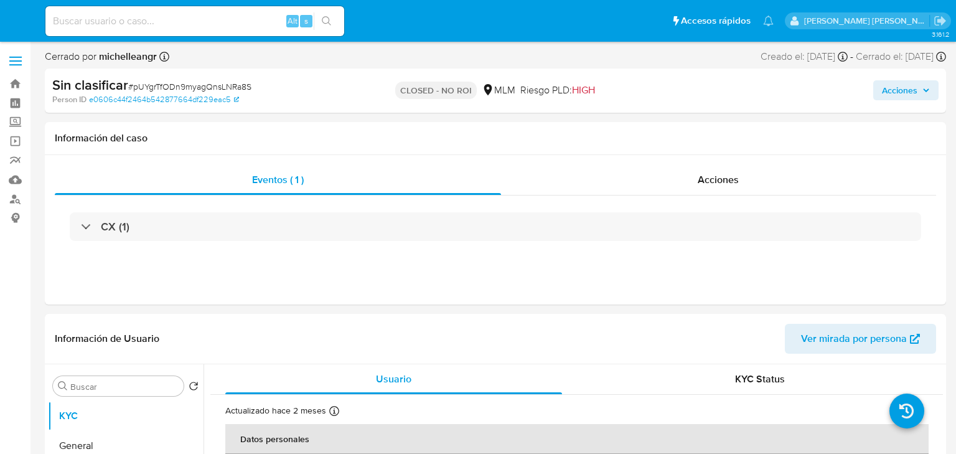
select select "10"
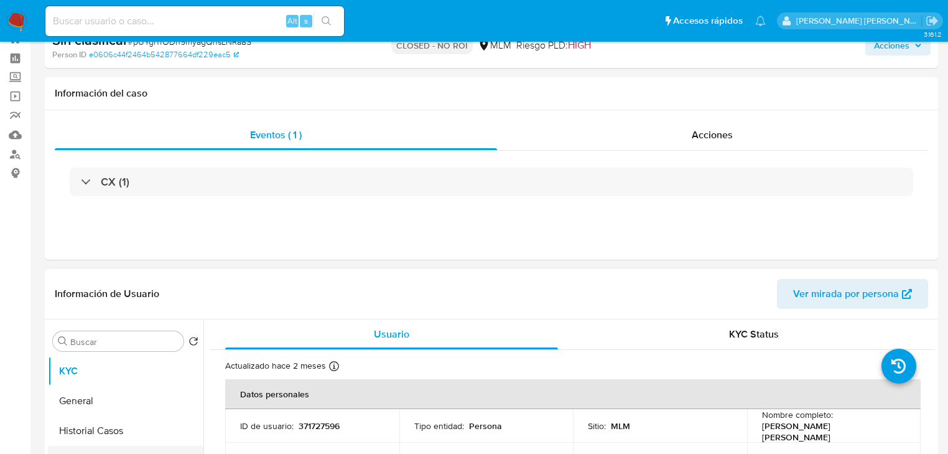
scroll to position [100, 0]
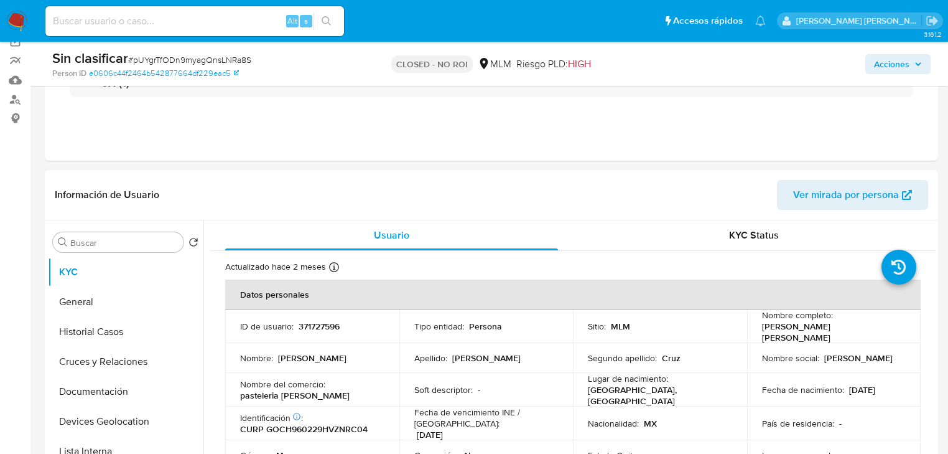
click at [320, 329] on p "371727596" at bounding box center [319, 325] width 41 height 11
click at [326, 320] on p "371727596" at bounding box center [319, 325] width 41 height 11
copy p "371727596"
drag, startPoint x: 853, startPoint y: 331, endPoint x: 889, endPoint y: 329, distance: 35.6
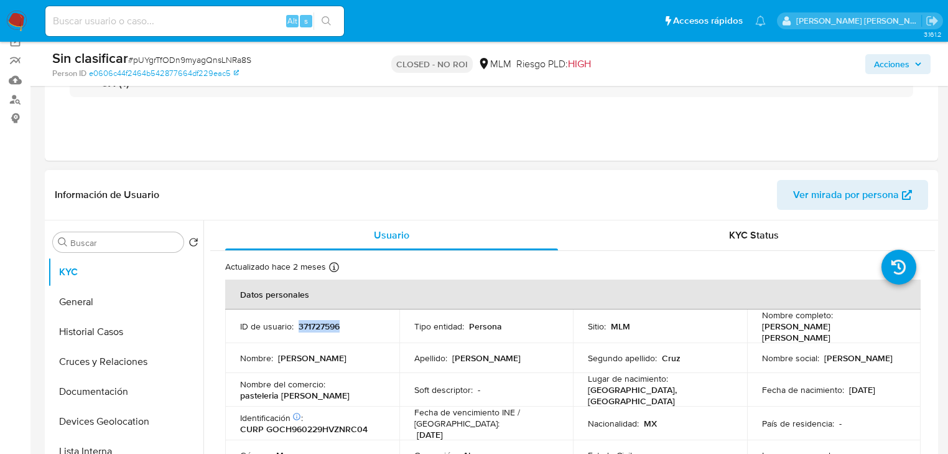
click at [889, 329] on td "Nombre completo : [PERSON_NAME] [PERSON_NAME]" at bounding box center [834, 326] width 174 height 34
copy p "[PERSON_NAME] [PERSON_NAME]"
click at [169, 29] on div "Alt s" at bounding box center [194, 21] width 299 height 30
click at [165, 28] on input at bounding box center [194, 21] width 299 height 16
paste input "XKlt90jNzqiBUqLwbuQ44EFE"
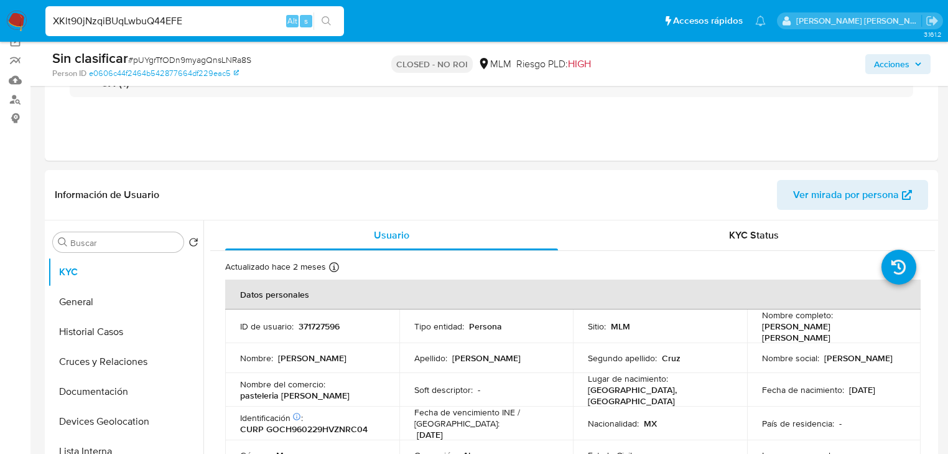
type input "XKlt90jNzqiBUqLwbuQ44EFE"
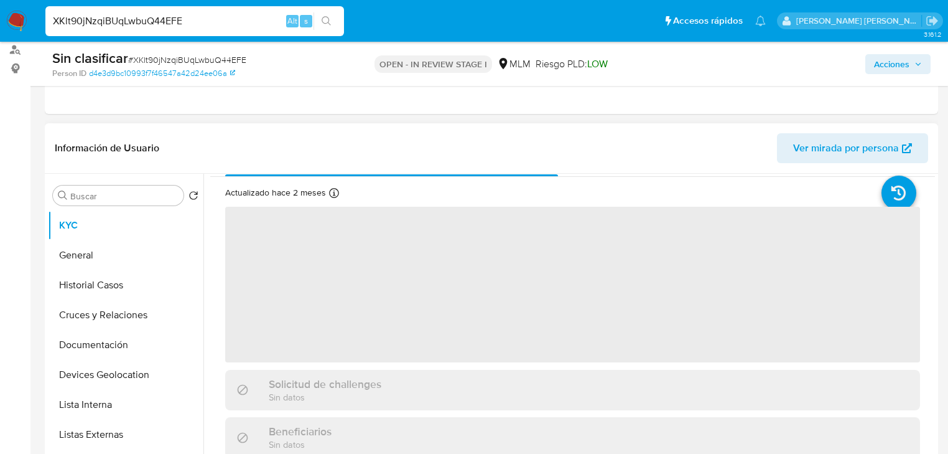
scroll to position [50, 0]
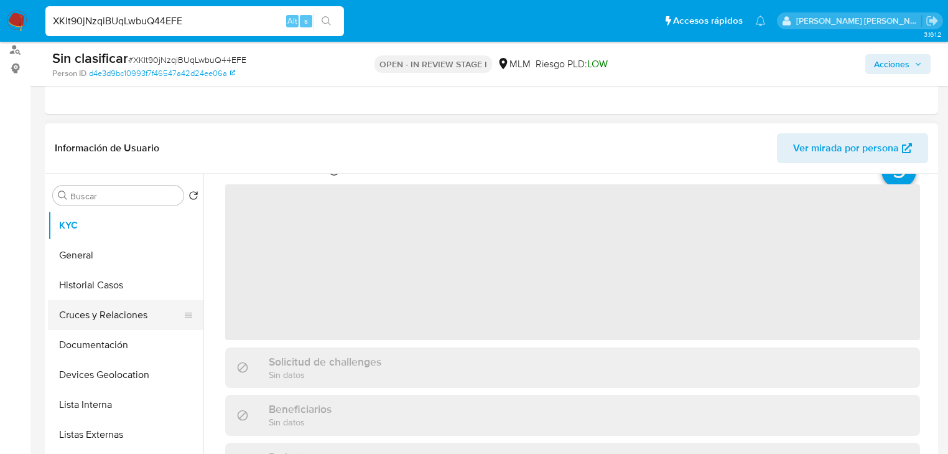
select select "10"
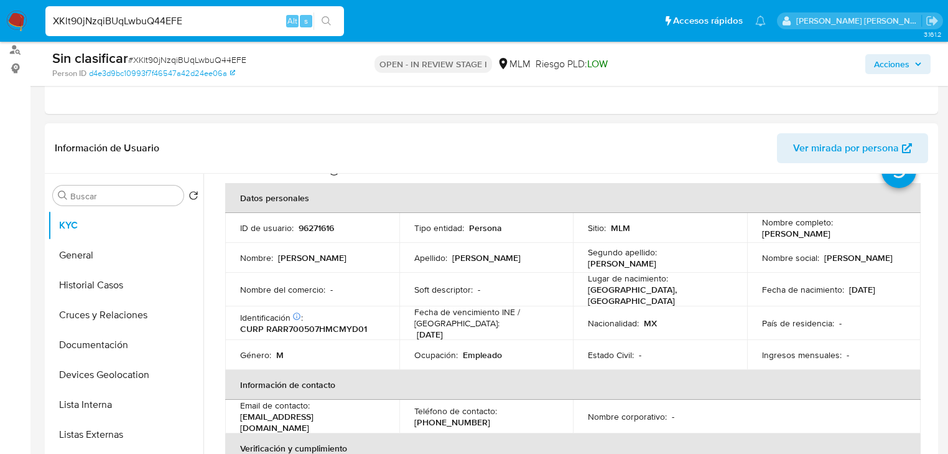
click at [315, 234] on td "ID de usuario : 96271616" at bounding box center [312, 228] width 174 height 30
click at [321, 227] on p "96271616" at bounding box center [316, 227] width 35 height 11
copy p "96271616"
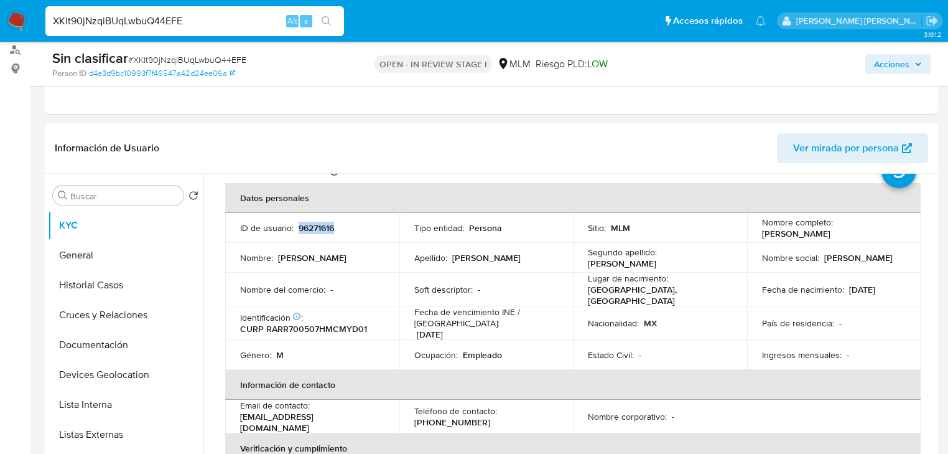
drag, startPoint x: 760, startPoint y: 235, endPoint x: 859, endPoint y: 231, distance: 99.0
click at [859, 231] on div "Nombre completo : Rodrigo Ramirez Reyes" at bounding box center [834, 228] width 144 height 22
copy p "[PERSON_NAME]"
click at [88, 286] on button "Historial Casos" at bounding box center [121, 285] width 146 height 30
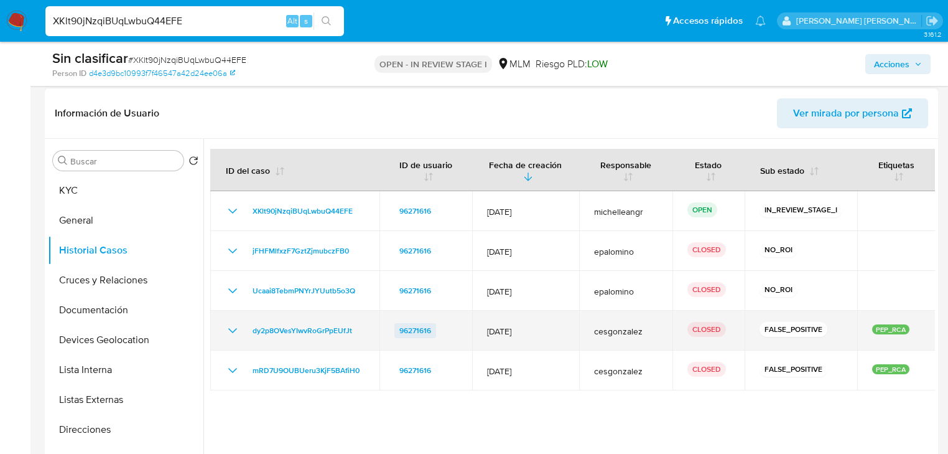
scroll to position [199, 0]
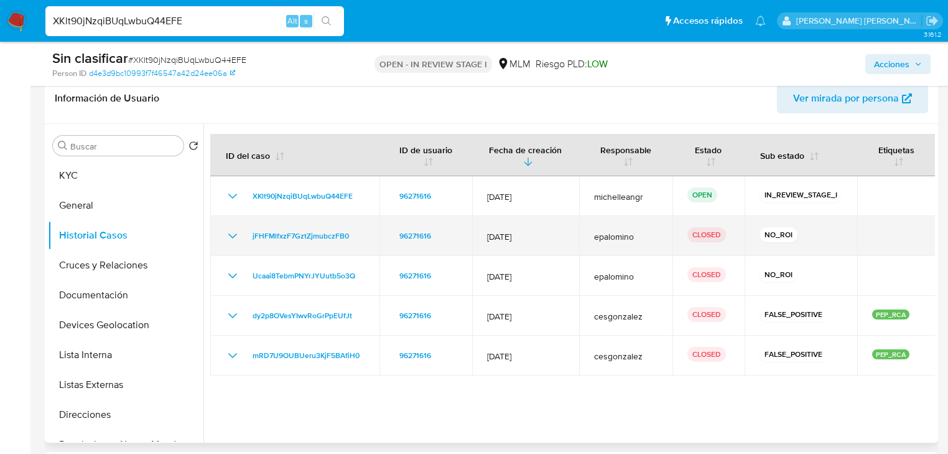
click at [231, 235] on icon "Mostrar/Ocultar" at bounding box center [232, 235] width 15 height 15
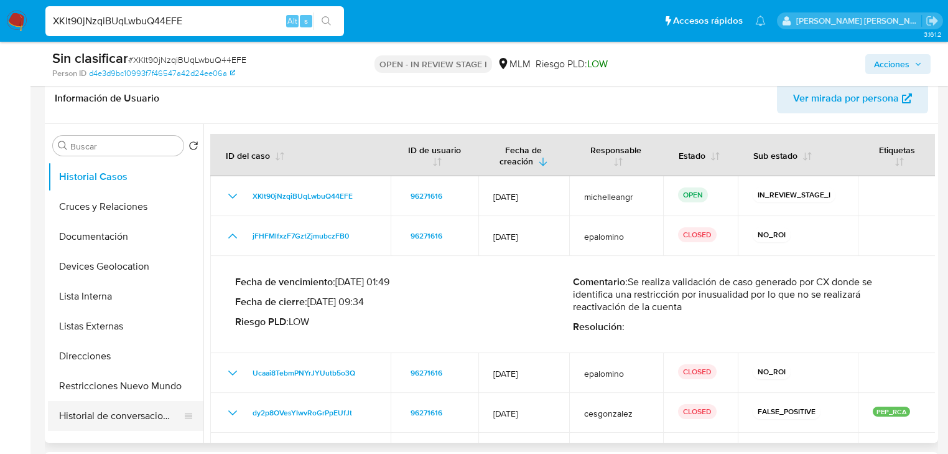
scroll to position [149, 0]
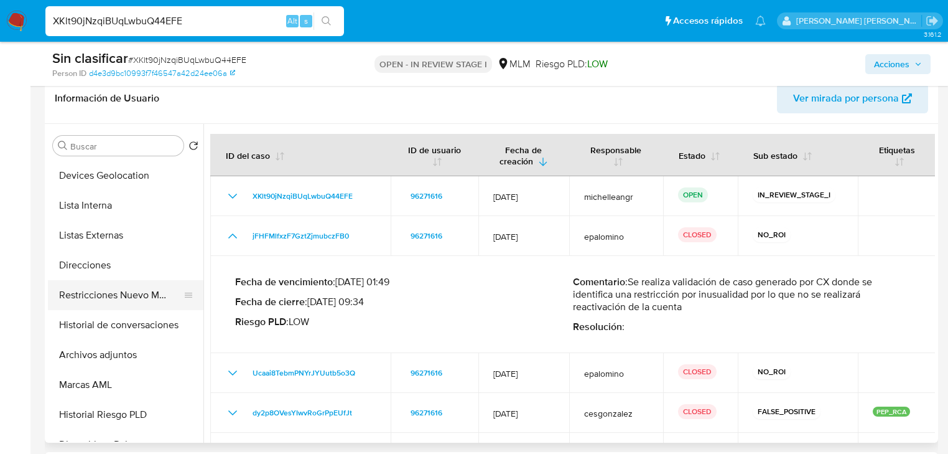
click at [139, 301] on button "Restricciones Nuevo Mundo" at bounding box center [121, 295] width 146 height 30
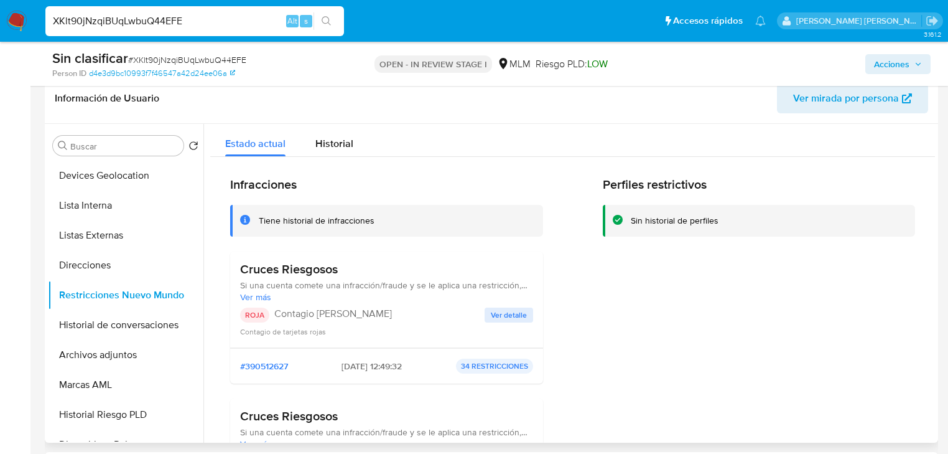
click at [503, 316] on span "Ver detalle" at bounding box center [509, 315] width 36 height 12
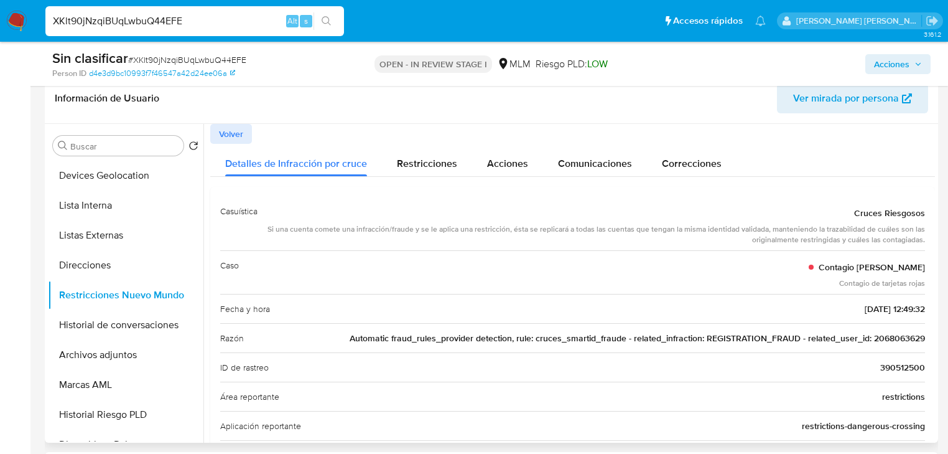
click at [894, 332] on span "Automatic fraud_rules_provider detection, rule: cruces_smartid_fraude - related…" at bounding box center [638, 338] width 576 height 12
click at [895, 332] on span "Automatic fraud_rules_provider detection, rule: cruces_smartid_fraude - related…" at bounding box center [638, 338] width 576 height 12
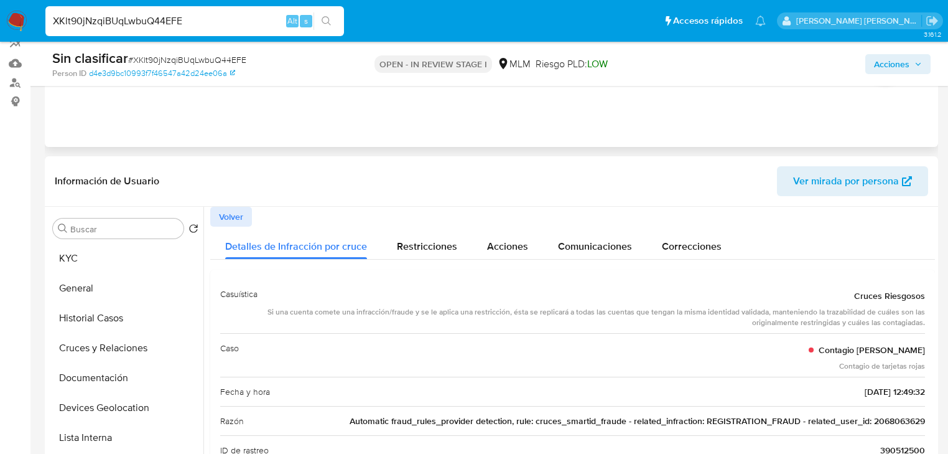
scroll to position [0, 0]
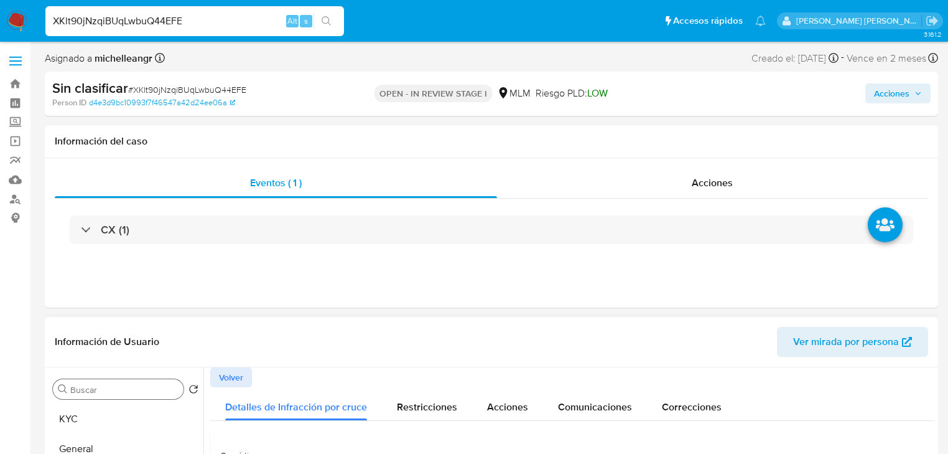
drag, startPoint x: 122, startPoint y: 421, endPoint x: 159, endPoint y: 393, distance: 46.7
click at [122, 421] on button "KYC" at bounding box center [126, 419] width 156 height 30
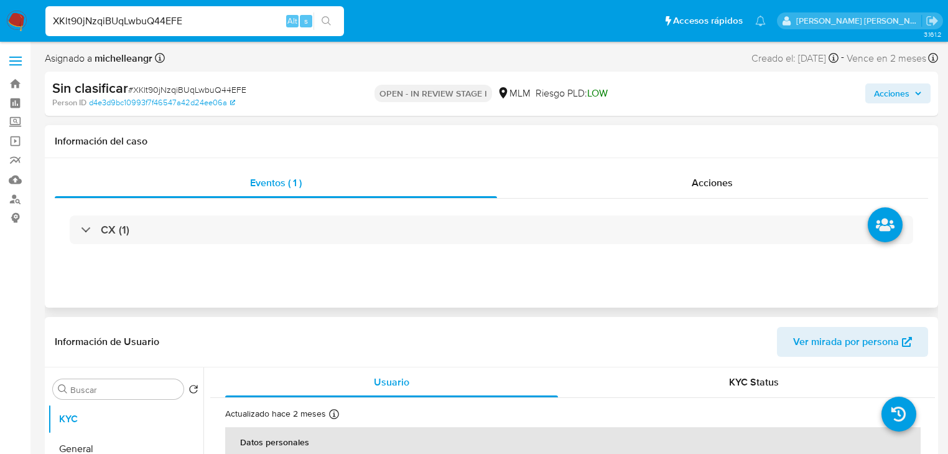
drag, startPoint x: 708, startPoint y: 179, endPoint x: 904, endPoint y: 126, distance: 202.4
click at [710, 178] on span "Acciones" at bounding box center [712, 182] width 41 height 14
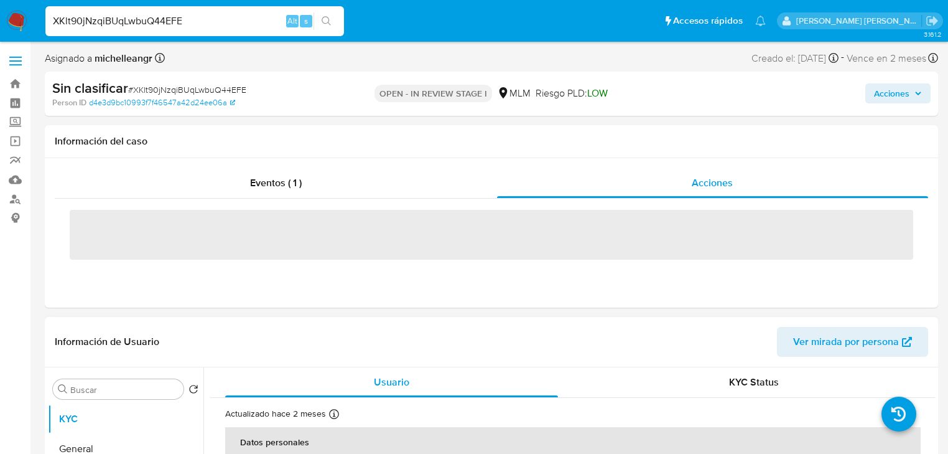
click at [901, 93] on span "Acciones" at bounding box center [891, 93] width 35 height 20
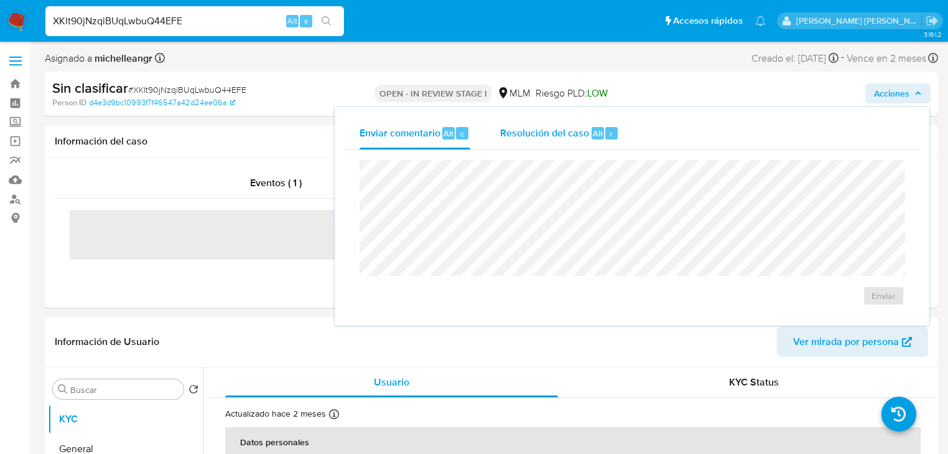
click at [565, 130] on span "Resolución del caso" at bounding box center [544, 133] width 89 height 14
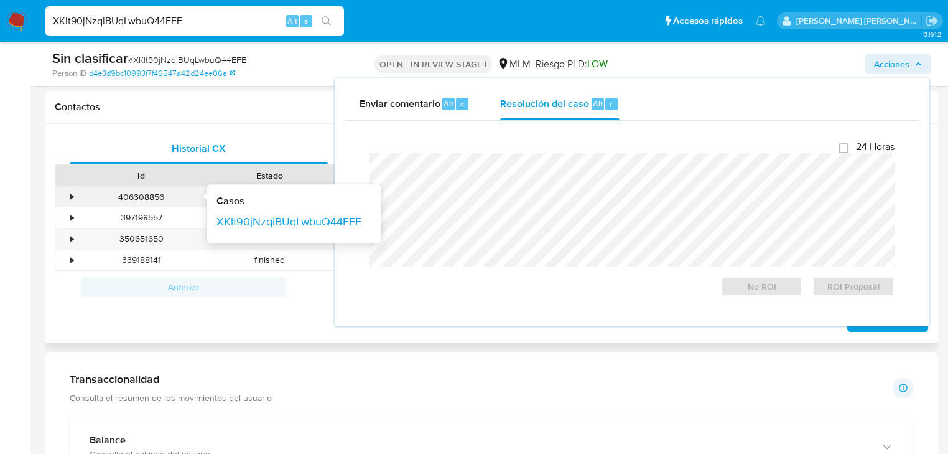
scroll to position [647, 0]
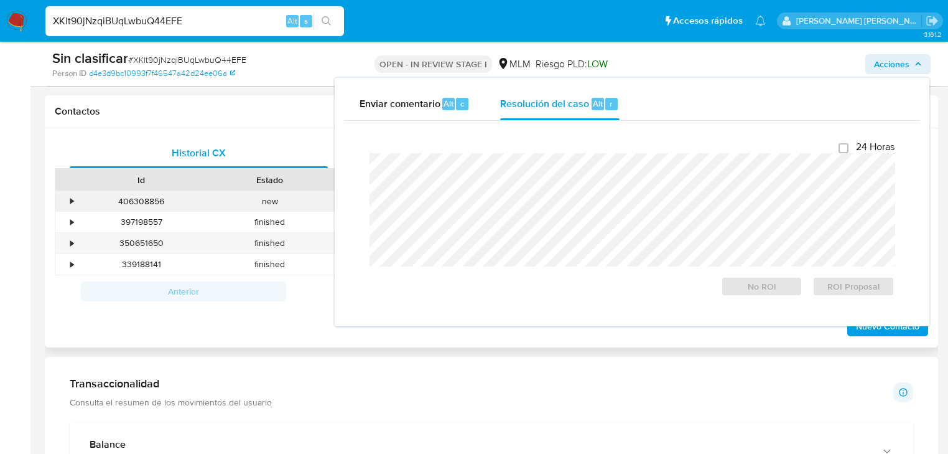
click at [77, 197] on div "406308856 Casos XKlt90jNzqiBUqLwbuQ44EFE" at bounding box center [141, 201] width 129 height 21
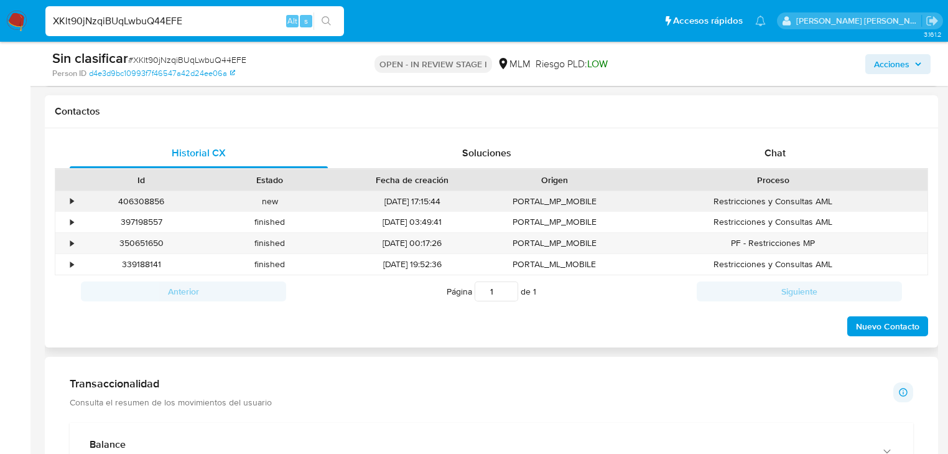
click at [78, 200] on div "406308856 Casos XKlt90jNzqiBUqLwbuQ44EFE" at bounding box center [141, 201] width 129 height 21
click at [71, 200] on div "•" at bounding box center [71, 201] width 3 height 12
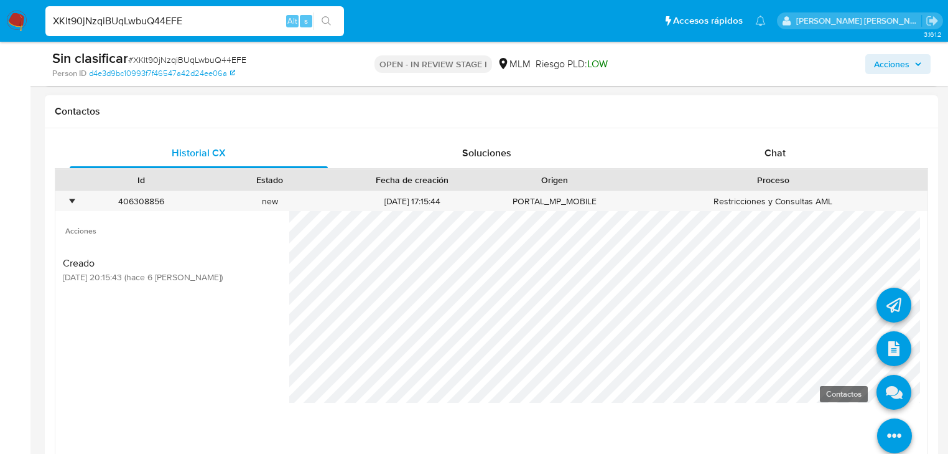
click at [888, 398] on icon at bounding box center [894, 392] width 35 height 35
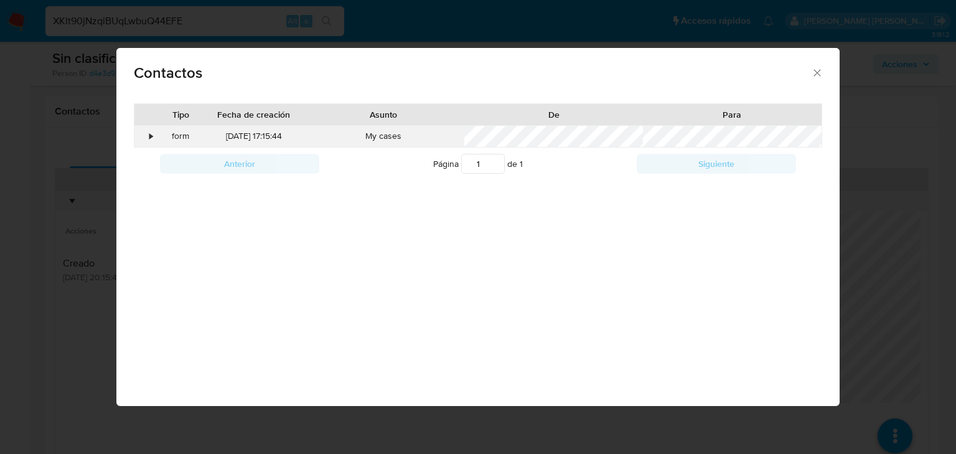
click at [148, 132] on div "•" at bounding box center [145, 136] width 22 height 21
click at [811, 75] on icon "close" at bounding box center [817, 73] width 12 height 12
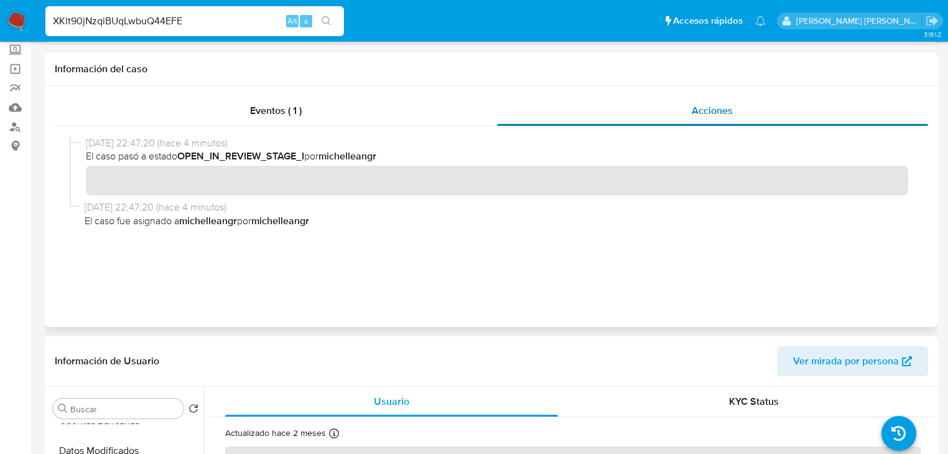
scroll to position [0, 0]
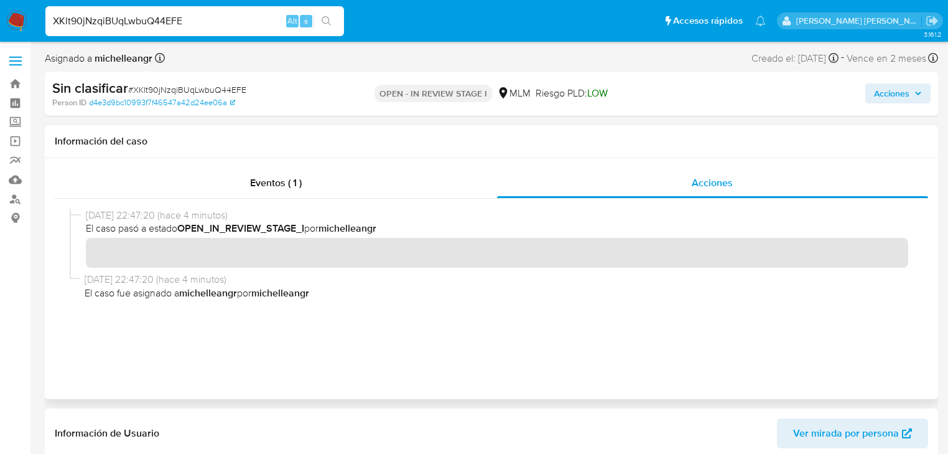
click at [729, 180] on span "Acciones" at bounding box center [712, 182] width 41 height 14
click at [912, 96] on span "Acciones" at bounding box center [898, 93] width 48 height 17
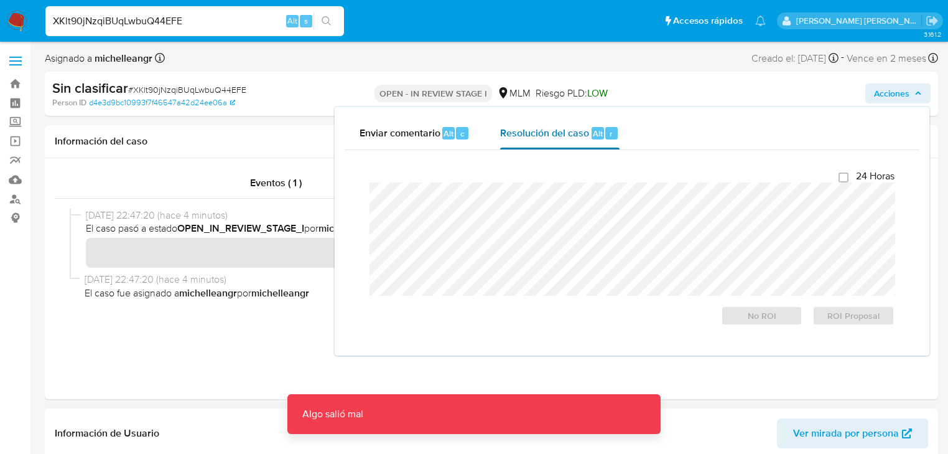
click at [526, 131] on span "Resolución del caso" at bounding box center [544, 133] width 89 height 14
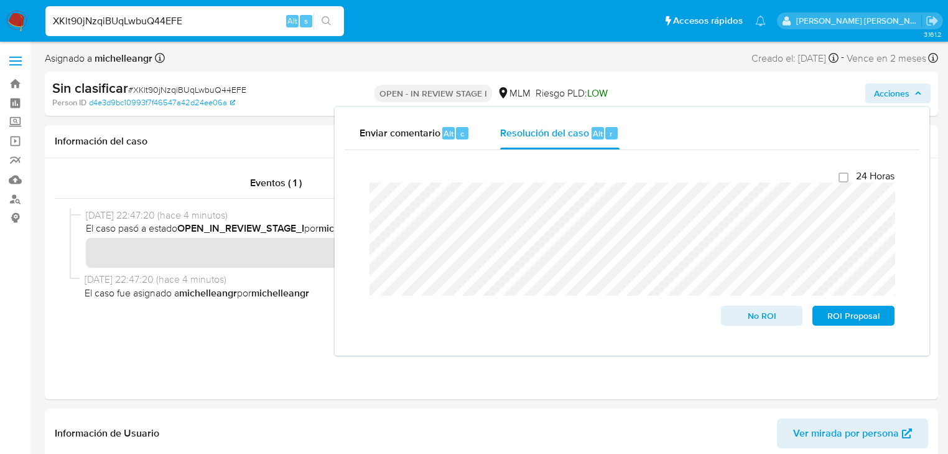
click at [356, 180] on div "Cierre de caso 24 Horas No ROI ROI Proposal" at bounding box center [632, 247] width 575 height 195
click at [360, 197] on div "24 Horas No ROI ROI Proposal" at bounding box center [632, 247] width 545 height 175
click at [735, 319] on span "No ROI" at bounding box center [762, 315] width 65 height 17
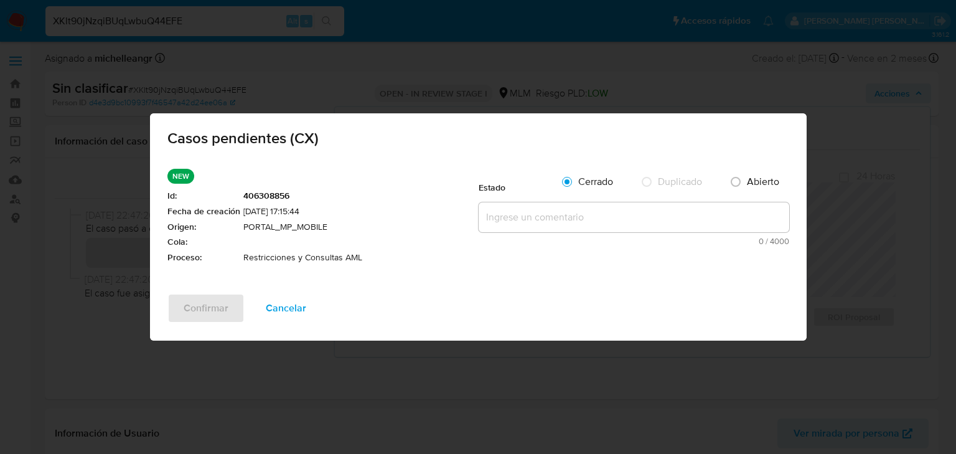
click at [540, 222] on textarea at bounding box center [634, 217] width 311 height 30
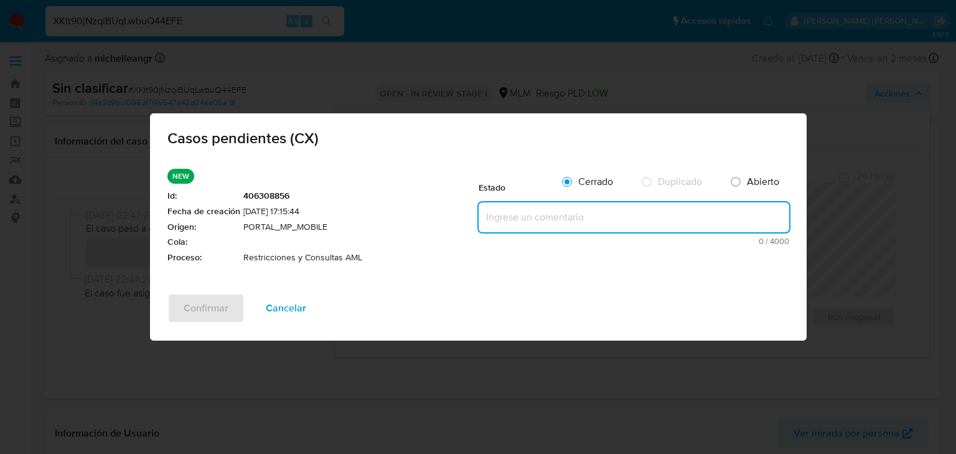
paste textarea "Se valida caso CX cliente contagio cust id 2561938179 identificado como PEP ina…"
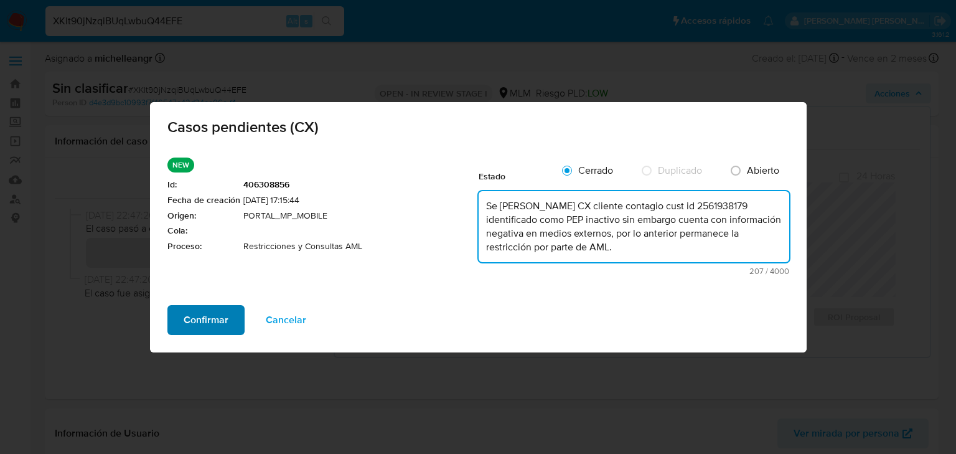
type textarea "Se valida caso CX cliente contagio cust id 2561938179 identificado como PEP ina…"
click at [204, 312] on span "Confirmar" at bounding box center [206, 319] width 45 height 27
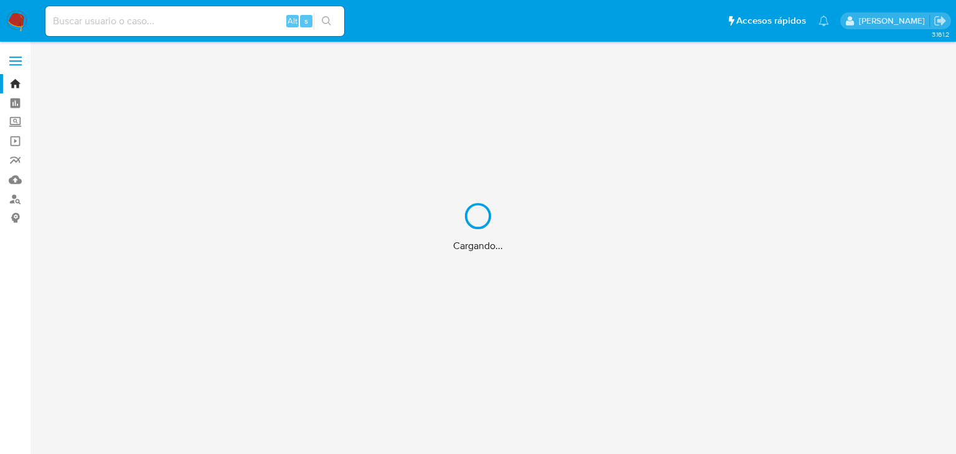
click at [119, 22] on div "Cargando..." at bounding box center [478, 227] width 956 height 454
click at [122, 19] on input at bounding box center [194, 21] width 299 height 16
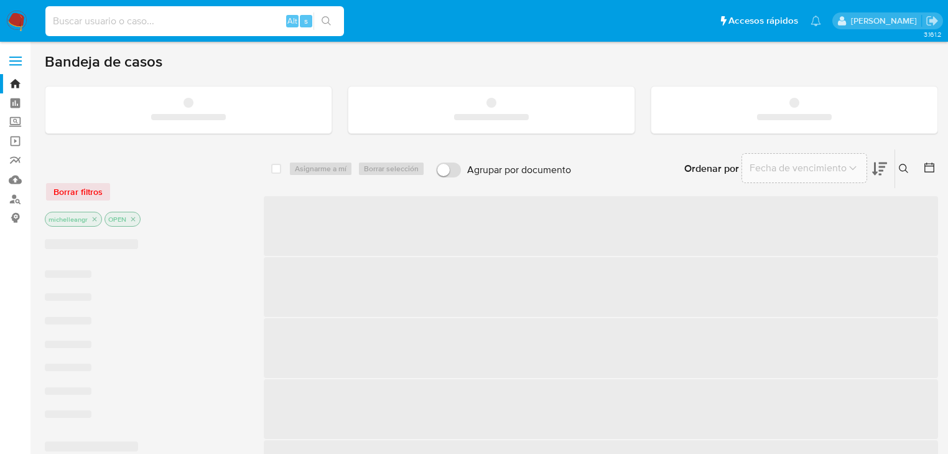
paste input "2068063629"
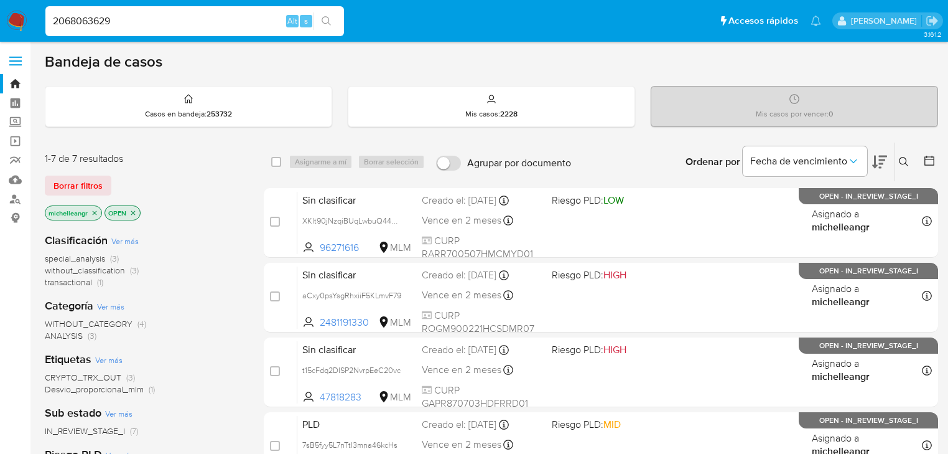
type input "2068063629"
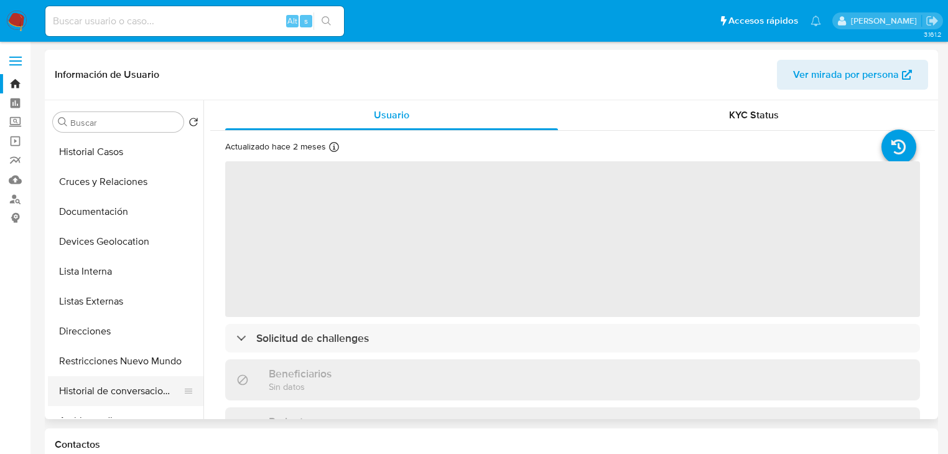
scroll to position [100, 0]
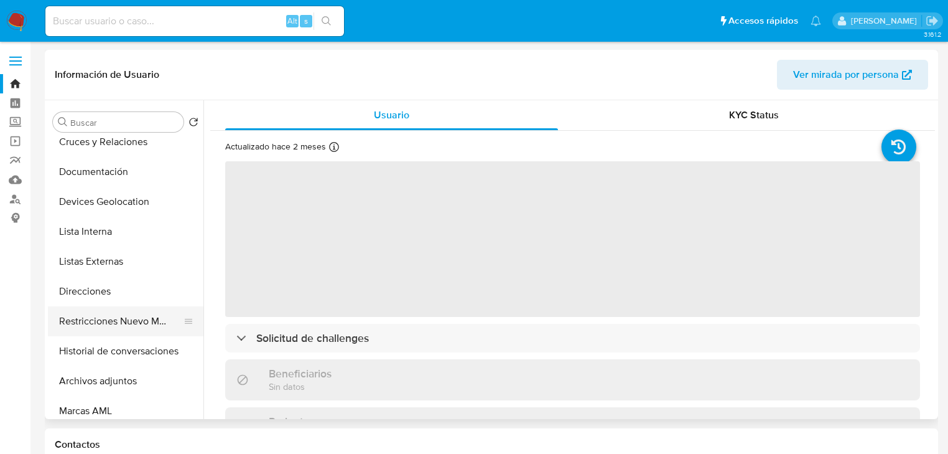
click at [155, 320] on button "Restricciones Nuevo Mundo" at bounding box center [121, 321] width 146 height 30
select select "10"
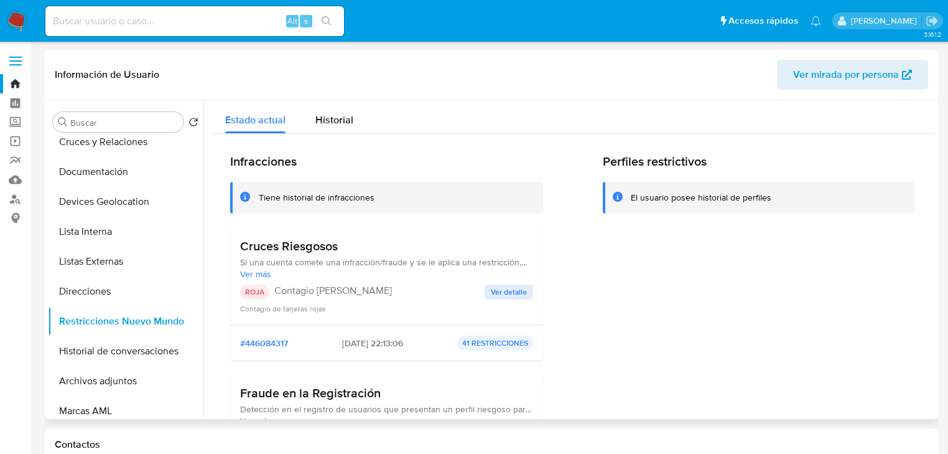
click at [500, 296] on span "Ver detalle" at bounding box center [509, 292] width 36 height 12
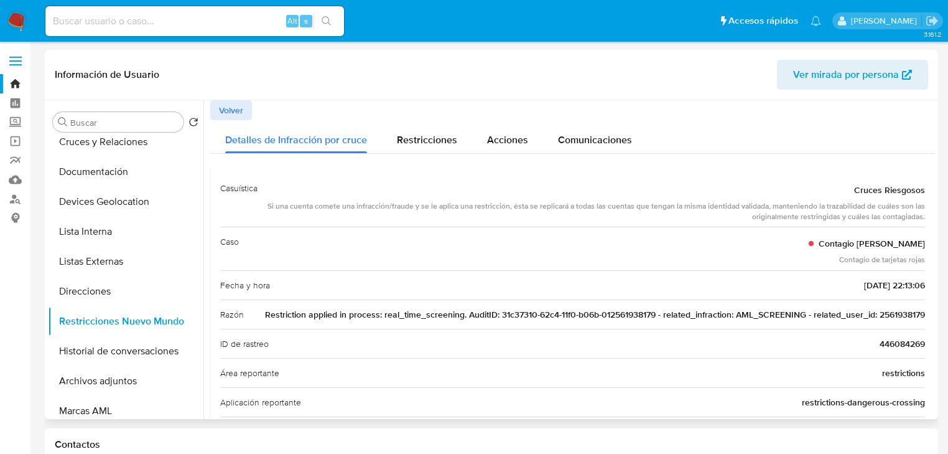
click at [889, 314] on span "Restriction applied in process: real_time_screening. AuditID: 31c37310-62c4-11f…" at bounding box center [595, 314] width 660 height 12
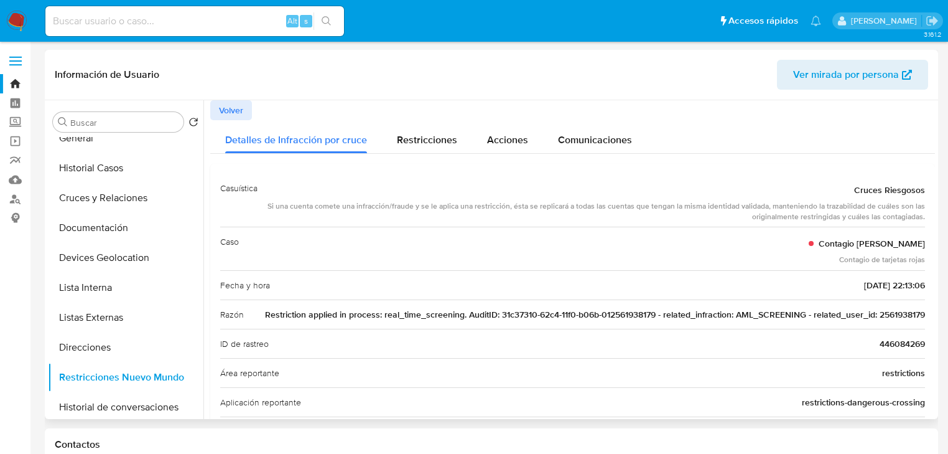
scroll to position [0, 0]
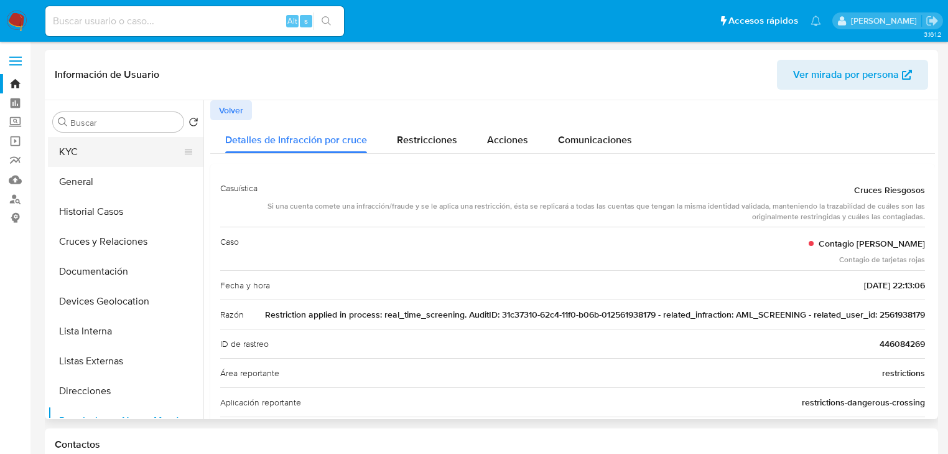
click at [81, 152] on button "KYC" at bounding box center [121, 152] width 146 height 30
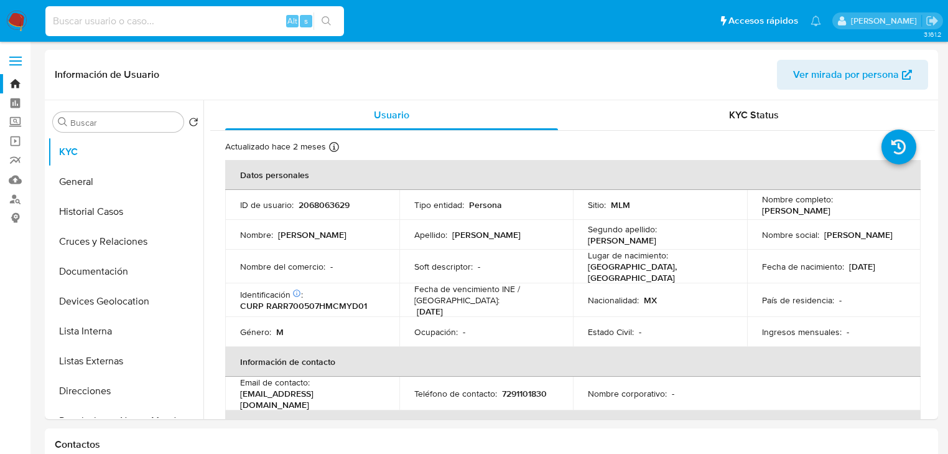
click at [95, 25] on input at bounding box center [194, 21] width 299 height 16
paste input "2561938179"
type input "2561938179"
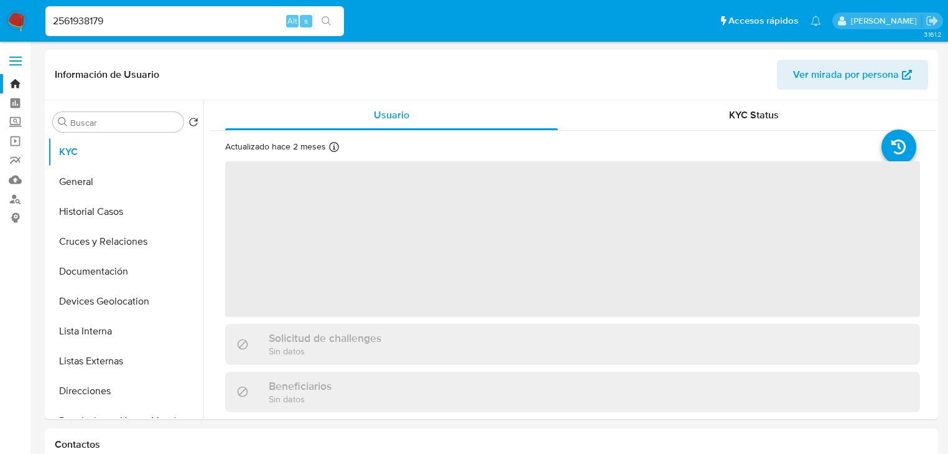
select select "10"
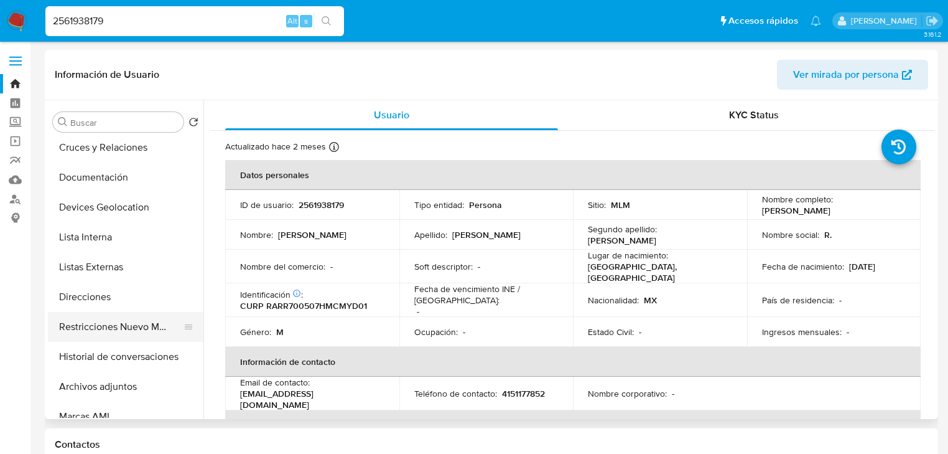
scroll to position [149, 0]
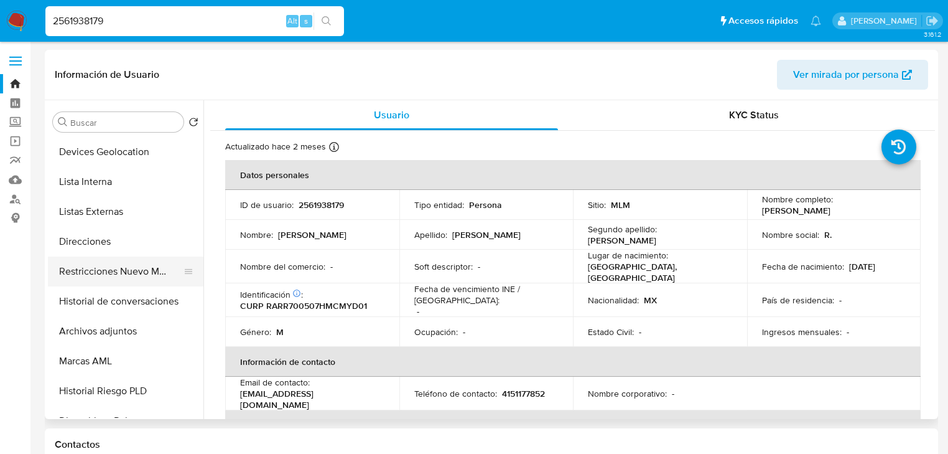
click at [143, 275] on button "Restricciones Nuevo Mundo" at bounding box center [121, 271] width 146 height 30
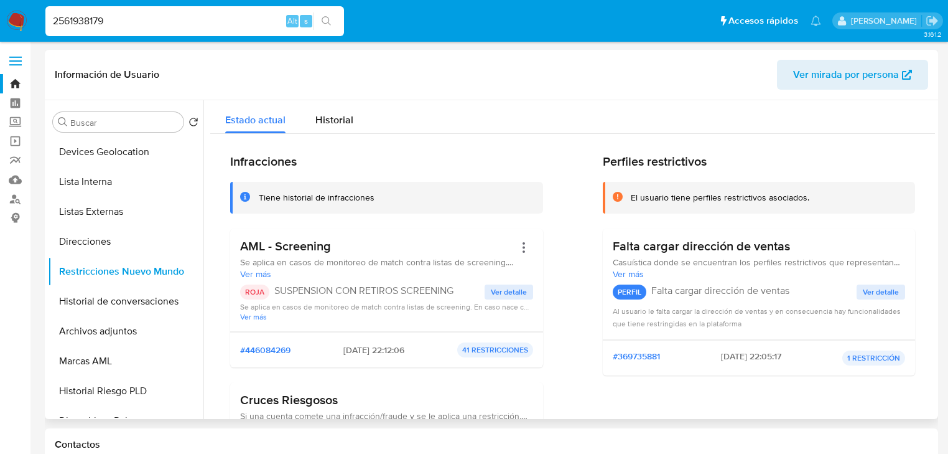
click at [503, 296] on span "Ver detalle" at bounding box center [509, 292] width 36 height 12
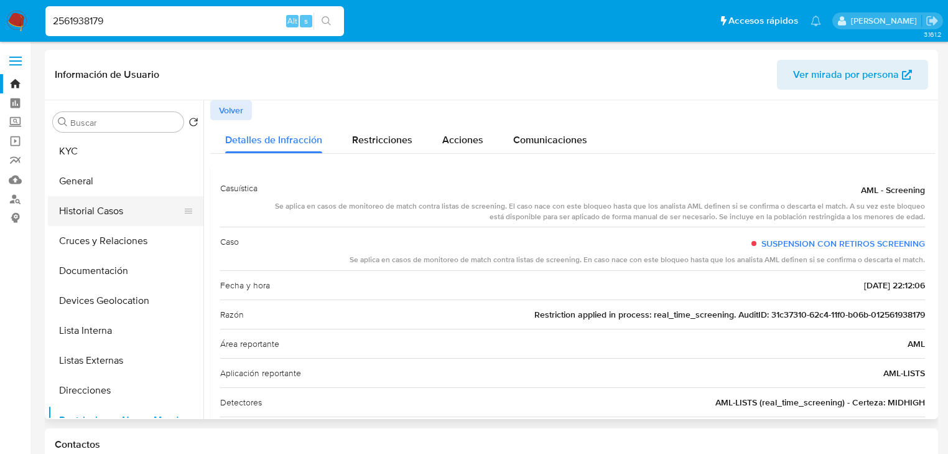
scroll to position [0, 0]
click at [100, 215] on button "Historial Casos" at bounding box center [121, 212] width 146 height 30
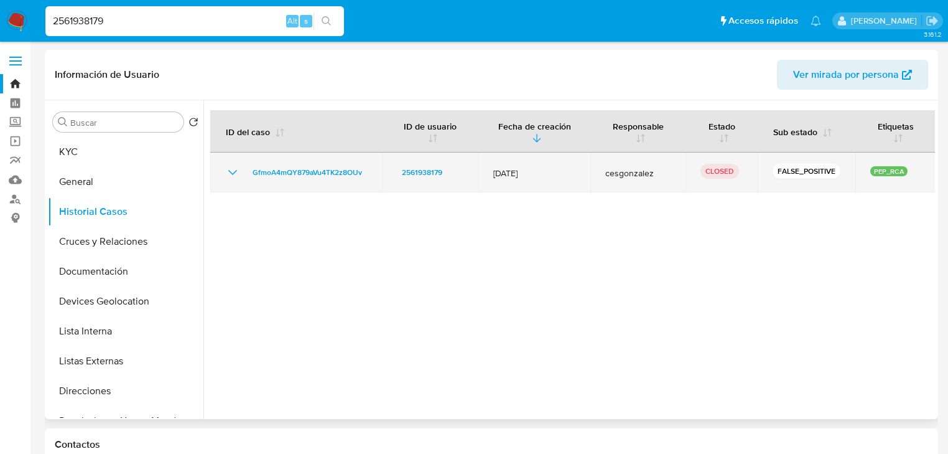
click at [233, 172] on icon "Mostrar/Ocultar" at bounding box center [232, 172] width 15 height 15
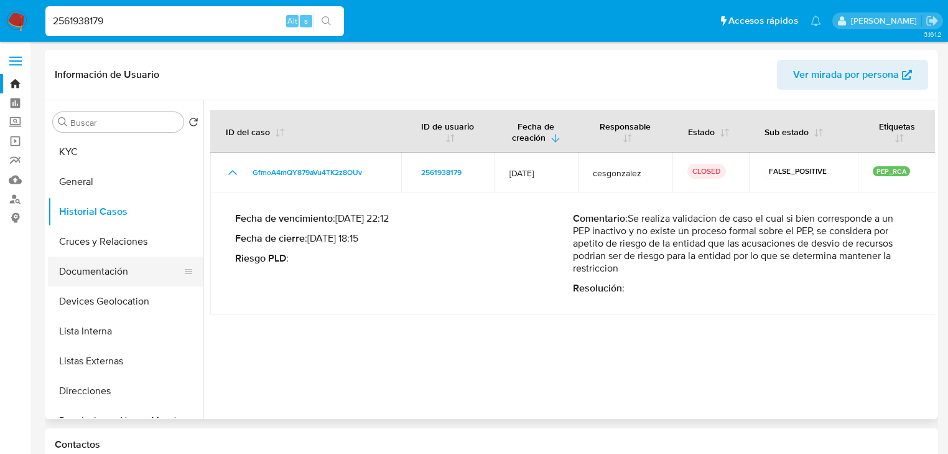
click at [130, 273] on button "Documentación" at bounding box center [121, 271] width 146 height 30
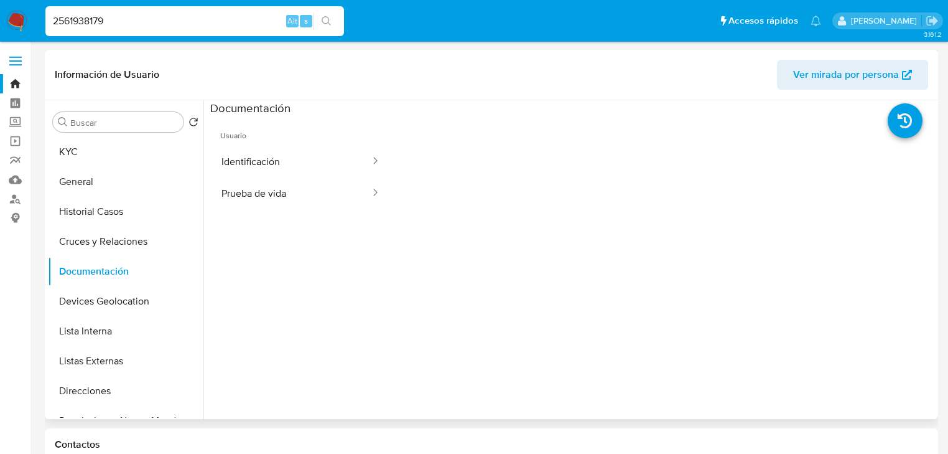
scroll to position [249, 0]
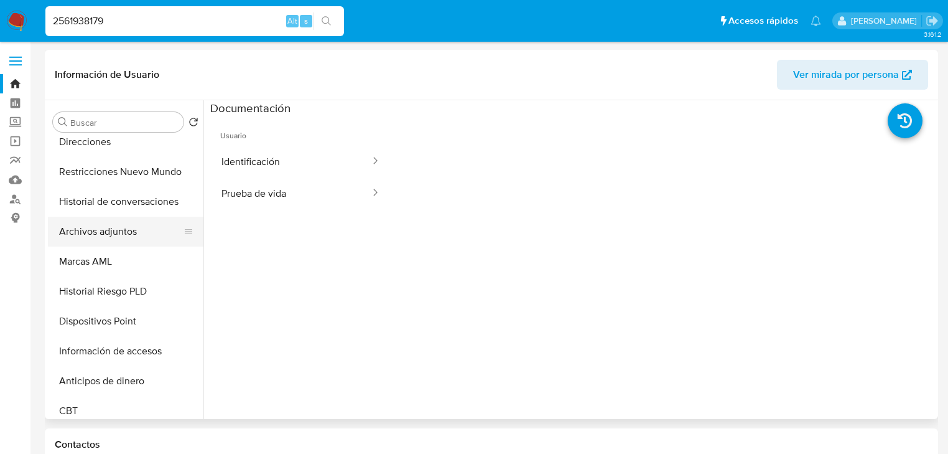
click at [124, 238] on button "Archivos adjuntos" at bounding box center [121, 232] width 146 height 30
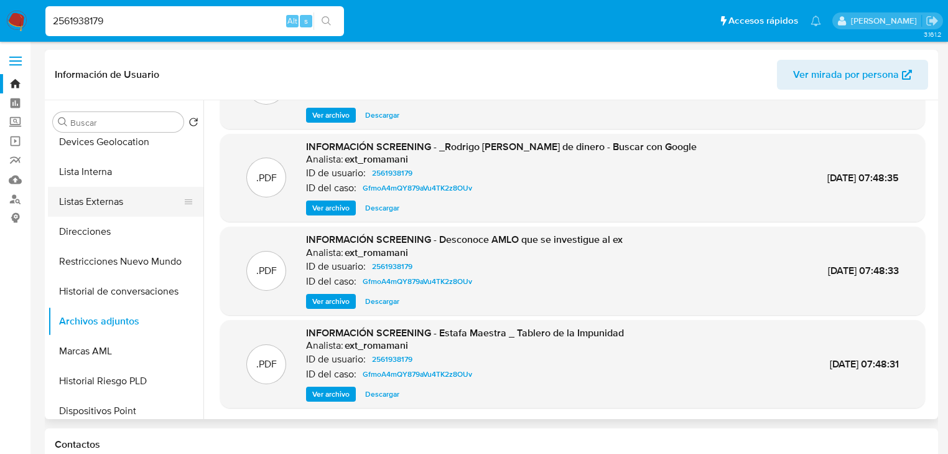
scroll to position [149, 0]
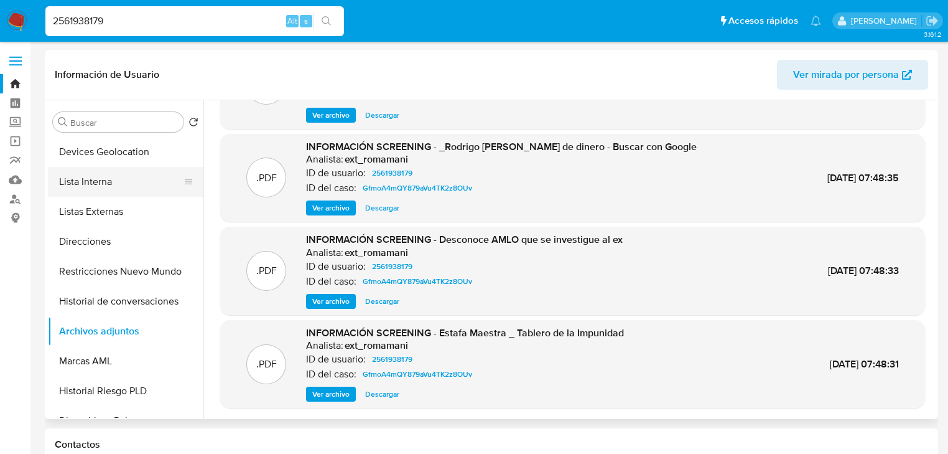
click at [113, 189] on button "Lista Interna" at bounding box center [121, 182] width 146 height 30
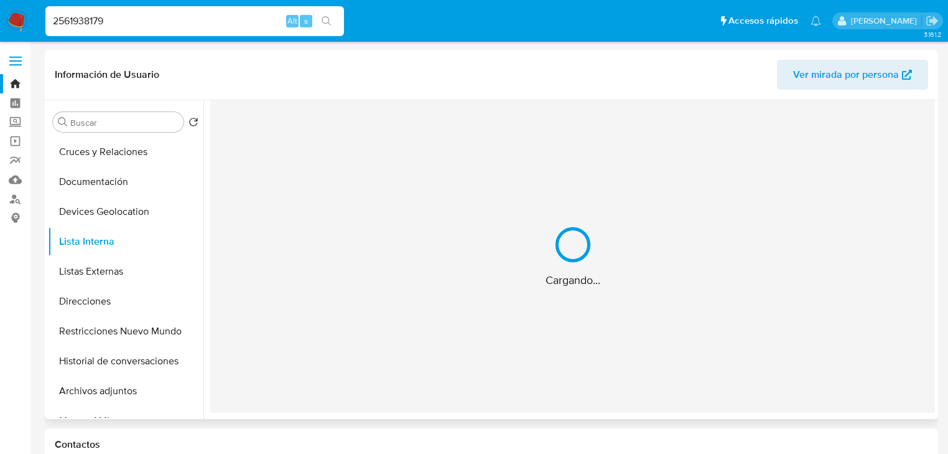
scroll to position [0, 0]
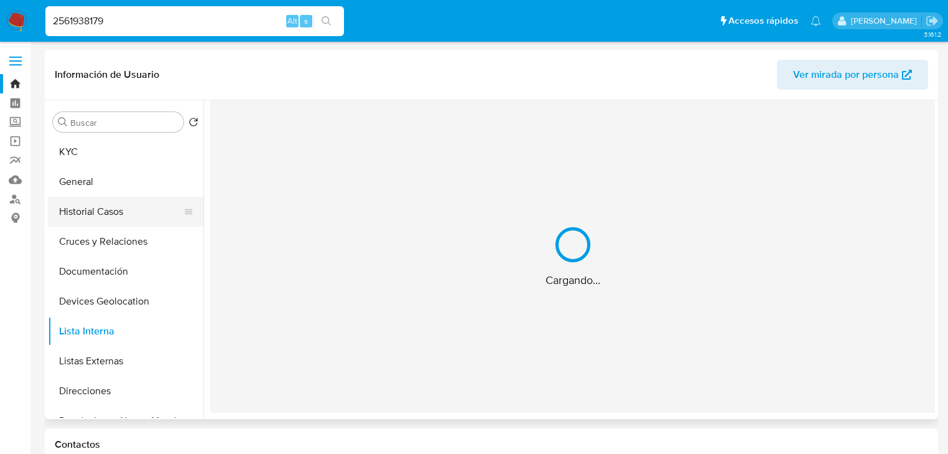
click at [126, 205] on button "Historial Casos" at bounding box center [121, 212] width 146 height 30
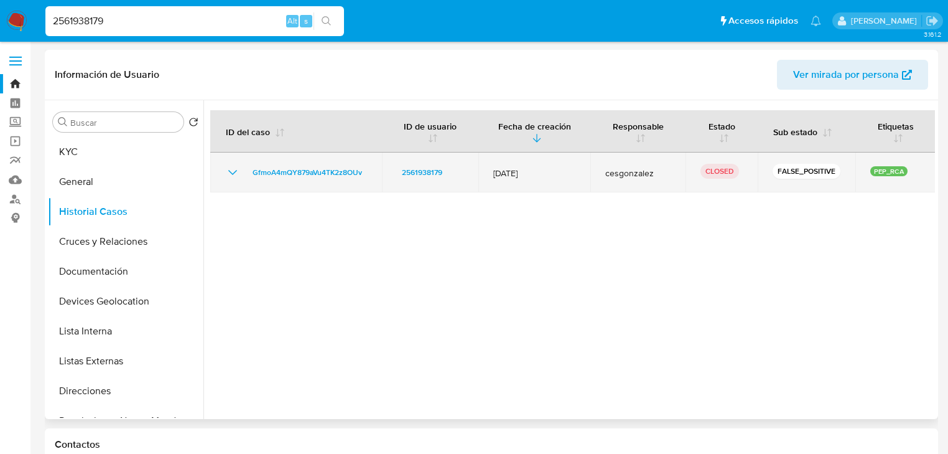
click at [233, 174] on icon "Mostrar/Ocultar" at bounding box center [232, 172] width 9 height 5
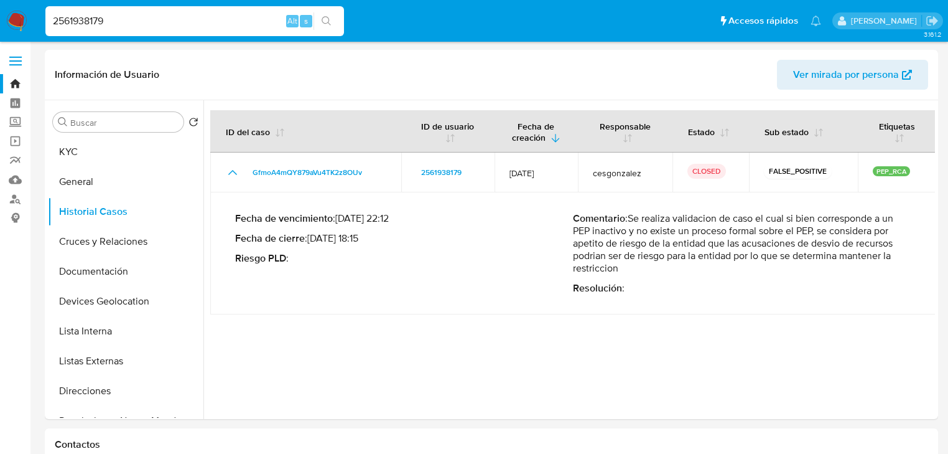
click at [82, 19] on input "2561938179" at bounding box center [194, 21] width 299 height 16
click at [161, 24] on input "2561938179" at bounding box center [194, 21] width 299 height 16
drag, startPoint x: 116, startPoint y: 22, endPoint x: 7, endPoint y: 2, distance: 110.2
click at [0, 4] on nav "Pausado Ver notificaciones 2561938179 Alt s Accesos rápidos Presiona las siguie…" at bounding box center [474, 21] width 948 height 42
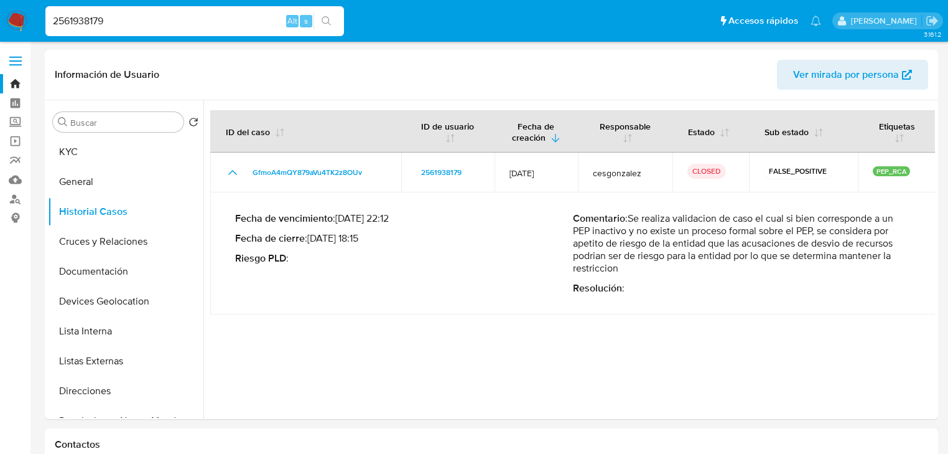
paste input "1129221404"
type input "1129221404"
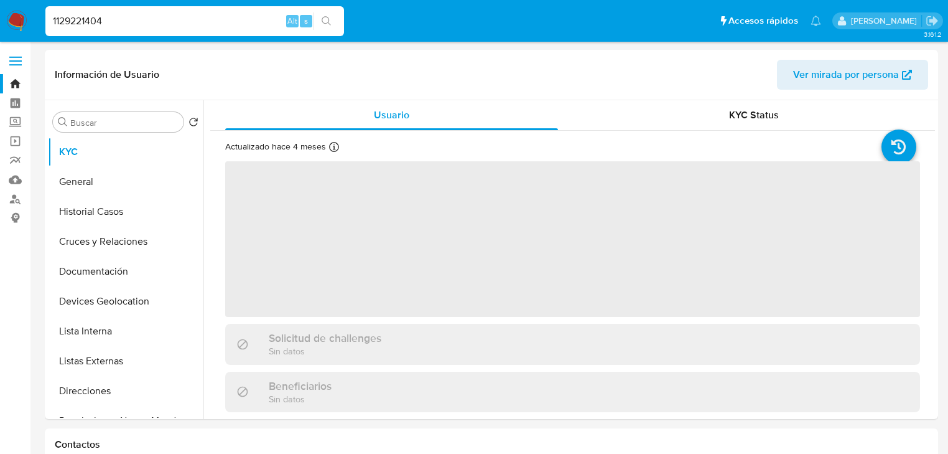
select select "10"
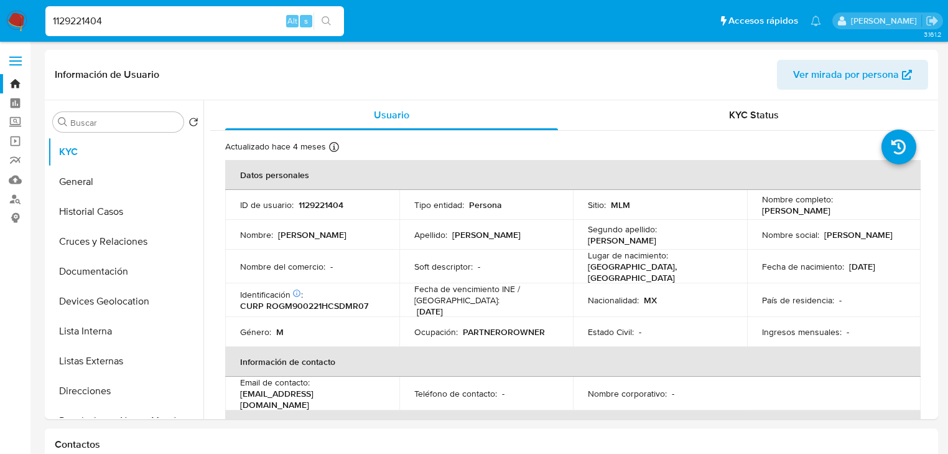
drag, startPoint x: 140, startPoint y: 23, endPoint x: 0, endPoint y: 0, distance: 141.9
click at [0, 2] on nav "Pausado Ver notificaciones 1129221404 Alt s Accesos rápidos Presiona las siguie…" at bounding box center [474, 21] width 948 height 42
paste input "37449655"
type input "374496554"
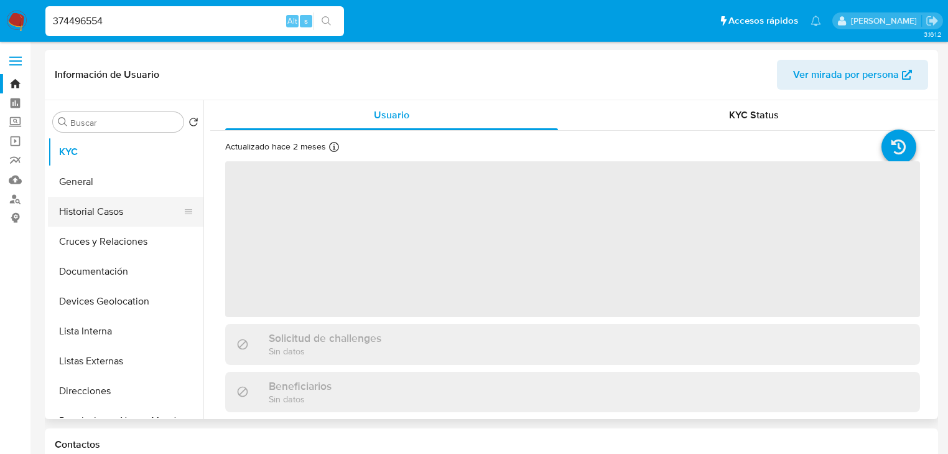
click at [108, 213] on button "Historial Casos" at bounding box center [121, 212] width 146 height 30
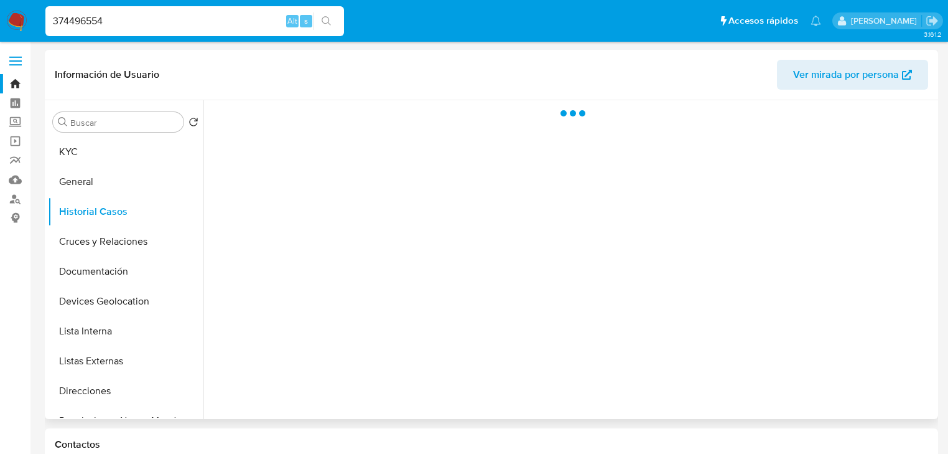
select select "10"
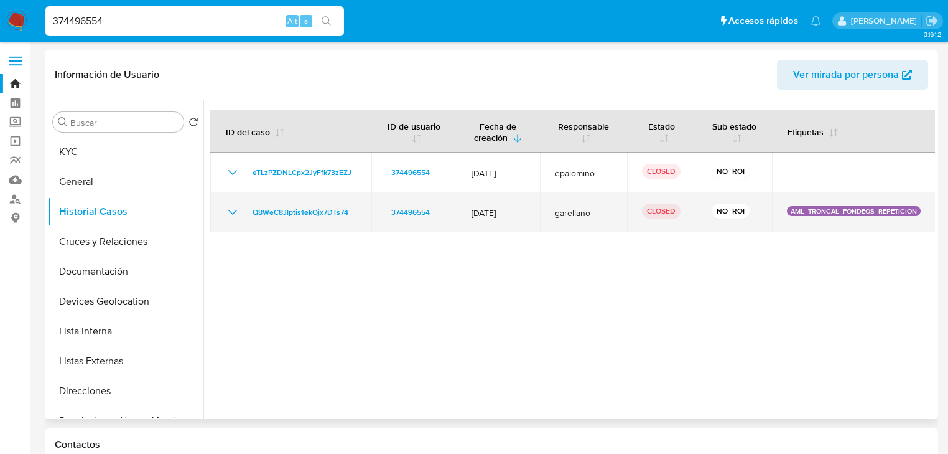
click at [234, 208] on icon "Mostrar/Ocultar" at bounding box center [232, 212] width 15 height 15
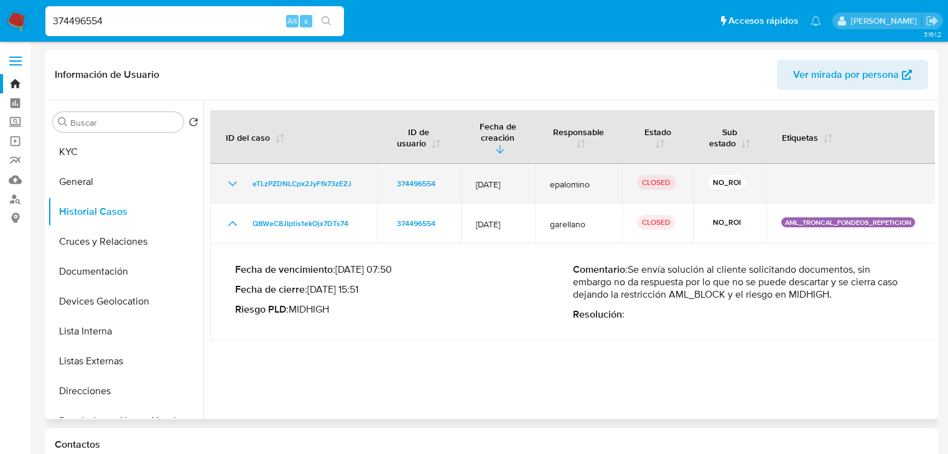
click at [232, 179] on icon "Mostrar/Ocultar" at bounding box center [232, 183] width 15 height 15
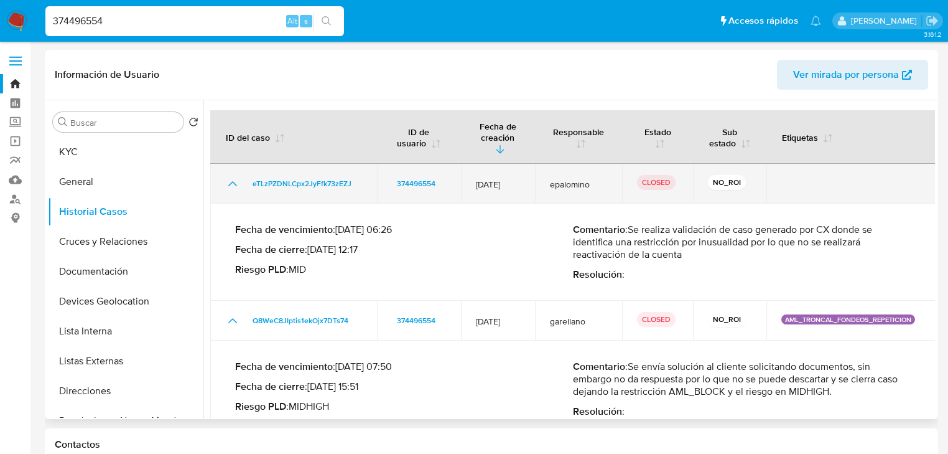
click at [232, 180] on icon "Mostrar/Ocultar" at bounding box center [232, 183] width 15 height 15
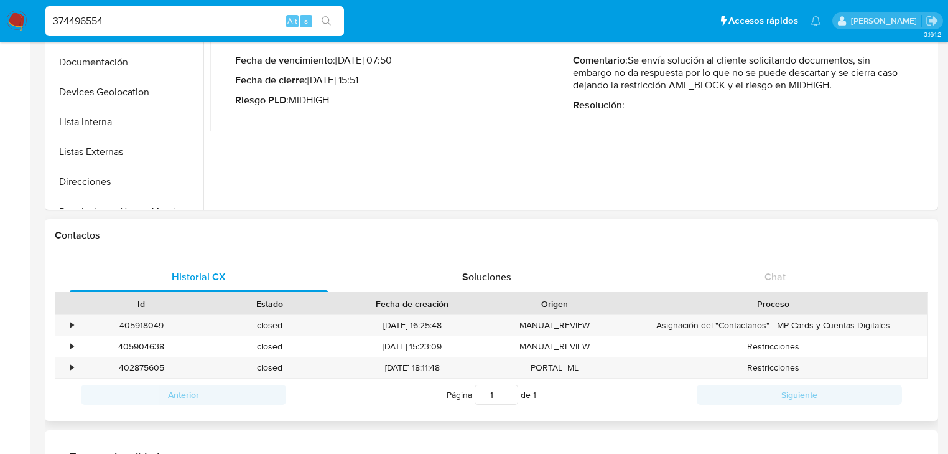
scroll to position [299, 0]
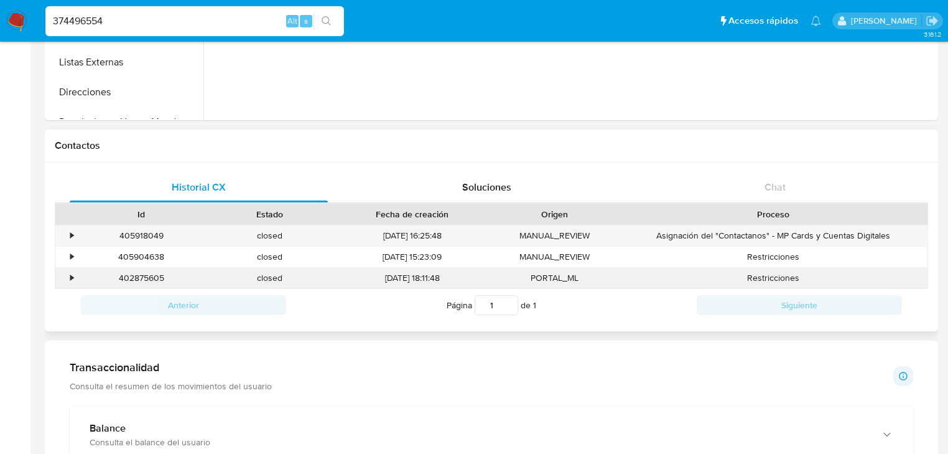
click at [74, 279] on div "•" at bounding box center [66, 278] width 22 height 21
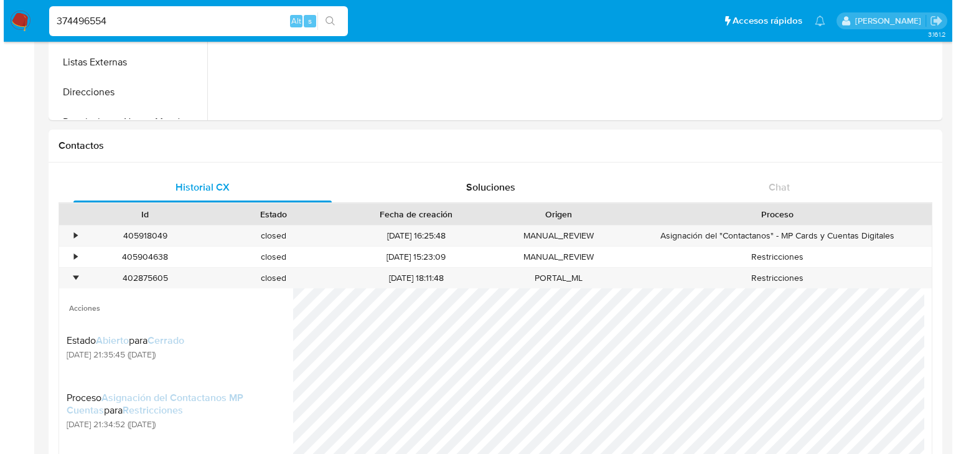
scroll to position [348, 0]
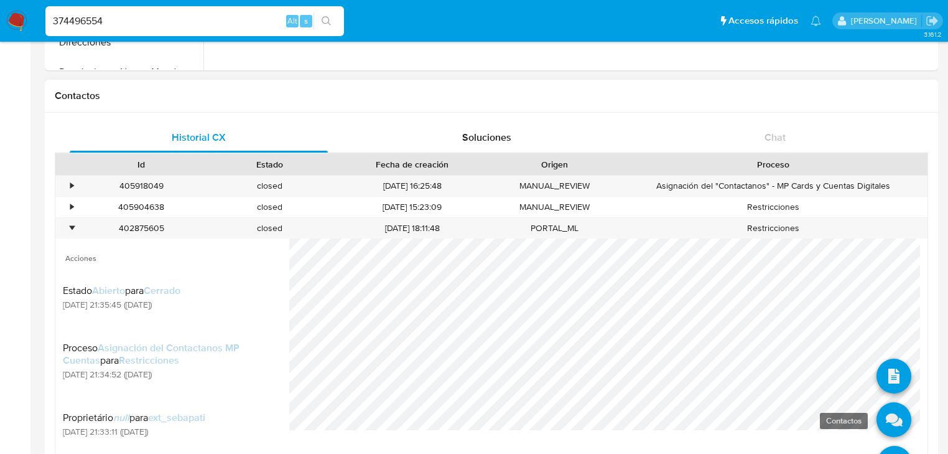
click at [889, 416] on icon at bounding box center [894, 419] width 35 height 35
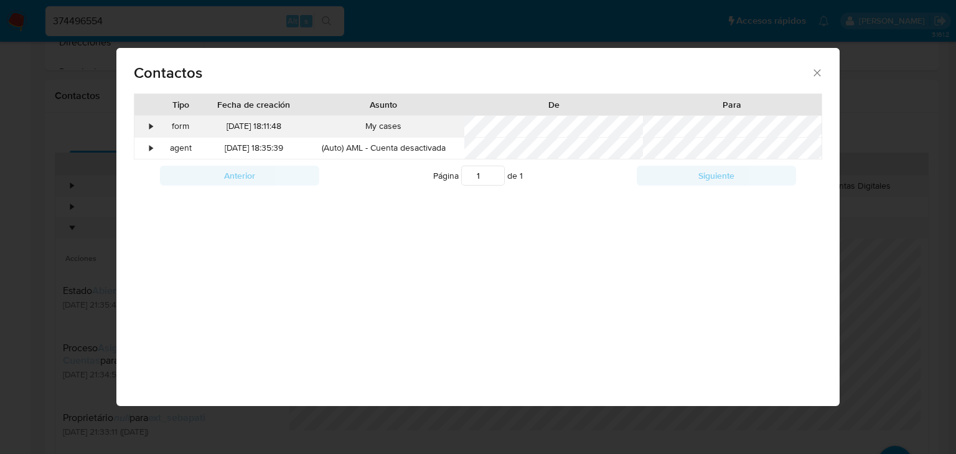
click at [152, 126] on div "•" at bounding box center [145, 126] width 22 height 21
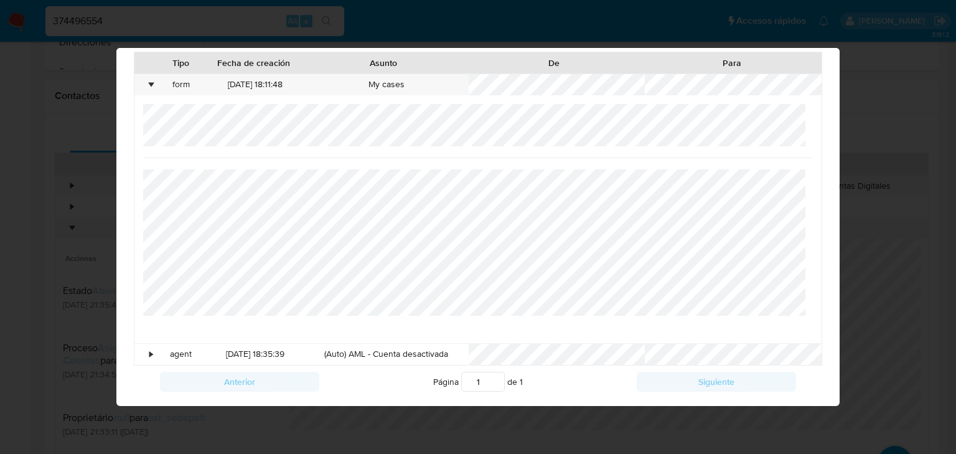
scroll to position [0, 0]
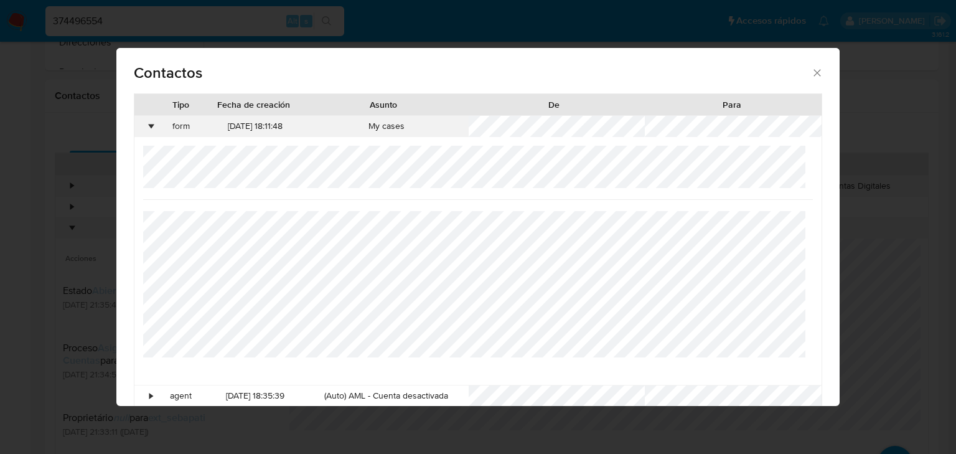
click at [152, 125] on div "•" at bounding box center [150, 126] width 3 height 12
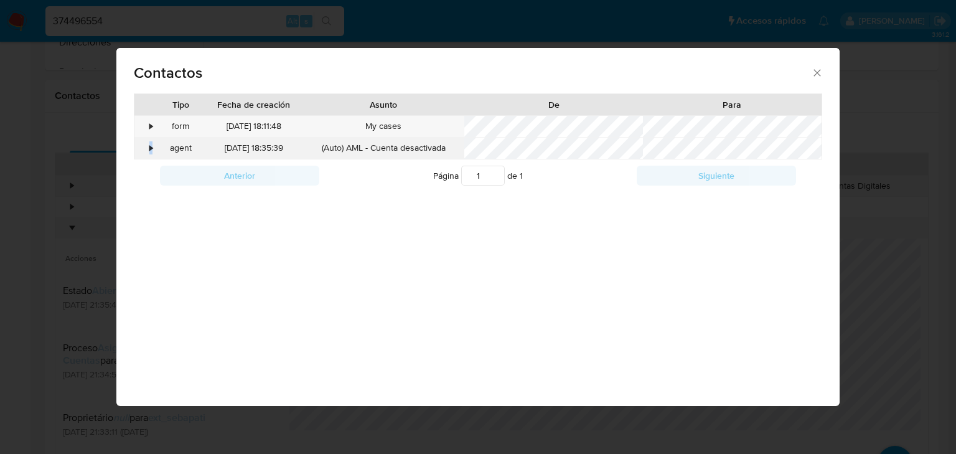
click at [150, 151] on div "•" at bounding box center [150, 148] width 3 height 12
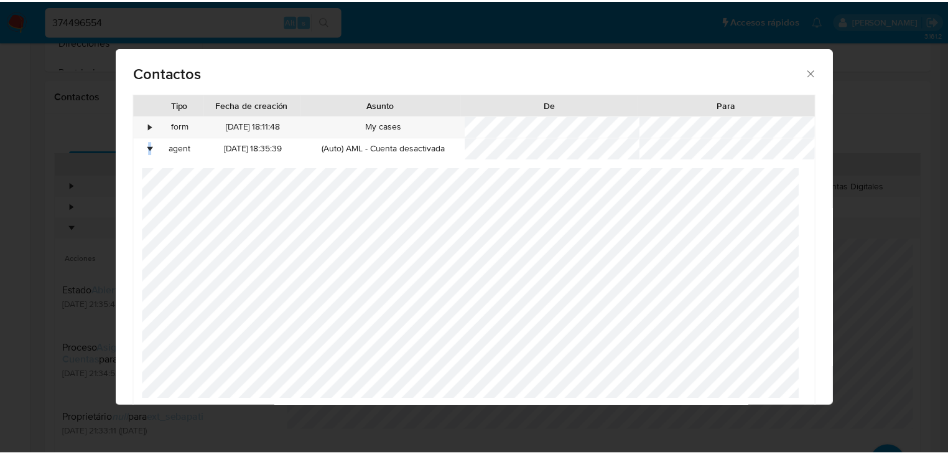
scroll to position [40, 0]
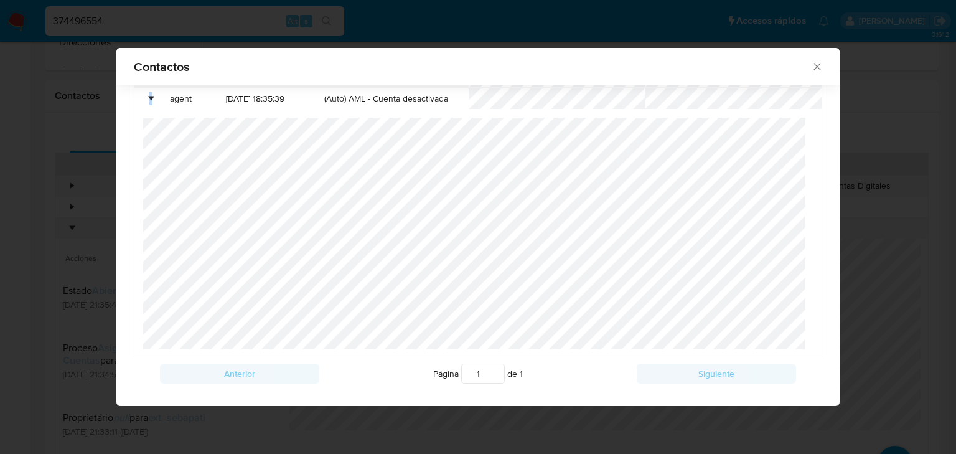
click at [810, 65] on div at bounding box center [821, 55] width 22 height 21
click at [813, 67] on icon "close" at bounding box center [817, 66] width 12 height 12
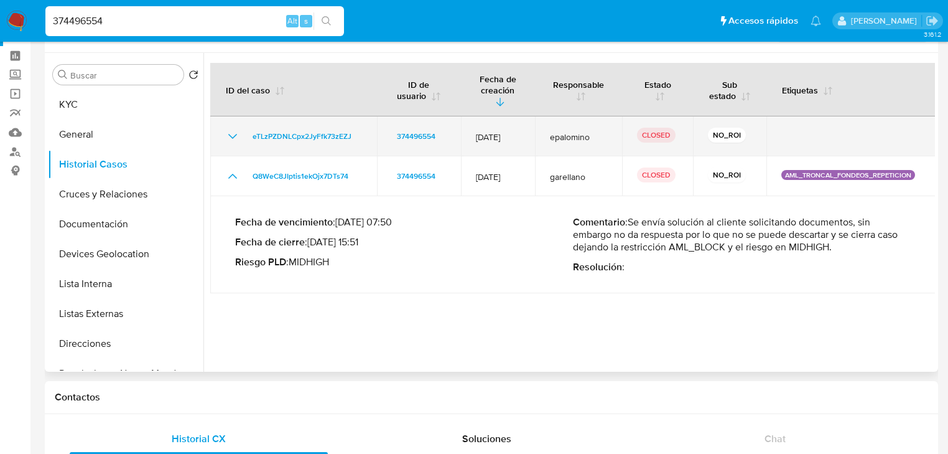
scroll to position [0, 0]
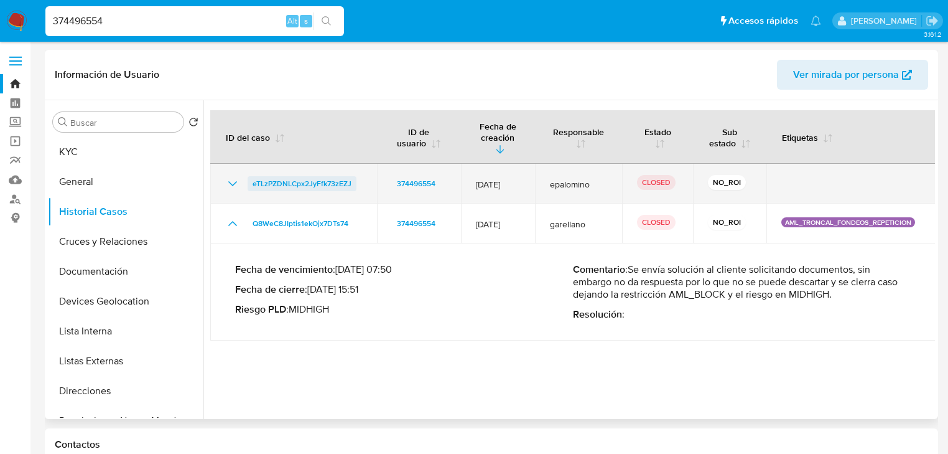
drag, startPoint x: 230, startPoint y: 184, endPoint x: 261, endPoint y: 187, distance: 31.3
click at [230, 184] on icon "Mostrar/Ocultar" at bounding box center [232, 183] width 15 height 15
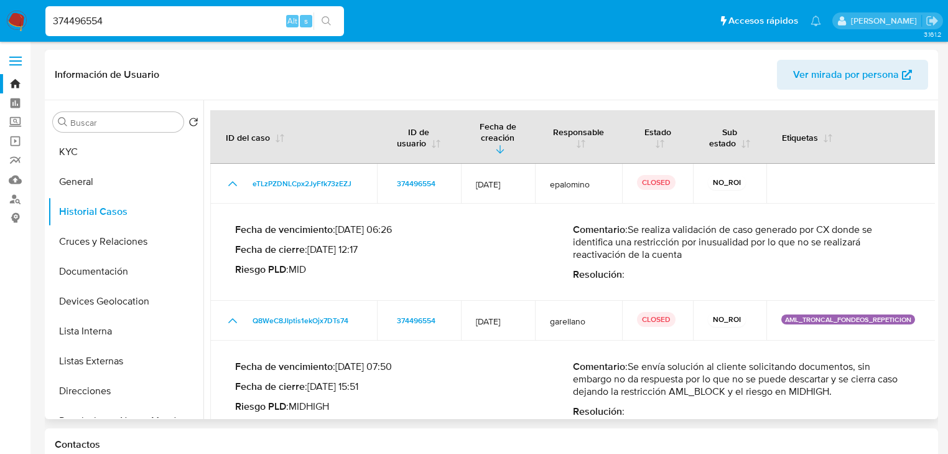
drag, startPoint x: 682, startPoint y: 256, endPoint x: 632, endPoint y: 227, distance: 57.7
click at [632, 227] on p "Comentario : Se realiza validación de caso generado por CX donde se identifica …" at bounding box center [742, 241] width 338 height 37
click at [86, 158] on button "KYC" at bounding box center [121, 152] width 146 height 30
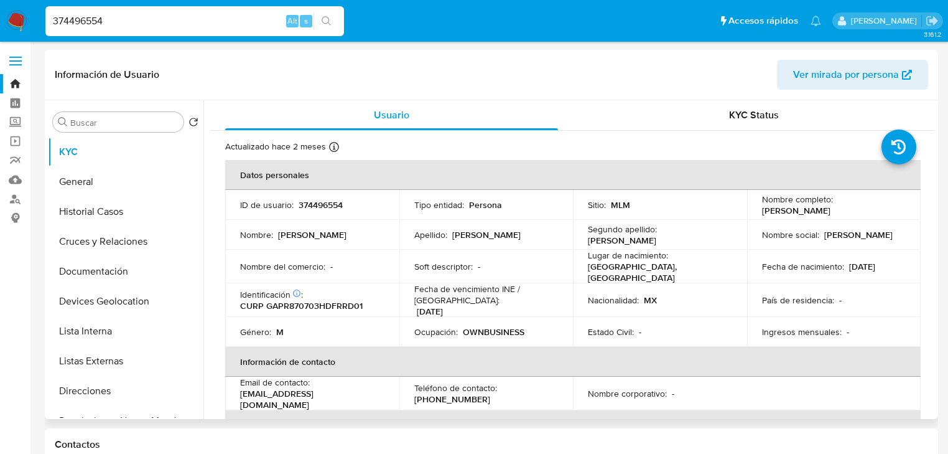
click at [326, 209] on p "374496554" at bounding box center [321, 204] width 44 height 11
click at [327, 207] on p "374496554" at bounding box center [321, 204] width 44 height 11
copy p "374496554"
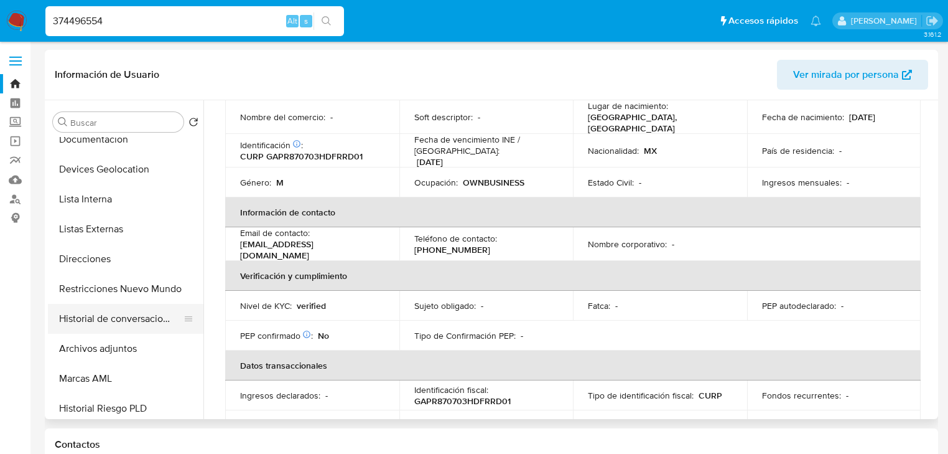
scroll to position [149, 0]
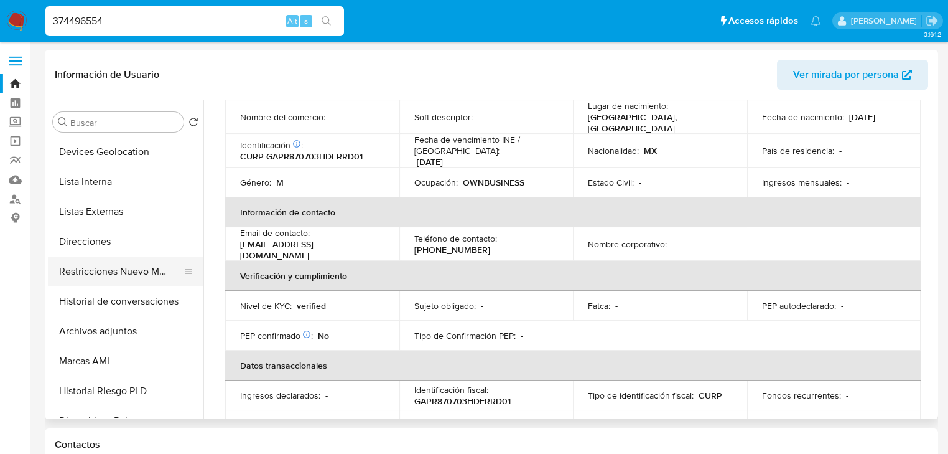
click at [148, 279] on button "Restricciones Nuevo Mundo" at bounding box center [121, 271] width 146 height 30
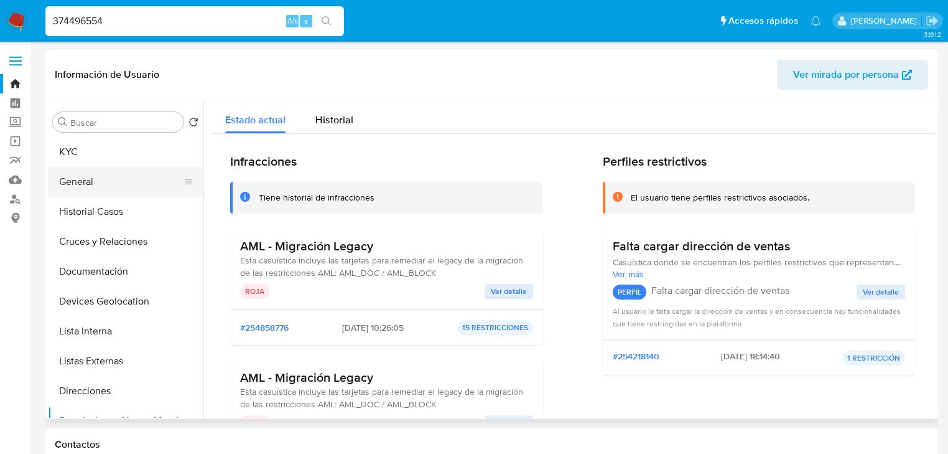
scroll to position [0, 0]
click at [95, 158] on button "KYC" at bounding box center [121, 152] width 146 height 30
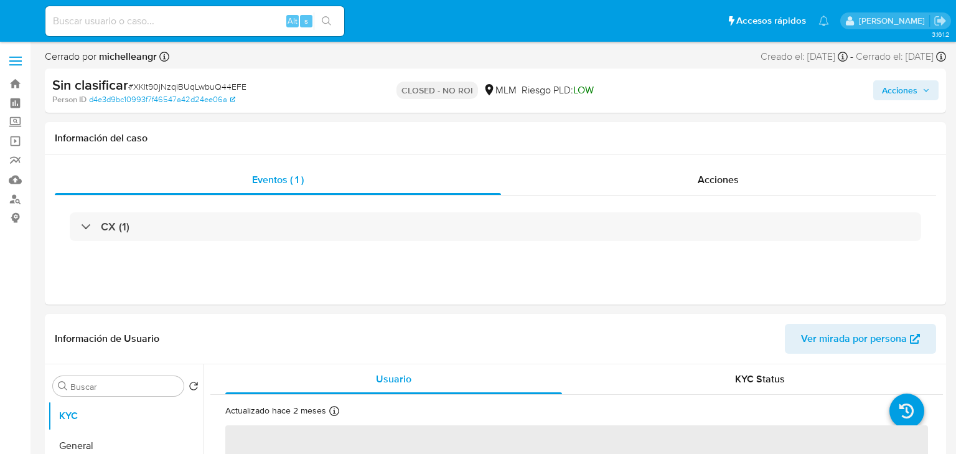
select select "10"
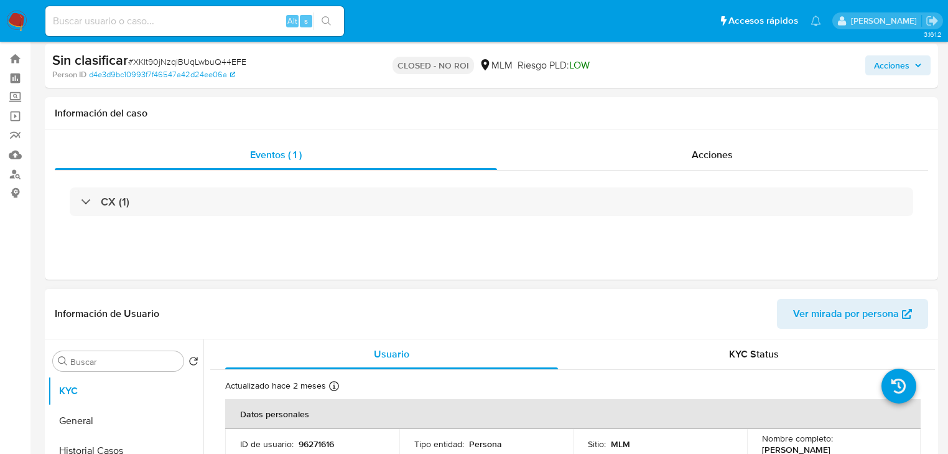
scroll to position [50, 0]
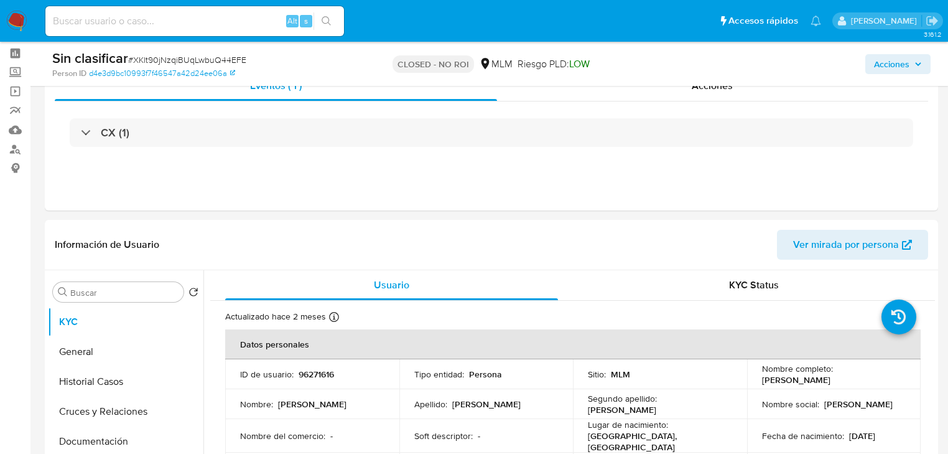
click at [104, 19] on input at bounding box center [194, 21] width 299 height 16
paste input "aCxy0psYsgRhxiiF5KLmvF79"
type input "aCxy0psYsgRhxiiF5KLmvF79"
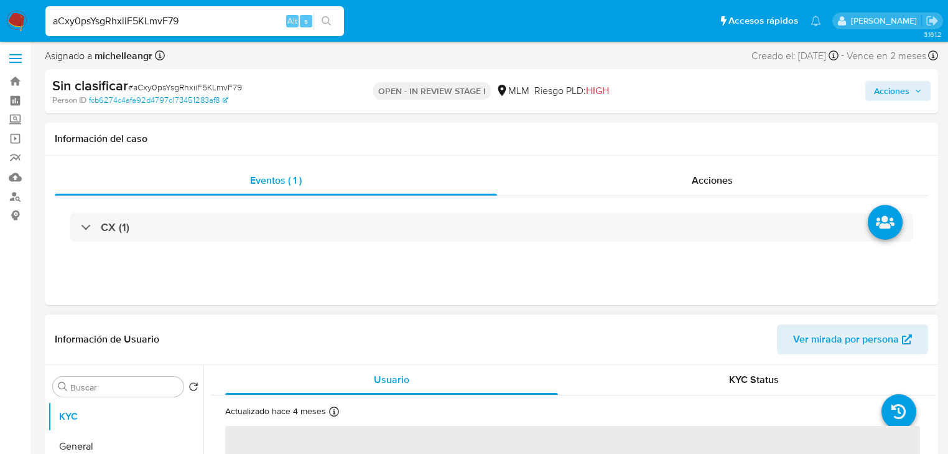
select select "10"
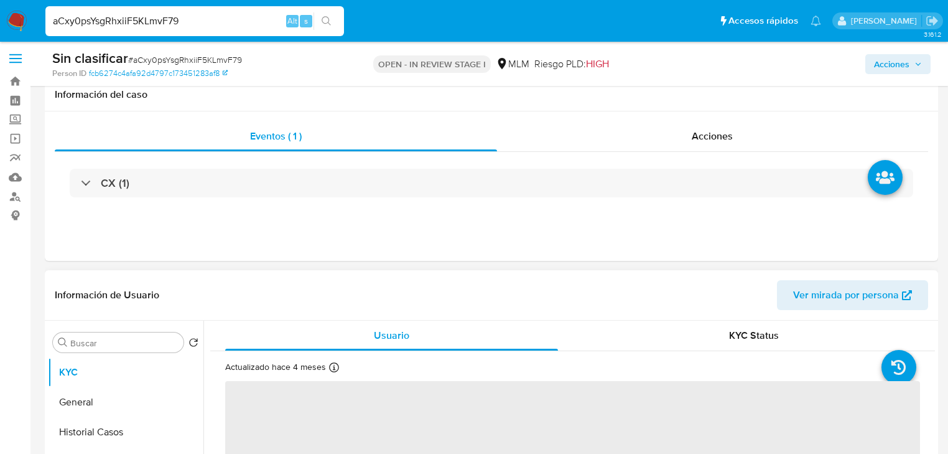
scroll to position [100, 0]
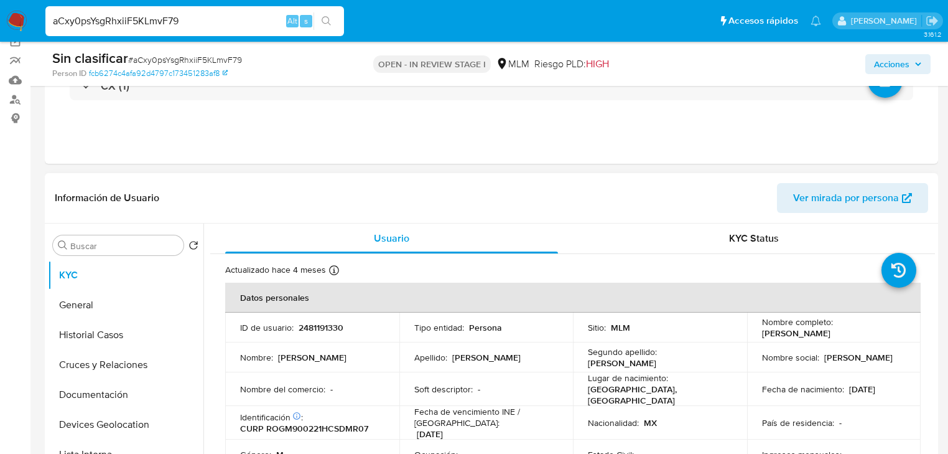
click at [329, 332] on p "2481191330" at bounding box center [321, 327] width 45 height 11
click at [329, 331] on p "2481191330" at bounding box center [321, 327] width 45 height 11
copy p "2481191330"
drag, startPoint x: 754, startPoint y: 332, endPoint x: 854, endPoint y: 330, distance: 100.8
click at [904, 336] on td "Nombre completo : [PERSON_NAME]" at bounding box center [834, 327] width 174 height 30
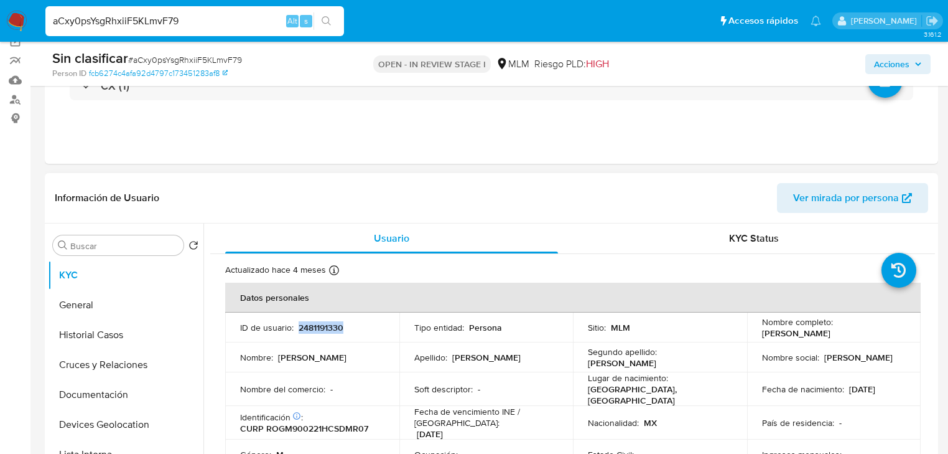
copy p "[PERSON_NAME]"
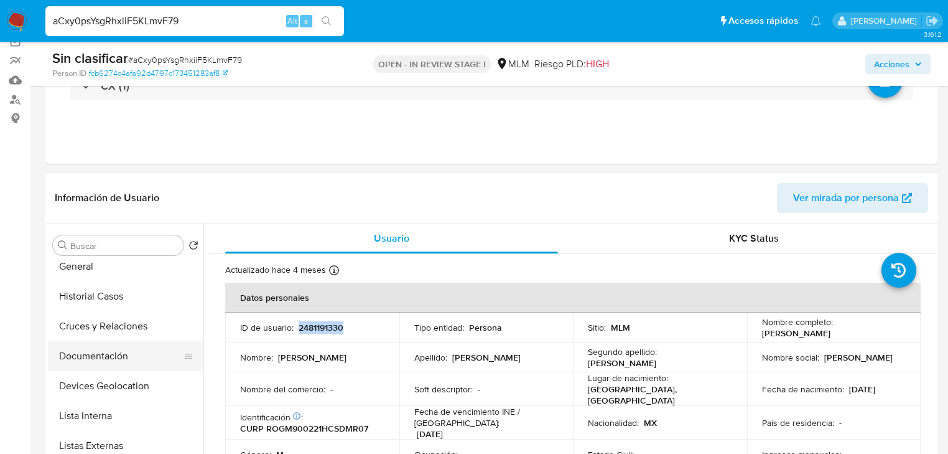
scroll to position [50, 0]
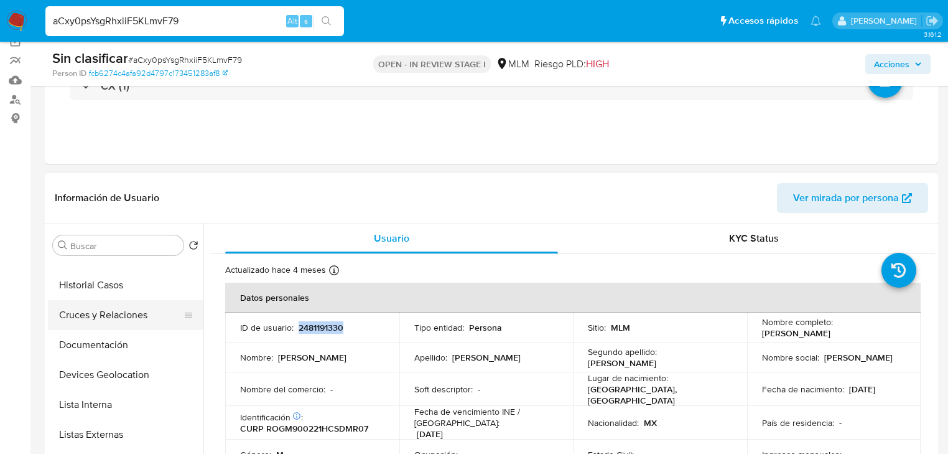
click at [119, 291] on button "Historial Casos" at bounding box center [126, 285] width 156 height 30
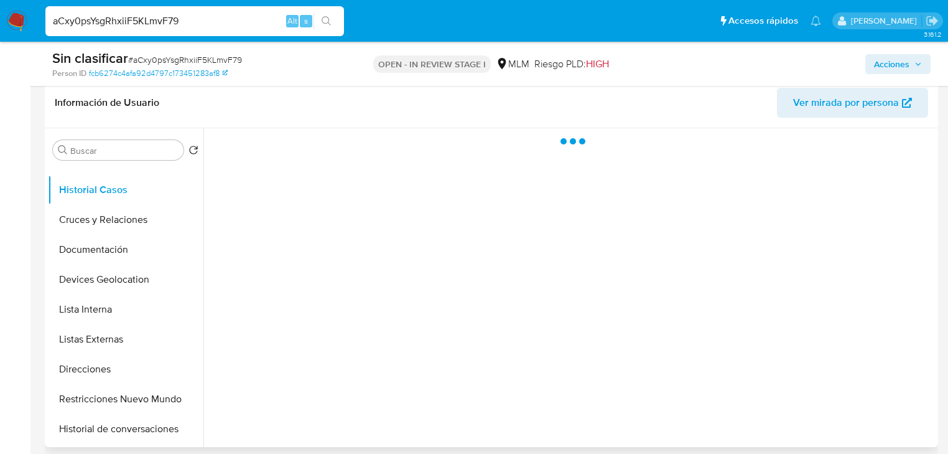
scroll to position [199, 0]
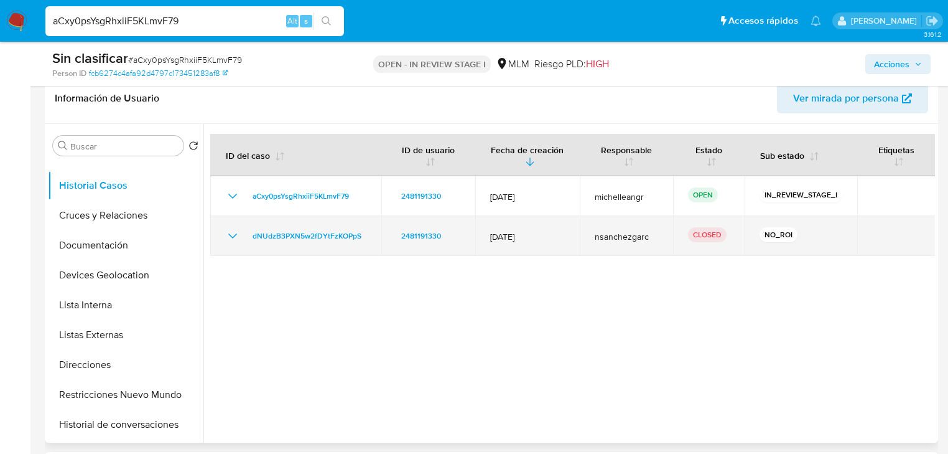
click at [230, 231] on icon "Mostrar/Ocultar" at bounding box center [232, 235] width 15 height 15
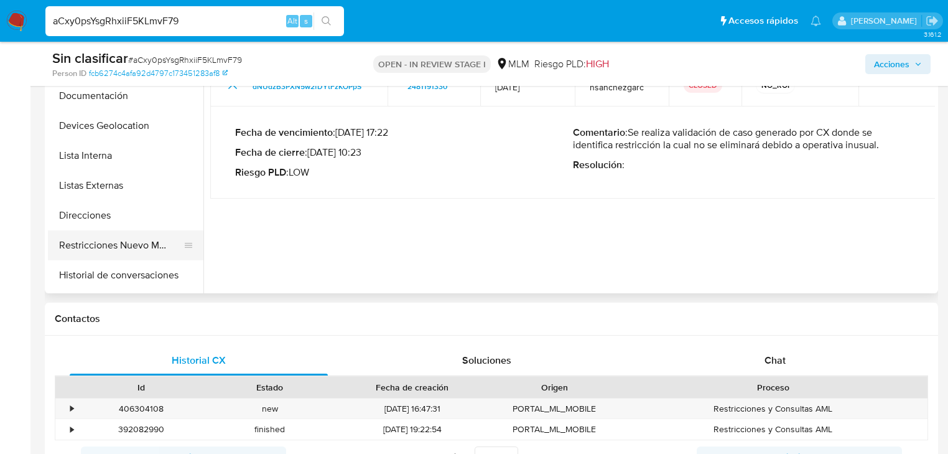
click at [139, 239] on button "Restricciones Nuevo Mundo" at bounding box center [121, 245] width 146 height 30
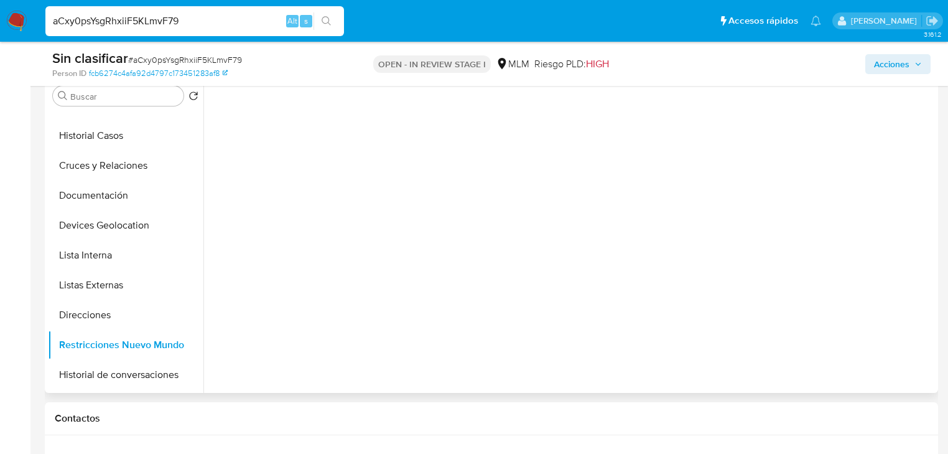
scroll to position [249, 0]
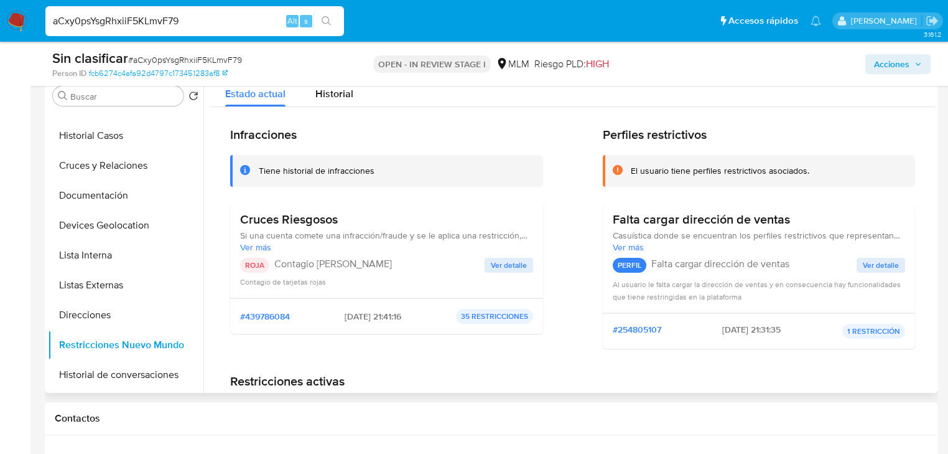
click at [538, 261] on div "Cruces Riesgosos Si una cuenta comete una infracción/fraude y se le aplica una …" at bounding box center [386, 250] width 313 height 96
click at [507, 270] on span "Ver detalle" at bounding box center [509, 265] width 36 height 12
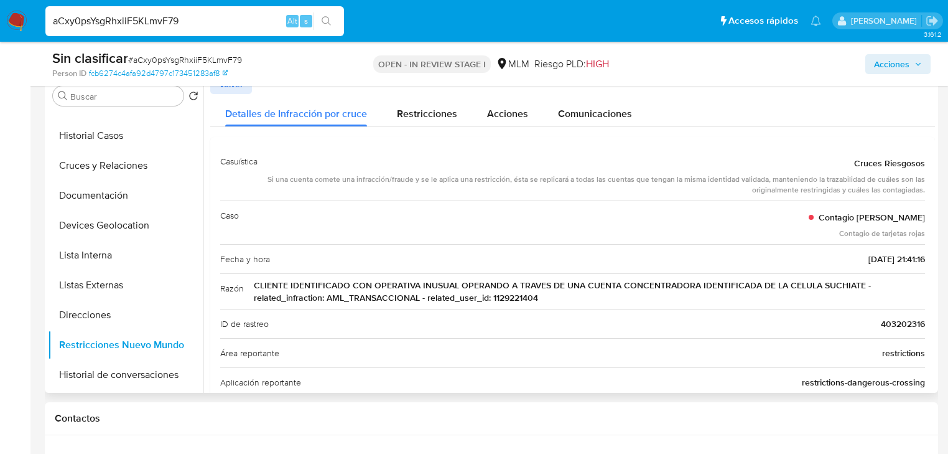
drag, startPoint x: 620, startPoint y: 276, endPoint x: 581, endPoint y: 279, distance: 39.9
click at [650, 279] on div "Razón CLIENTE IDENTIFICADO CON OPERATIVA INUSUAL OPERANDO A TRAVES DE UNA CUENT…" at bounding box center [572, 290] width 705 height 35
drag, startPoint x: 358, startPoint y: 279, endPoint x: 859, endPoint y: 289, distance: 501.0
click at [859, 289] on span "CLIENTE IDENTIFICADO CON OPERATIVA INUSUAL OPERANDO A TRAVES DE UNA CUENTA CONC…" at bounding box center [589, 291] width 671 height 25
click at [515, 296] on span "CLIENTE IDENTIFICADO CON OPERATIVA INUSUAL OPERANDO A TRAVES DE UNA CUENTA CONC…" at bounding box center [589, 291] width 671 height 25
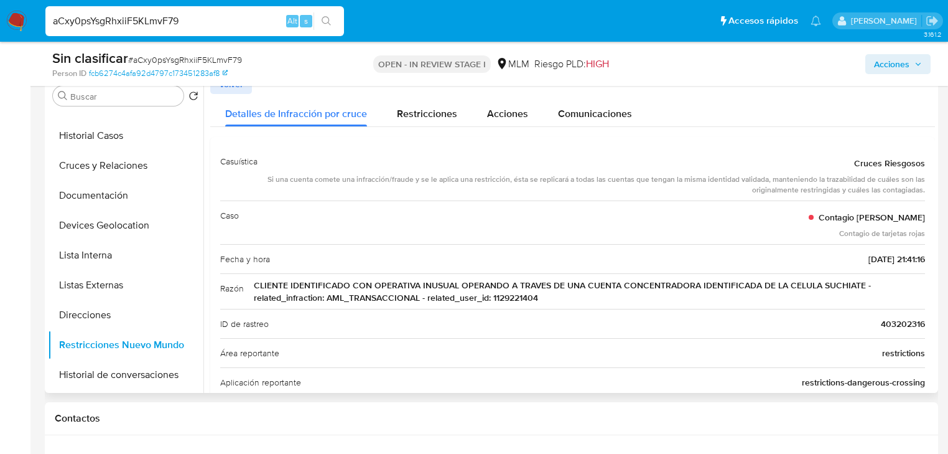
click at [515, 296] on span "CLIENTE IDENTIFICADO CON OPERATIVA INUSUAL OPERANDO A TRAVES DE UNA CUENTA CONC…" at bounding box center [589, 291] width 671 height 25
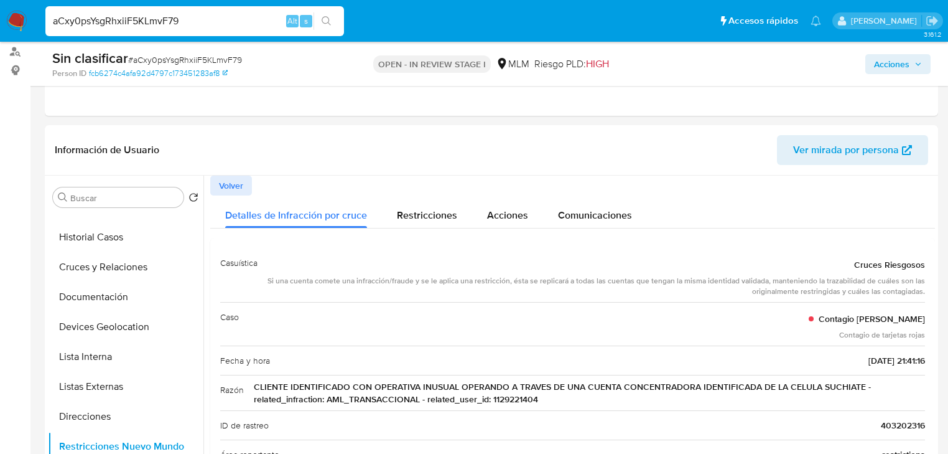
scroll to position [0, 0]
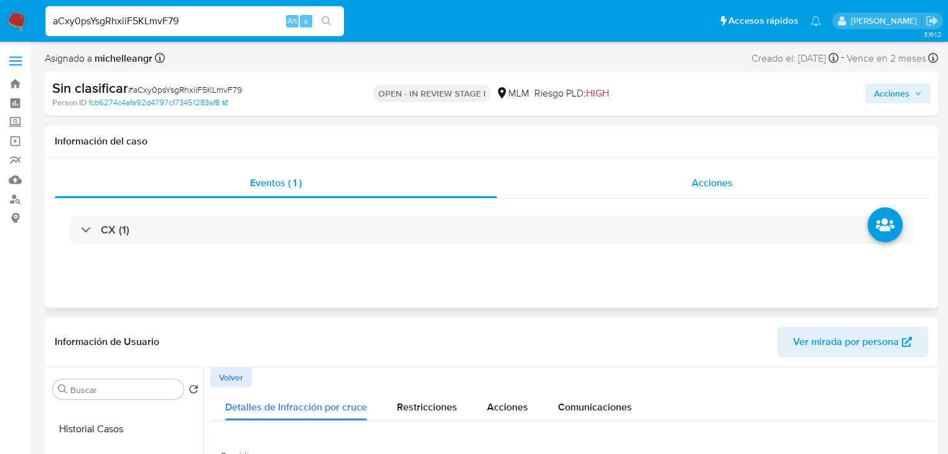
click at [702, 177] on span "Acciones" at bounding box center [712, 182] width 41 height 14
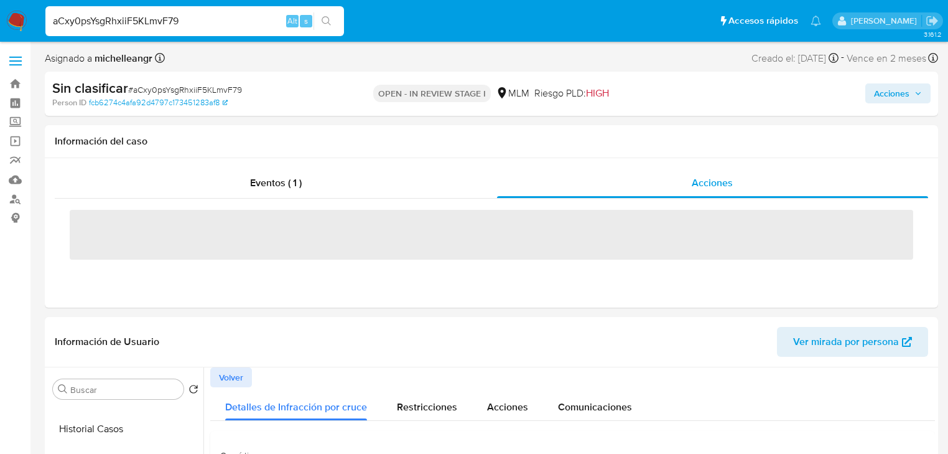
drag, startPoint x: 895, startPoint y: 86, endPoint x: 843, endPoint y: 105, distance: 55.3
click at [894, 88] on span "Acciones" at bounding box center [891, 93] width 35 height 20
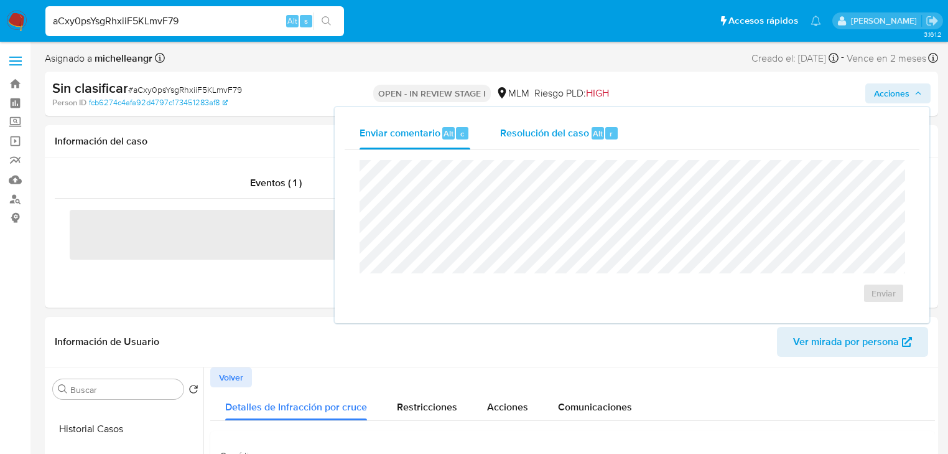
click at [553, 129] on span "Resolución del caso" at bounding box center [544, 133] width 89 height 14
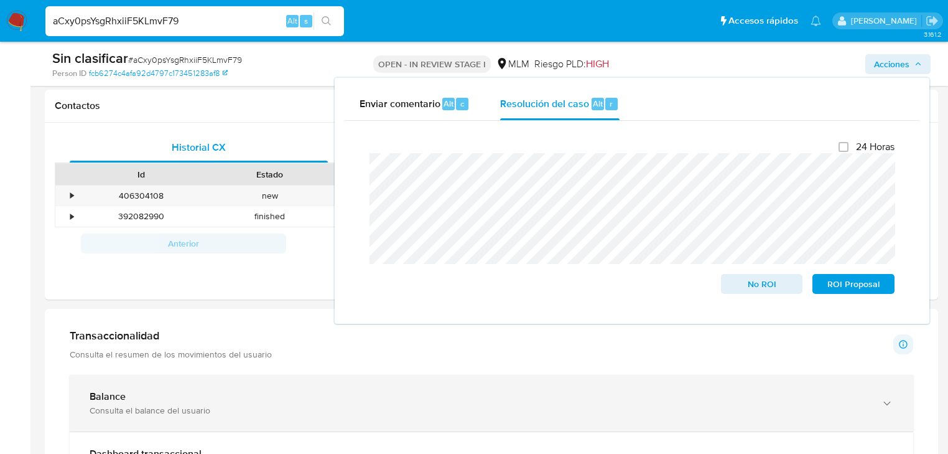
scroll to position [697, 0]
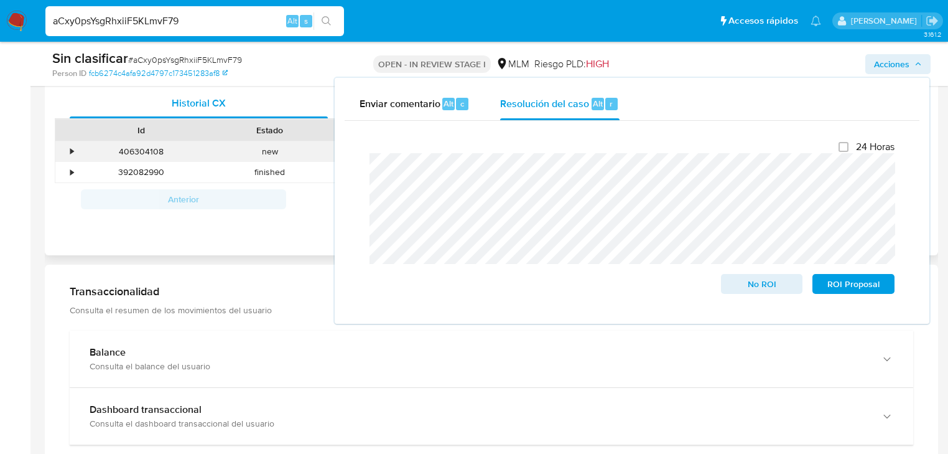
click at [75, 150] on div "•" at bounding box center [66, 151] width 22 height 21
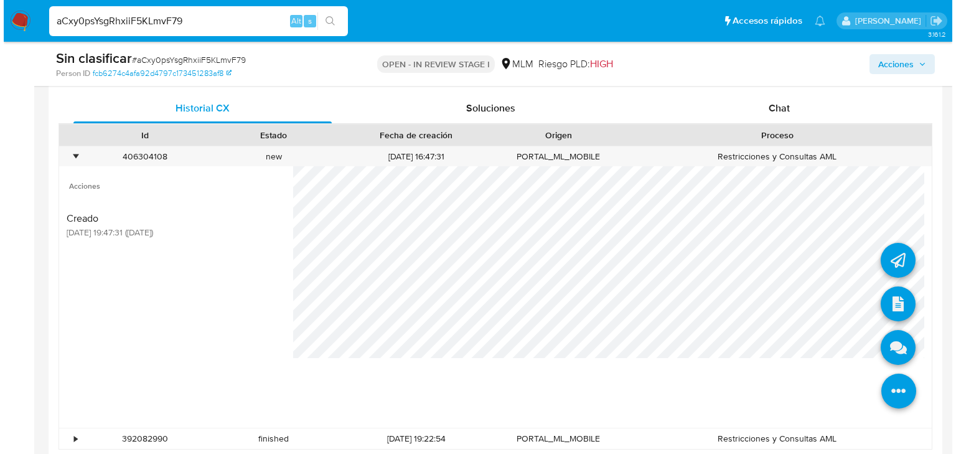
scroll to position [747, 0]
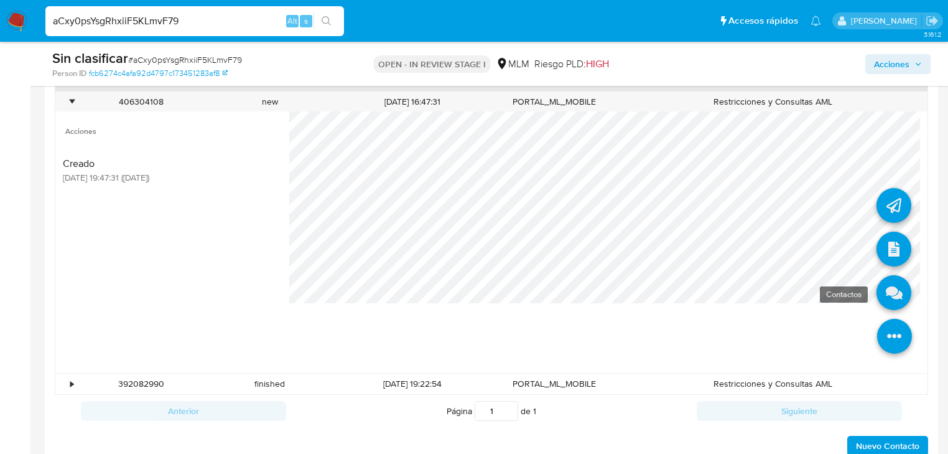
click at [892, 293] on icon at bounding box center [894, 292] width 35 height 35
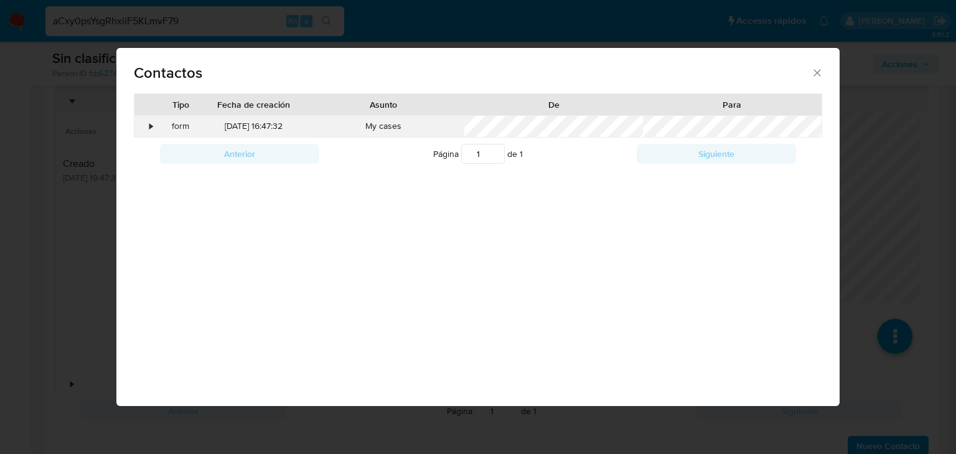
click at [147, 124] on div "•" at bounding box center [145, 126] width 22 height 21
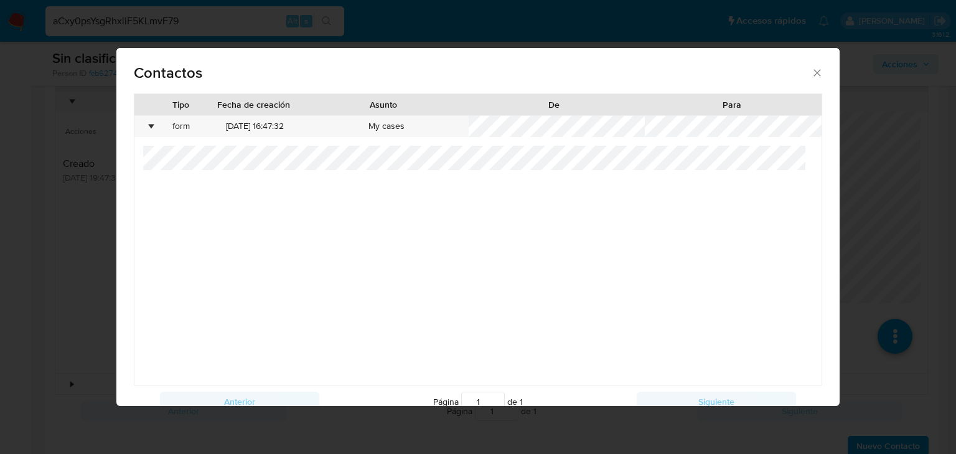
click at [811, 71] on icon "close" at bounding box center [817, 73] width 12 height 12
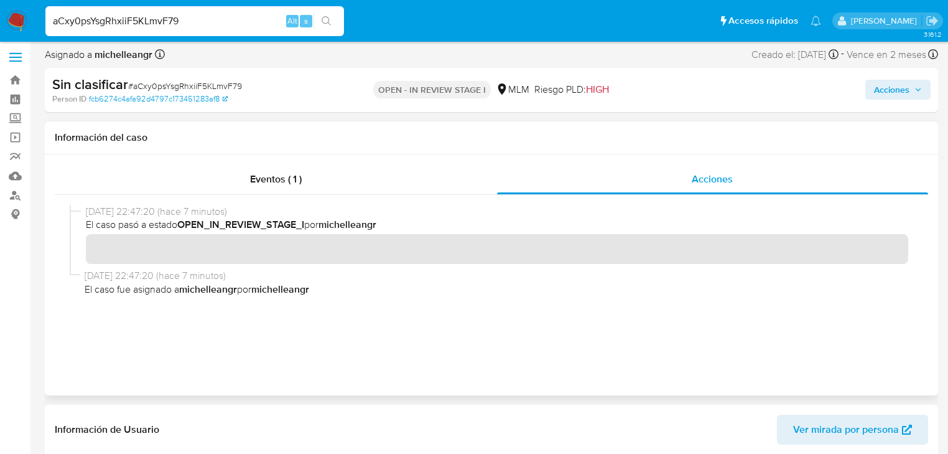
scroll to position [0, 0]
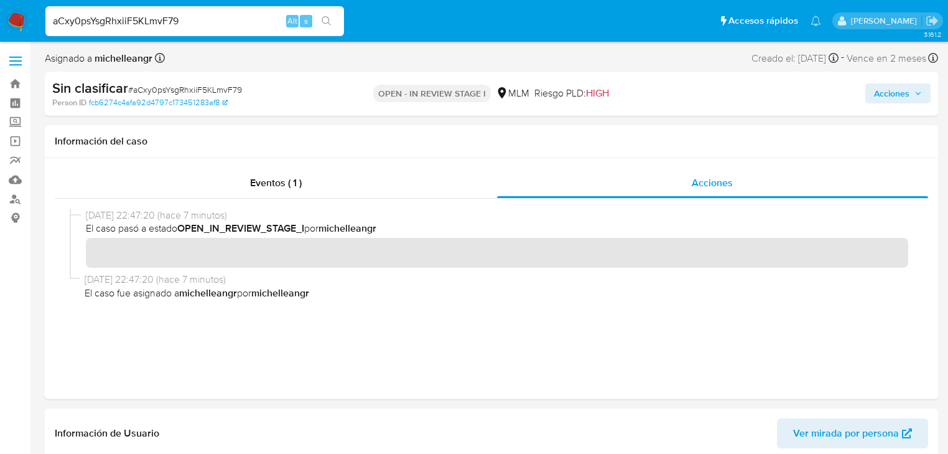
click at [889, 95] on span "Acciones" at bounding box center [891, 93] width 35 height 20
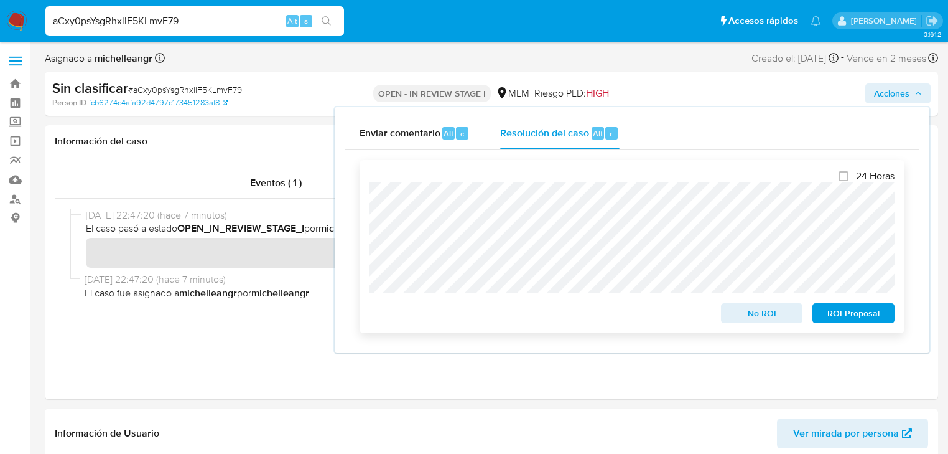
click at [368, 194] on div "24 Horas No ROI ROI Proposal" at bounding box center [632, 246] width 545 height 173
click at [739, 311] on span "No ROI" at bounding box center [762, 312] width 65 height 17
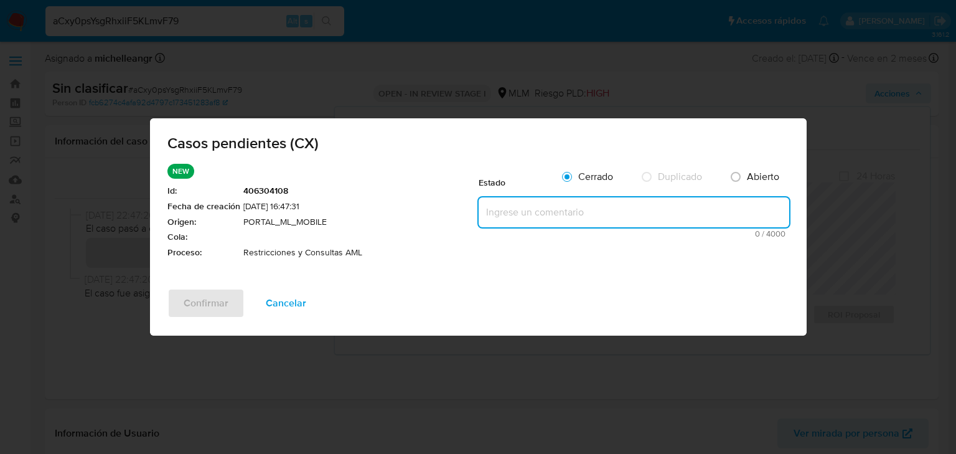
drag, startPoint x: 501, startPoint y: 222, endPoint x: 337, endPoint y: 263, distance: 169.2
click at [498, 222] on textarea at bounding box center [634, 212] width 311 height 30
paste textarea "Se valida caso CX cliente asociado a una celula que opera de manera inusual, po…"
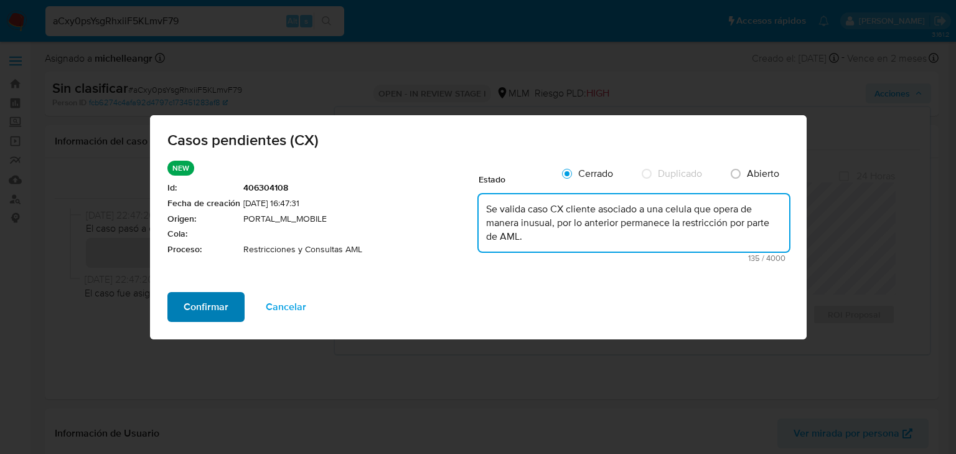
type textarea "Se valida caso CX cliente asociado a una celula que opera de manera inusual, po…"
click at [225, 298] on span "Confirmar" at bounding box center [206, 306] width 45 height 27
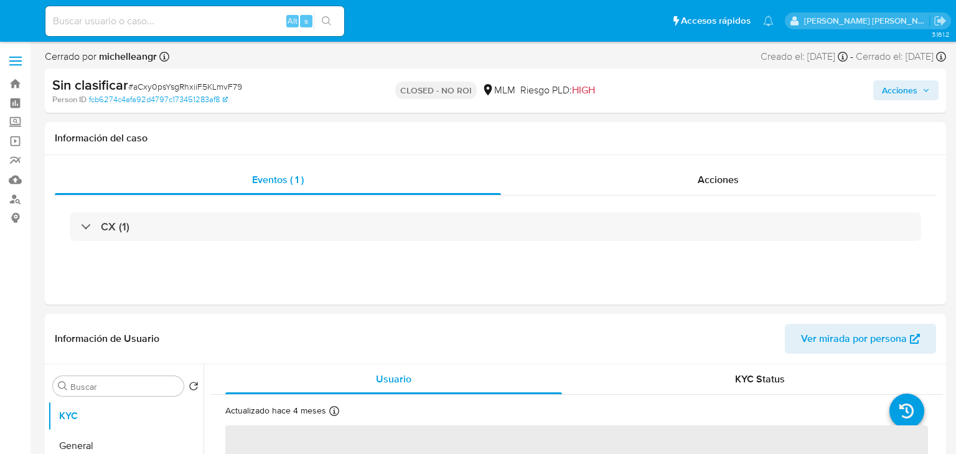
select select "10"
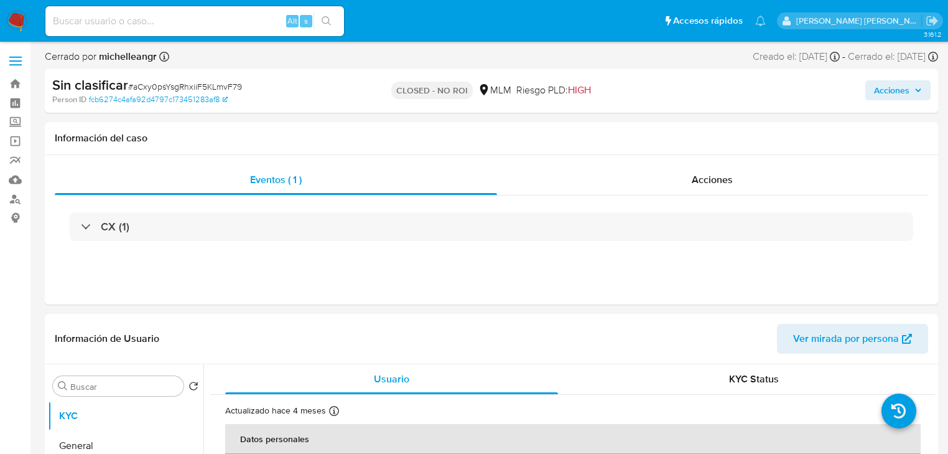
click at [102, 24] on input at bounding box center [194, 21] width 299 height 16
paste input "t15cFdq2DISP2NvrpEeC20vc"
type input "t15cFdq2DISP2NvrpEeC20vc"
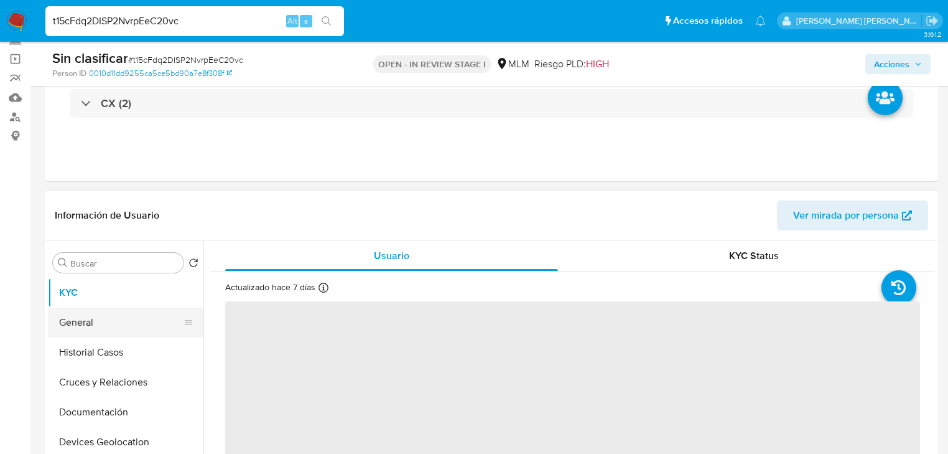
scroll to position [100, 0]
select select "10"
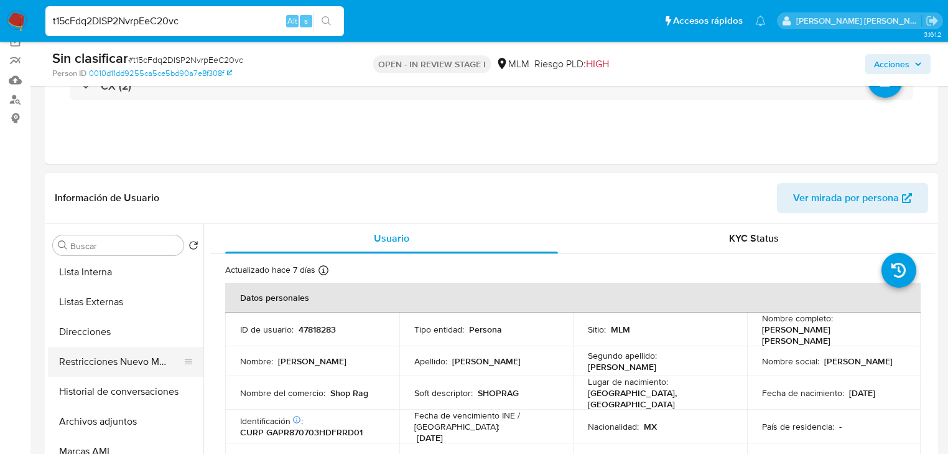
scroll to position [199, 0]
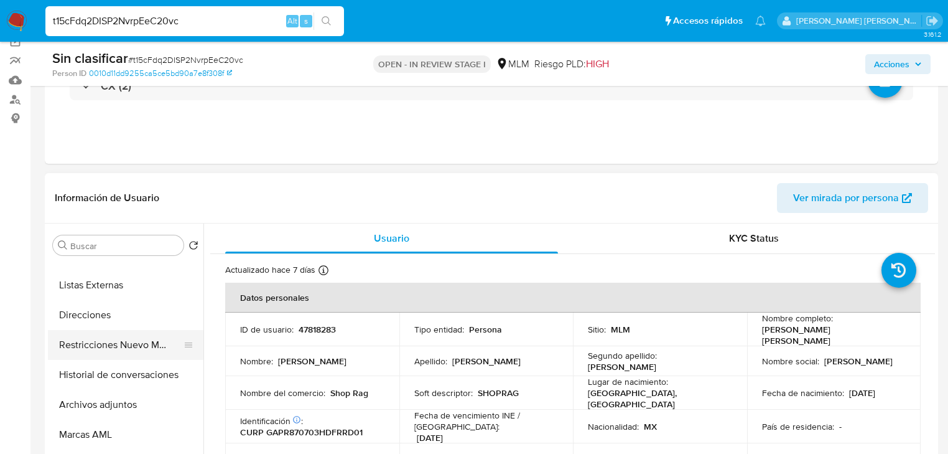
click at [154, 346] on button "Restricciones Nuevo Mundo" at bounding box center [121, 345] width 146 height 30
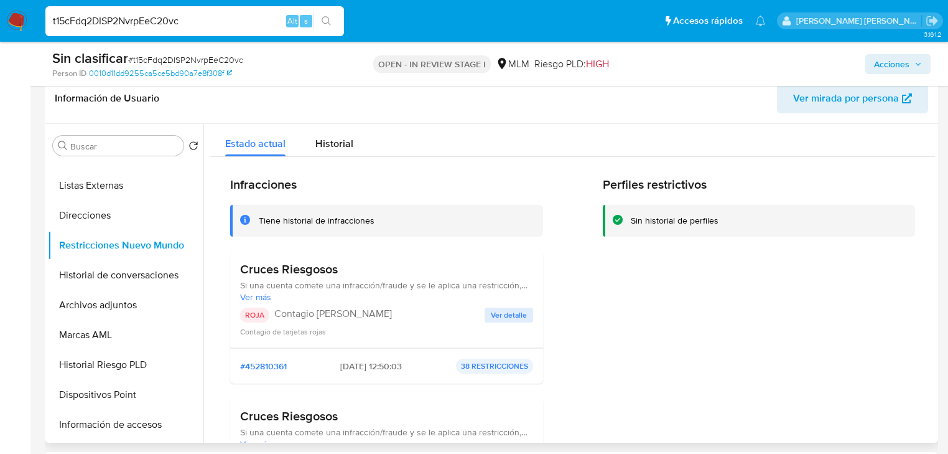
click at [493, 309] on span "Ver detalle" at bounding box center [509, 315] width 36 height 12
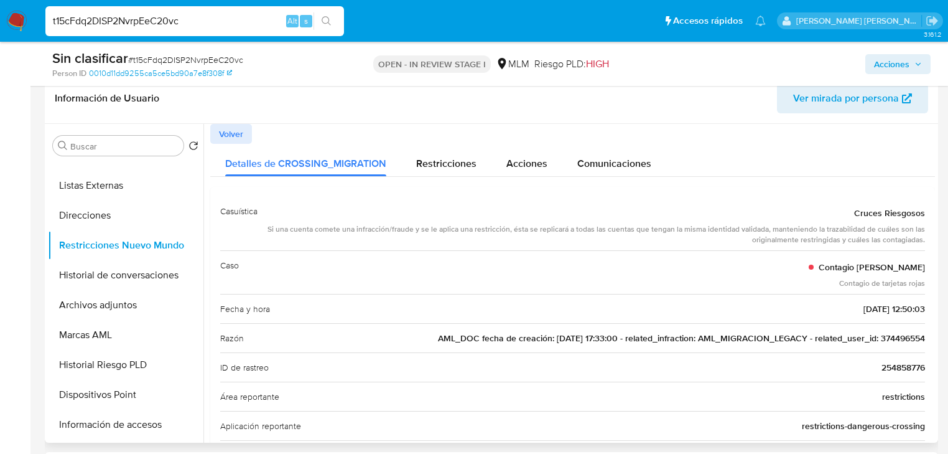
click at [891, 340] on span "AML_DOC fecha de creación: 17/03/2020 17:33:00 - related_infraction: AML_MIGRAC…" at bounding box center [681, 338] width 487 height 12
click at [892, 340] on span "AML_DOC fecha de creación: 17/03/2020 17:33:00 - related_infraction: AML_MIGRAC…" at bounding box center [681, 338] width 487 height 12
click at [244, 127] on button "Volver" at bounding box center [231, 134] width 42 height 20
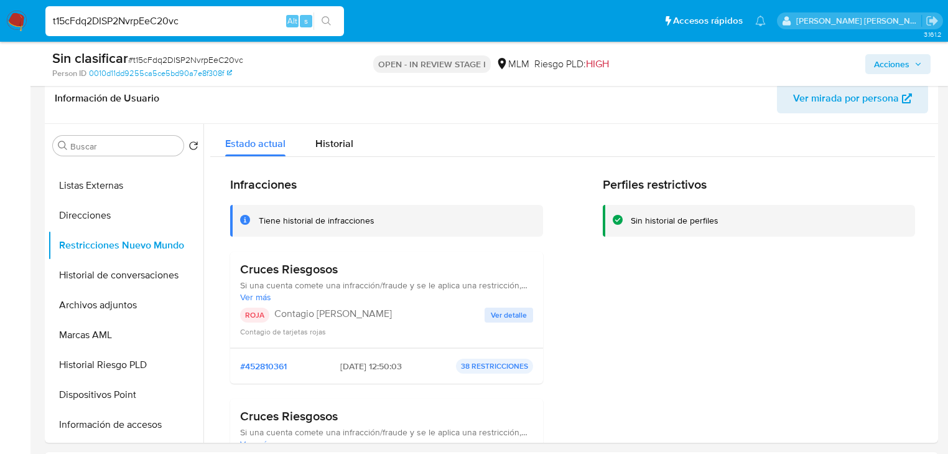
scroll to position [0, 0]
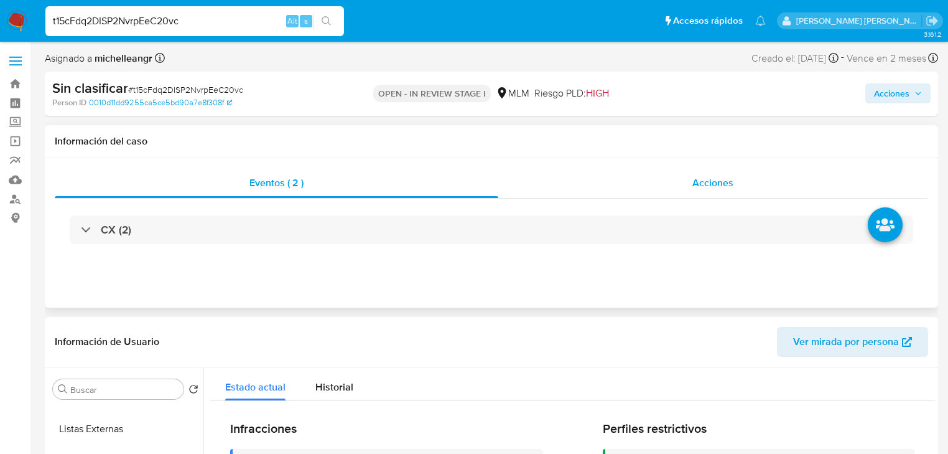
click at [721, 188] on span "Acciones" at bounding box center [713, 182] width 41 height 14
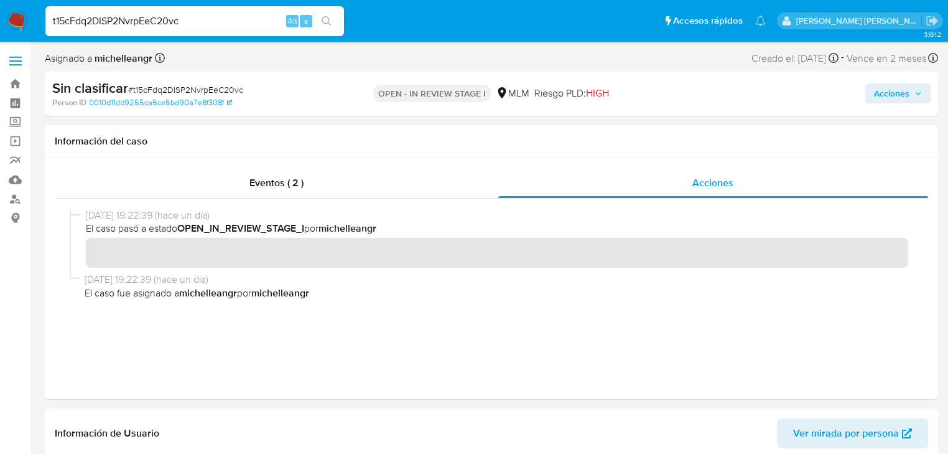
click at [886, 94] on span "Acciones" at bounding box center [891, 93] width 35 height 20
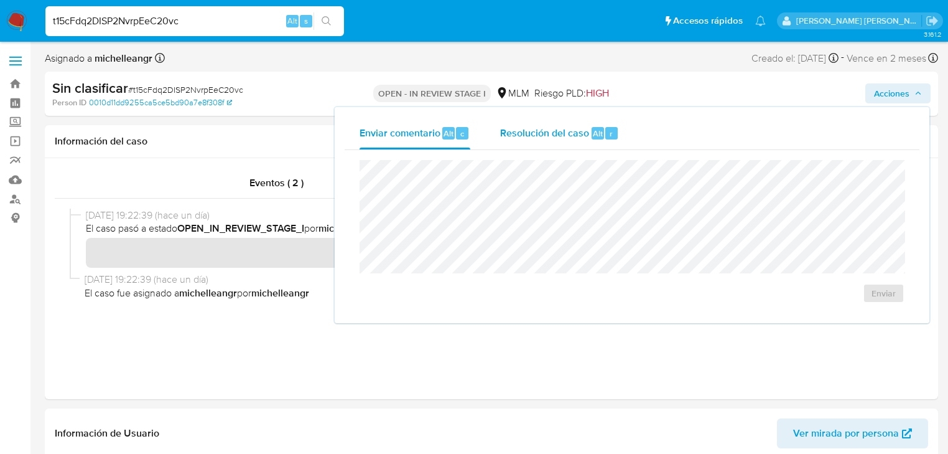
click at [528, 128] on span "Resolución del caso" at bounding box center [544, 133] width 89 height 14
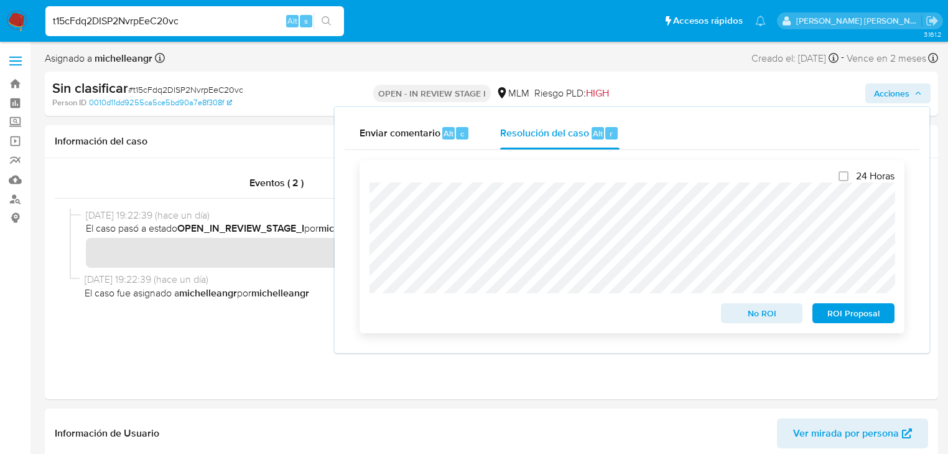
click at [366, 213] on div "24 Horas No ROI ROI Proposal" at bounding box center [632, 246] width 545 height 173
drag, startPoint x: 778, startPoint y: 314, endPoint x: 316, endPoint y: -60, distance: 594.7
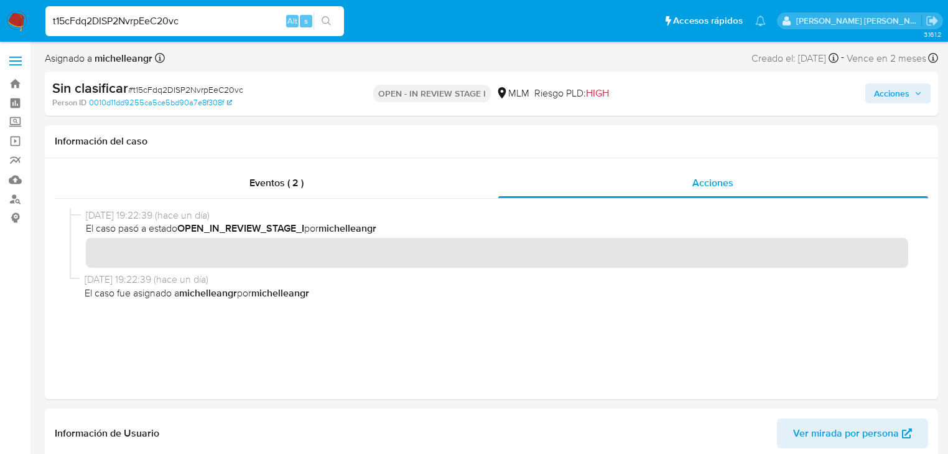
click at [883, 88] on span "Acciones" at bounding box center [891, 93] width 35 height 20
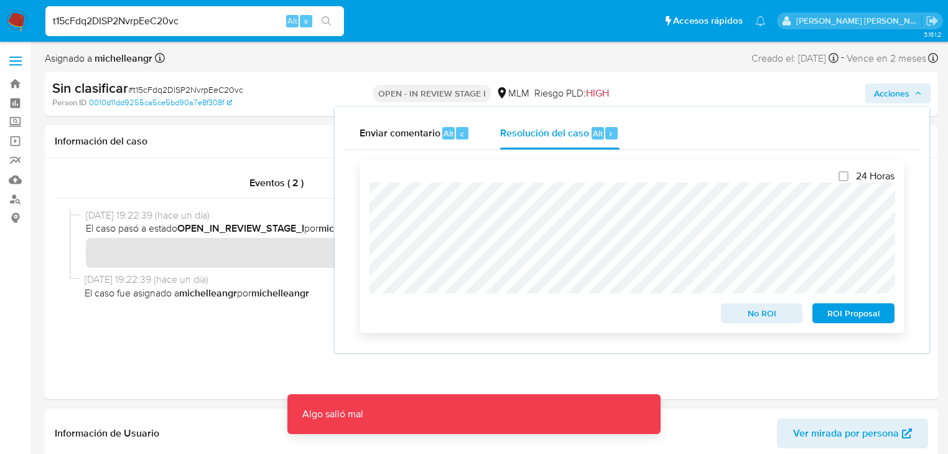
click at [739, 311] on span "No ROI" at bounding box center [762, 312] width 65 height 17
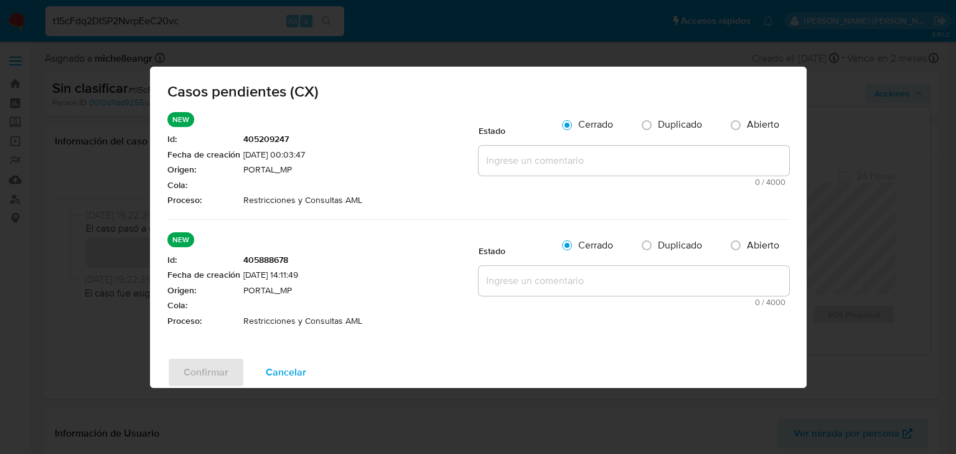
click at [546, 170] on textarea at bounding box center [634, 161] width 311 height 30
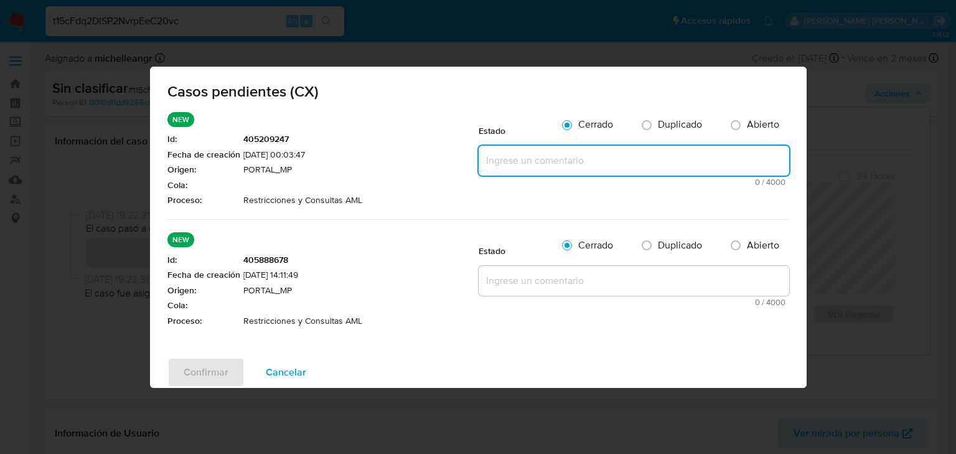
paste textarea "Se valida caso CX donde se identifica contagio de tarjetas cust id 374496554 co…"
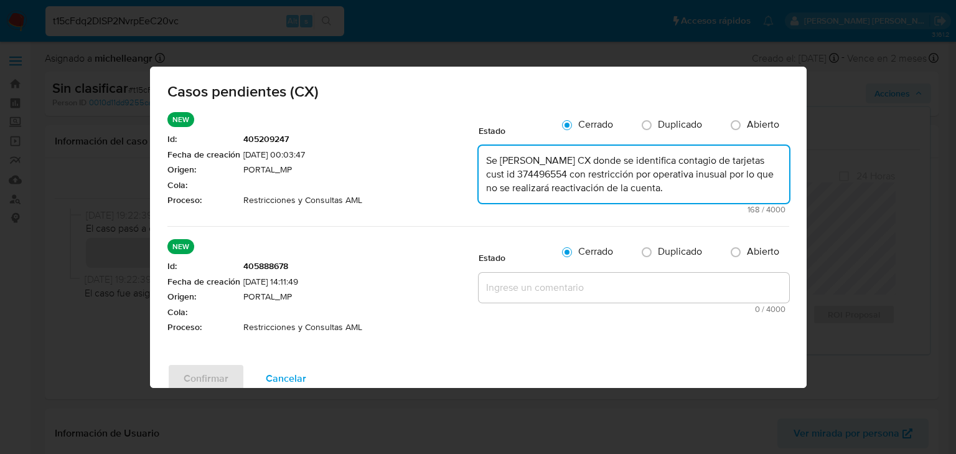
type textarea "Se valida caso CX donde se identifica contagio de tarjetas cust id 374496554 co…"
click at [538, 290] on textarea at bounding box center [634, 288] width 311 height 30
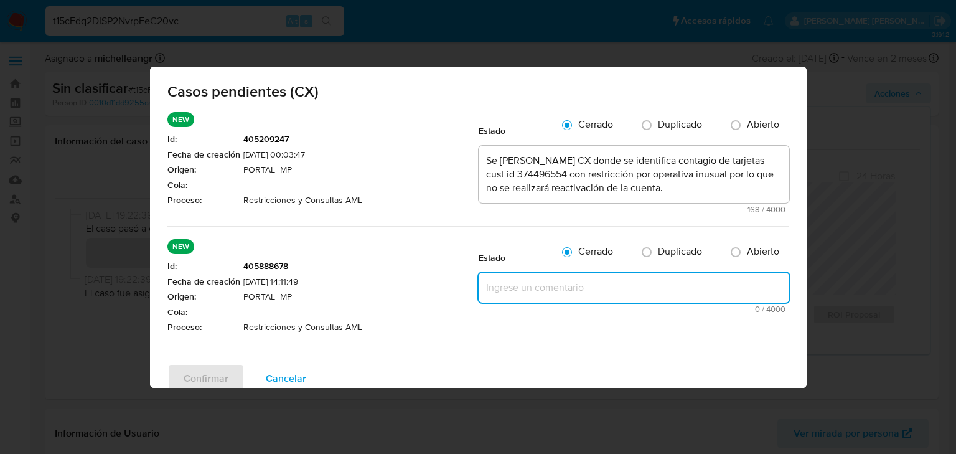
paste textarea "Se valida caso CX donde se identifica contagio de tarjetas cust id 374496554 co…"
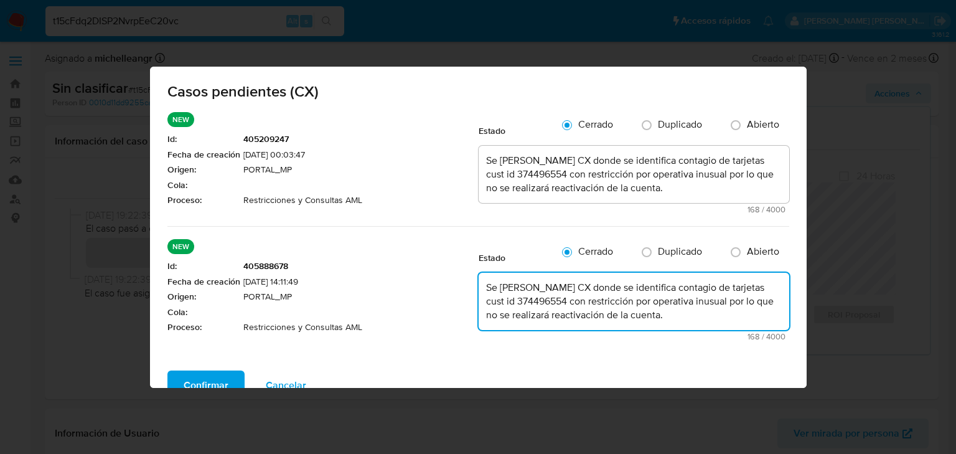
type textarea "Se valida caso CX donde se identifica contagio de tarjetas cust id 374496554 co…"
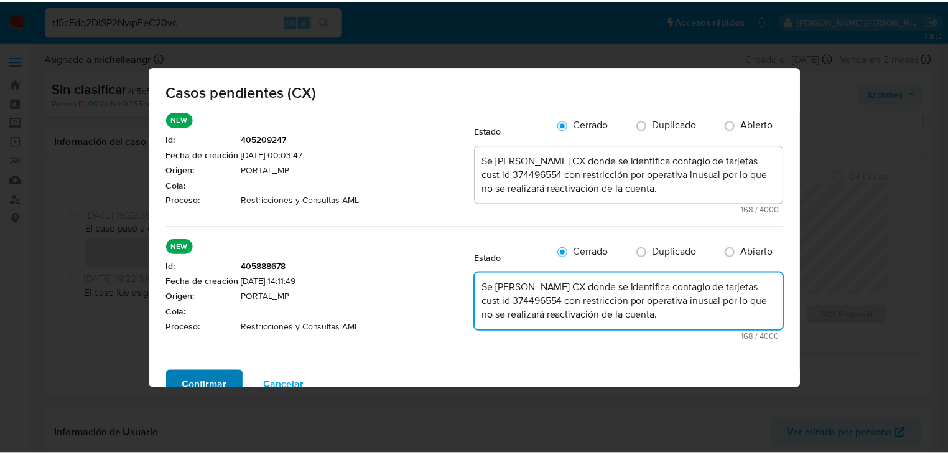
scroll to position [30, 0]
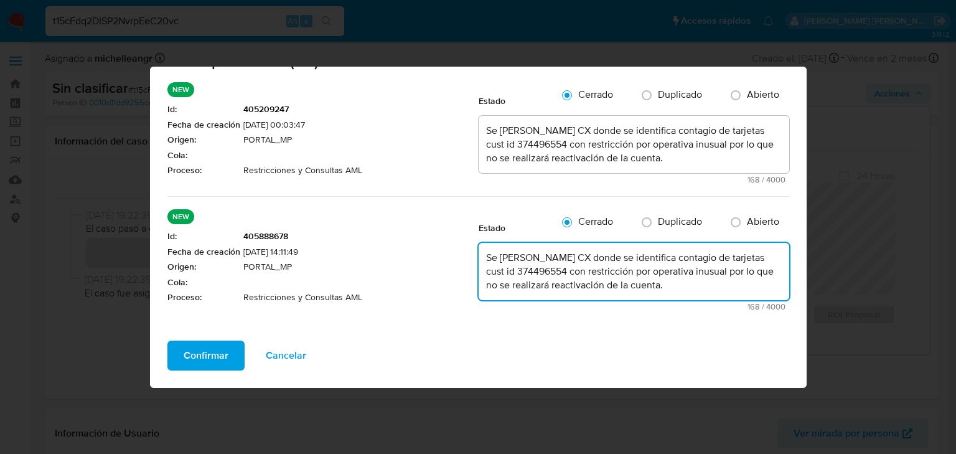
click at [212, 353] on span "Confirmar" at bounding box center [206, 355] width 45 height 27
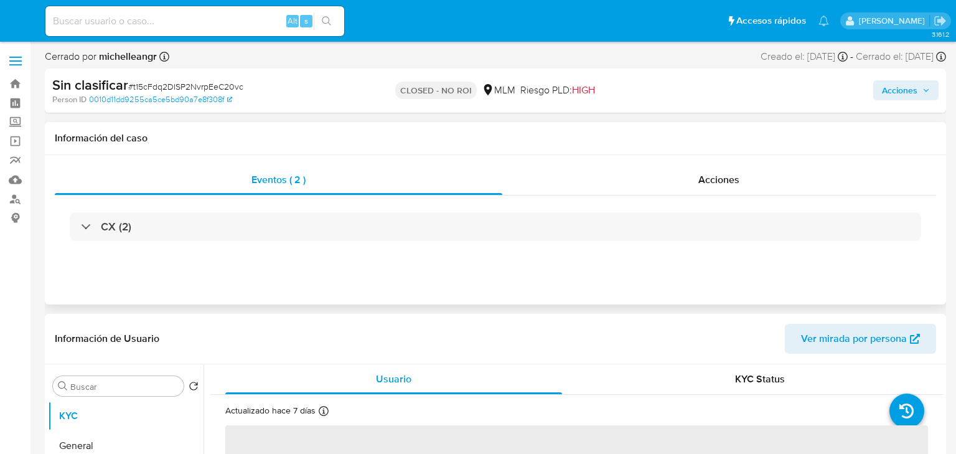
select select "10"
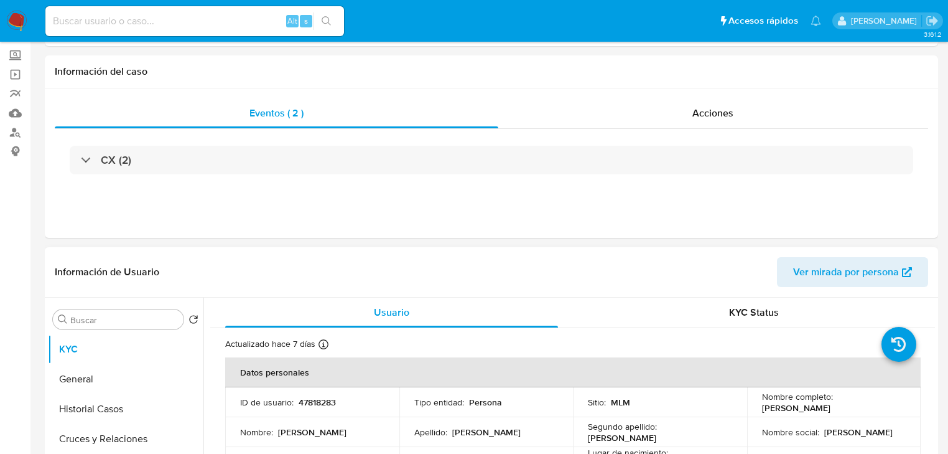
scroll to position [199, 0]
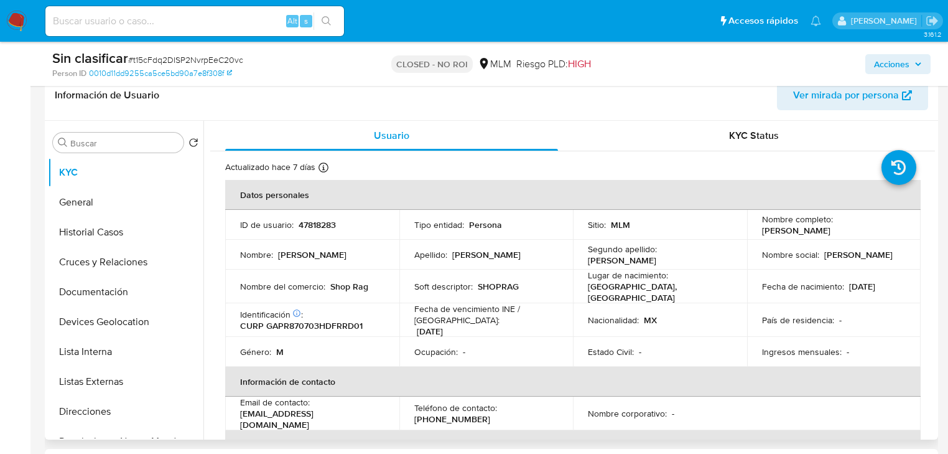
click at [329, 229] on p "47818283" at bounding box center [317, 224] width 37 height 11
copy p "47818283"
drag, startPoint x: 752, startPoint y: 232, endPoint x: 864, endPoint y: 233, distance: 111.4
click at [864, 233] on td "Nombre completo : [PERSON_NAME]" at bounding box center [834, 225] width 174 height 30
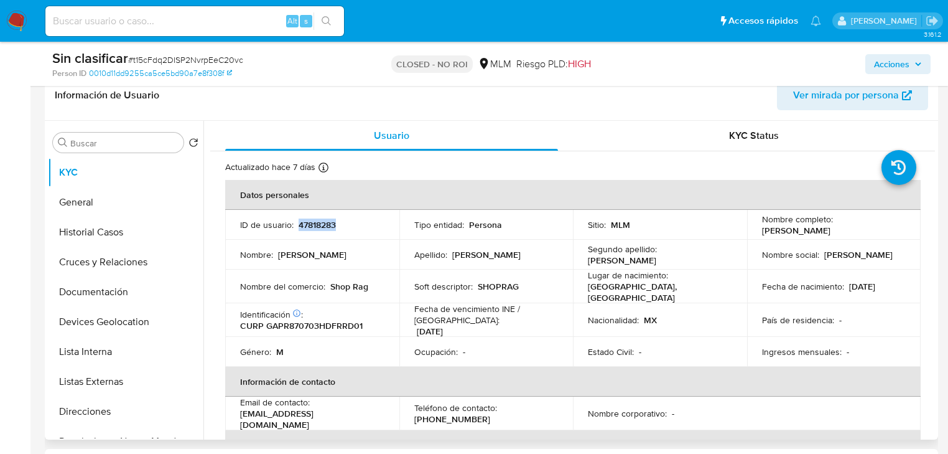
copy p "[PERSON_NAME]"
click at [27, 21] on img at bounding box center [16, 21] width 21 height 21
